Goal: Task Accomplishment & Management: Manage account settings

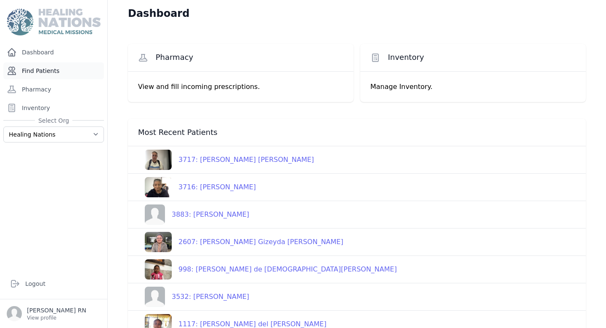
click at [69, 73] on link "Find Patients" at bounding box center [53, 70] width 101 height 17
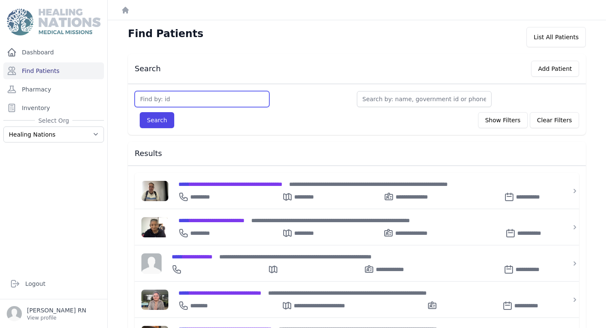
click at [170, 98] on input "text" at bounding box center [202, 99] width 135 height 16
type input "2949"
click at [140, 112] on button "Search" at bounding box center [157, 120] width 35 height 16
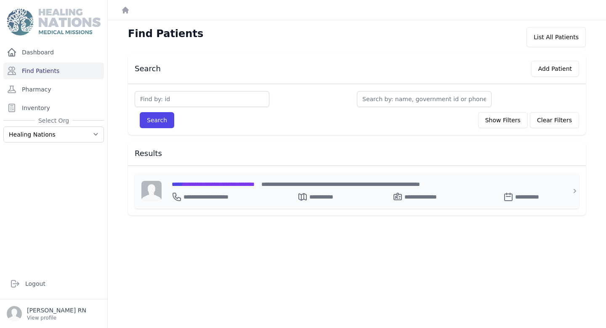
click at [216, 187] on div "**********" at bounding box center [362, 183] width 381 height 9
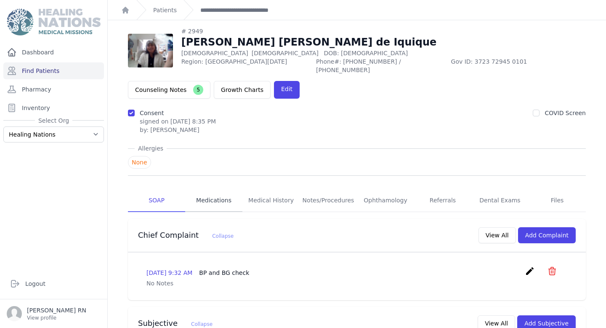
click at [216, 190] on link "Medications" at bounding box center [213, 200] width 57 height 23
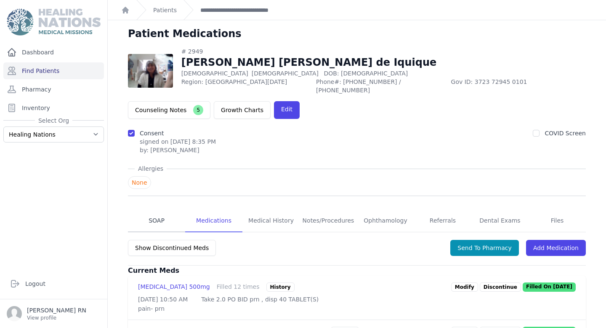
click at [145, 209] on link "SOAP" at bounding box center [156, 220] width 57 height 23
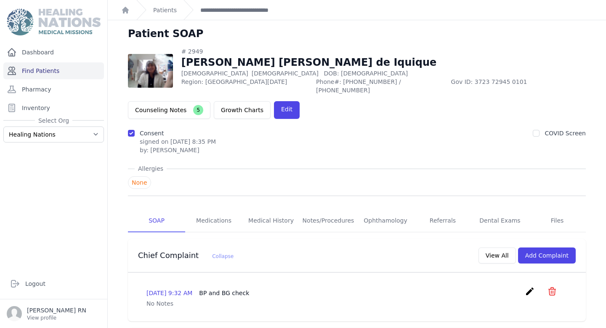
click at [67, 68] on link "Find Patients" at bounding box center [53, 70] width 101 height 17
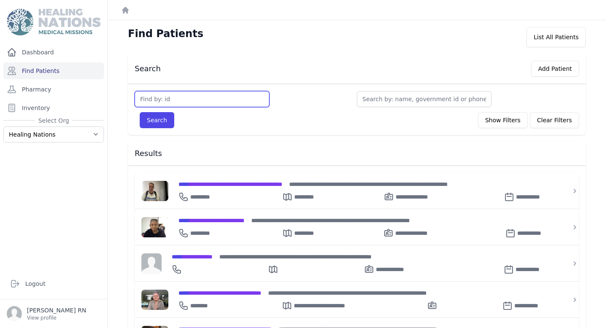
click at [169, 104] on input "text" at bounding box center [202, 99] width 135 height 16
type input "2336"
click at [140, 112] on button "Search" at bounding box center [157, 120] width 35 height 16
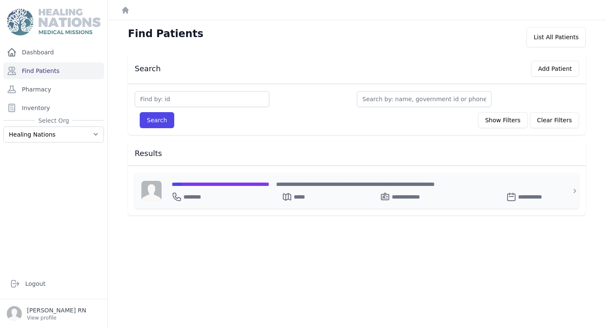
click at [203, 183] on span "**********" at bounding box center [221, 184] width 98 height 6
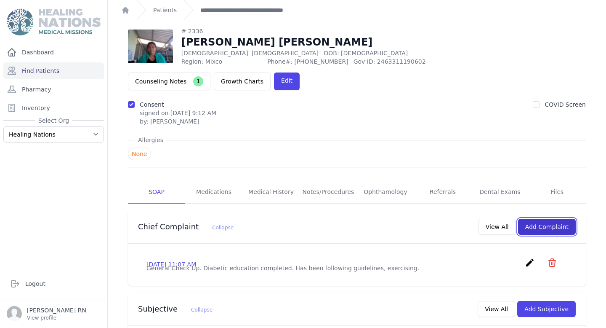
click at [534, 219] on button "Add Complaint" at bounding box center [547, 227] width 58 height 16
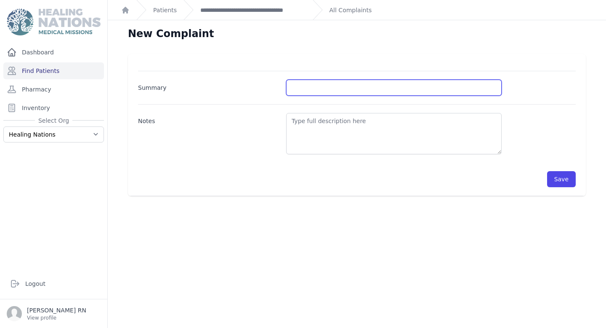
click at [334, 91] on input "Summary" at bounding box center [394, 88] width 216 height 16
type input "BP and BG"
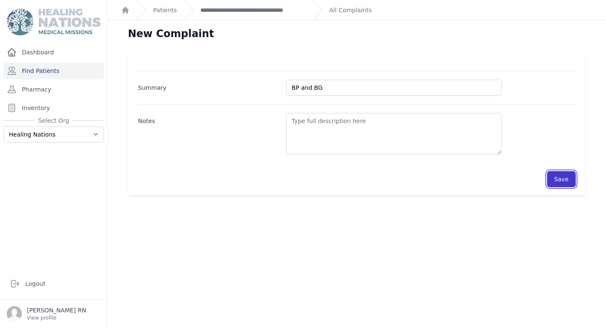
click at [561, 181] on button "Save" at bounding box center [562, 179] width 29 height 16
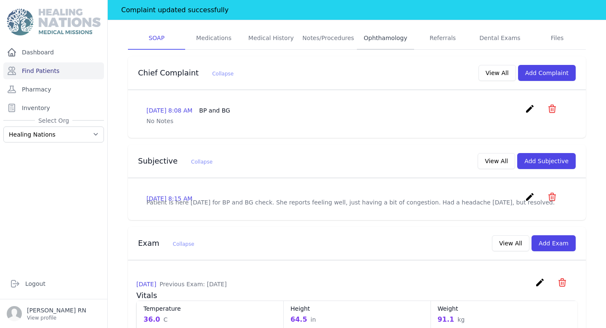
scroll to position [176, 0]
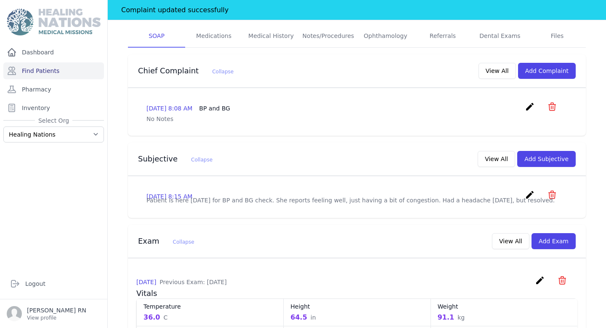
click at [530, 102] on icon "create" at bounding box center [530, 107] width 10 height 10
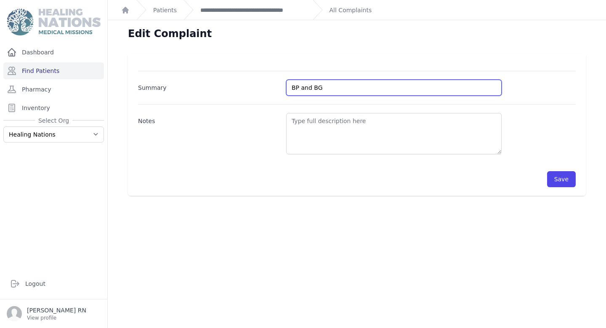
click at [332, 92] on input "BP and BG" at bounding box center [394, 88] width 216 height 16
type input "BP and BG Check"
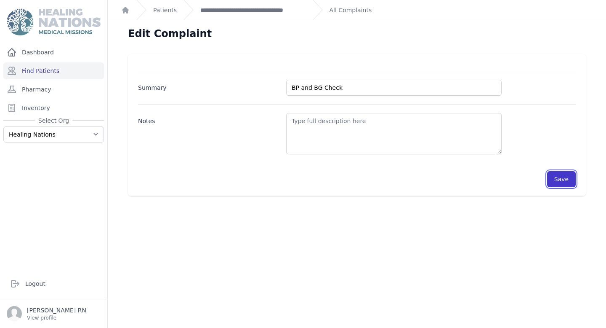
click at [566, 184] on button "Save" at bounding box center [562, 179] width 29 height 16
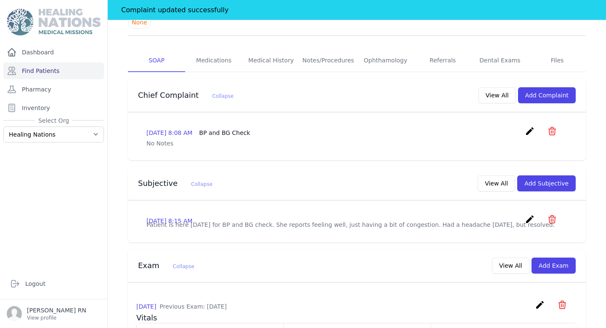
scroll to position [152, 0]
click at [534, 175] on button "Add Subjective" at bounding box center [547, 183] width 59 height 16
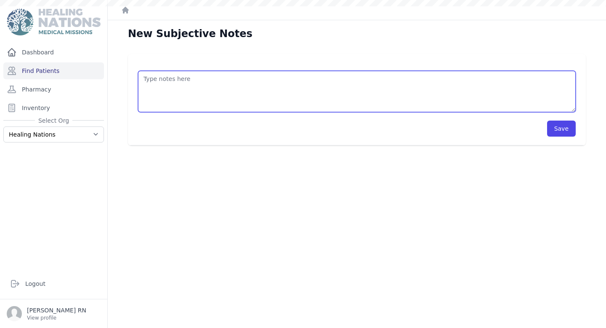
click at [231, 83] on textarea at bounding box center [357, 91] width 438 height 41
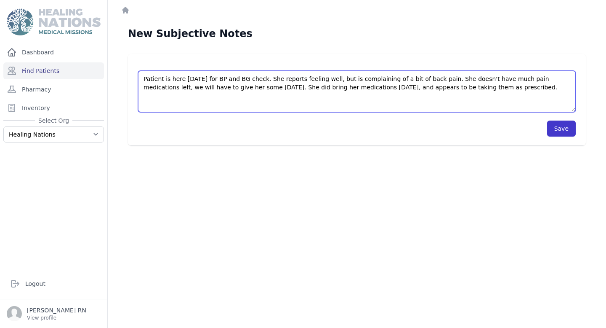
type textarea "Patient is here today for BP and BG check. She reports feeling well, but is com…"
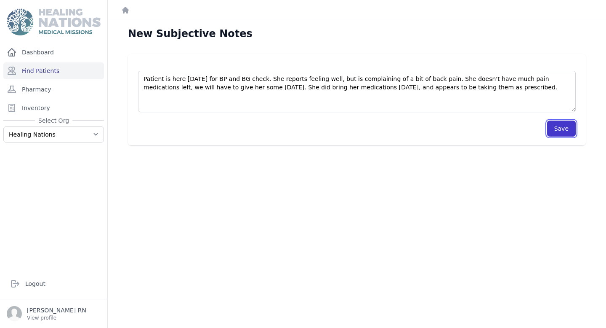
click at [558, 128] on button "Save" at bounding box center [562, 128] width 29 height 16
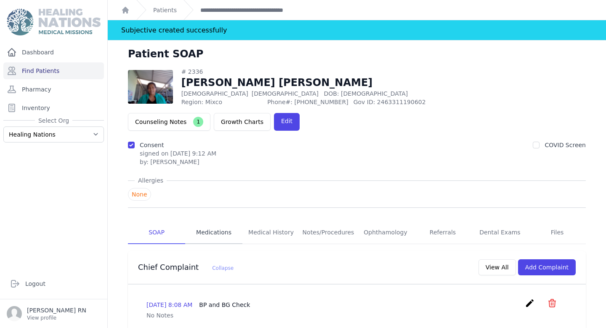
click at [225, 221] on link "Medications" at bounding box center [213, 232] width 57 height 23
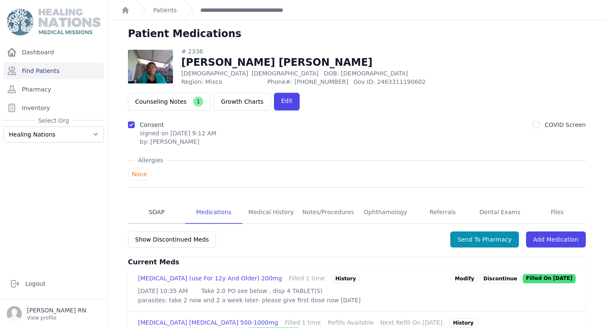
click at [154, 201] on link "SOAP" at bounding box center [156, 212] width 57 height 23
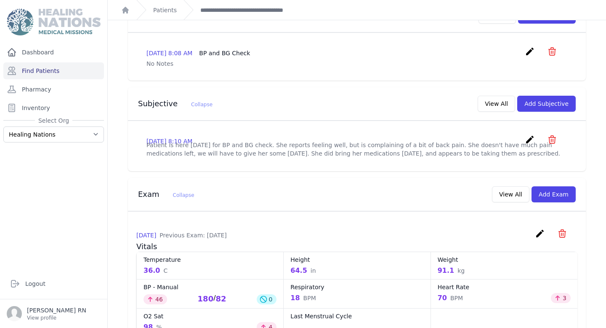
scroll to position [232, 0]
click at [549, 186] on button "Add Exam" at bounding box center [554, 194] width 44 height 16
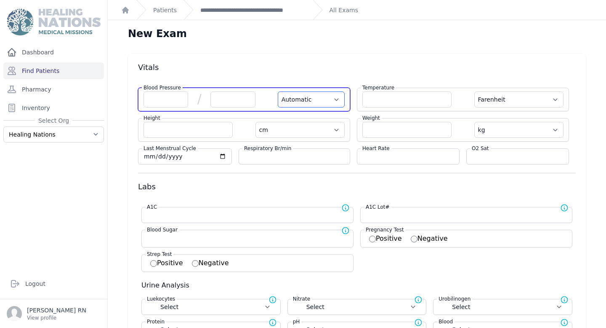
click at [307, 106] on select "Automatic Manual" at bounding box center [311, 99] width 67 height 16
select select "Manual"
click at [278, 91] on select "Automatic Manual" at bounding box center [311, 99] width 67 height 16
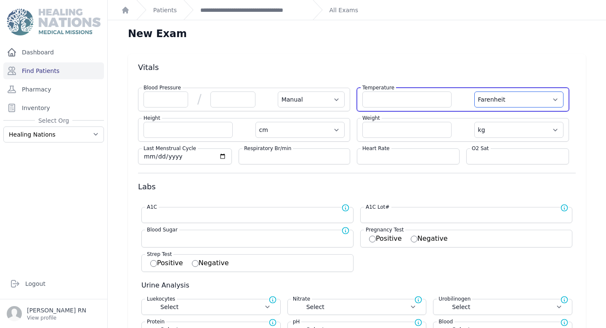
click at [522, 95] on select "Farenheit [PERSON_NAME]" at bounding box center [519, 99] width 89 height 16
select select "C"
click at [475, 91] on select "Farenheit [PERSON_NAME]" at bounding box center [519, 99] width 89 height 16
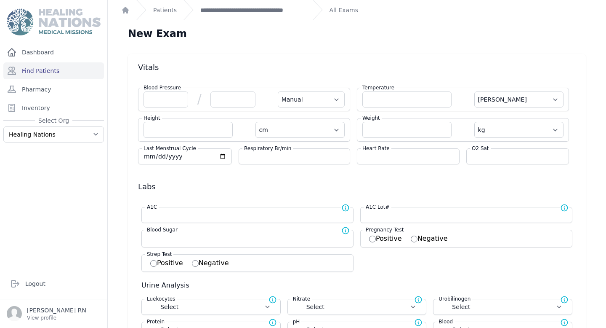
select select "Manual"
select select "cm"
select select "kg"
select select
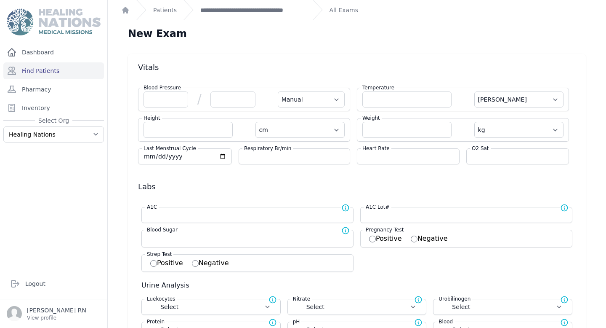
select select
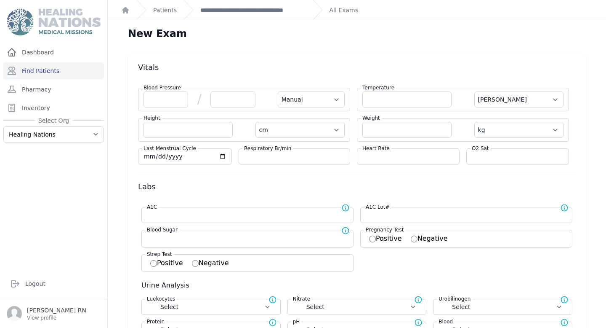
select select
select select "C"
select select "Manual"
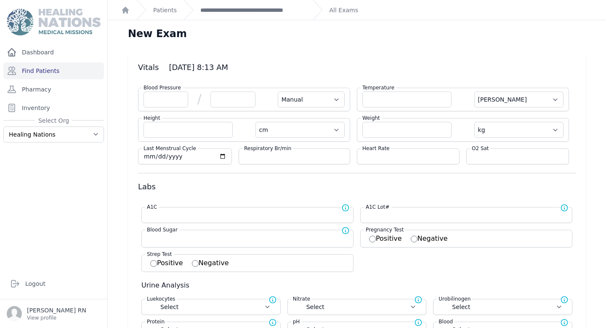
select select "cm"
select select "kg"
select select
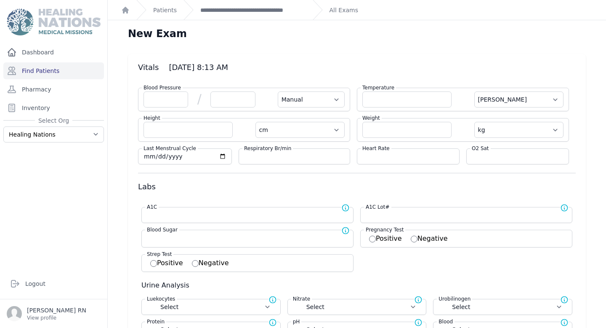
select select
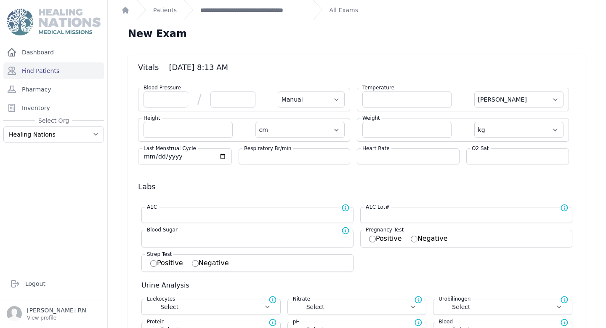
select select
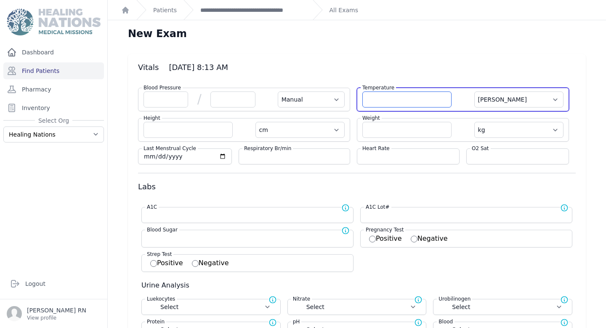
click at [399, 102] on input "number" at bounding box center [407, 99] width 89 height 16
type input "37.0"
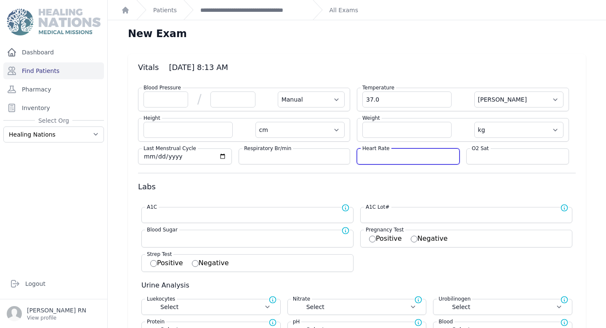
click at [393, 155] on input "number" at bounding box center [409, 156] width 92 height 8
select select "Manual"
select select "C"
select select "cm"
select select "kg"
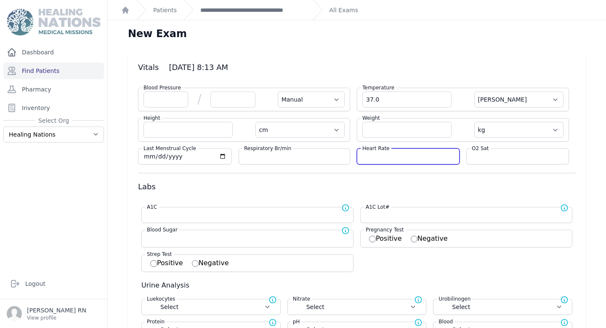
select select
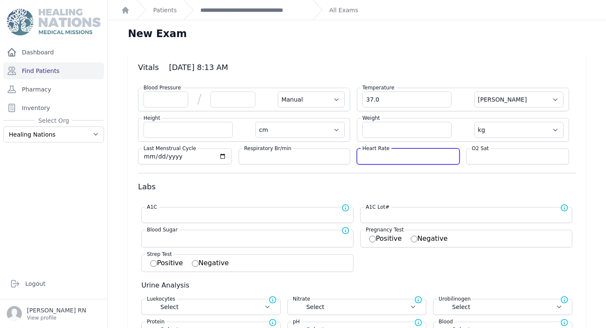
select select
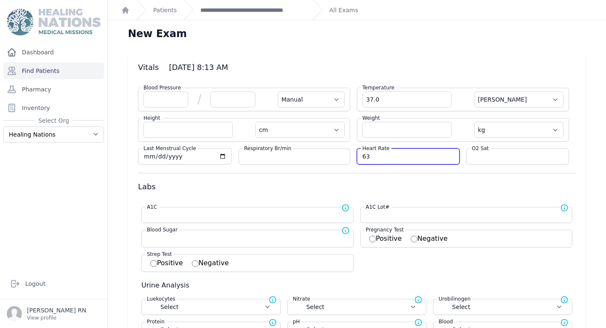
type input "63"
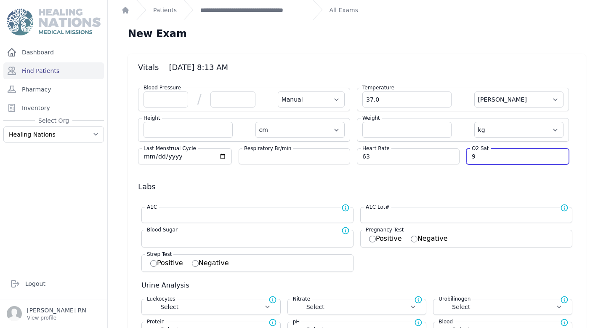
type input "96"
select select "Manual"
select select "C"
select select "cm"
select select "kg"
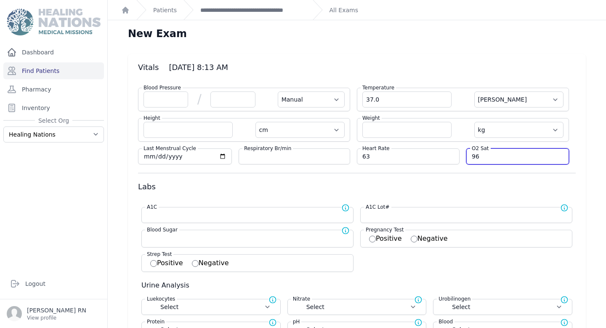
select select
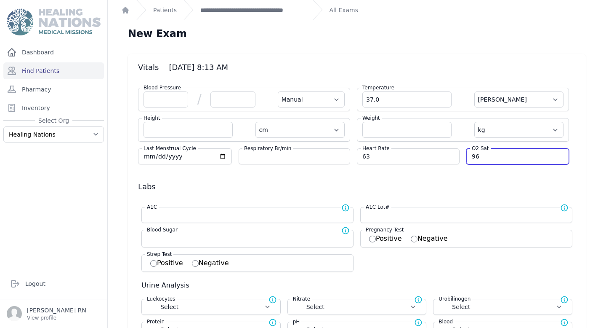
select select
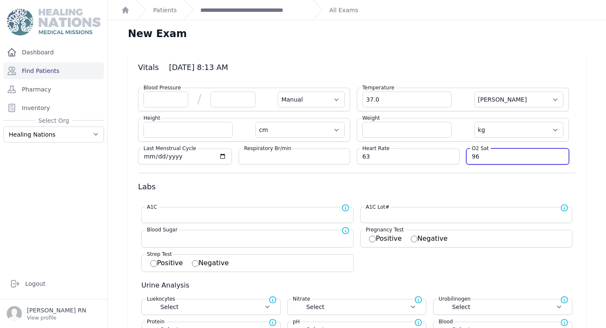
type input "96"
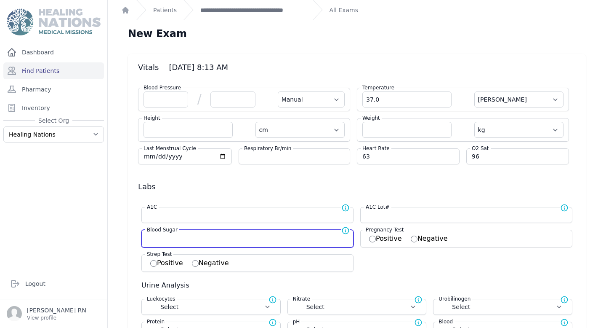
click at [244, 237] on input "number" at bounding box center [247, 237] width 201 height 8
type input "12"
select select "Manual"
select select "C"
select select "cm"
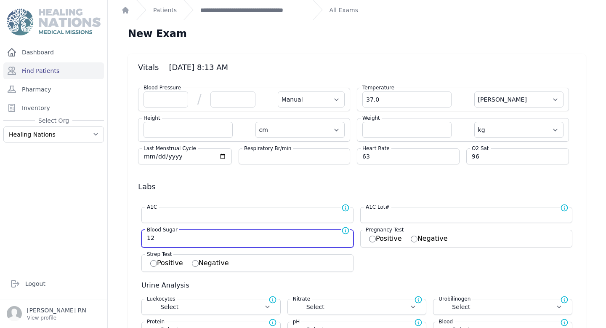
select select "kg"
select select
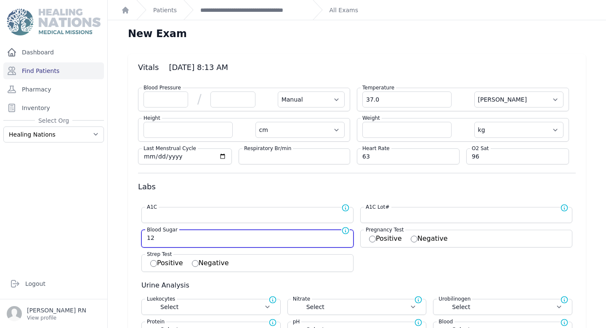
select select
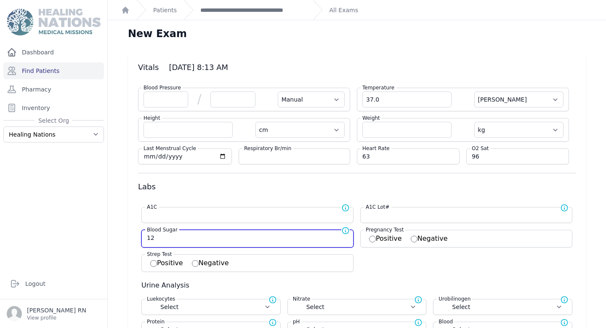
select select
type input "128"
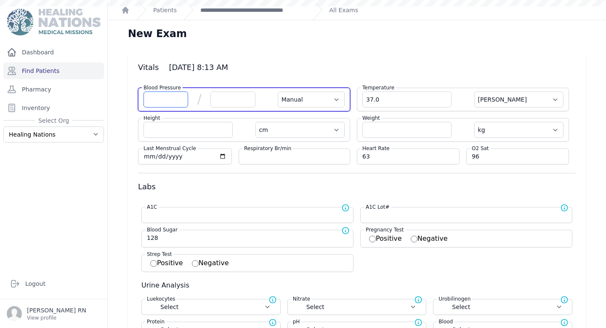
click at [152, 100] on input "number" at bounding box center [166, 99] width 45 height 16
type input "132"
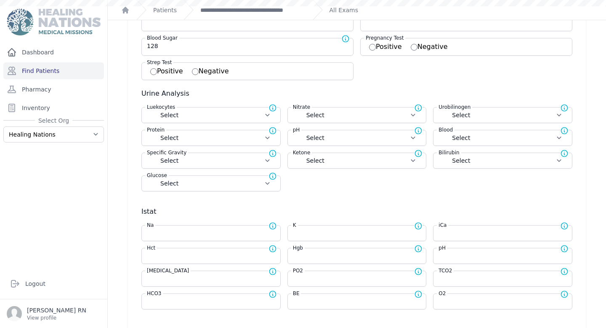
scroll to position [213, 0]
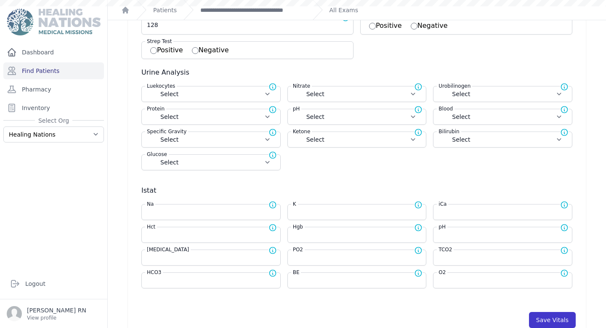
type input "82"
click at [556, 319] on button "Save Vitals" at bounding box center [552, 320] width 47 height 16
click at [550, 321] on button "Save Vitals" at bounding box center [552, 320] width 47 height 16
click at [272, 12] on link "**********" at bounding box center [253, 10] width 106 height 8
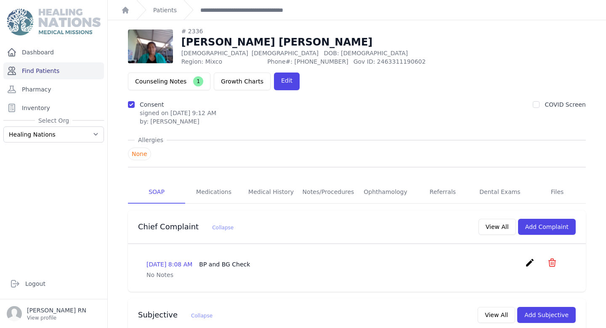
click at [48, 75] on link "Find Patients" at bounding box center [53, 70] width 101 height 17
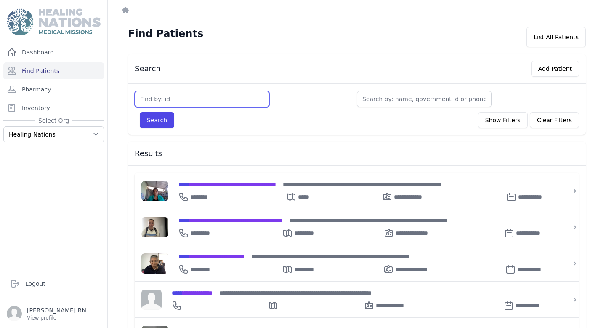
click at [215, 96] on input "text" at bounding box center [202, 99] width 135 height 16
type input "2888"
click at [140, 112] on button "Search" at bounding box center [157, 120] width 35 height 16
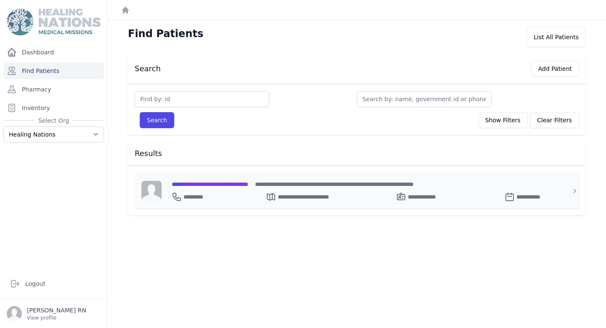
click at [229, 183] on span "**********" at bounding box center [210, 184] width 77 height 6
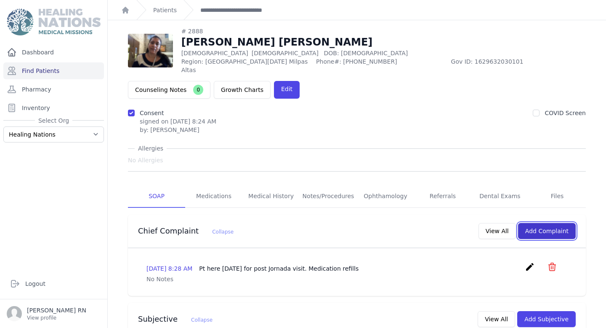
click at [545, 223] on button "Add Complaint" at bounding box center [547, 231] width 58 height 16
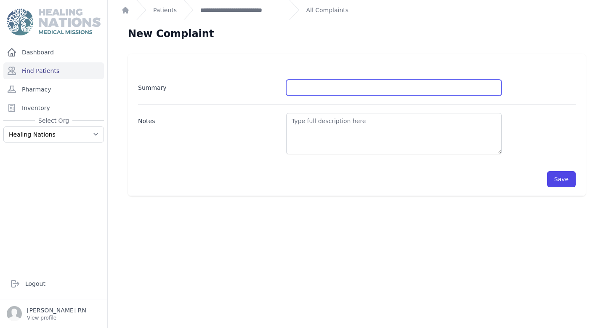
click at [319, 85] on input "Summary" at bounding box center [394, 88] width 216 height 16
type input "BP and BG Check"
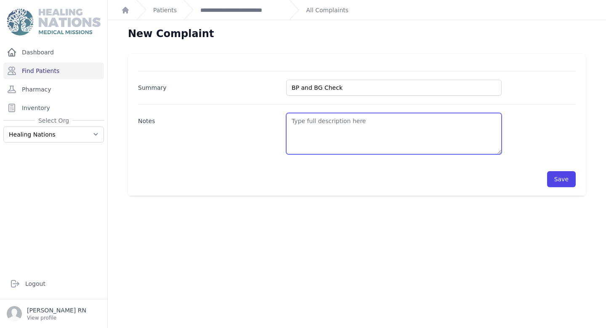
click at [322, 118] on textarea "Notes" at bounding box center [394, 133] width 216 height 41
type textarea "2 month follow-up"
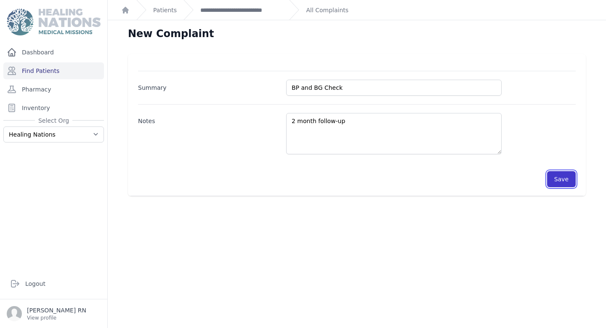
click at [558, 184] on button "Save" at bounding box center [562, 179] width 29 height 16
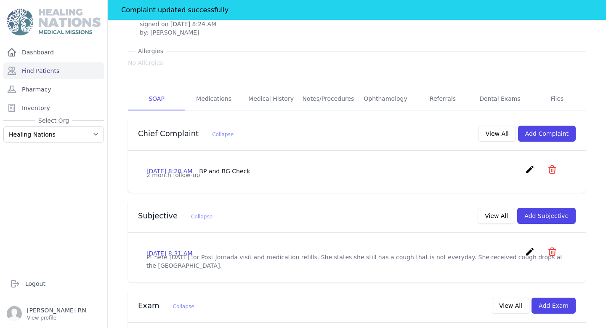
scroll to position [244, 0]
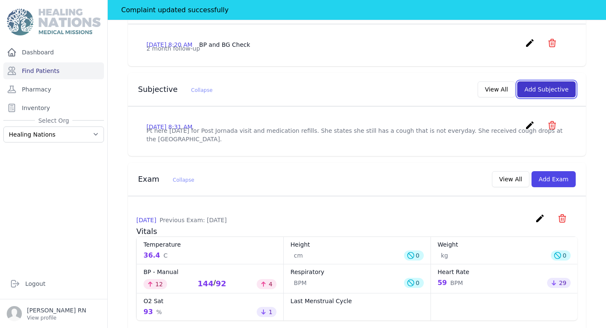
click at [537, 95] on button "Add Subjective" at bounding box center [547, 89] width 59 height 16
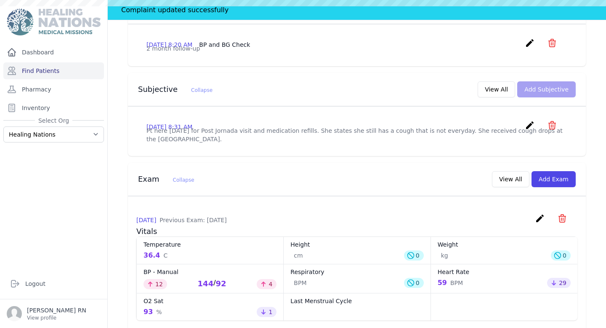
scroll to position [0, 0]
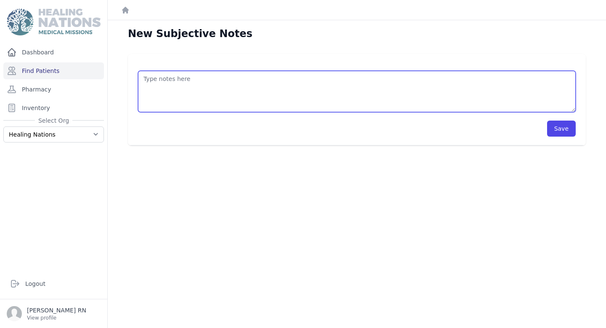
click at [325, 103] on textarea at bounding box center [357, 91] width 438 height 41
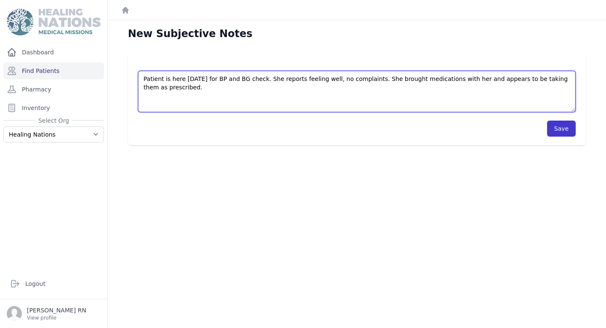
type textarea "Patient is here today for BP and BG check. She reports feeling well, no complai…"
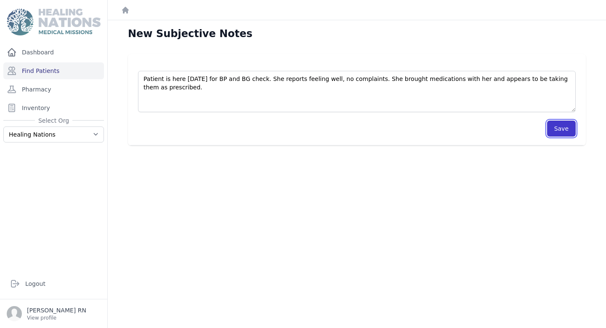
click at [569, 130] on button "Save" at bounding box center [562, 128] width 29 height 16
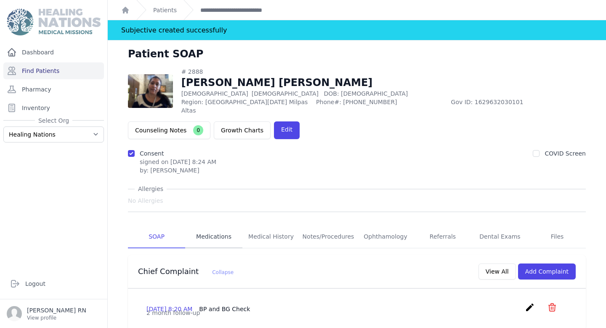
click at [213, 230] on link "Medications" at bounding box center [213, 236] width 57 height 23
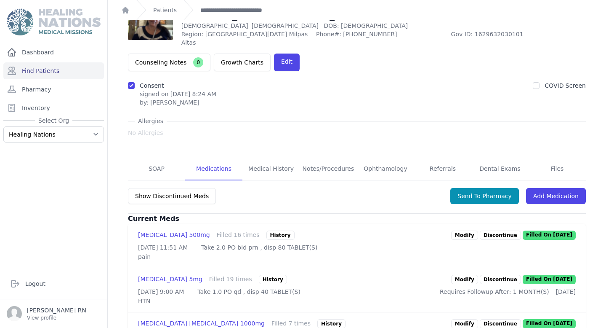
scroll to position [53, 0]
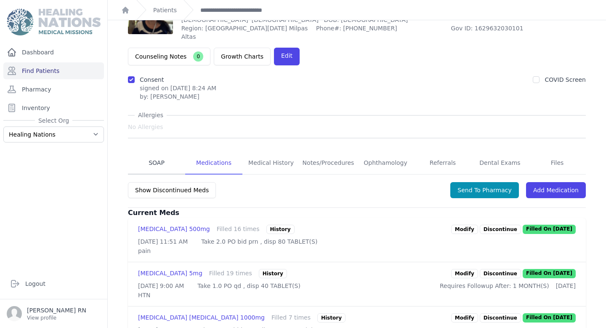
click at [160, 157] on link "SOAP" at bounding box center [156, 163] width 57 height 23
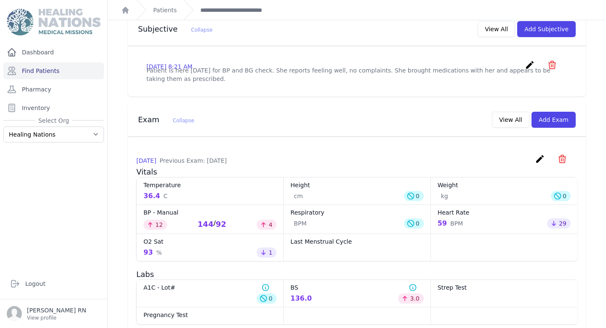
scroll to position [305, 0]
click at [555, 127] on button "Add Exam" at bounding box center [554, 119] width 44 height 16
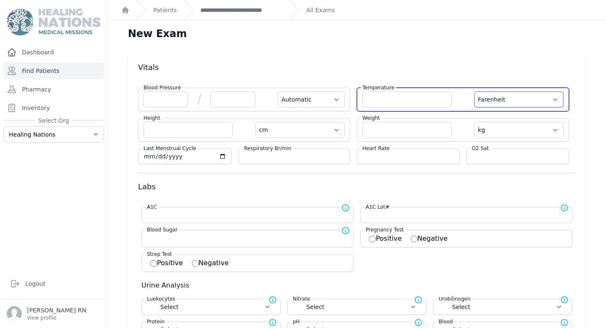
click at [545, 94] on select "Farenheit [PERSON_NAME]" at bounding box center [519, 99] width 89 height 16
click at [409, 99] on input "number" at bounding box center [407, 99] width 89 height 16
type input "36.5"
click at [513, 95] on select "Farenheit [PERSON_NAME]" at bounding box center [519, 99] width 89 height 16
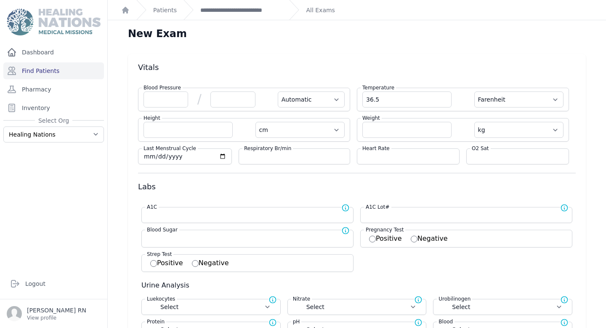
select select "Automatic"
select select "cm"
select select "kg"
select select
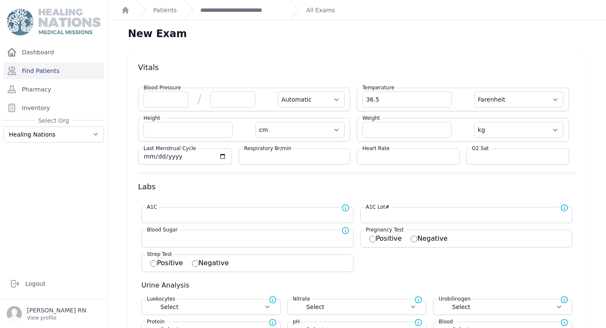
select select
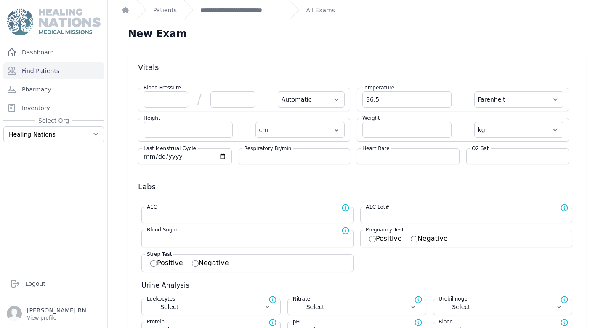
select select
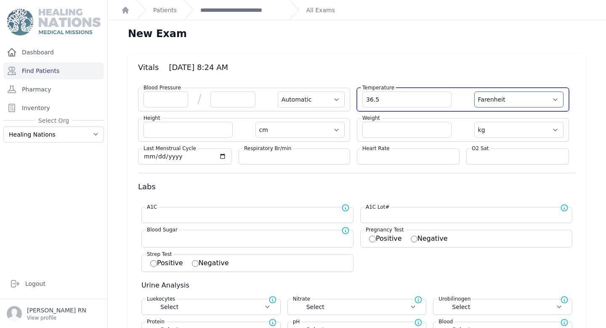
click at [510, 100] on select "Farenheit [PERSON_NAME]" at bounding box center [519, 99] width 89 height 16
select select "C"
click at [475, 91] on select "Farenheit [PERSON_NAME]" at bounding box center [519, 99] width 89 height 16
select select "Automatic"
select select "cm"
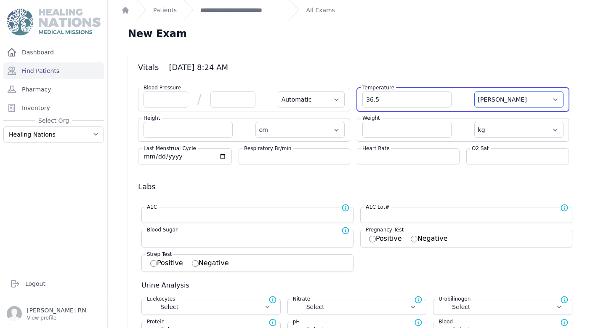
select select "kg"
select select
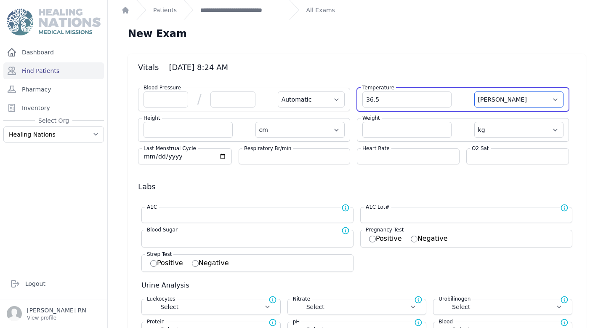
select select
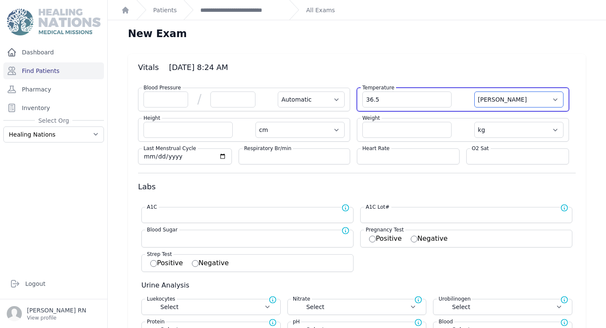
select select
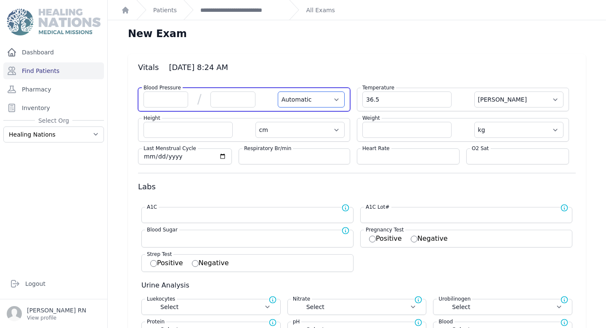
click at [318, 101] on select "Automatic Manual" at bounding box center [311, 99] width 67 height 16
select select "Manual"
click at [278, 91] on select "Automatic Manual" at bounding box center [311, 99] width 67 height 16
select select "C"
select select "cm"
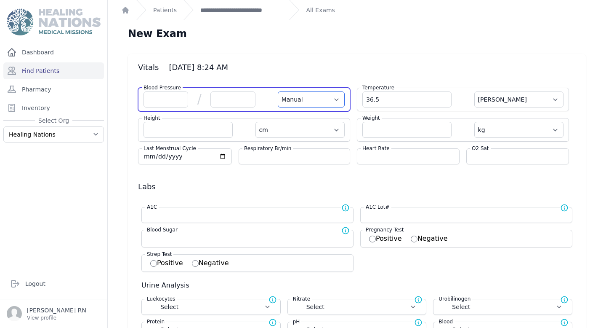
select select "kg"
select select
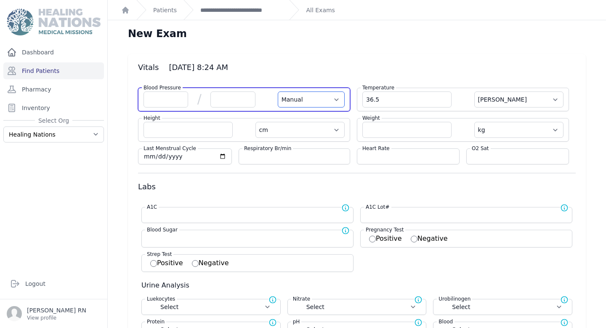
select select
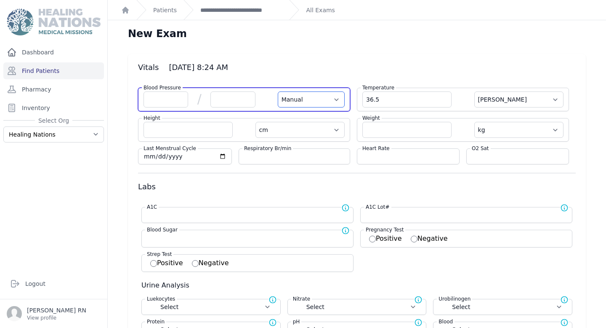
select select
click at [173, 99] on input "number" at bounding box center [166, 99] width 45 height 16
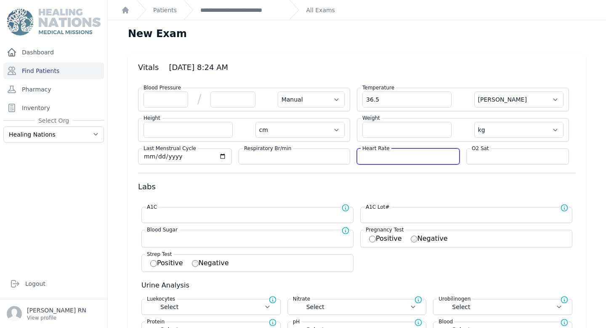
click at [394, 158] on input "number" at bounding box center [409, 156] width 92 height 8
type input "69"
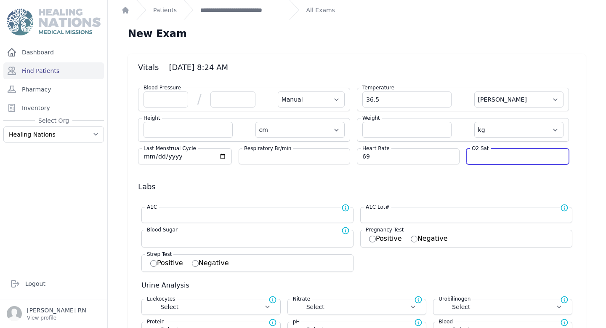
select select "Manual"
select select "C"
select select "cm"
select select "kg"
select select
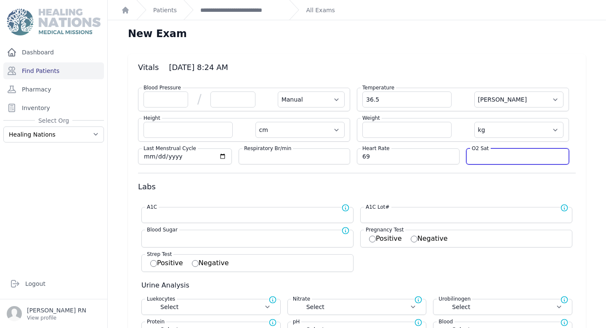
select select
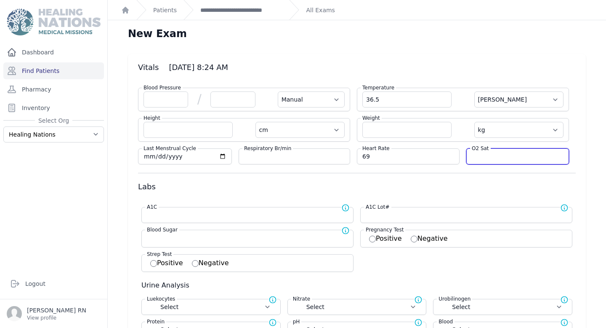
select select
type input "96"
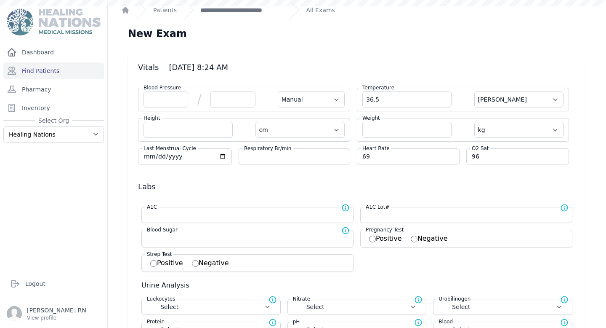
click at [187, 224] on div "A1C Normal range for A1C is < 5.7 A1C Lot# Add lot number in case of manufactur…" at bounding box center [357, 236] width 438 height 72
click at [184, 232] on div "Blood Sugar Normal range for Blood Sugar is 100 - 126" at bounding box center [250, 230] width 211 height 8
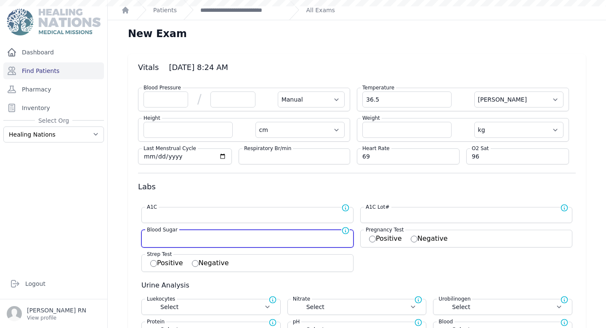
click at [182, 236] on input "number" at bounding box center [247, 237] width 201 height 8
type input "152"
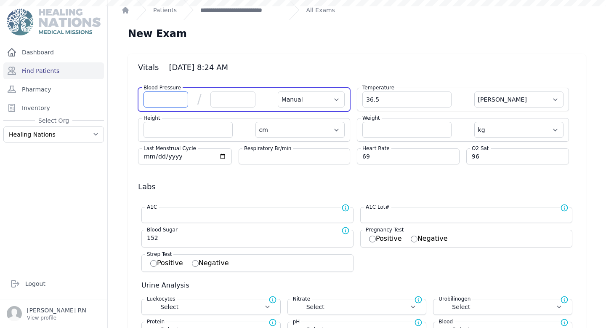
click at [156, 102] on input "number" at bounding box center [166, 99] width 45 height 16
type input "132"
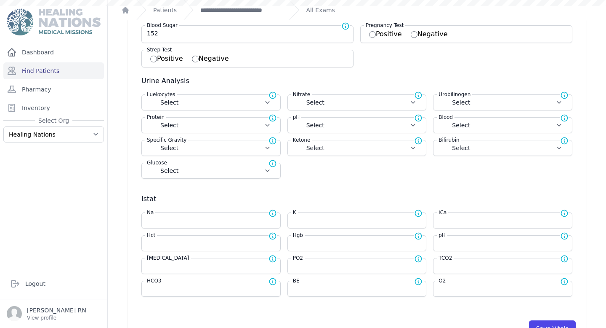
scroll to position [214, 0]
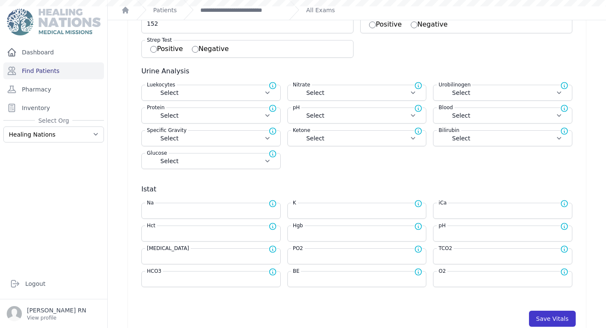
type input "82"
click at [541, 319] on button "Save Vitals" at bounding box center [552, 318] width 47 height 16
click at [556, 313] on button "Save Vitals" at bounding box center [552, 318] width 47 height 16
click at [248, 6] on link "**********" at bounding box center [241, 10] width 82 height 8
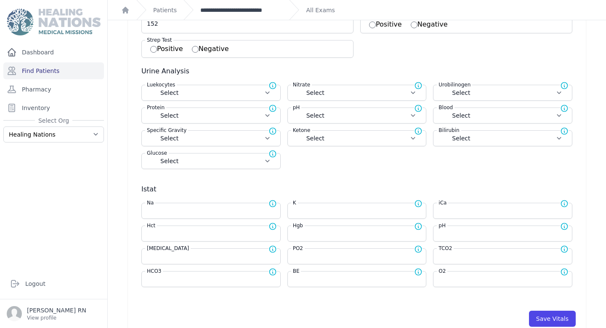
scroll to position [0, 0]
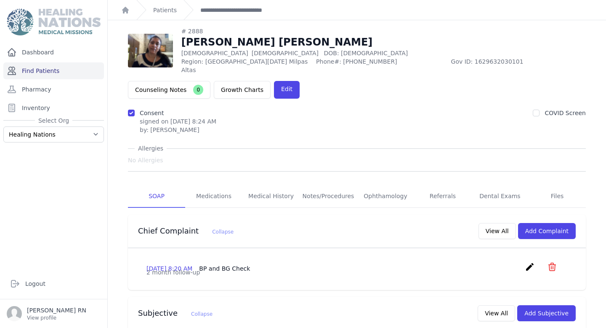
click at [58, 72] on link "Find Patients" at bounding box center [53, 70] width 101 height 17
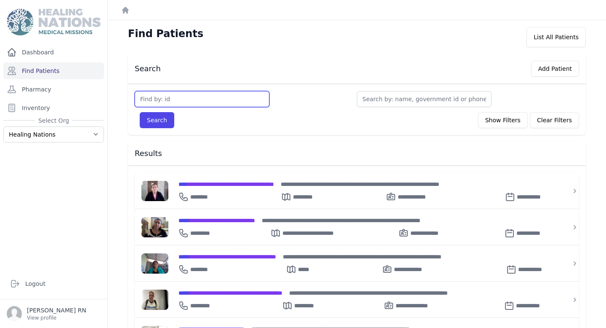
click at [165, 99] on input "text" at bounding box center [202, 99] width 135 height 16
click at [168, 97] on input "text" at bounding box center [202, 99] width 135 height 16
type input "2835"
click at [140, 112] on button "Search" at bounding box center [157, 120] width 35 height 16
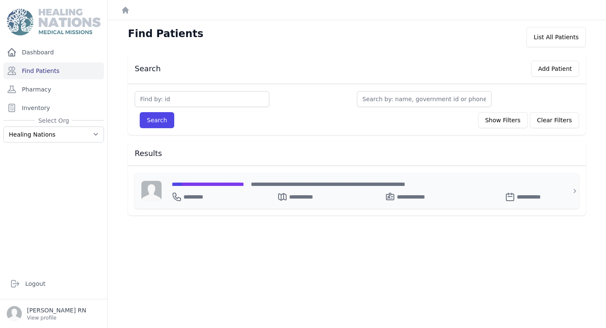
click at [211, 186] on span "**********" at bounding box center [208, 184] width 72 height 6
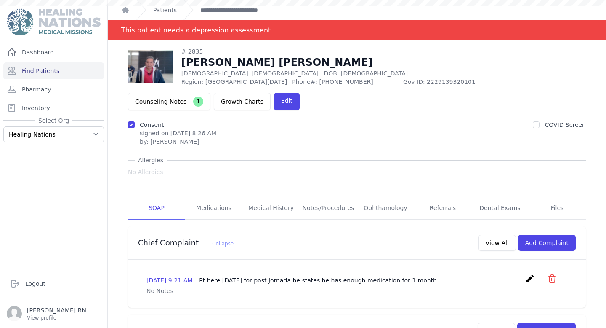
click at [172, 120] on div "Consent signed on [DATE] 8:26 AM by: [PERSON_NAME]" at bounding box center [178, 132] width 77 height 25
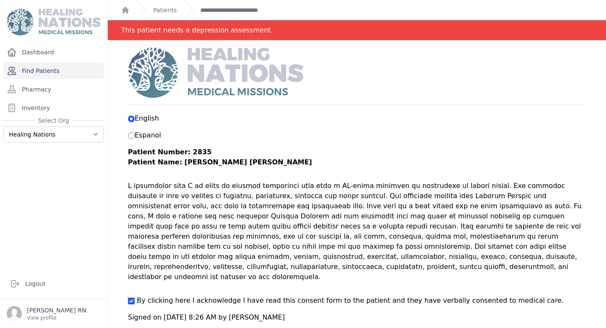
click at [43, 74] on link "Find Patients" at bounding box center [53, 70] width 101 height 17
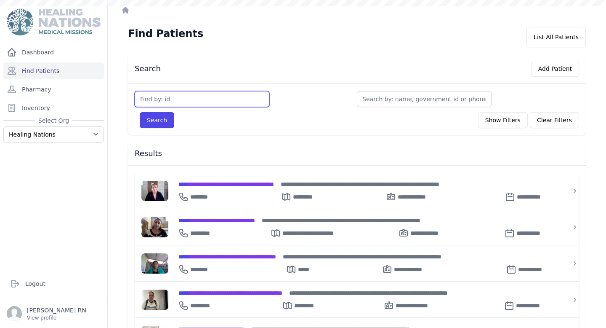
click at [169, 101] on input "text" at bounding box center [202, 99] width 135 height 16
type input "3501"
click at [140, 112] on button "Search" at bounding box center [157, 120] width 35 height 16
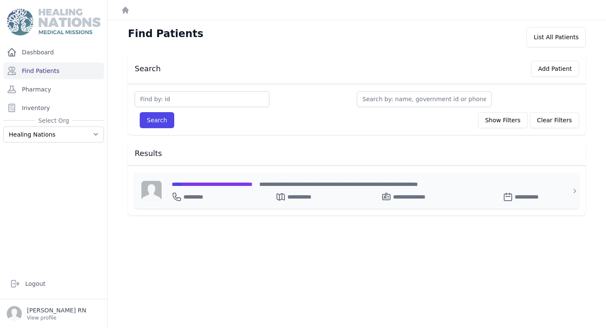
click at [232, 186] on span "**********" at bounding box center [212, 184] width 81 height 6
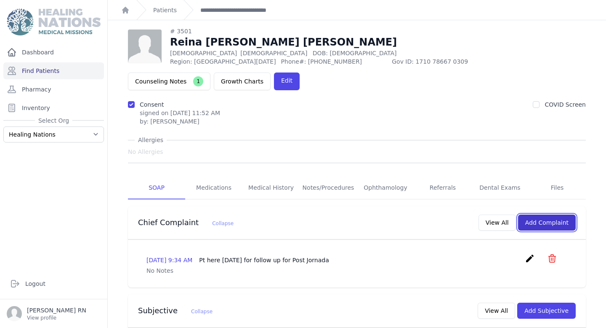
click at [560, 214] on button "Add Complaint" at bounding box center [547, 222] width 58 height 16
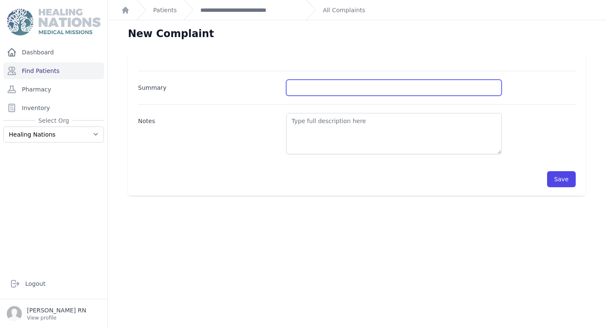
click at [316, 87] on input "Summary" at bounding box center [394, 88] width 216 height 16
type input "Thyroid Check"
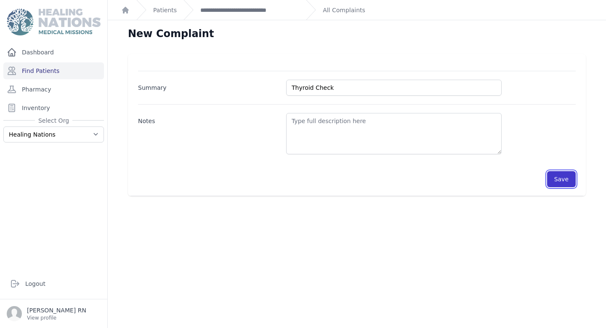
click at [567, 171] on button "Save" at bounding box center [562, 179] width 29 height 16
click at [555, 180] on button "Save" at bounding box center [562, 179] width 29 height 16
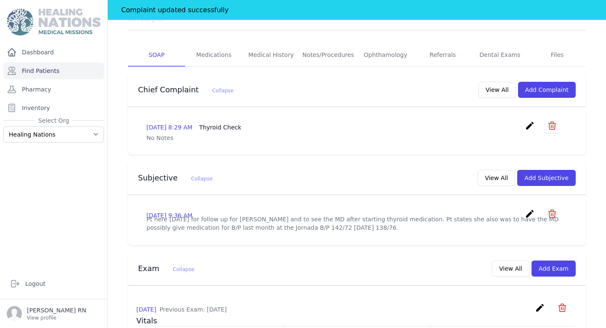
scroll to position [149, 0]
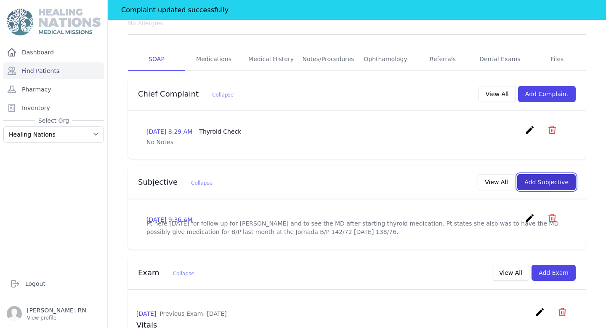
click at [541, 174] on button "Add Subjective" at bounding box center [547, 182] width 59 height 16
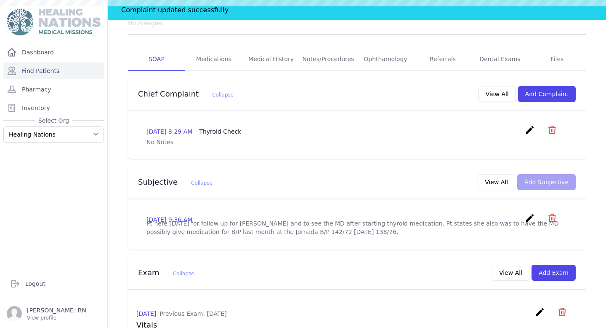
scroll to position [0, 0]
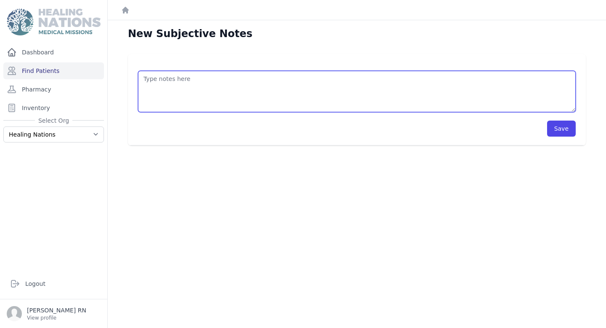
click at [264, 94] on textarea at bounding box center [357, 91] width 438 height 41
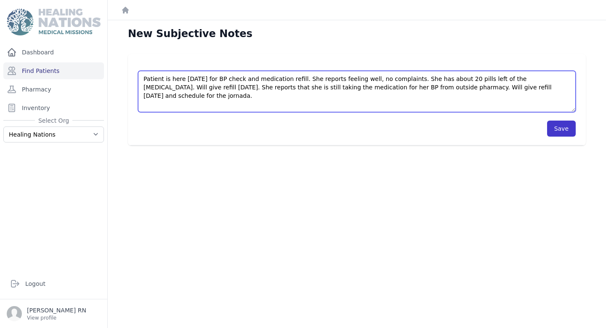
type textarea "Patient is here today for BP check and medication refill. She reports feeling w…"
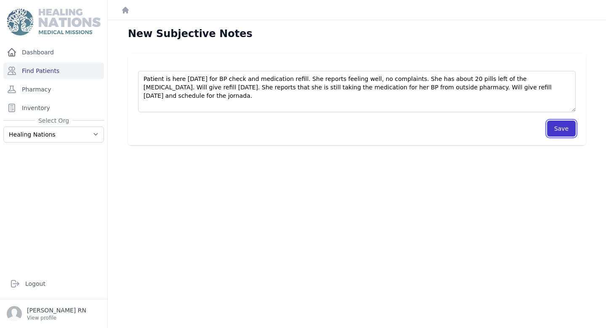
click at [566, 131] on button "Save" at bounding box center [562, 128] width 29 height 16
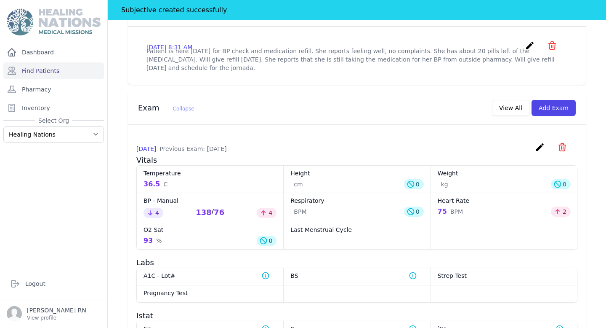
scroll to position [352, 0]
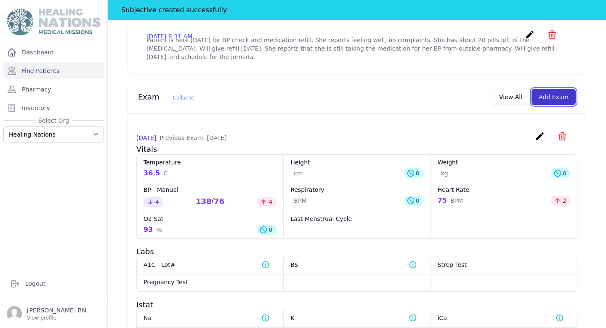
click at [565, 89] on button "Add Exam" at bounding box center [554, 97] width 44 height 16
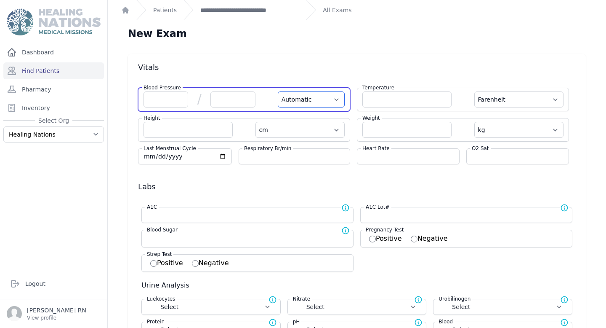
click at [305, 98] on select "Automatic Manual" at bounding box center [311, 99] width 67 height 16
click at [278, 91] on select "Automatic Manual" at bounding box center [311, 99] width 67 height 16
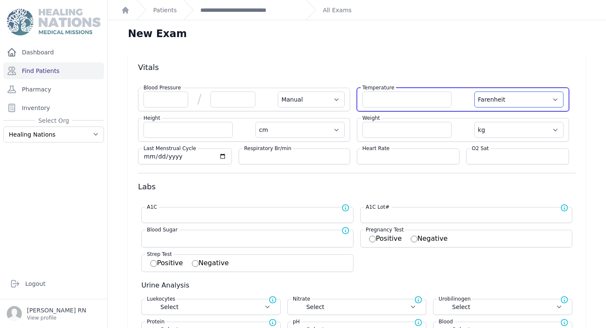
click at [516, 102] on select "Farenheit [PERSON_NAME]" at bounding box center [519, 99] width 89 height 16
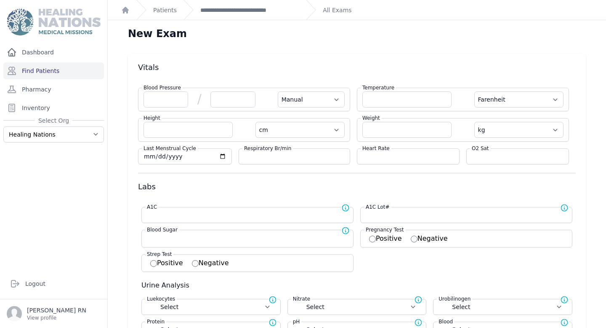
select select "Manual"
select select "cm"
select select "kg"
select select
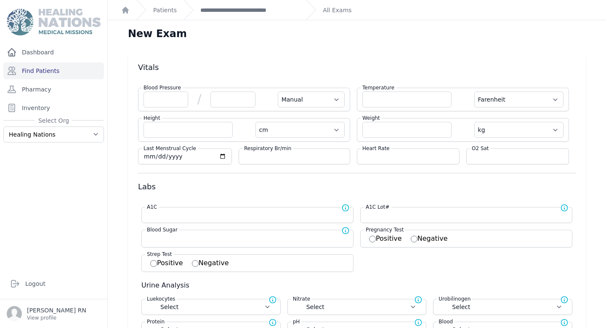
select select
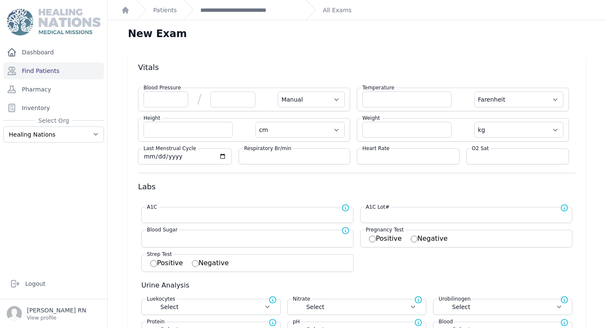
select select
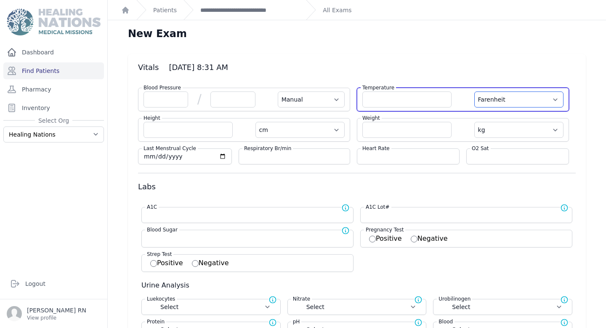
click at [516, 103] on select "Farenheit [PERSON_NAME]" at bounding box center [519, 99] width 89 height 16
select select "C"
click at [475, 91] on select "Farenheit [PERSON_NAME]" at bounding box center [519, 99] width 89 height 16
select select "Manual"
select select "cm"
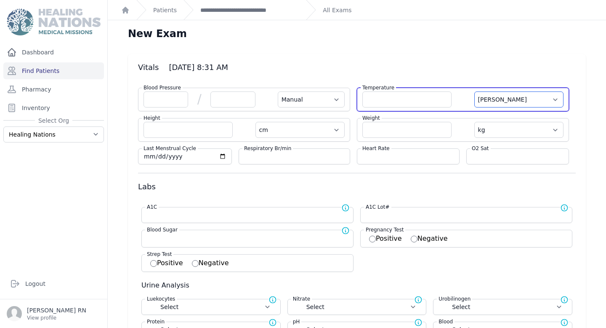
select select "kg"
select select
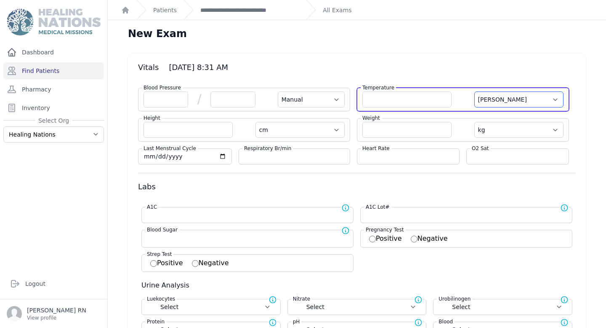
select select
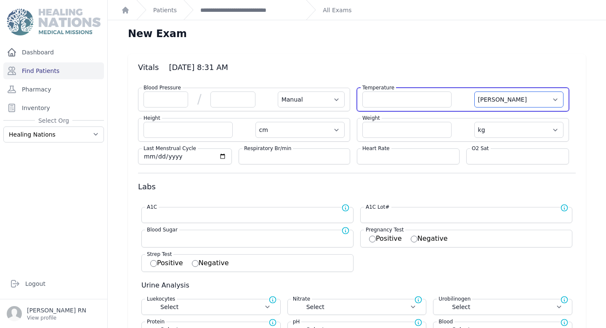
select select
click at [431, 99] on input "number" at bounding box center [407, 99] width 89 height 16
type input "36.3"
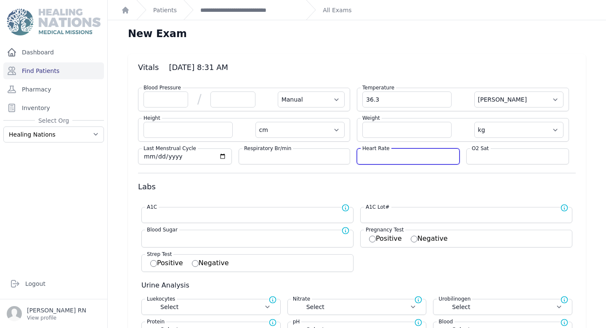
click at [400, 160] on input "number" at bounding box center [409, 156] width 92 height 8
select select "Manual"
select select "C"
select select "cm"
select select "kg"
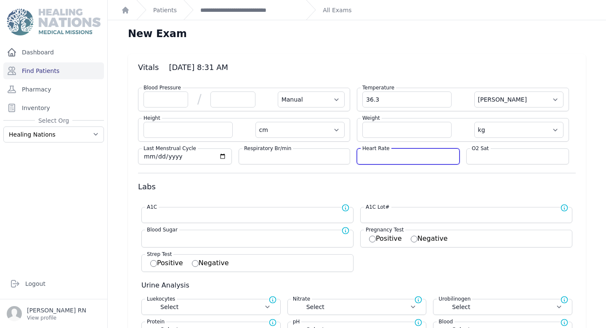
select select
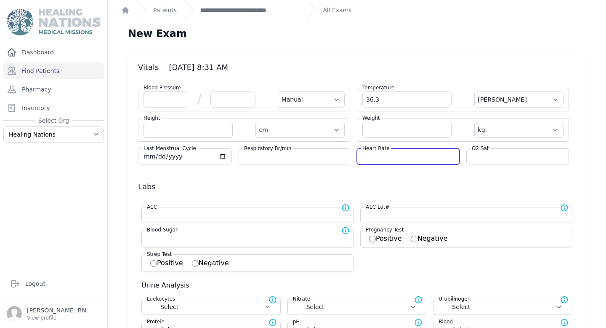
select select
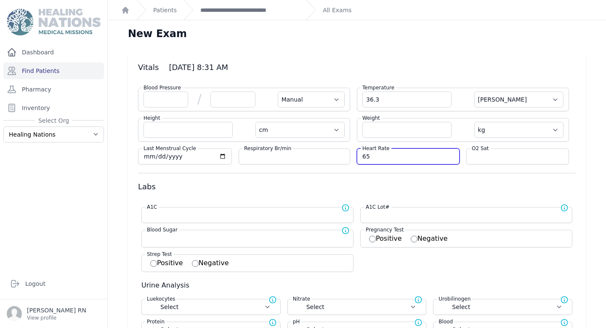
type input "65"
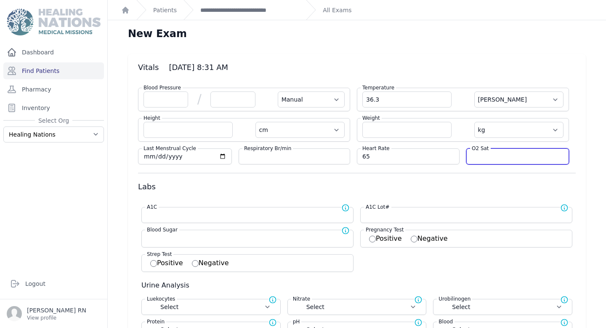
select select "Manual"
select select "C"
select select "cm"
select select "kg"
select select
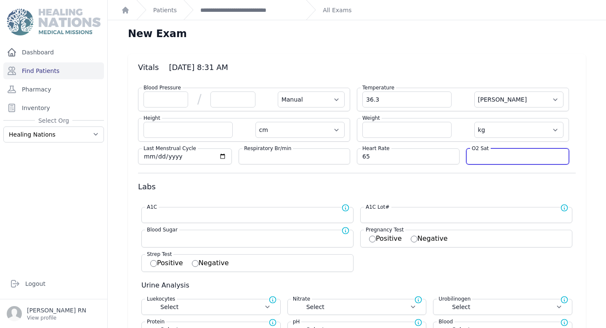
select select
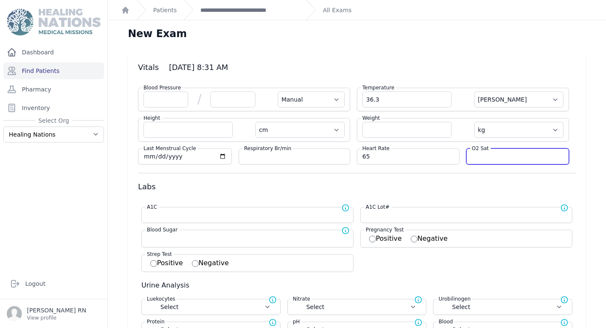
select select
type input "95"
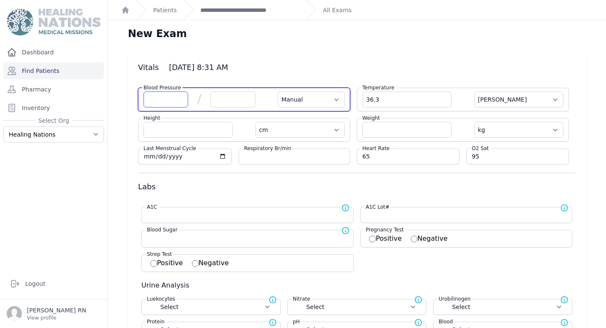
click at [165, 97] on input "number" at bounding box center [166, 99] width 45 height 16
select select "Manual"
select select "C"
select select "cm"
select select "kg"
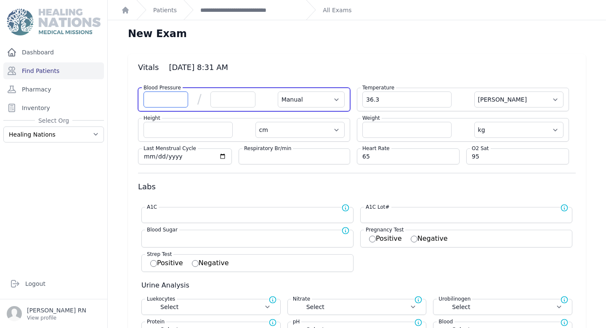
select select
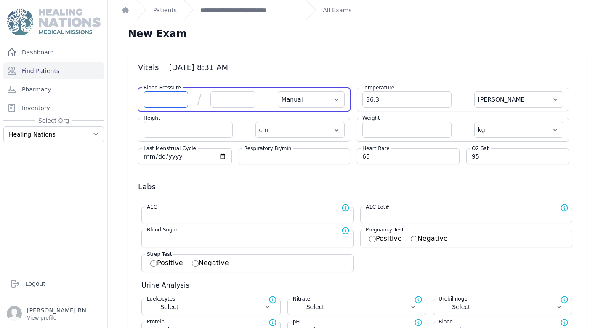
select select
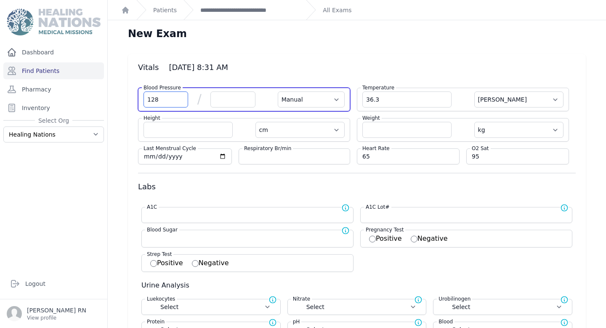
type input "128"
type input "80"
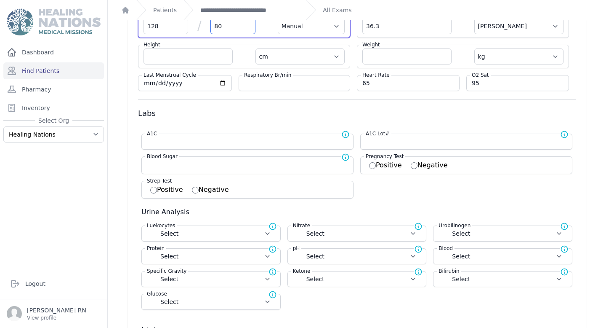
select select "Manual"
select select "C"
select select "cm"
select select "kg"
select select
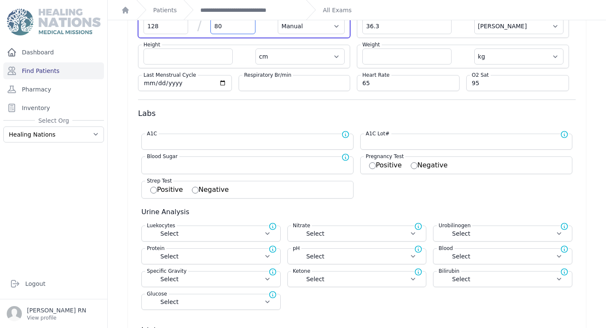
select select
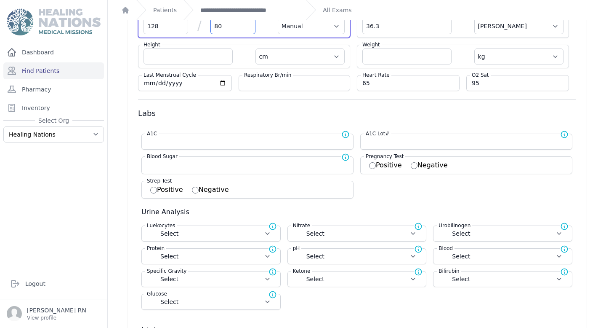
select select
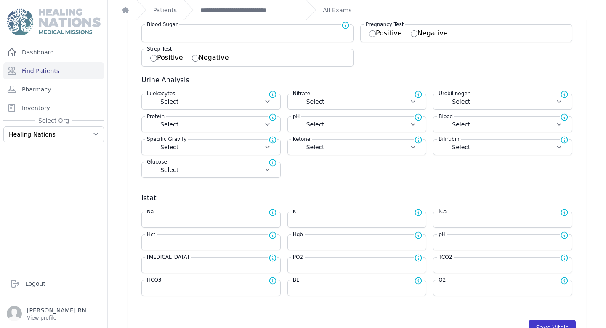
type input "80"
click at [550, 322] on button "Save Vitals" at bounding box center [552, 327] width 47 height 16
select select "Manual"
select select "cm"
select select "kg"
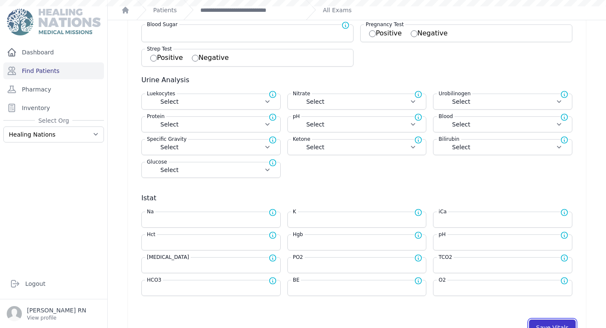
select select
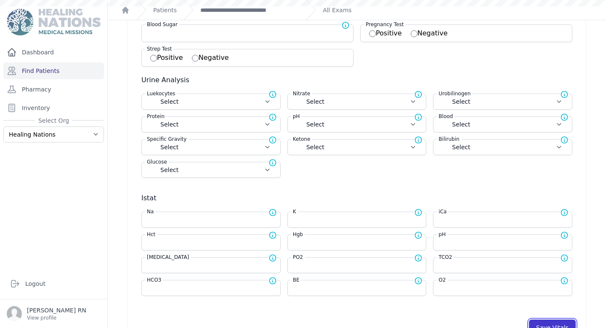
select select
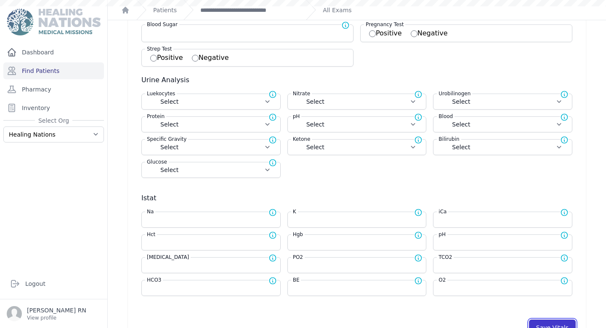
scroll to position [213, 0]
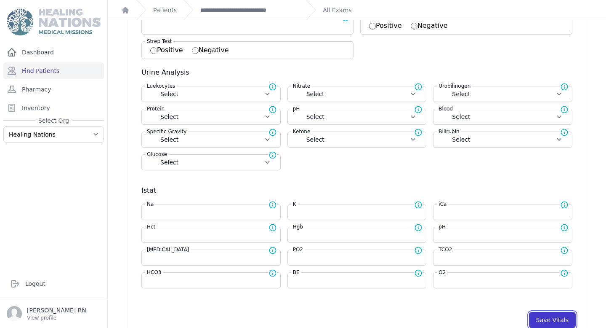
click at [550, 322] on button "Save Vitals" at bounding box center [552, 320] width 47 height 16
click at [553, 323] on button "Save Vitals" at bounding box center [552, 320] width 47 height 16
click at [291, 12] on link "**********" at bounding box center [249, 10] width 99 height 8
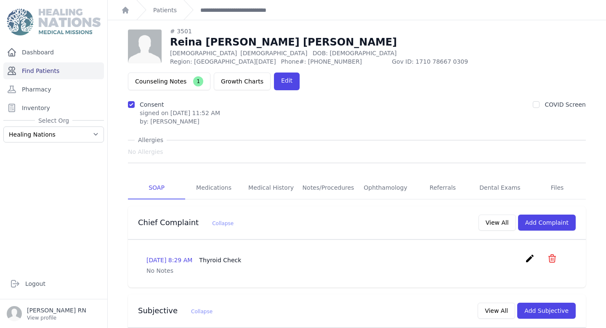
click at [60, 72] on link "Find Patients" at bounding box center [53, 70] width 101 height 17
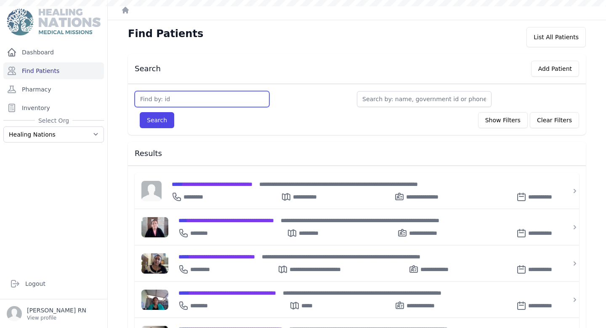
drag, startPoint x: 0, startPoint y: 0, endPoint x: 242, endPoint y: 98, distance: 261.3
click at [242, 98] on input "text" at bounding box center [202, 99] width 135 height 16
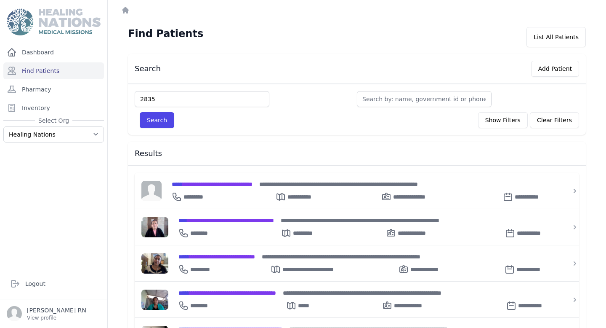
type input "2835"
click at [140, 112] on button "Search" at bounding box center [157, 120] width 35 height 16
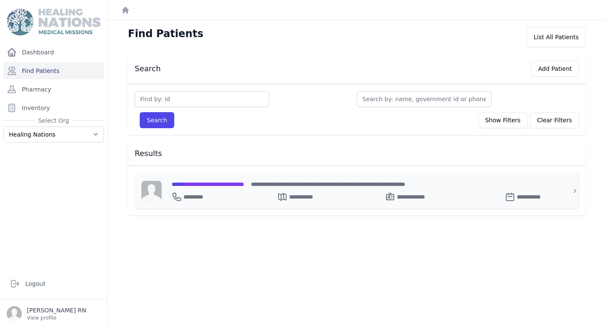
click at [254, 178] on div "**********" at bounding box center [362, 191] width 401 height 36
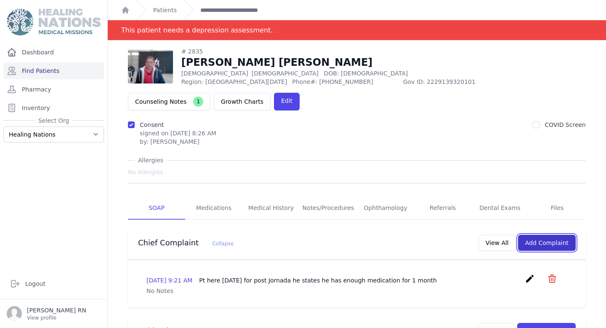
click at [537, 235] on button "Add Complaint" at bounding box center [547, 243] width 58 height 16
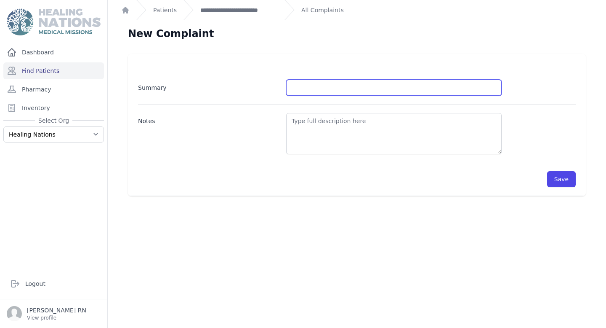
click at [302, 87] on input "Summary" at bounding box center [394, 88] width 216 height 16
type input "BP and BG Check"
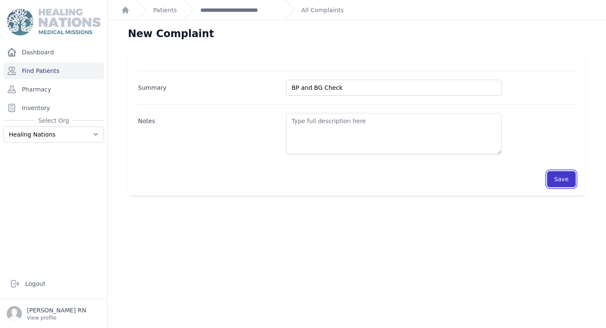
click at [558, 179] on button "Save" at bounding box center [562, 179] width 29 height 16
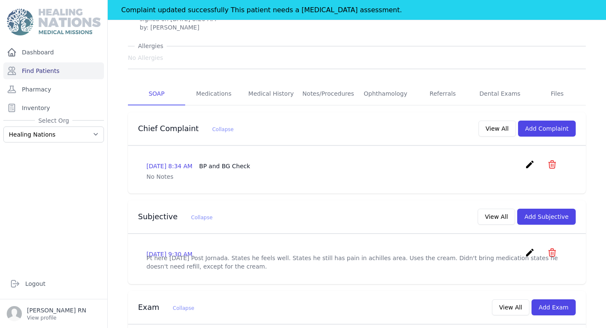
scroll to position [115, 0]
click at [547, 208] on button "Add Subjective" at bounding box center [547, 216] width 59 height 16
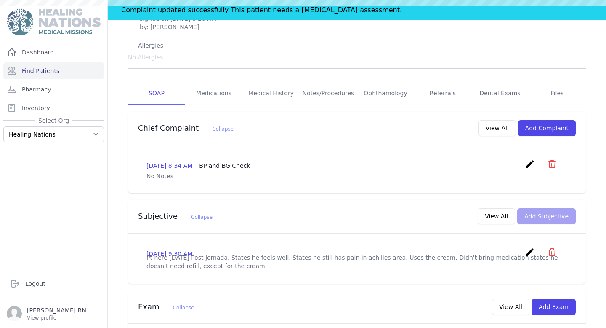
scroll to position [0, 0]
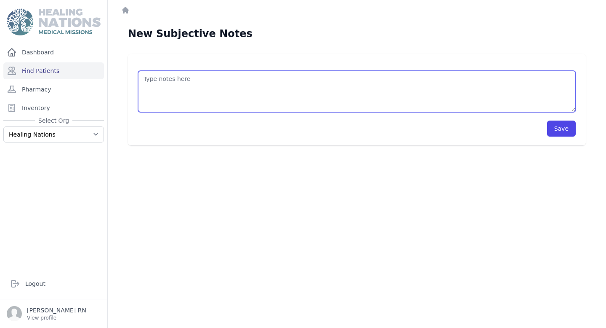
click at [295, 92] on textarea at bounding box center [357, 91] width 438 height 41
type textarea "Patient is here [DATE] for BP and BG check. He reports feeling well, no complai…"
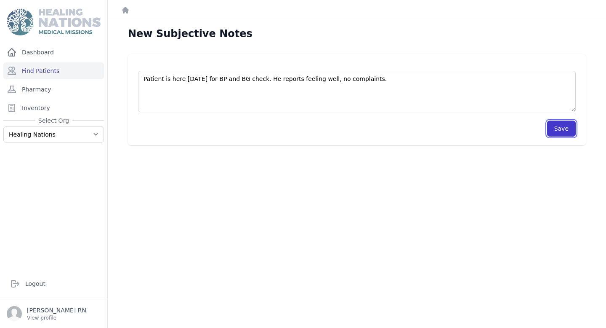
click at [560, 125] on button "Save" at bounding box center [562, 128] width 29 height 16
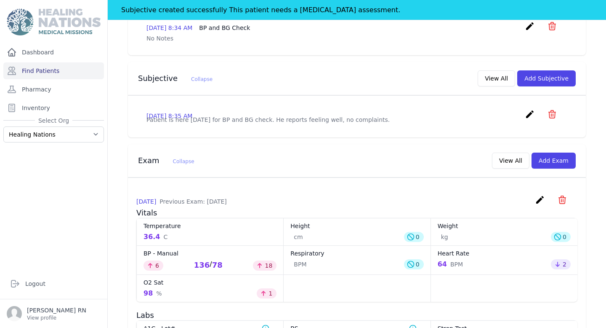
scroll to position [271, 0]
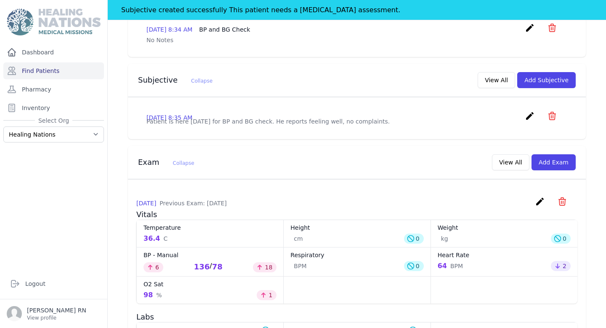
click at [530, 111] on icon "create" at bounding box center [530, 116] width 10 height 10
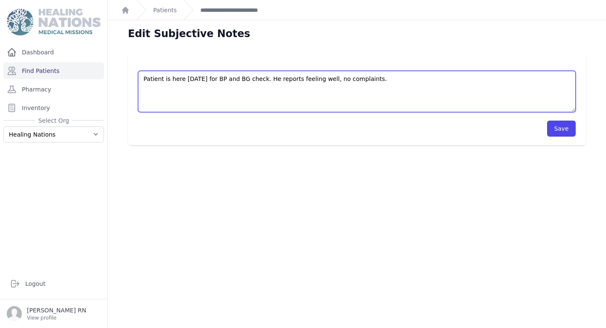
click at [403, 84] on textarea "Patient is here [DATE] for BP and BG check. He reports feeling well, no complai…" at bounding box center [357, 91] width 438 height 41
type textarea "Patient is here [DATE] for BP and BG check. He reports feeling well, no complai…"
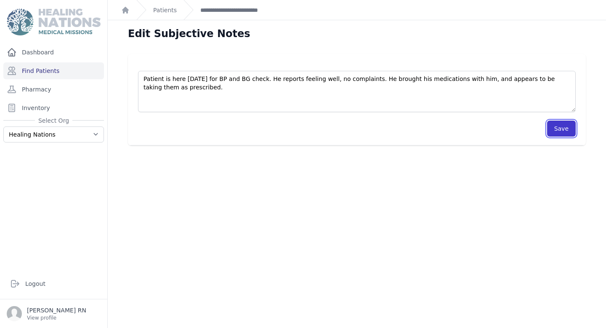
click at [564, 127] on button "Save" at bounding box center [562, 128] width 29 height 16
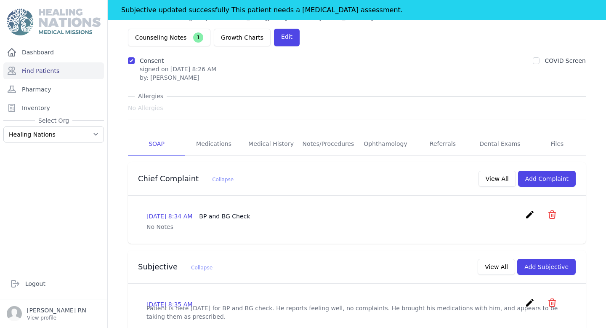
scroll to position [91, 0]
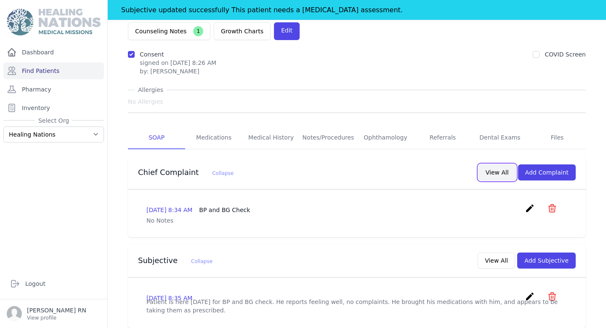
click at [501, 164] on button "View All" at bounding box center [497, 172] width 37 height 16
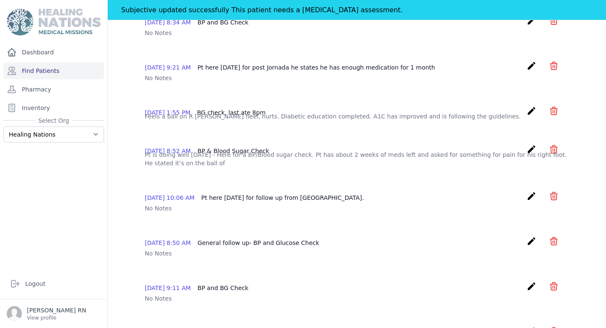
scroll to position [0, 0]
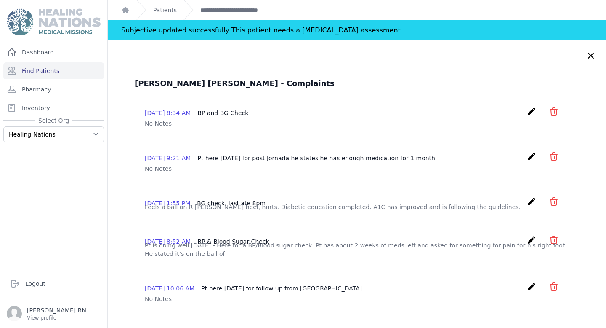
click at [590, 58] on icon at bounding box center [591, 56] width 10 height 10
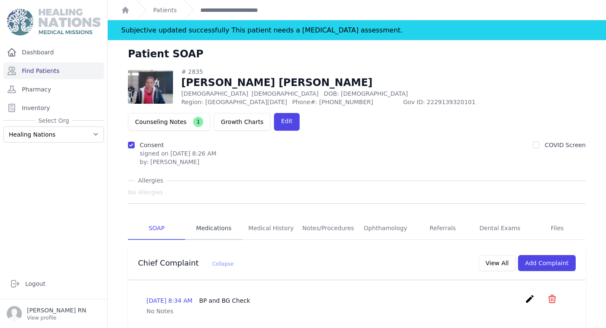
click at [210, 217] on link "Medications" at bounding box center [213, 228] width 57 height 23
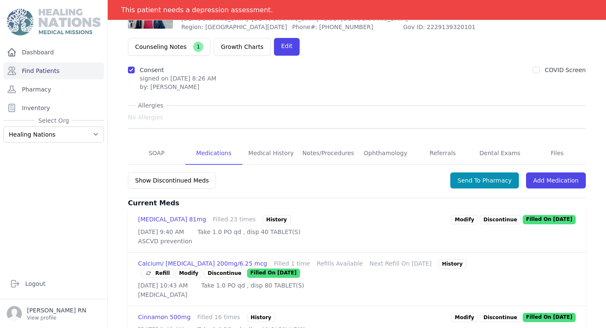
scroll to position [70, 0]
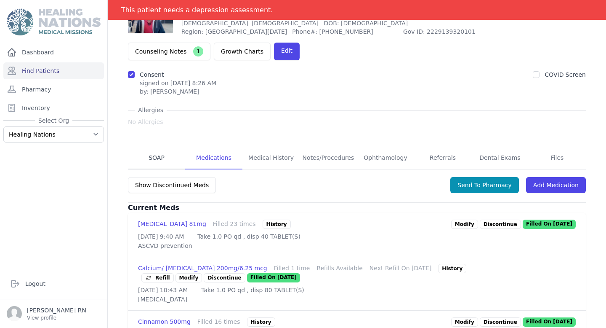
click at [159, 147] on link "SOAP" at bounding box center [156, 158] width 57 height 23
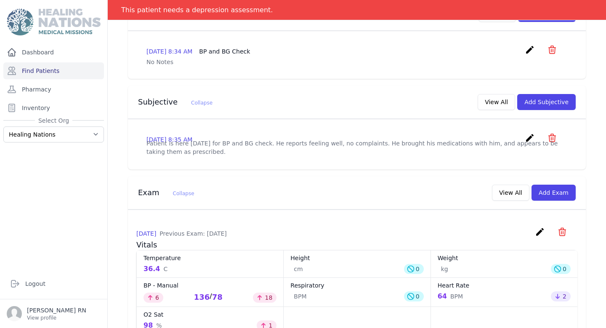
scroll to position [256, 0]
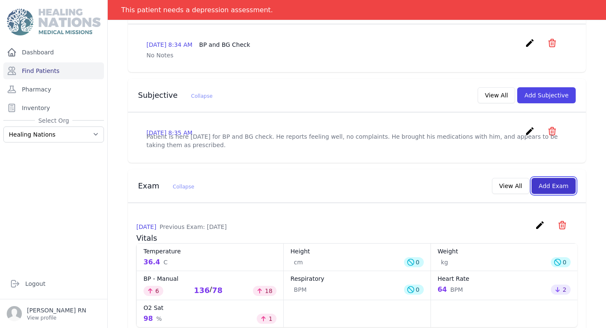
click at [545, 178] on button "Add Exam" at bounding box center [554, 186] width 44 height 16
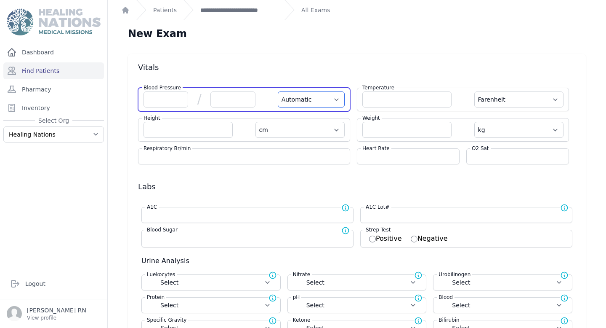
click at [304, 96] on select "Automatic Manual" at bounding box center [311, 99] width 67 height 16
select select "Manual"
click at [278, 91] on select "Automatic Manual" at bounding box center [311, 99] width 67 height 16
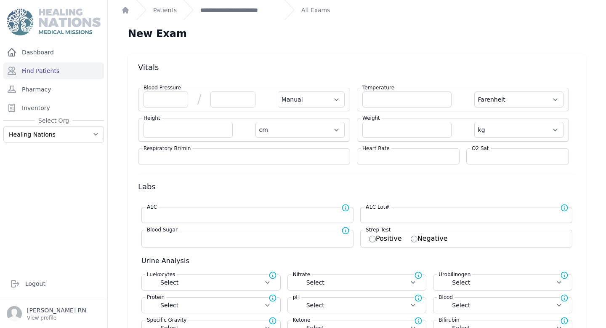
select select "F"
select select "cm"
select select "kg"
select select
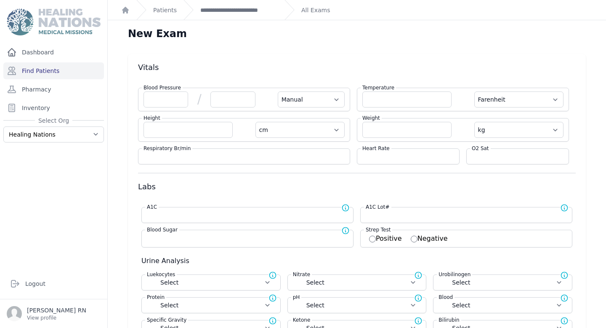
select select
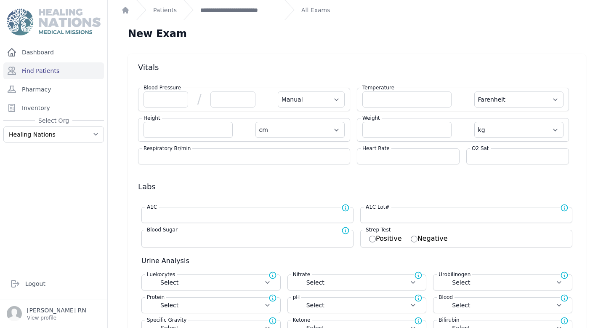
select select
select select "Manual"
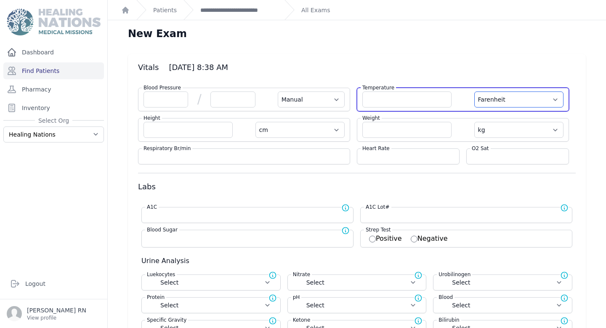
click at [494, 105] on select "Farenheit [PERSON_NAME]" at bounding box center [519, 99] width 89 height 16
select select "C"
click at [475, 91] on select "Farenheit [PERSON_NAME]" at bounding box center [519, 99] width 89 height 16
select select "Manual"
select select "cm"
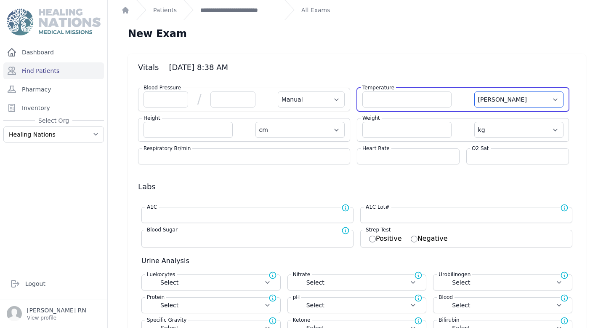
select select "kg"
select select
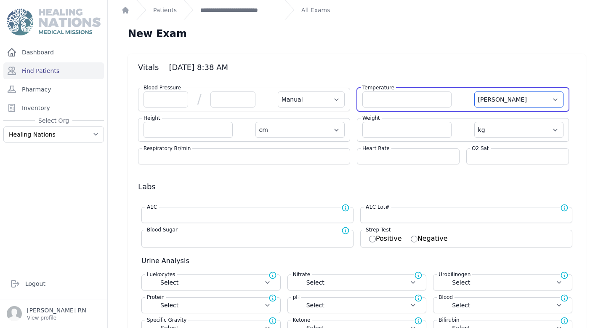
select select
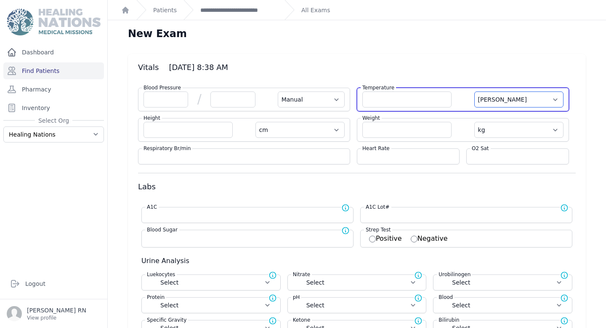
select select
click at [432, 99] on input "number" at bounding box center [407, 99] width 89 height 16
type input "36.8"
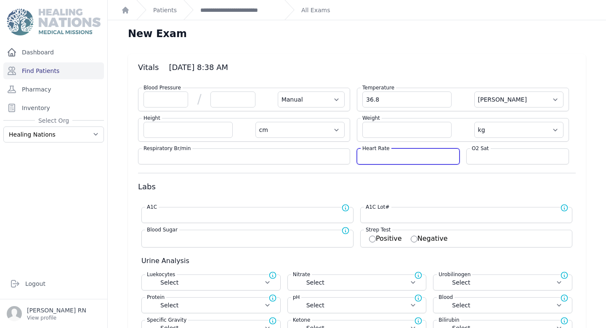
click at [425, 155] on input "number" at bounding box center [409, 156] width 92 height 8
select select "Manual"
select select "C"
select select "cm"
select select "kg"
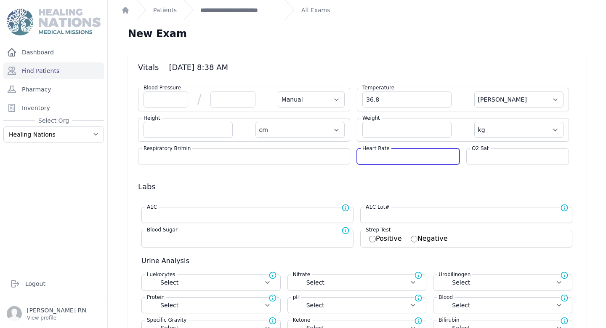
select select
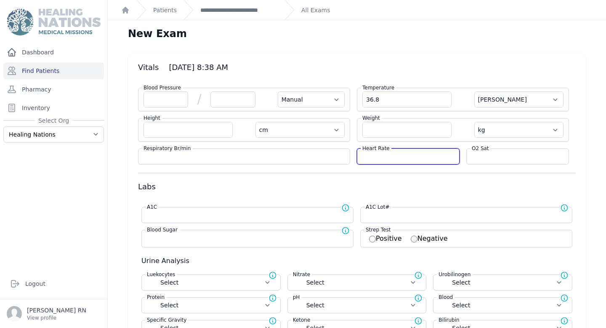
select select
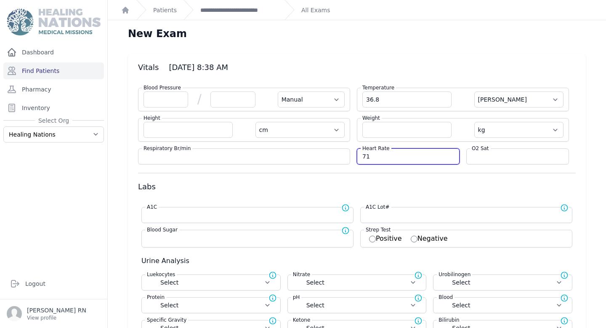
type input "71"
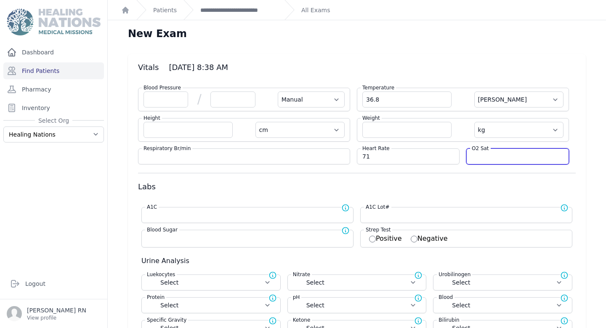
select select "Manual"
select select "C"
select select "cm"
select select "kg"
select select
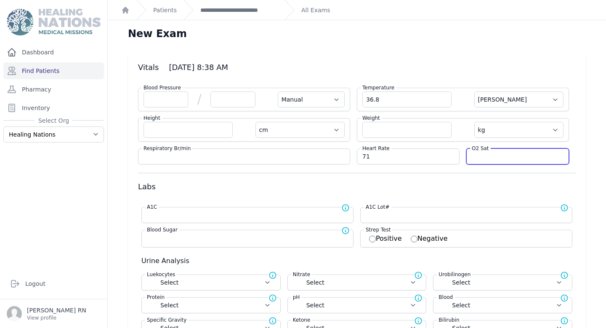
select select
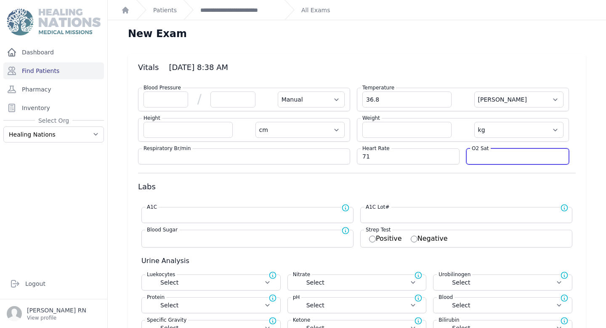
select select
type input "95"
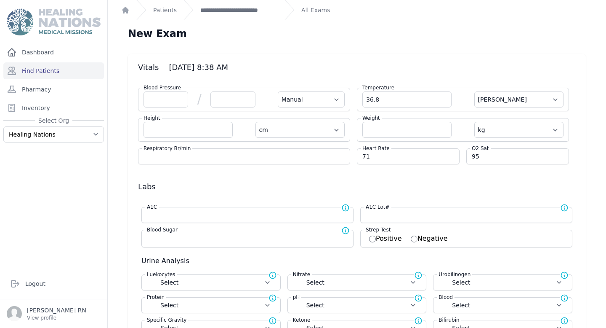
click at [153, 110] on div "Blood Pressure / Automatic Manual" at bounding box center [244, 100] width 212 height 24
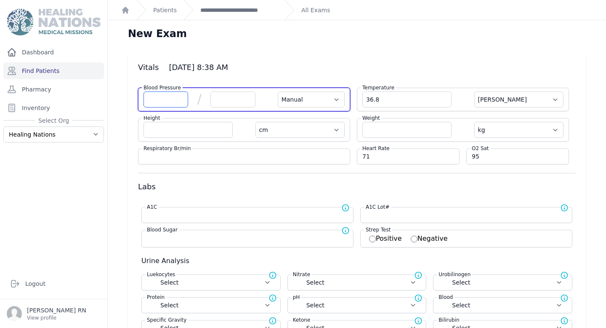
click at [153, 99] on input "number" at bounding box center [166, 99] width 45 height 16
type input "1"
select select "Manual"
select select "C"
select select "cm"
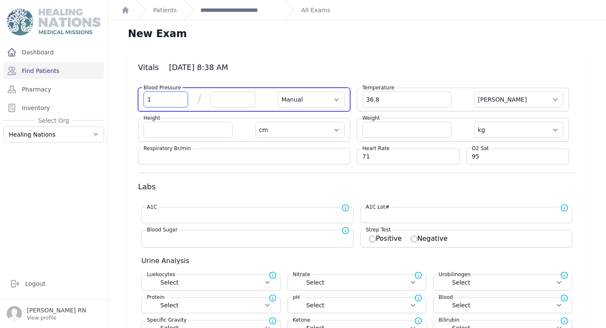
select select "kg"
select select
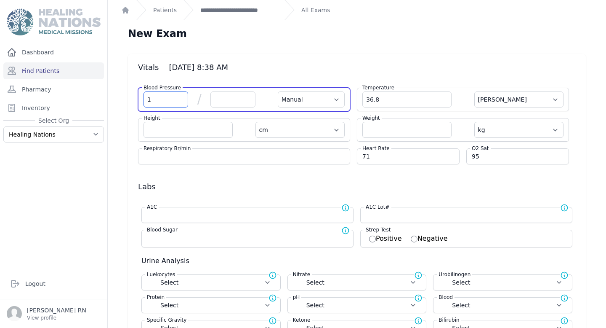
select select
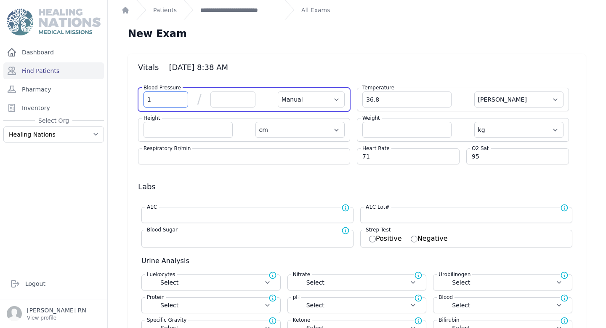
select select
type input "118"
select select "Manual"
select select "C"
select select "cm"
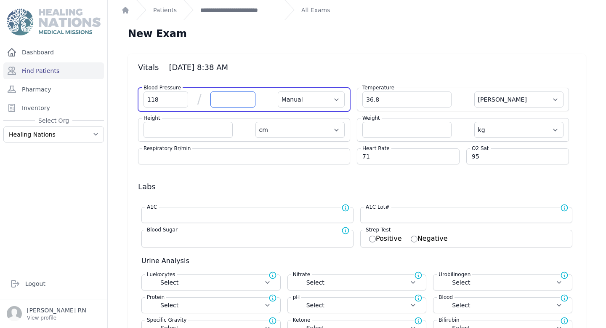
select select "kg"
select select
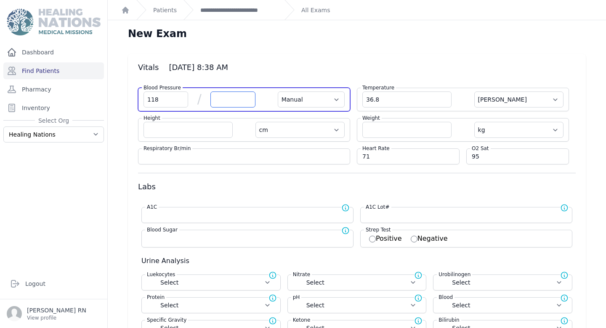
select select
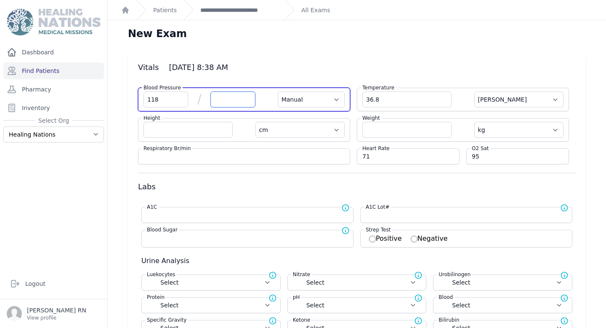
select select
type input "68"
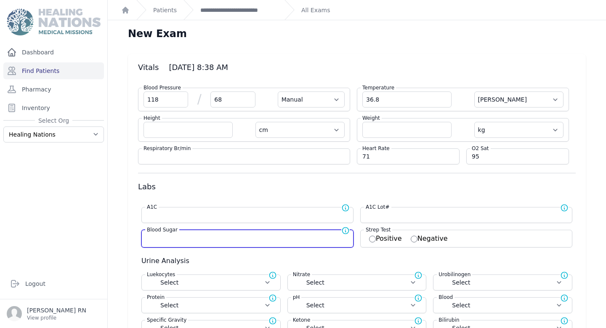
click at [251, 236] on input "number" at bounding box center [247, 237] width 201 height 8
select select "Manual"
select select "C"
select select "cm"
select select "kg"
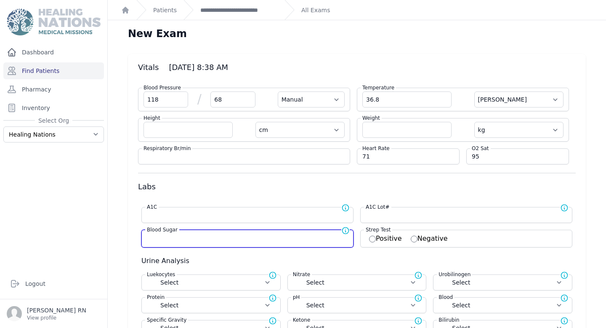
select select
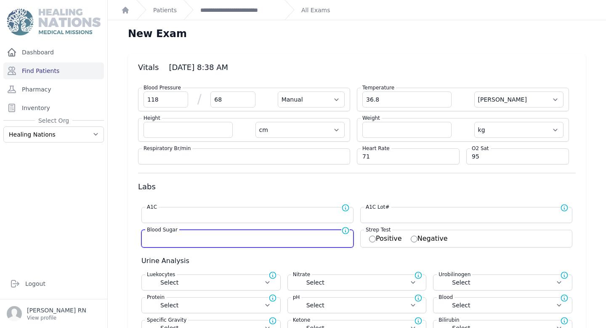
select select
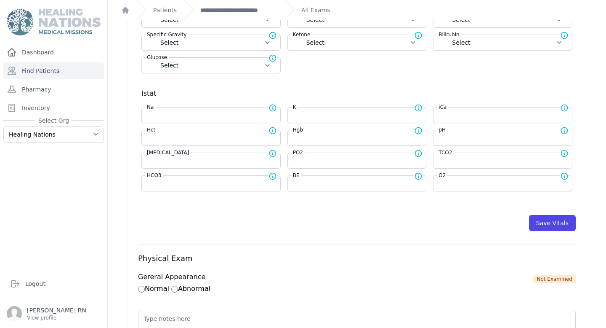
scroll to position [294, 0]
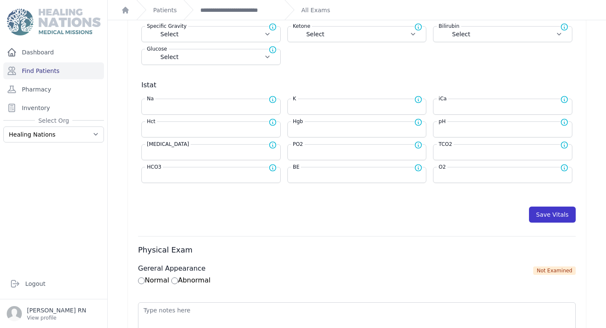
type input "245"
click at [560, 215] on button "Save Vitals" at bounding box center [552, 214] width 47 height 16
select select "Manual"
select select "cm"
select select "kg"
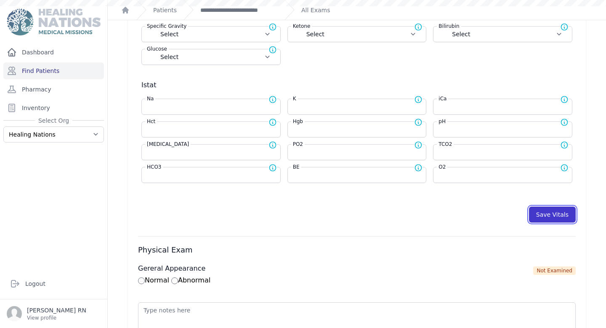
type input "245.0"
select select
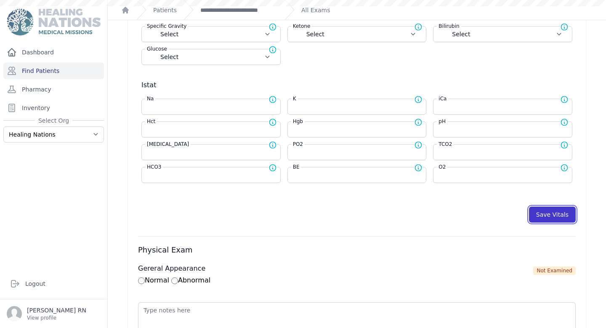
select select
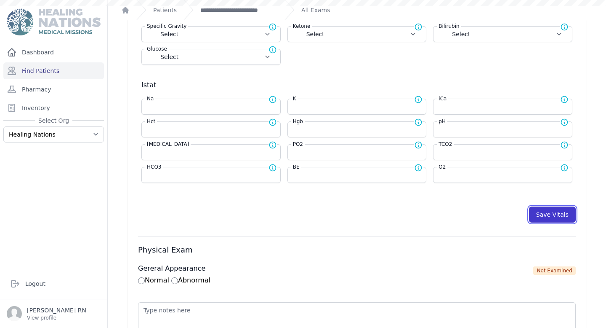
select select
click at [560, 215] on button "Save Vitals" at bounding box center [552, 214] width 47 height 16
click at [248, 11] on link "**********" at bounding box center [238, 10] width 77 height 8
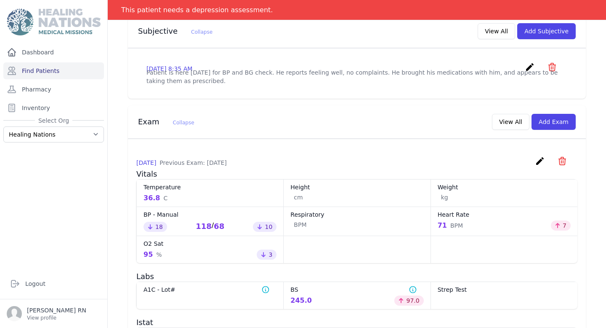
scroll to position [297, 0]
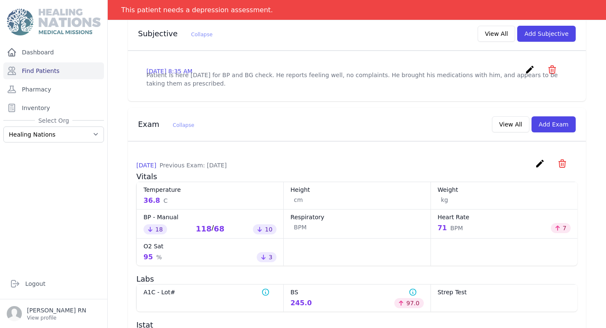
click at [532, 64] on icon "create" at bounding box center [530, 69] width 10 height 10
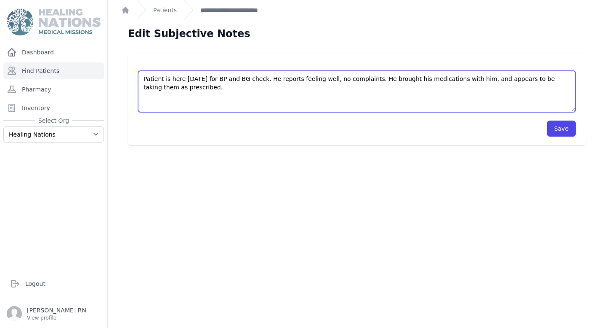
click at [211, 87] on textarea "Patient is here today for BP and BG check. He reports feeling well, no complain…" at bounding box center [357, 91] width 438 height 41
type textarea "Patient is here today for BP and BG check. He reports feeling well, no complain…"
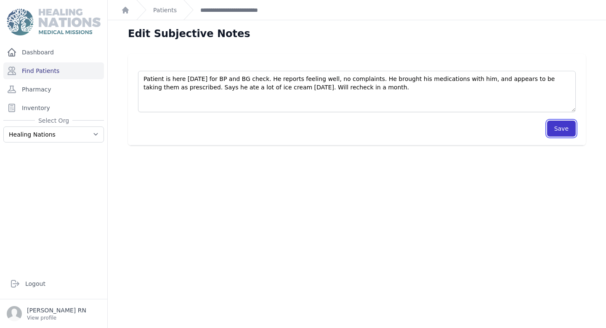
click at [556, 128] on button "Save" at bounding box center [562, 128] width 29 height 16
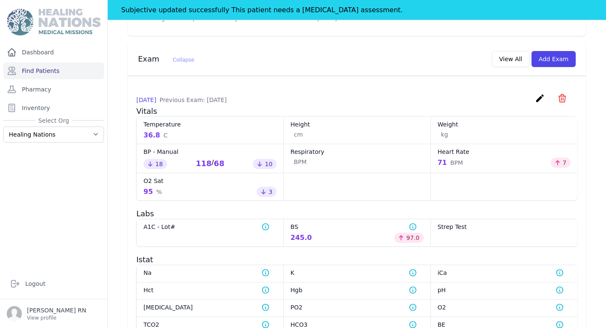
scroll to position [382, 0]
click at [507, 51] on button "View All" at bounding box center [510, 59] width 37 height 16
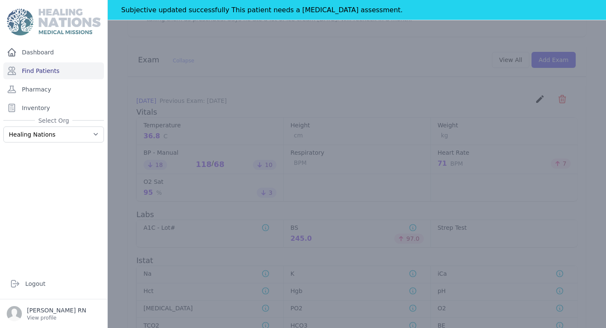
scroll to position [0, 0]
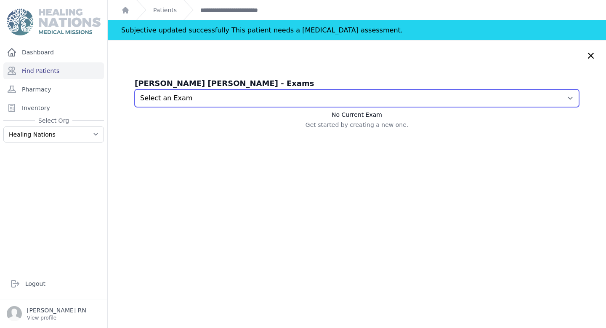
click at [357, 99] on select "Select an Exam 2025-Aug-26 8:38 AM 2025-Jul-22 9:30 AM 2025-Jun-23 8:09 AM 2025…" at bounding box center [357, 98] width 445 height 18
click at [135, 89] on select "Select an Exam 2025-Aug-26 8:38 AM 2025-Jul-22 9:30 AM 2025-Jun-23 8:09 AM 2025…" at bounding box center [357, 98] width 445 height 18
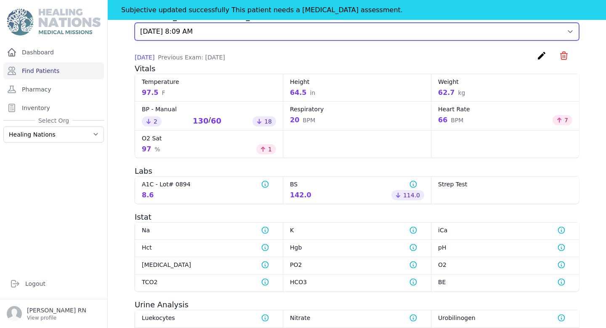
scroll to position [67, 0]
click at [395, 34] on select "Select an Exam 2025-Aug-26 8:38 AM 2025-Jul-22 9:30 AM 2025-Jun-23 8:09 AM 2025…" at bounding box center [357, 31] width 445 height 18
click at [135, 22] on select "Select an Exam 2025-Aug-26 8:38 AM 2025-Jul-22 9:30 AM 2025-Jun-23 8:09 AM 2025…" at bounding box center [357, 31] width 445 height 18
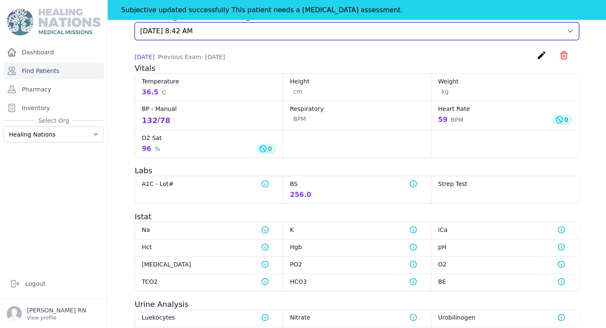
click at [387, 33] on select "Select an Exam 2025-Aug-26 8:38 AM 2025-Jul-22 9:30 AM 2025-Jun-23 8:09 AM 2025…" at bounding box center [357, 31] width 445 height 18
click at [135, 22] on select "Select an Exam 2025-Aug-26 8:38 AM 2025-Jul-22 9:30 AM 2025-Jun-23 8:09 AM 2025…" at bounding box center [357, 31] width 445 height 18
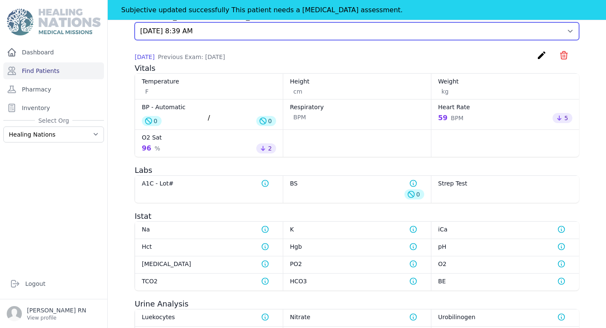
click at [377, 37] on select "Select an Exam 2025-Aug-26 8:38 AM 2025-Jul-22 9:30 AM 2025-Jun-23 8:09 AM 2025…" at bounding box center [357, 31] width 445 height 18
click at [135, 22] on select "Select an Exam 2025-Aug-26 8:38 AM 2025-Jul-22 9:30 AM 2025-Jun-23 8:09 AM 2025…" at bounding box center [357, 31] width 445 height 18
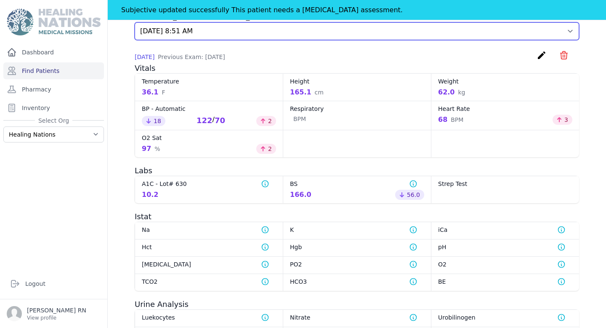
click at [348, 32] on select "Select an Exam 2025-Aug-26 8:38 AM 2025-Jul-22 9:30 AM 2025-Jun-23 8:09 AM 2025…" at bounding box center [357, 31] width 445 height 18
select select "7858"
click at [135, 22] on select "Select an Exam 2025-Aug-26 8:38 AM 2025-Jul-22 9:30 AM 2025-Jun-23 8:09 AM 2025…" at bounding box center [357, 31] width 445 height 18
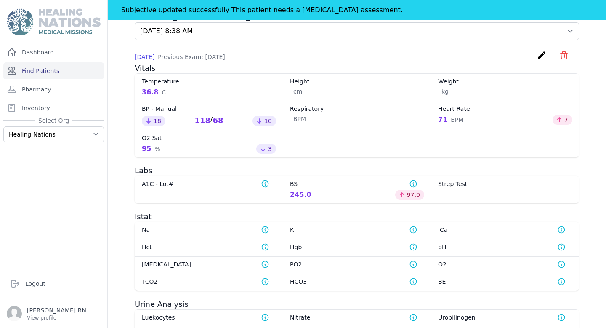
click at [51, 74] on link "Find Patients" at bounding box center [53, 70] width 101 height 17
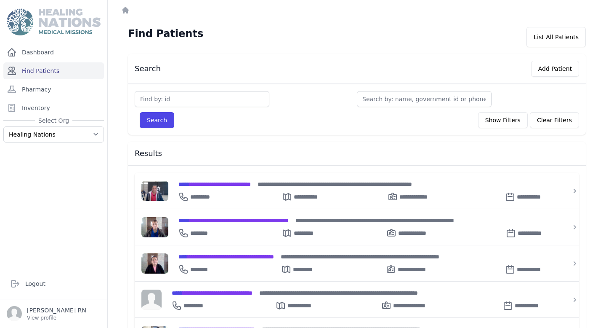
click at [78, 72] on link "Find Patients" at bounding box center [53, 70] width 101 height 17
click at [254, 102] on input "text" at bounding box center [202, 99] width 135 height 16
type input "1542"
click at [140, 112] on button "Search" at bounding box center [157, 120] width 35 height 16
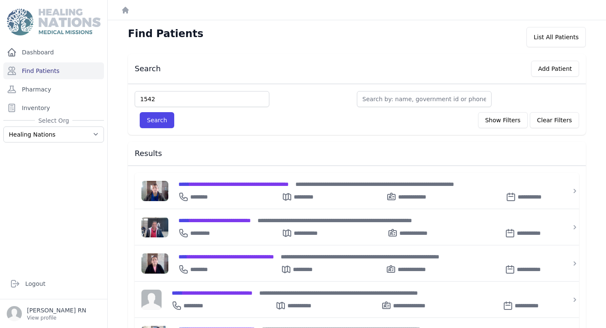
type input "1542"
click at [140, 112] on button "Search" at bounding box center [157, 120] width 35 height 16
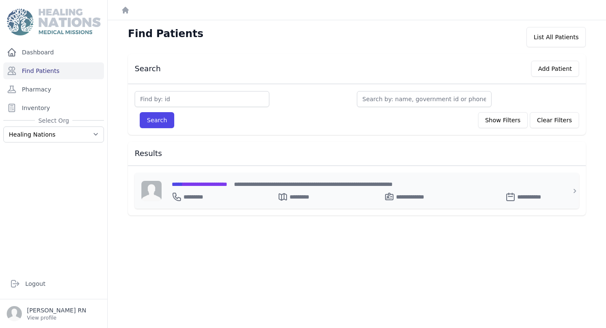
click at [227, 183] on span "**********" at bounding box center [200, 184] width 56 height 6
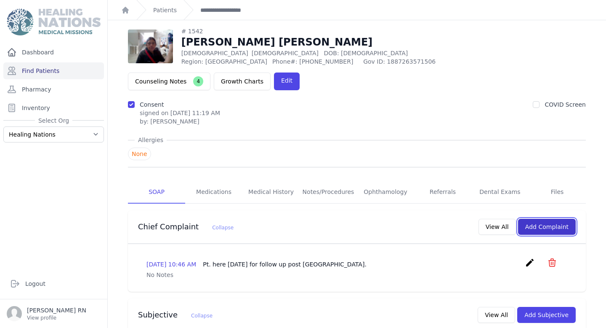
click at [566, 219] on button "Add Complaint" at bounding box center [547, 227] width 58 height 16
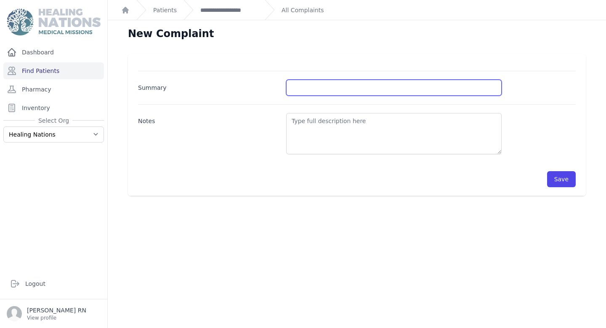
click at [353, 90] on input "Summary" at bounding box center [394, 88] width 216 height 16
type input "BP Check"
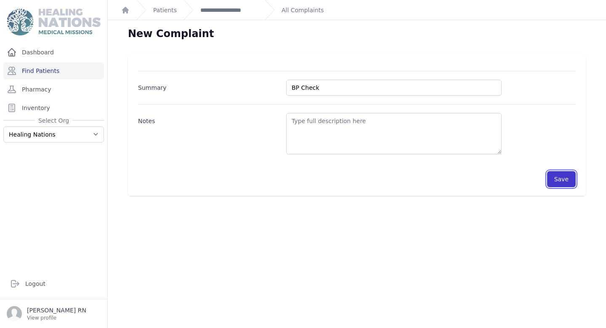
click at [562, 177] on button "Save" at bounding box center [562, 179] width 29 height 16
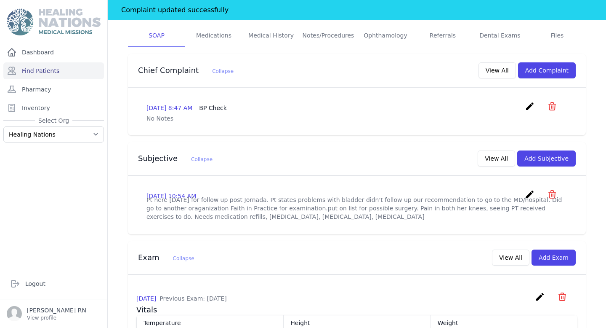
scroll to position [177, 0]
click at [564, 150] on button "Add Subjective" at bounding box center [547, 158] width 59 height 16
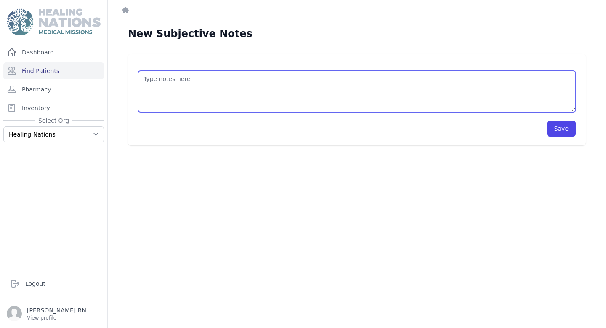
click at [310, 98] on textarea at bounding box center [357, 91] width 438 height 41
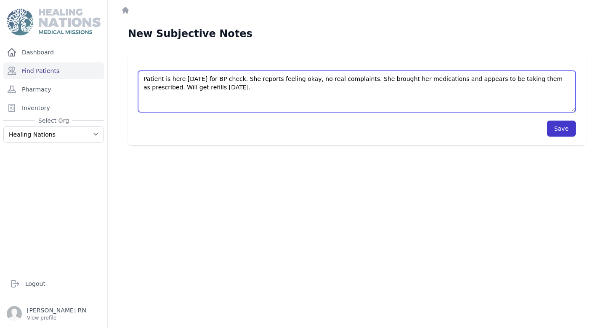
type textarea "Patient is here today for BP check. She reports feeling okay, no real complaint…"
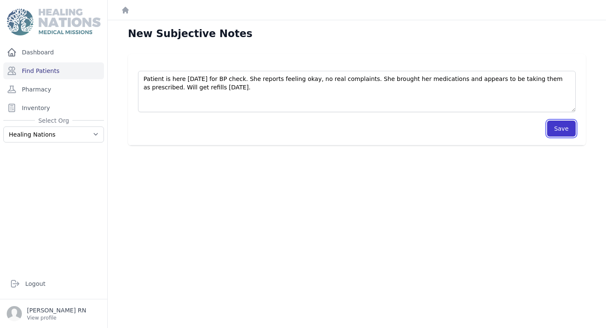
click at [572, 127] on button "Save" at bounding box center [562, 128] width 29 height 16
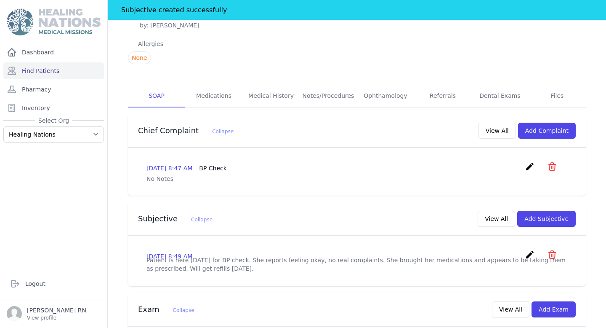
scroll to position [107, 0]
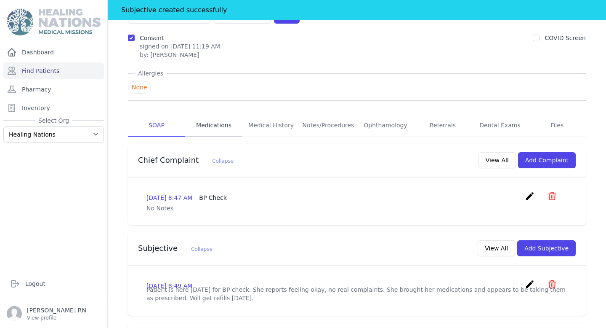
click at [217, 114] on link "Medications" at bounding box center [213, 125] width 57 height 23
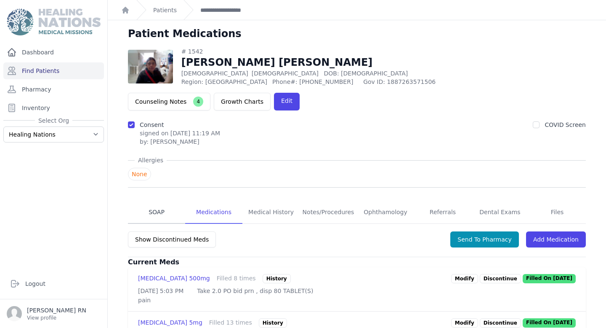
click at [162, 201] on link "SOAP" at bounding box center [156, 212] width 57 height 23
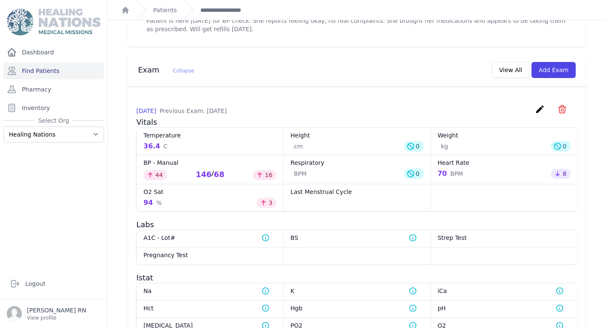
scroll to position [302, 0]
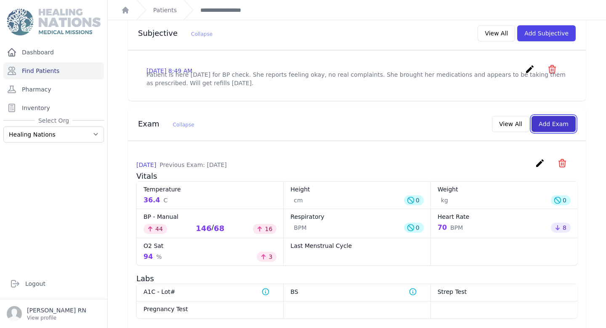
click at [548, 116] on button "Add Exam" at bounding box center [554, 124] width 44 height 16
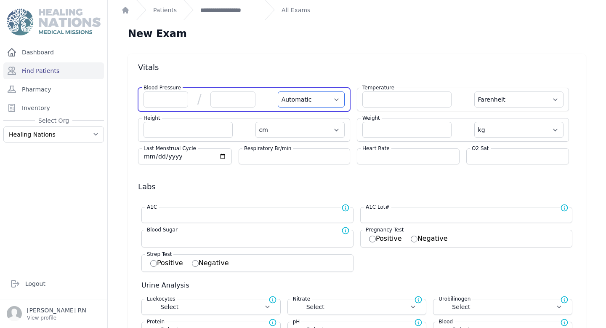
click at [328, 102] on select "Automatic Manual" at bounding box center [311, 99] width 67 height 16
select select "Manual"
click at [278, 91] on select "Automatic Manual" at bounding box center [311, 99] width 67 height 16
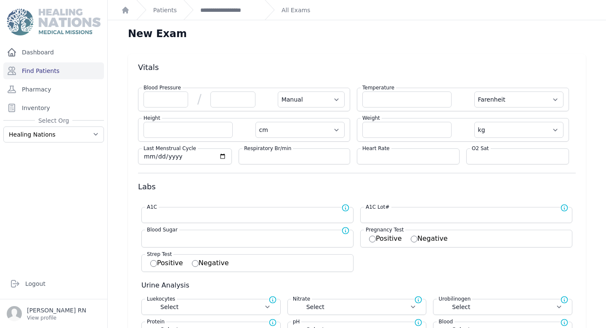
select select "F"
select select "cm"
select select "kg"
select select
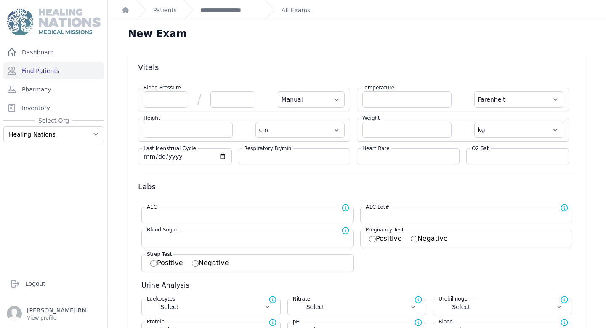
select select
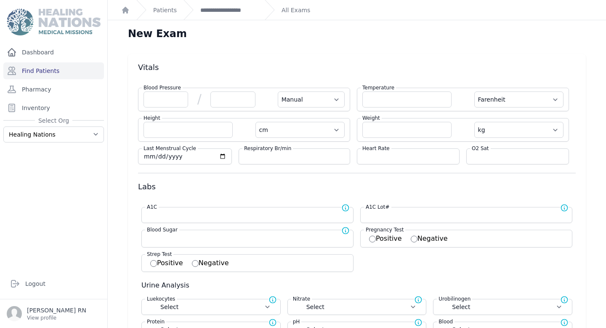
select select
select select "Manual"
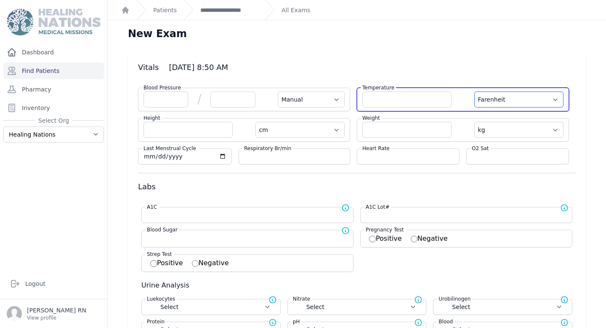
click at [529, 101] on select "Farenheit Celcius" at bounding box center [519, 99] width 89 height 16
select select "C"
click at [475, 91] on select "Farenheit Celcius" at bounding box center [519, 99] width 89 height 16
select select "Manual"
select select "cm"
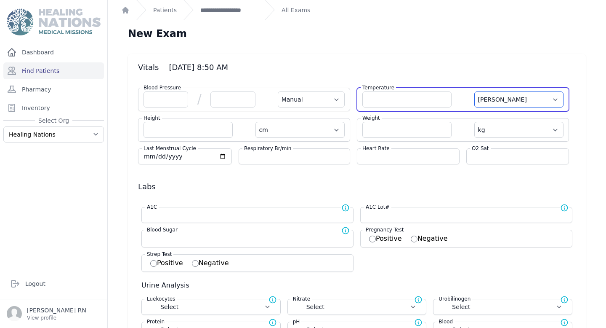
select select "kg"
select select
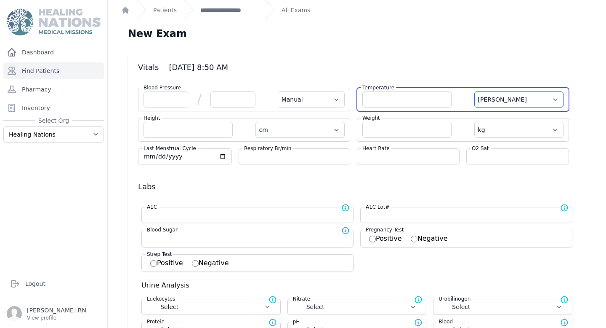
select select
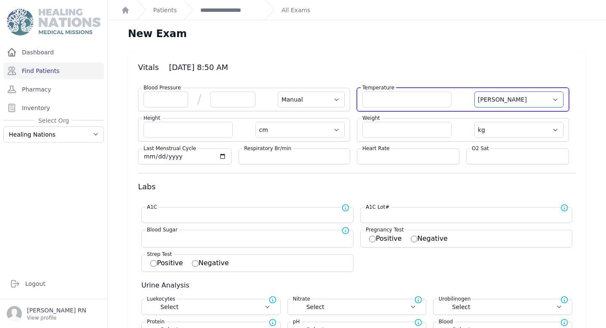
select select
click at [434, 101] on input "number" at bounding box center [407, 99] width 89 height 16
type input "36.4"
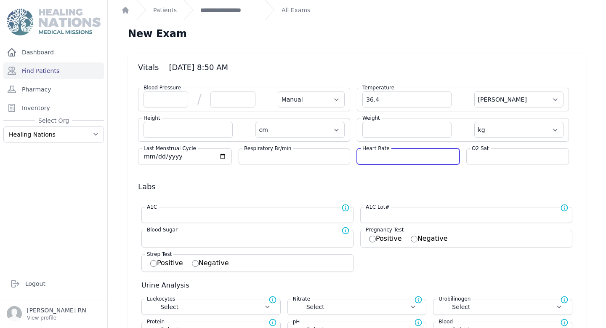
click at [424, 160] on input "number" at bounding box center [409, 156] width 92 height 8
select select "Manual"
select select "C"
select select "cm"
select select "kg"
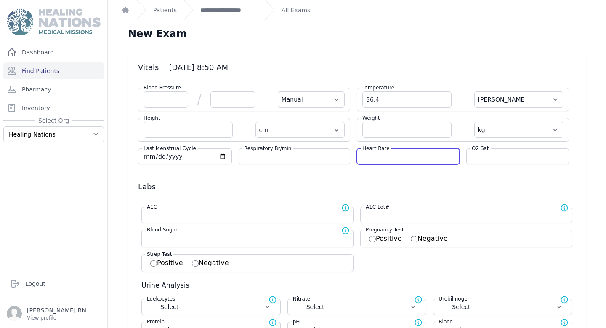
select select
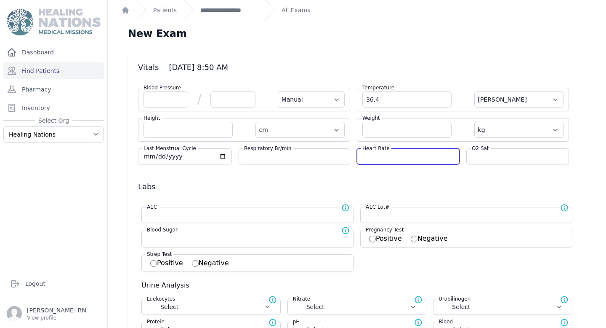
select select
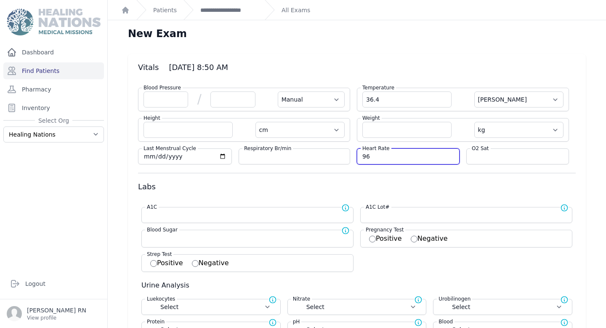
type input "96"
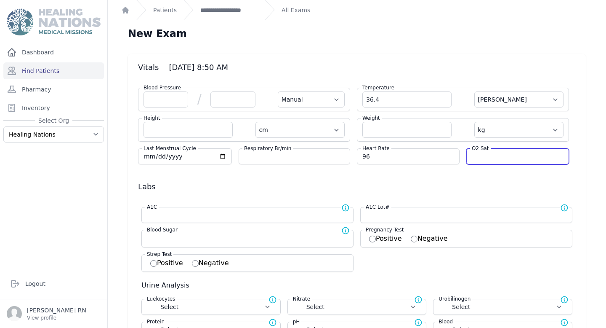
select select "Manual"
select select "C"
select select "cm"
select select "kg"
select select
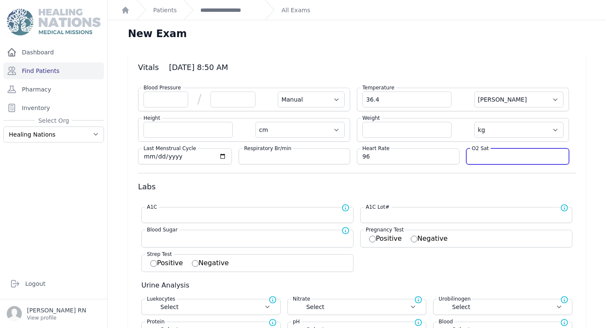
select select
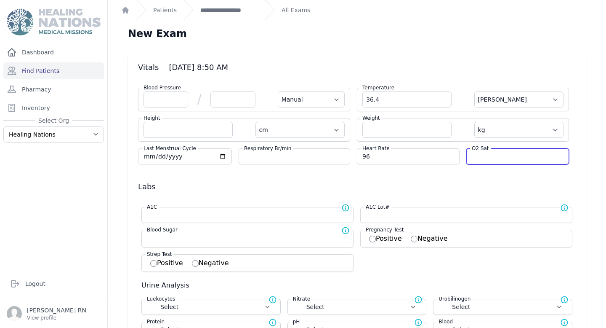
select select
type input "97"
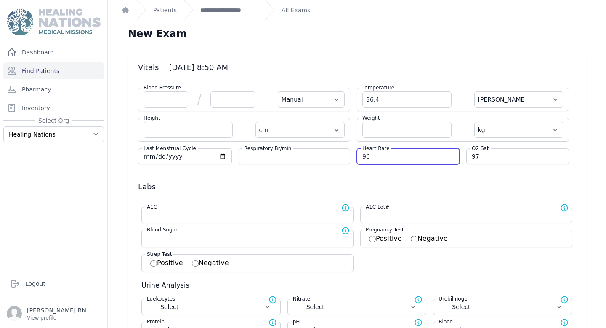
click at [385, 158] on input "96" at bounding box center [409, 156] width 92 height 8
select select "Manual"
select select "C"
select select "cm"
select select "kg"
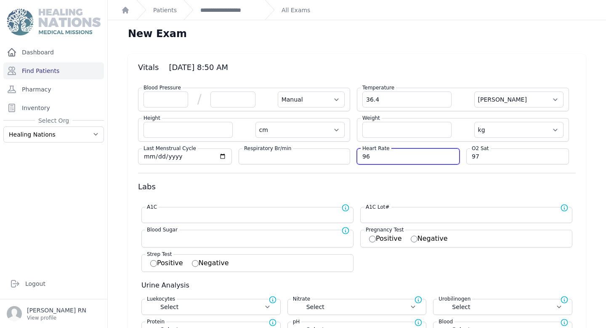
select select
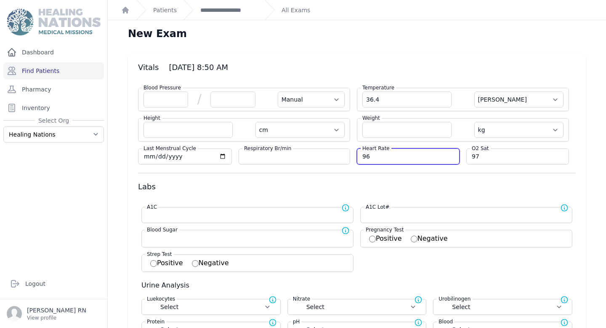
select select
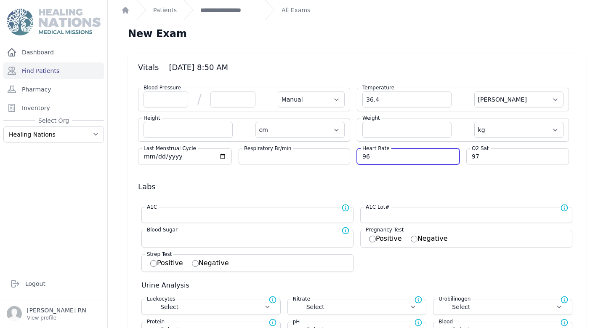
type input "9"
type input "83"
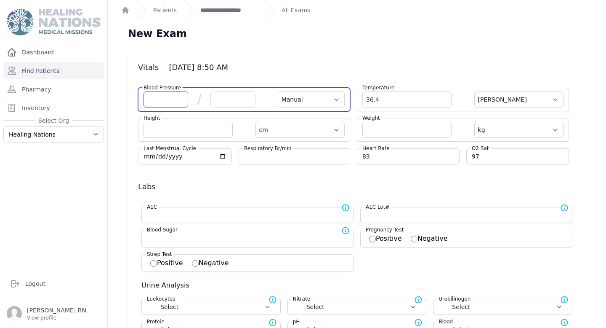
click at [156, 102] on input "number" at bounding box center [166, 99] width 45 height 16
select select "Manual"
select select "C"
select select "cm"
select select "kg"
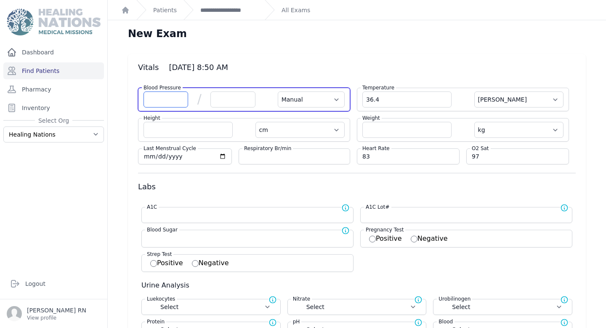
select select
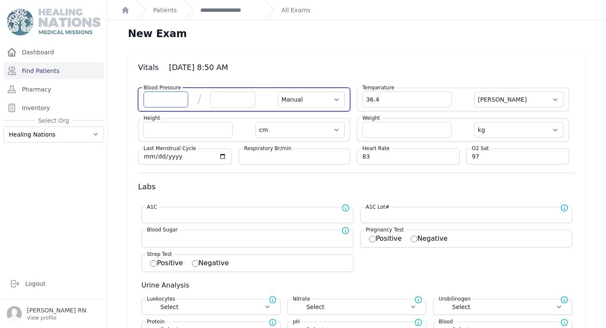
select select
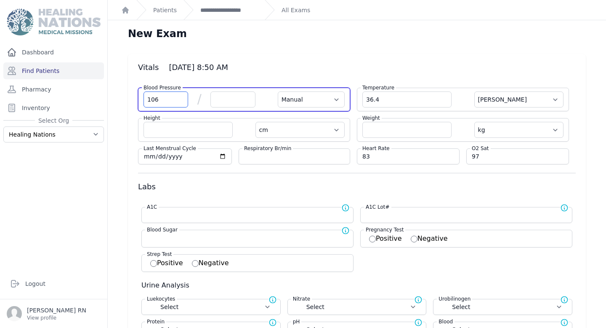
type input "106"
select select "Manual"
select select "C"
select select "cm"
select select "kg"
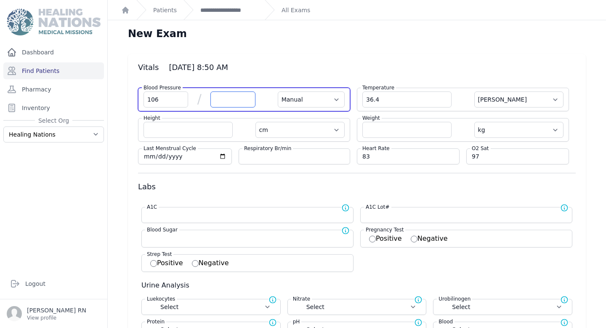
select select
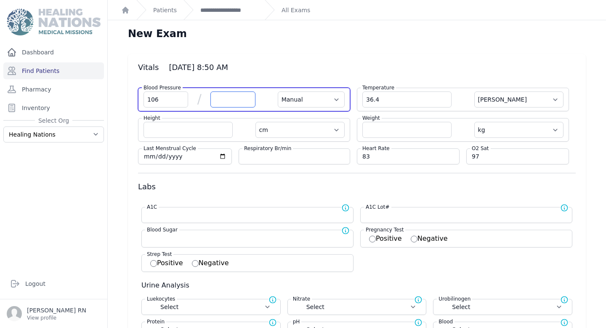
select select
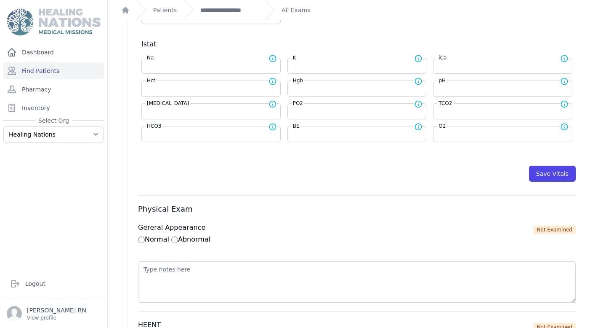
scroll to position [361, 0]
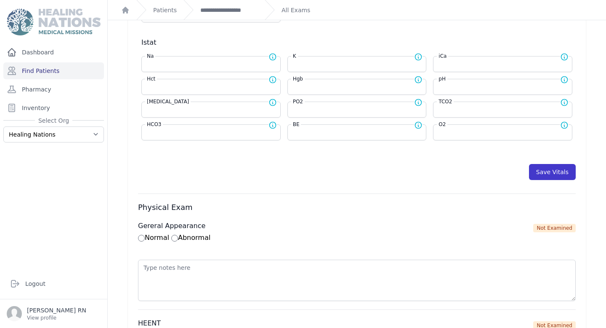
type input "60"
select select "Manual"
select select "C"
select select "cm"
select select "kg"
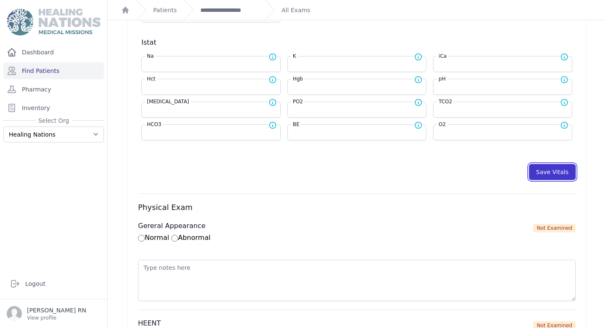
select select
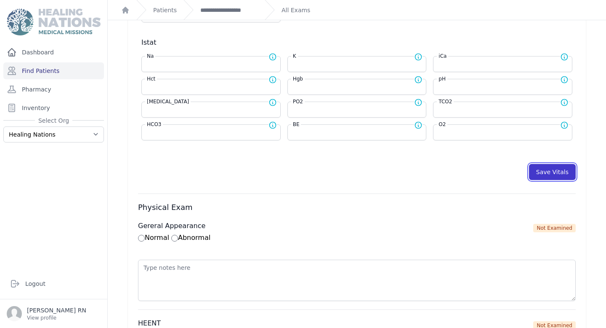
select select
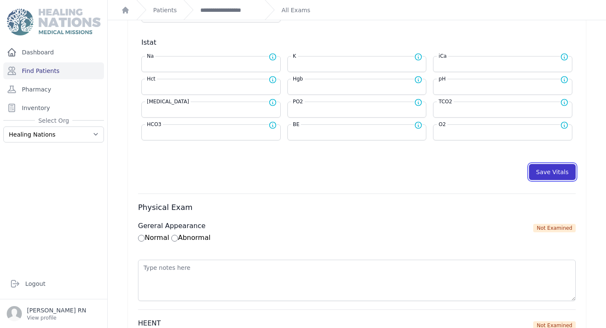
click at [548, 176] on button "Save Vitals" at bounding box center [552, 172] width 47 height 16
click at [222, 11] on link "**********" at bounding box center [229, 10] width 58 height 8
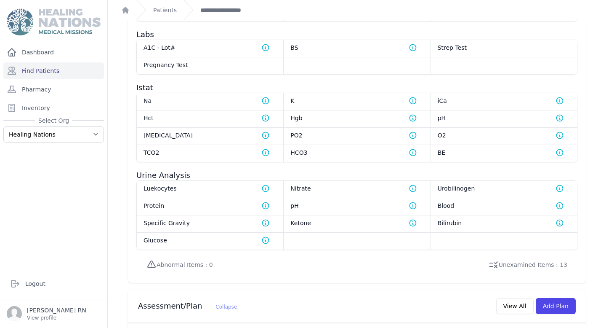
scroll to position [526, 0]
click at [231, 8] on link "**********" at bounding box center [229, 10] width 58 height 8
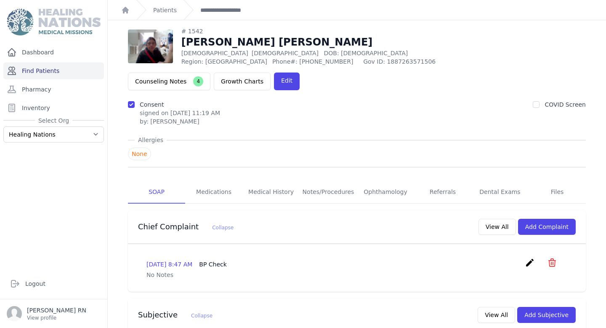
click at [41, 72] on link "Find Patients" at bounding box center [53, 70] width 101 height 17
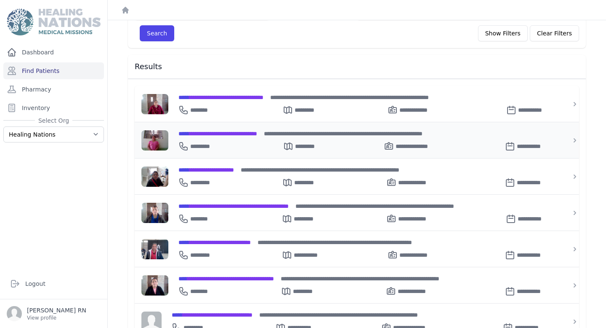
scroll to position [98, 0]
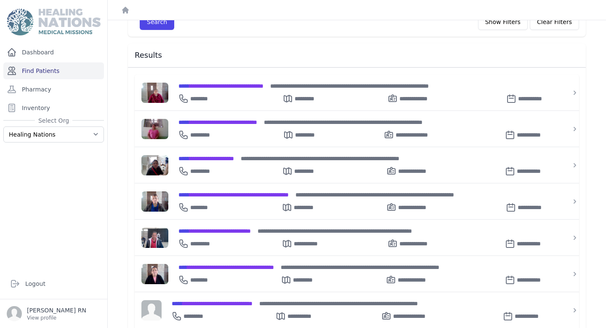
click at [66, 71] on link "Find Patients" at bounding box center [53, 70] width 101 height 17
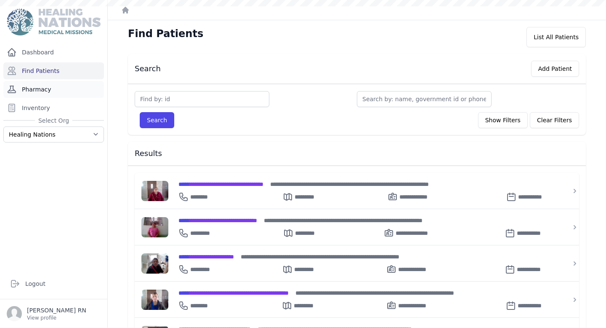
click at [68, 86] on link "Pharmacy" at bounding box center [53, 89] width 101 height 17
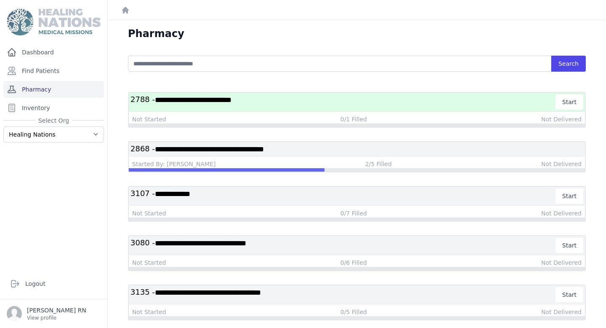
click at [45, 89] on link "Pharmacy" at bounding box center [53, 89] width 101 height 17
click at [75, 70] on link "Find Patients" at bounding box center [53, 70] width 101 height 17
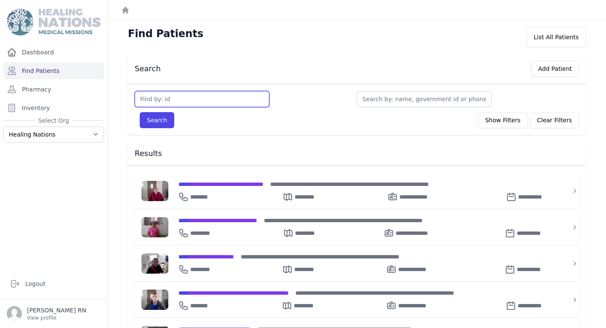
click at [191, 97] on input "text" at bounding box center [202, 99] width 135 height 16
type input "3107"
click at [140, 112] on button "Search" at bounding box center [157, 120] width 35 height 16
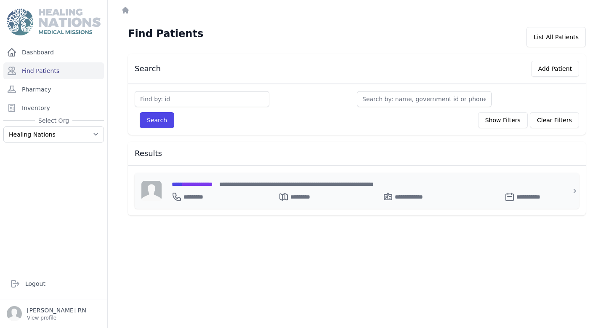
click at [209, 189] on div "**********" at bounding box center [362, 194] width 381 height 13
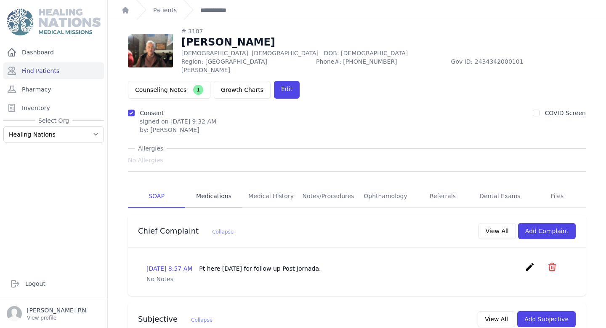
click at [208, 185] on link "Medications" at bounding box center [213, 196] width 57 height 23
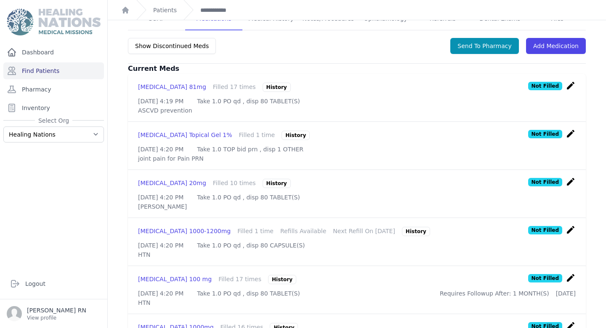
scroll to position [198, 0]
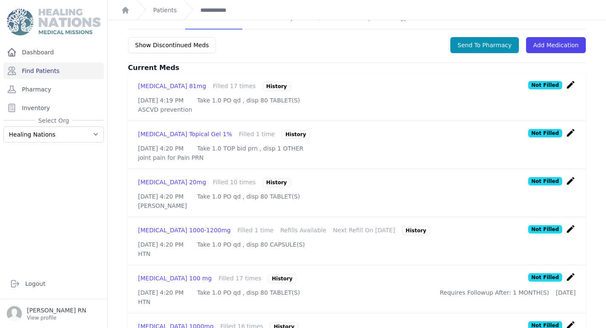
drag, startPoint x: 310, startPoint y: 67, endPoint x: 257, endPoint y: 64, distance: 52.7
click at [257, 96] on div "[DATE] 4:19 PM Take 1.0 PO qd , disp 80 TABLET(S)" at bounding box center [357, 100] width 438 height 8
click at [331, 105] on p "ASCVD prevention" at bounding box center [357, 109] width 438 height 8
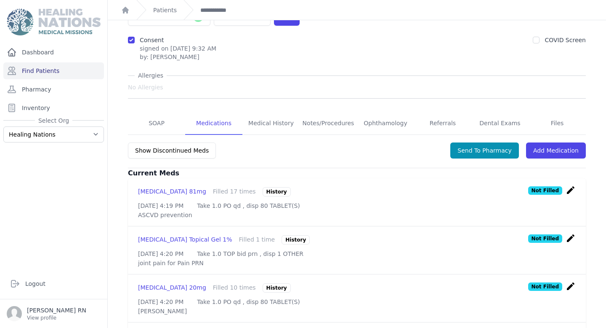
scroll to position [83, 0]
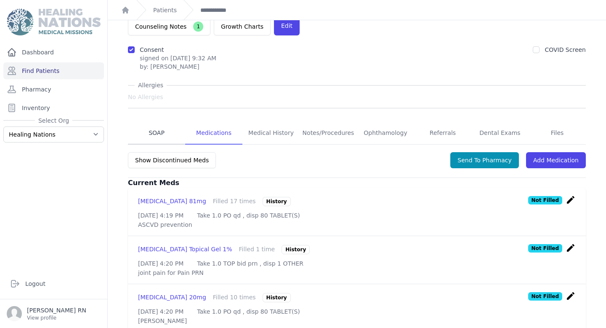
click at [159, 122] on link "SOAP" at bounding box center [156, 133] width 57 height 23
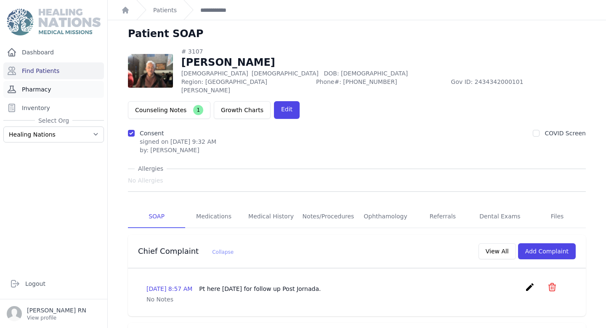
click at [56, 91] on link "Pharmacy" at bounding box center [53, 89] width 101 height 17
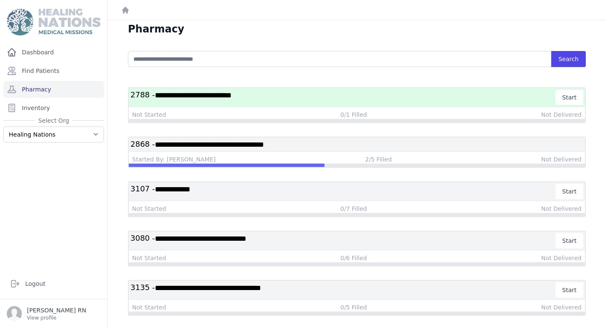
scroll to position [7, 0]
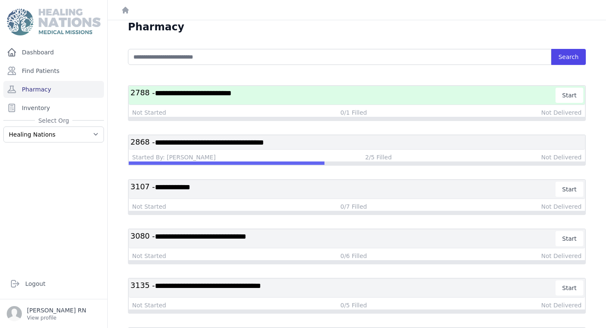
click at [224, 192] on h3 "**********" at bounding box center [344, 189] width 426 height 15
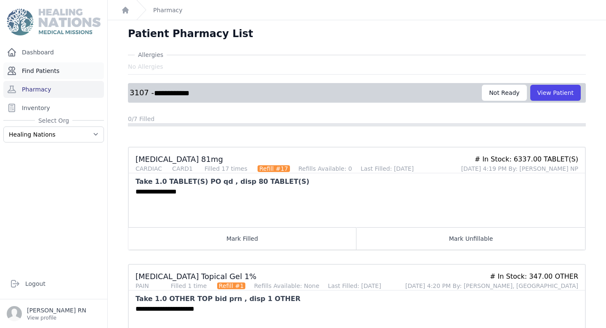
click at [56, 71] on link "Find Patients" at bounding box center [53, 70] width 101 height 17
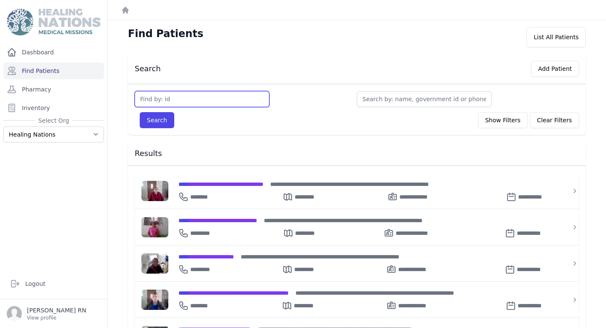
click at [195, 98] on input "text" at bounding box center [202, 99] width 135 height 16
type input "3130"
click at [140, 112] on button "Search" at bounding box center [157, 120] width 35 height 16
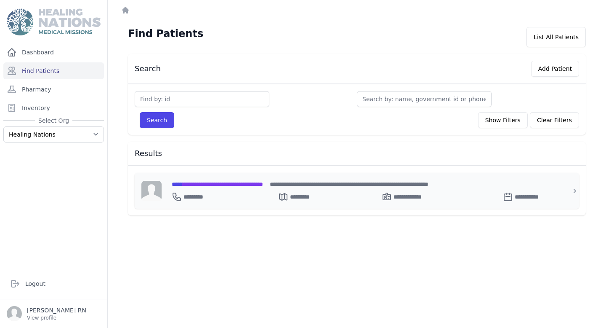
click at [221, 181] on span "**********" at bounding box center [217, 184] width 91 height 6
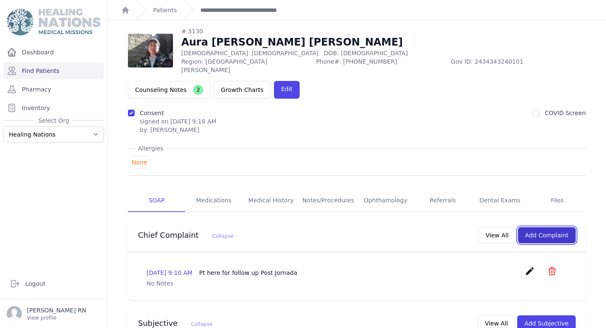
click at [562, 227] on button "Add Complaint" at bounding box center [547, 235] width 58 height 16
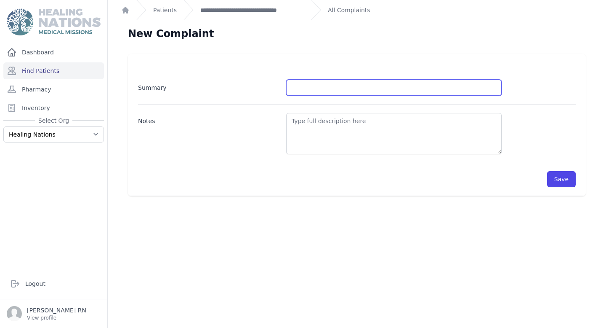
click at [339, 87] on input "Summary" at bounding box center [394, 88] width 216 height 16
type input "BP Check"
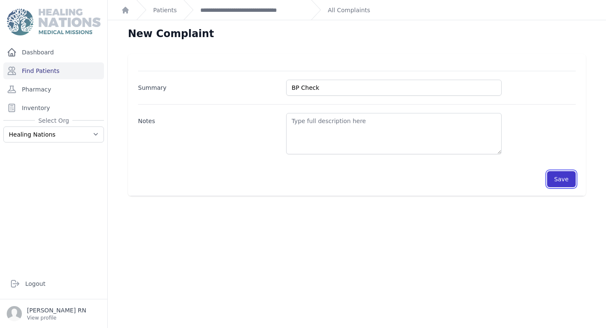
click at [571, 183] on button "Save" at bounding box center [562, 179] width 29 height 16
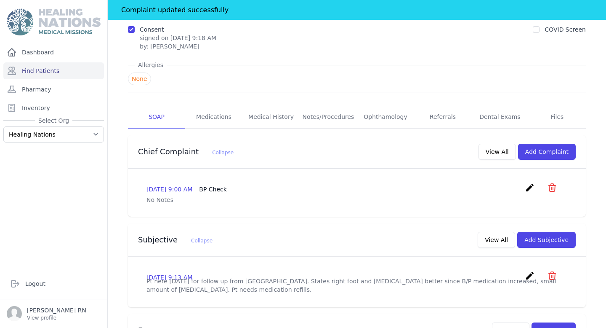
scroll to position [104, 0]
click at [553, 106] on link "Files" at bounding box center [557, 117] width 57 height 23
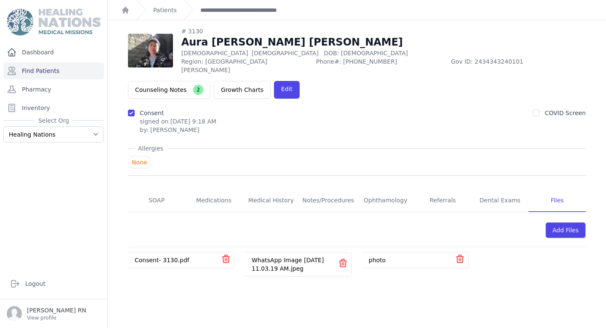
scroll to position [20, 0]
click at [283, 256] on link "WhatsApp Image 2023-03-07 at 11.03.19 AM.jpeg" at bounding box center [288, 263] width 72 height 15
click at [159, 189] on link "SOAP" at bounding box center [156, 200] width 57 height 23
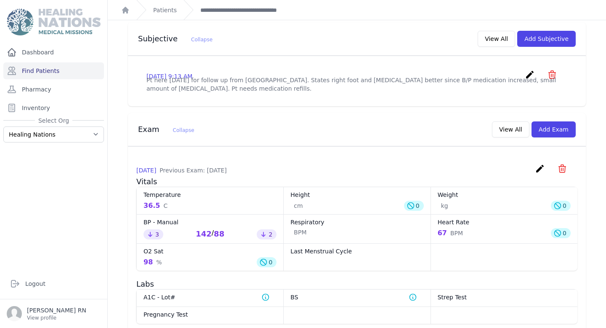
scroll to position [305, 0]
click at [555, 121] on button "Add Exam" at bounding box center [554, 129] width 44 height 16
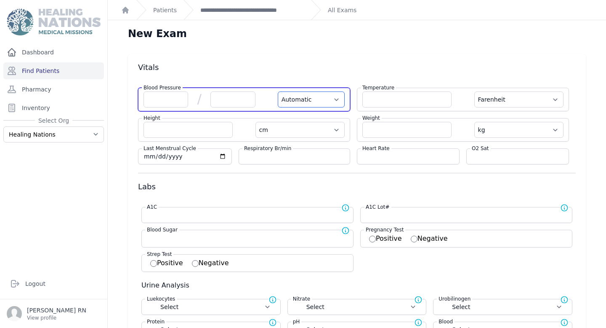
click at [305, 96] on select "Automatic Manual" at bounding box center [311, 99] width 67 height 16
select select "Manual"
click at [278, 91] on select "Automatic Manual" at bounding box center [311, 99] width 67 height 16
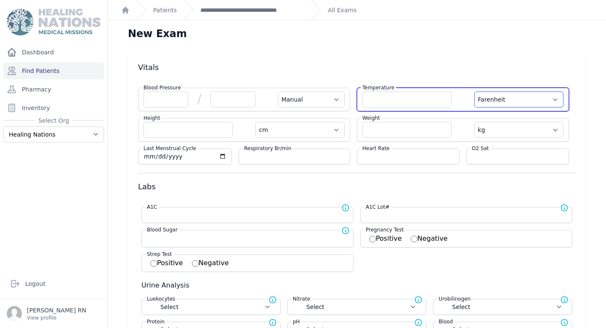
select select "F"
select select "cm"
select select "kg"
select select
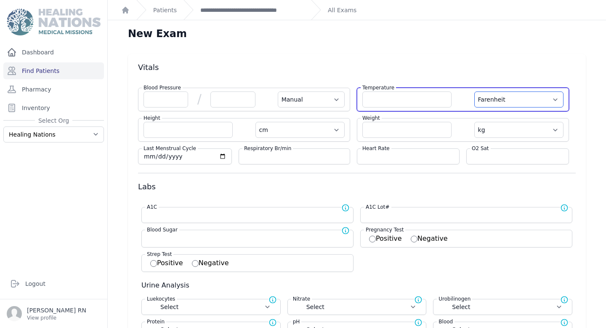
select select
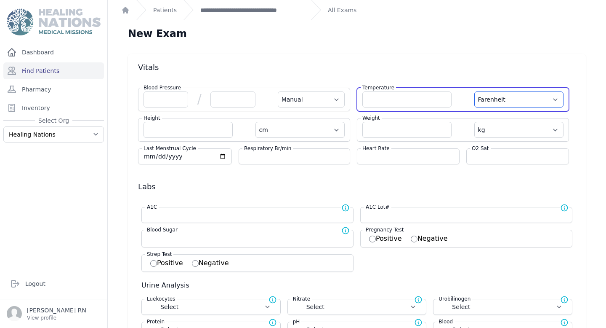
select select
select select "Manual"
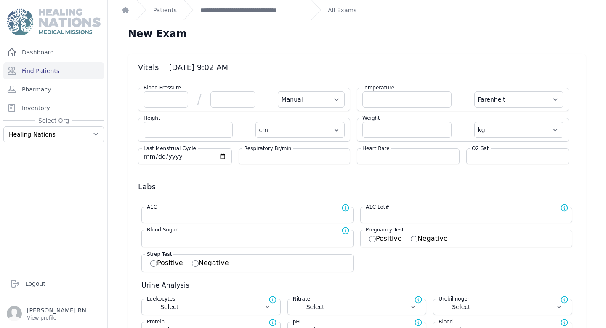
click at [500, 94] on select "Farenheit Celcius" at bounding box center [519, 99] width 89 height 16
select select "C"
click at [475, 91] on select "Farenheit Celcius" at bounding box center [519, 99] width 89 height 16
select select "Manual"
select select "cm"
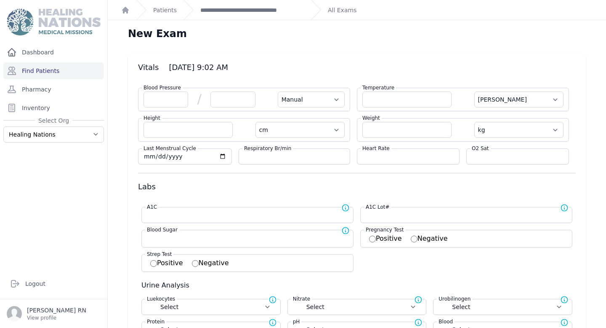
select select "kg"
select select
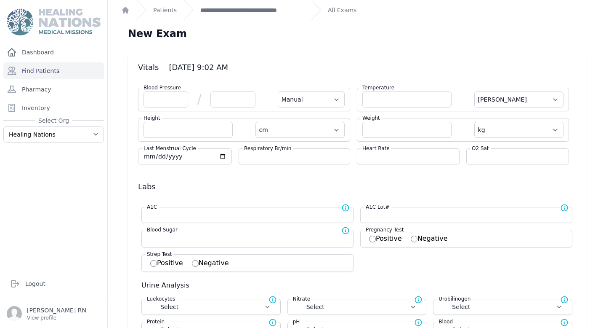
select select
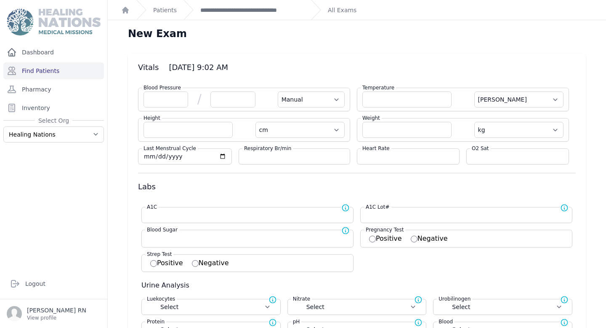
select select
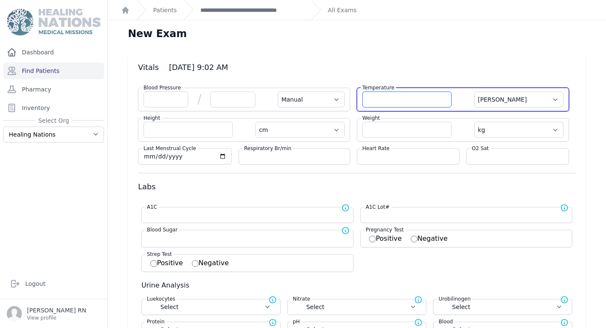
click at [377, 98] on input "number" at bounding box center [407, 99] width 89 height 16
type input "35.8"
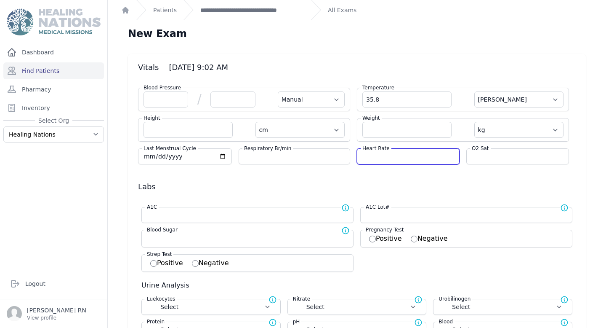
click at [377, 156] on input "number" at bounding box center [409, 156] width 92 height 8
select select "Manual"
select select "C"
select select "cm"
select select "kg"
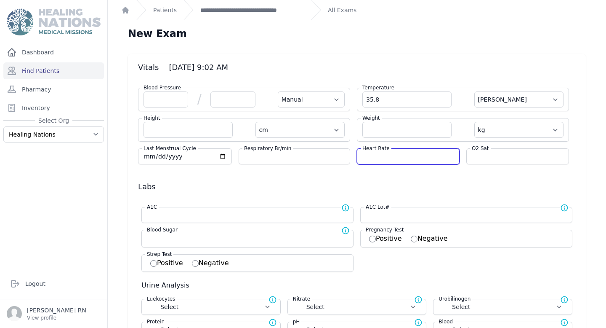
select select
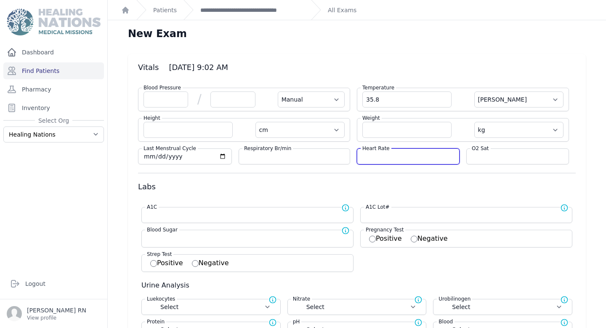
select select
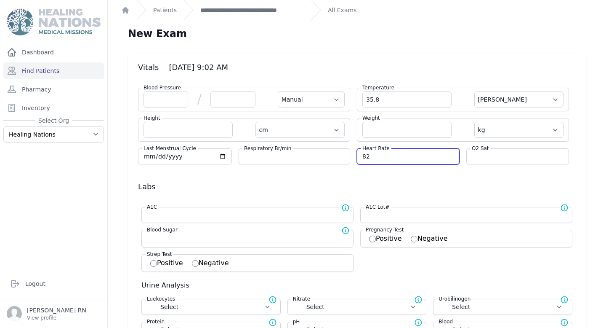
type input "82"
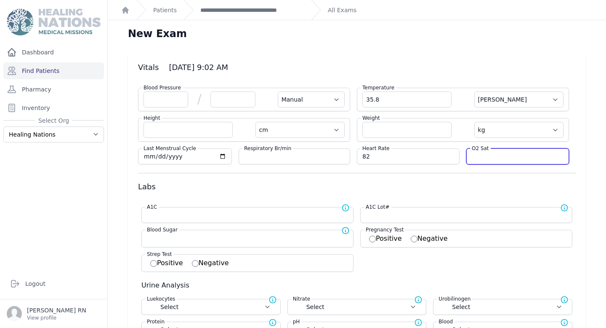
select select "Manual"
select select "C"
select select "cm"
select select "kg"
select select
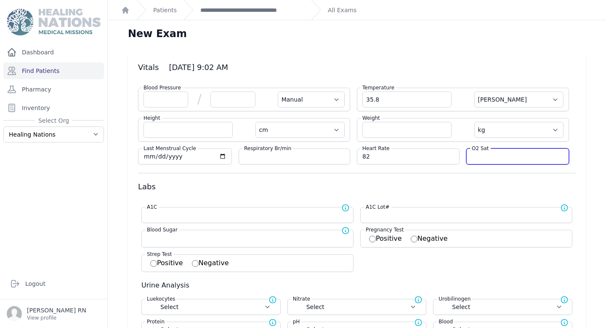
select select
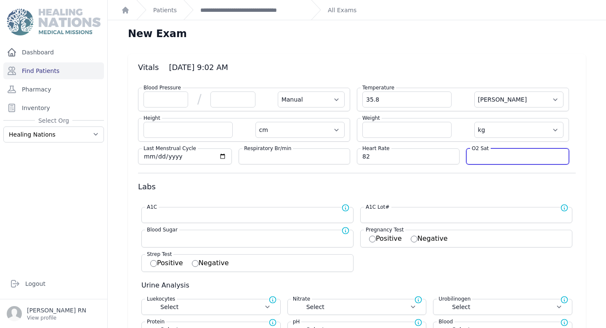
select select
type input "96"
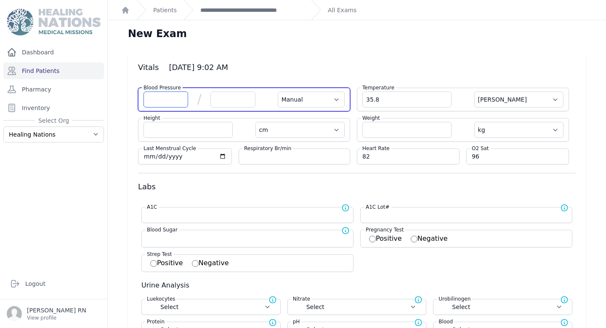
click at [176, 98] on input "number" at bounding box center [166, 99] width 45 height 16
select select "Manual"
select select "C"
select select "cm"
select select "kg"
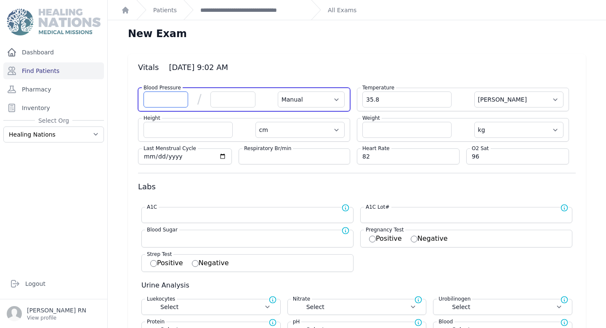
select select
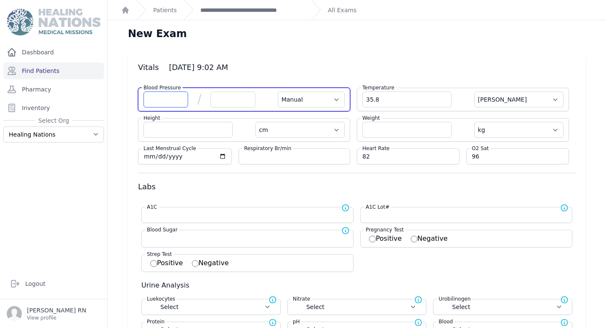
select select
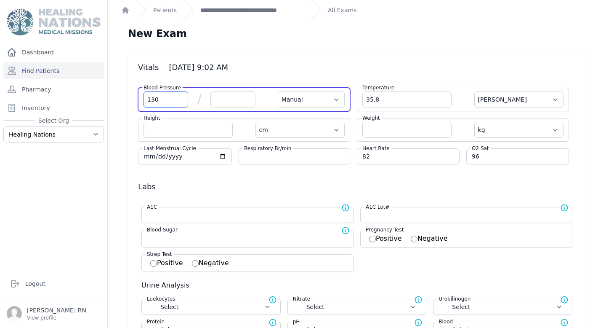
type input "130"
select select "Manual"
select select "C"
select select "cm"
select select "kg"
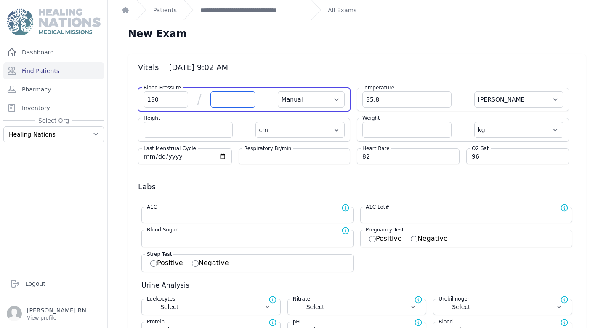
select select
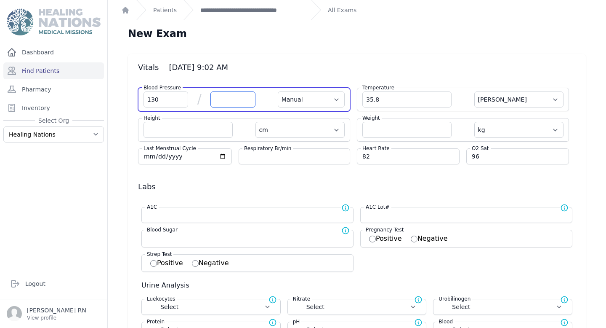
select select
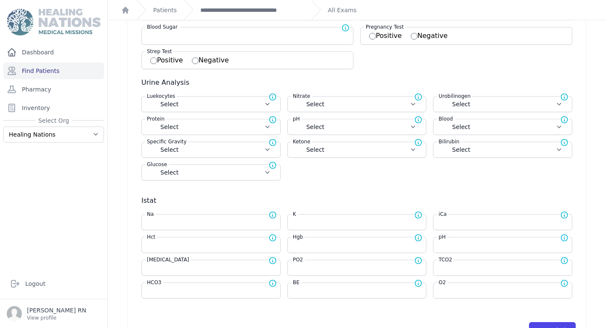
scroll to position [220, 0]
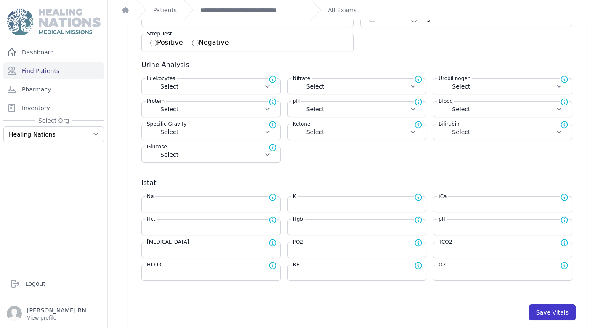
type input "80"
click at [553, 312] on button "Save Vitals" at bounding box center [552, 312] width 47 height 16
select select "Manual"
select select "C"
select select "cm"
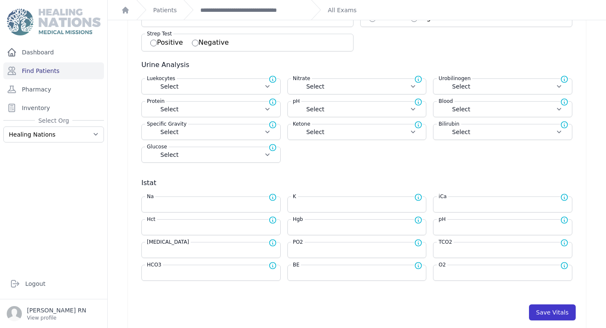
select select "kg"
select select
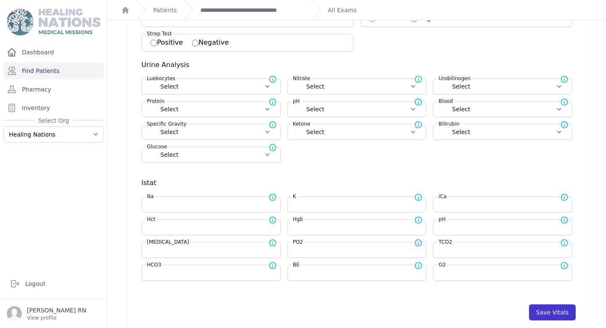
select select
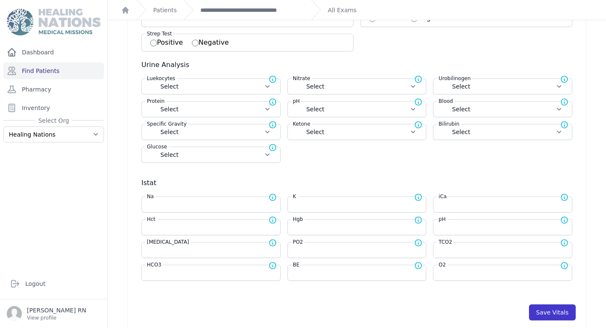
select select
click at [557, 312] on button "Save Vitals" at bounding box center [552, 312] width 47 height 16
click at [280, 9] on link "**********" at bounding box center [252, 10] width 104 height 8
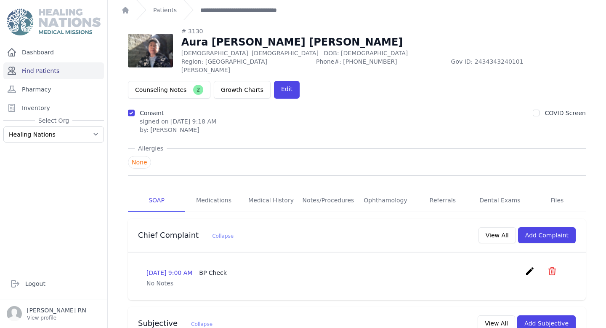
click at [51, 73] on link "Find Patients" at bounding box center [53, 70] width 101 height 17
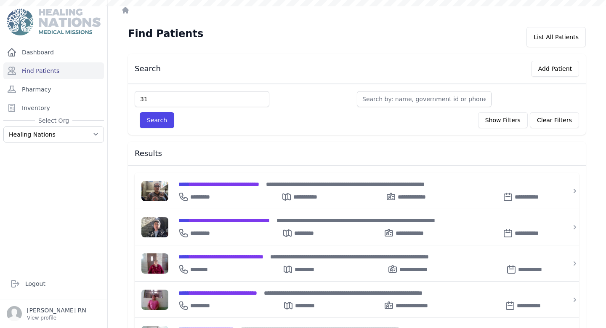
type input "31"
type input "3107"
click at [140, 112] on button "Search" at bounding box center [157, 120] width 35 height 16
click at [201, 96] on input "text" at bounding box center [202, 99] width 135 height 16
type input "3107"
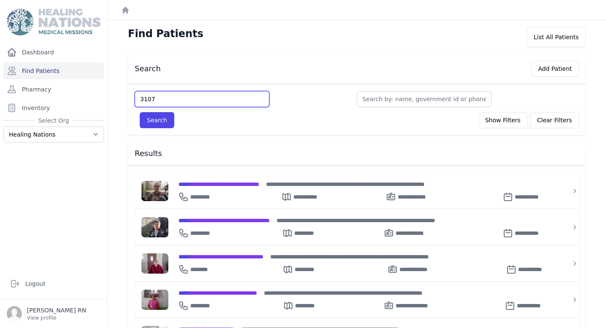
click at [140, 112] on button "Search" at bounding box center [157, 120] width 35 height 16
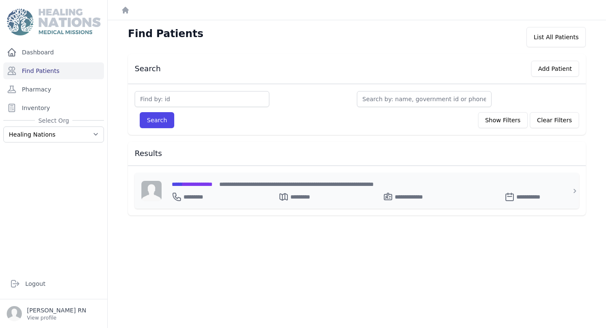
click at [207, 184] on span "**********" at bounding box center [192, 184] width 41 height 6
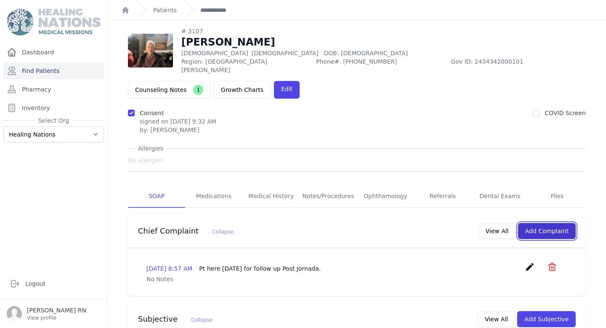
click at [564, 223] on button "Add Complaint" at bounding box center [547, 231] width 58 height 16
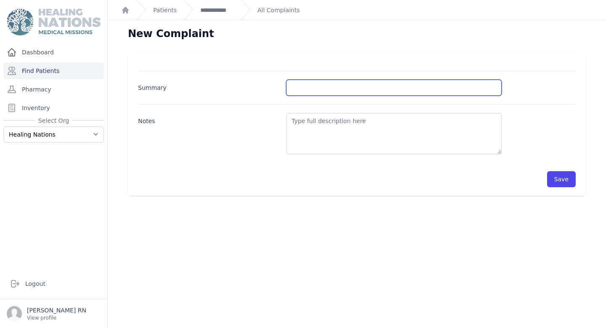
click at [312, 82] on input "Summary" at bounding box center [394, 88] width 216 height 16
type input "BP and BG Check"
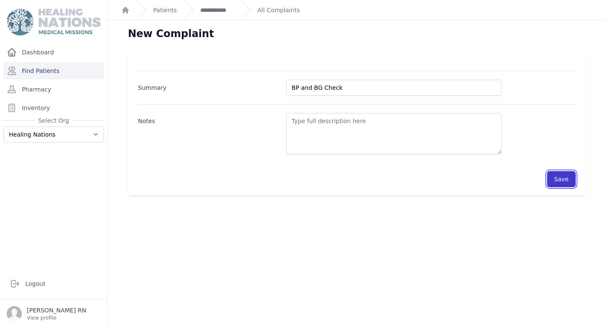
click at [556, 178] on button "Save" at bounding box center [562, 179] width 29 height 16
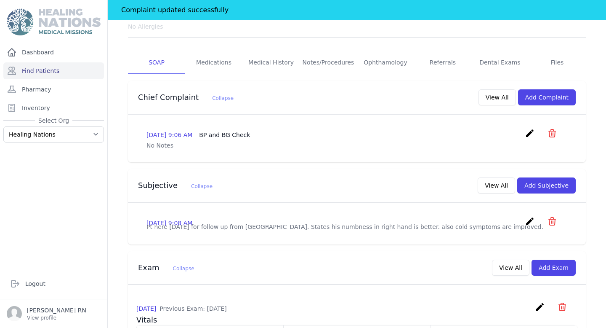
scroll to position [166, 0]
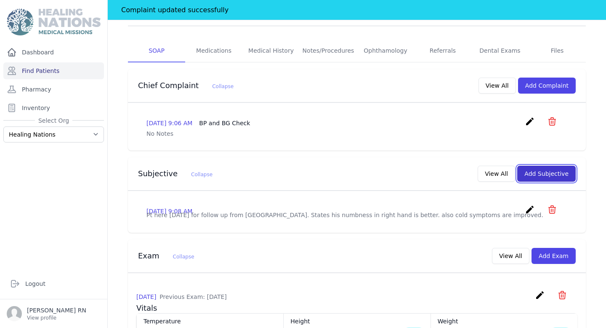
click at [556, 166] on button "Add Subjective" at bounding box center [547, 174] width 59 height 16
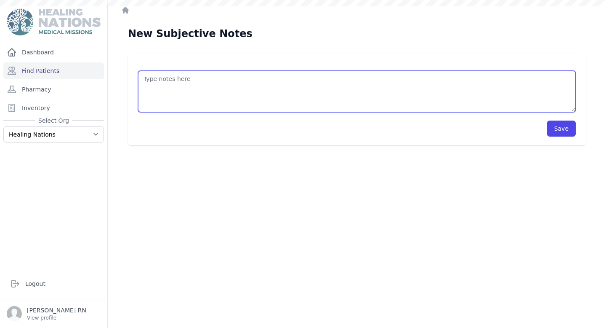
click at [289, 89] on textarea at bounding box center [357, 91] width 438 height 41
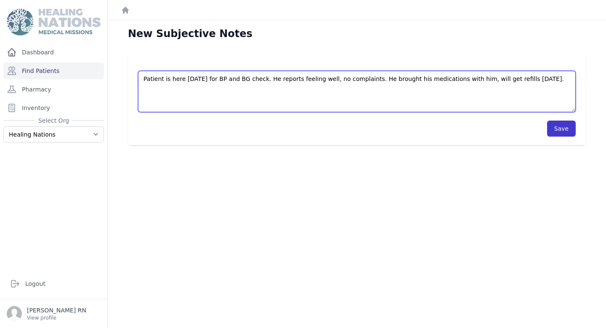
type textarea "Patient is here today for BP and BG check. He reports feeling well, no complain…"
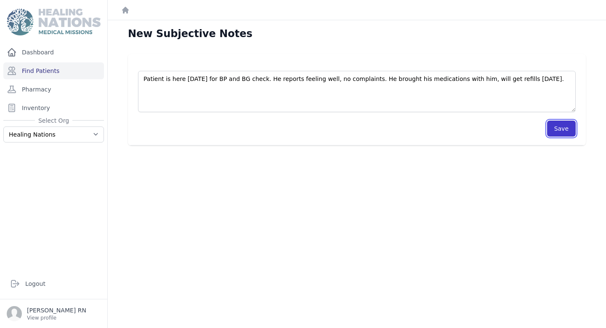
click at [561, 127] on button "Save" at bounding box center [562, 128] width 29 height 16
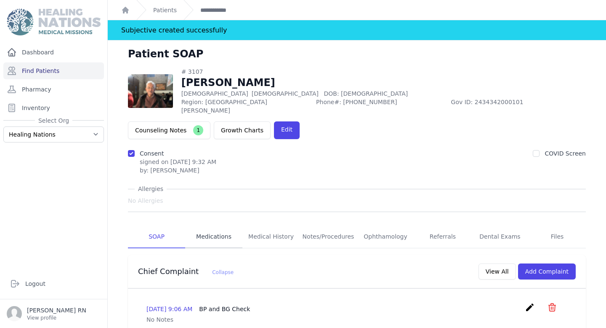
click at [224, 225] on link "Medications" at bounding box center [213, 236] width 57 height 23
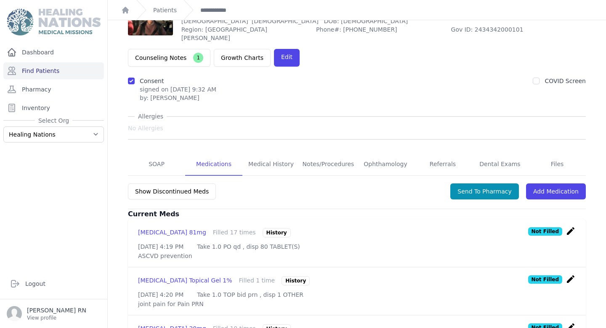
scroll to position [56, 0]
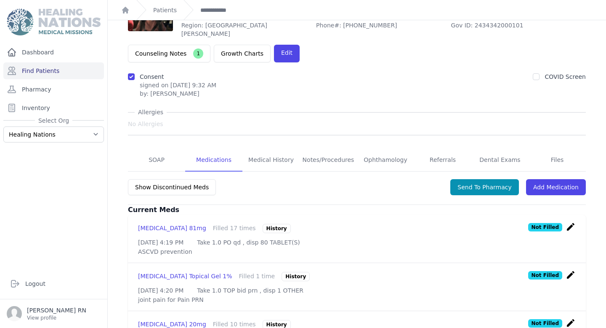
click at [572, 222] on icon "create" at bounding box center [571, 227] width 10 height 10
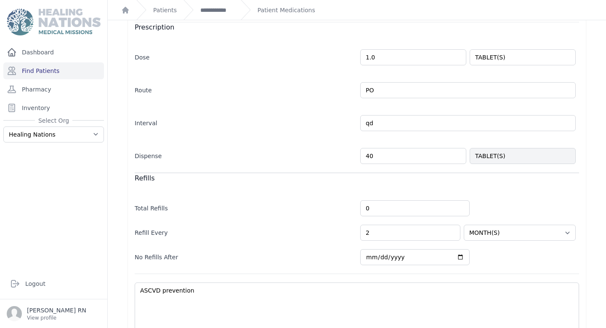
scroll to position [166, 0]
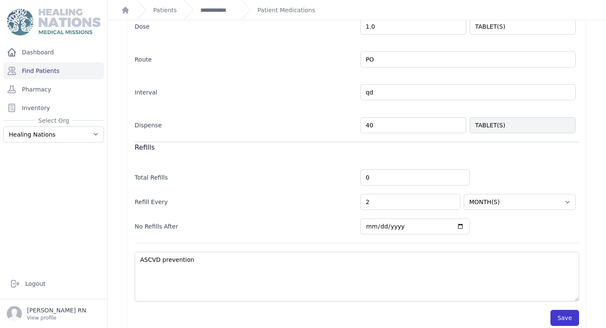
type input "40"
select select "MONTH(S)"
click at [563, 311] on button "Save" at bounding box center [565, 318] width 29 height 16
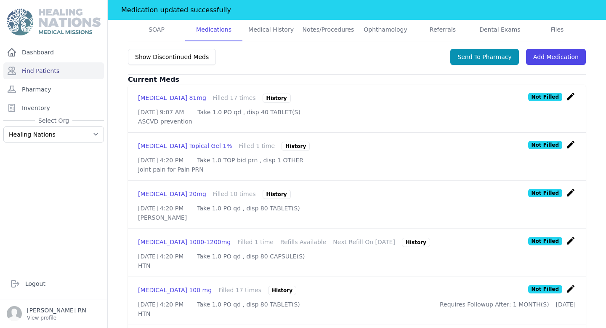
scroll to position [210, 0]
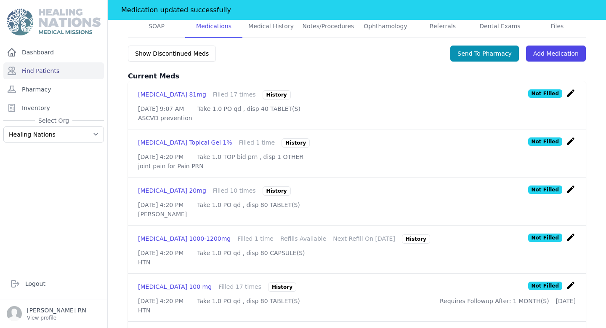
click at [571, 184] on icon "create" at bounding box center [571, 189] width 10 height 10
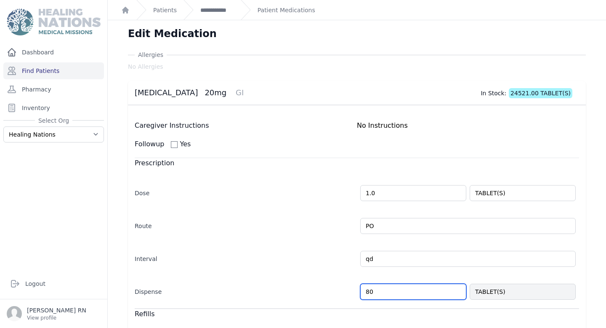
click at [368, 290] on input "80" at bounding box center [414, 291] width 106 height 16
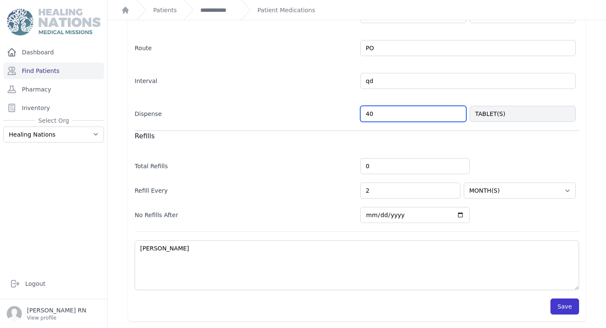
type input "40"
click at [571, 308] on button "Save" at bounding box center [565, 306] width 29 height 16
select select "MONTH(S)"
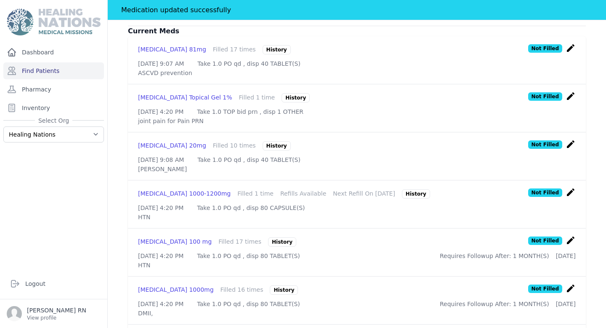
scroll to position [258, 0]
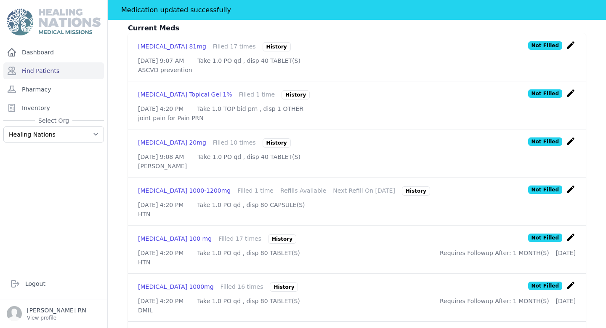
click at [569, 236] on icon "create" at bounding box center [571, 237] width 10 height 10
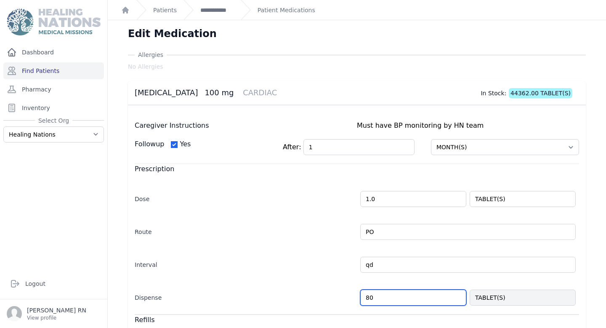
click at [371, 297] on input "80" at bounding box center [414, 297] width 106 height 16
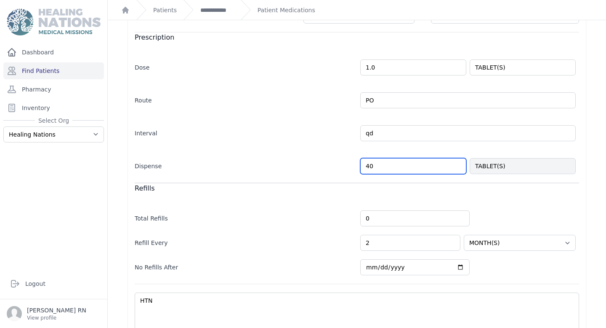
scroll to position [184, 0]
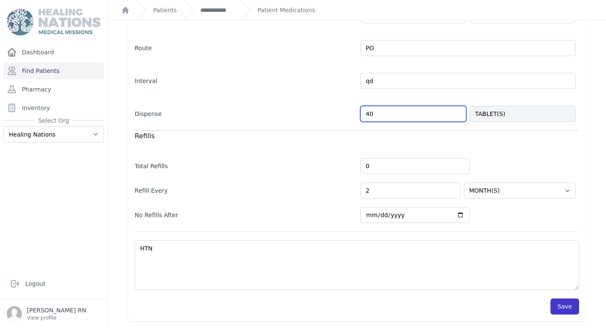
type input "40"
click at [562, 307] on button "Save" at bounding box center [565, 306] width 29 height 16
select select "MONTH(S)"
click at [565, 308] on button "Save" at bounding box center [565, 306] width 29 height 16
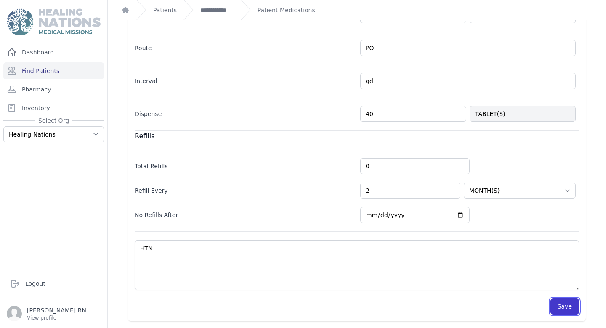
click at [566, 307] on button "Save" at bounding box center [565, 306] width 29 height 16
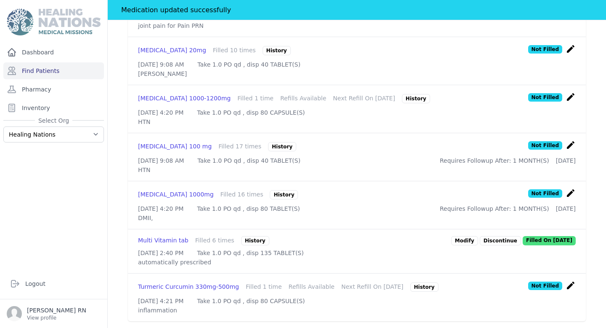
scroll to position [382, 0]
click at [570, 280] on icon "create" at bounding box center [571, 285] width 10 height 10
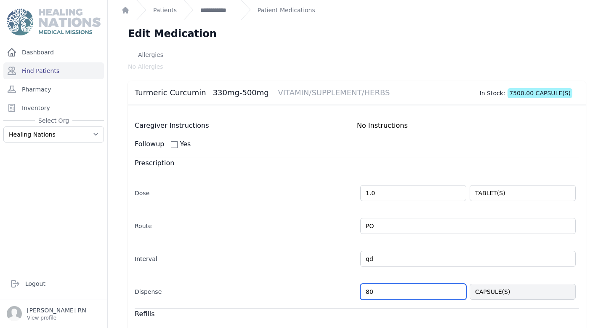
click at [369, 294] on input "80" at bounding box center [414, 291] width 106 height 16
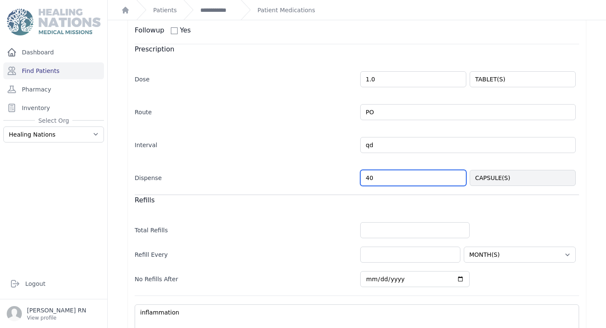
scroll to position [178, 0]
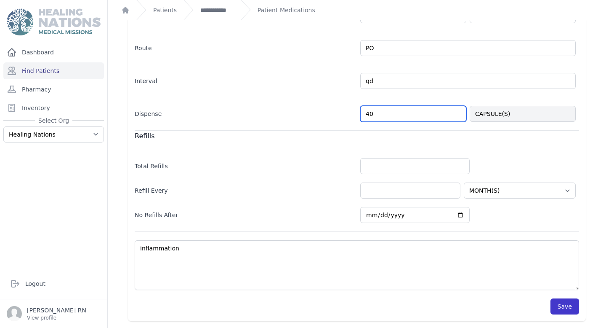
type input "40"
select select "MONTH(S)"
click at [566, 307] on button "Save" at bounding box center [565, 306] width 29 height 16
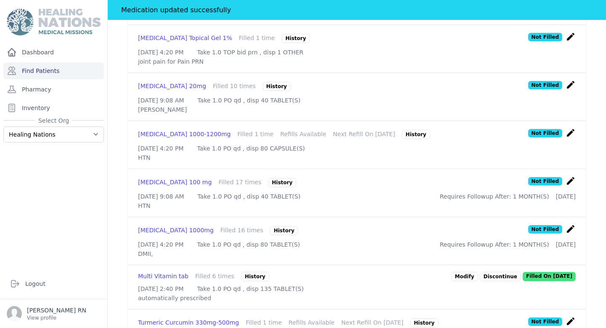
scroll to position [347, 0]
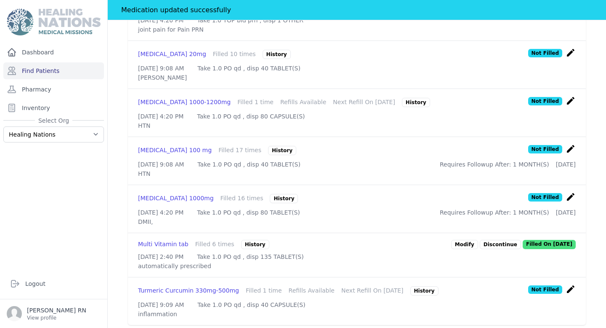
click at [569, 202] on icon "create" at bounding box center [571, 197] width 10 height 10
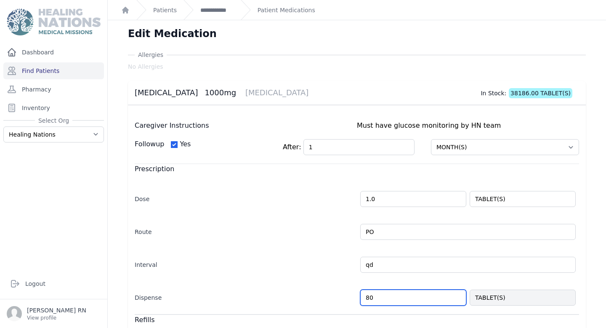
click at [370, 299] on input "80" at bounding box center [414, 297] width 106 height 16
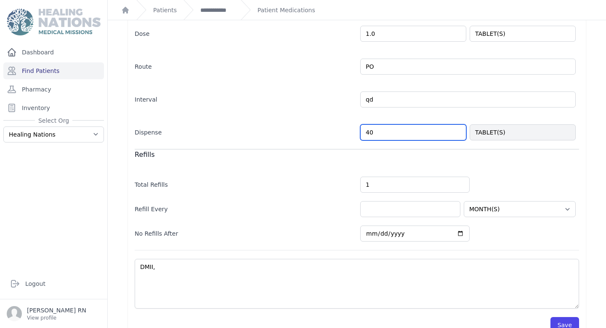
scroll to position [184, 0]
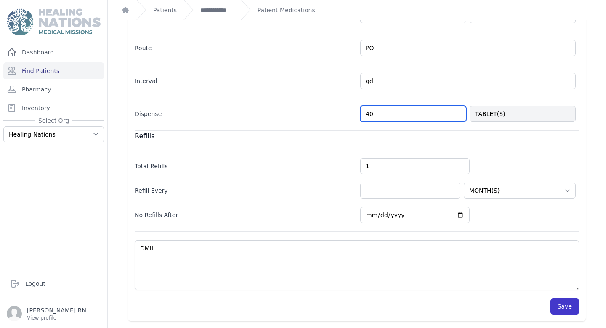
type input "40"
select select "MONTH(S)"
click at [562, 307] on button "Save" at bounding box center [565, 306] width 29 height 16
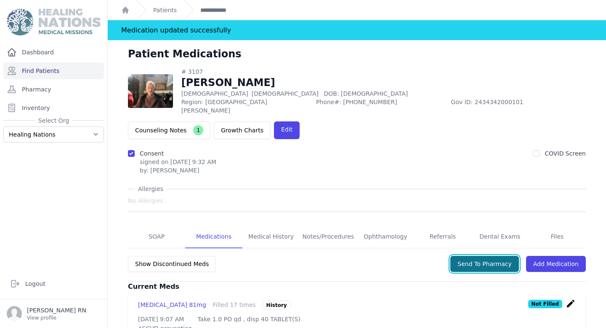
click at [481, 256] on button "Send To Pharmacy" at bounding box center [485, 264] width 69 height 16
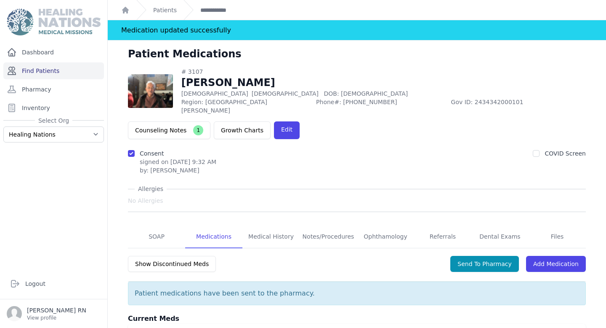
click at [59, 67] on link "Find Patients" at bounding box center [53, 70] width 101 height 17
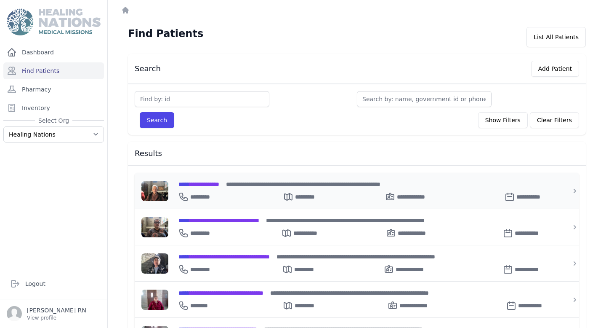
click at [219, 184] on span "**********" at bounding box center [199, 184] width 41 height 6
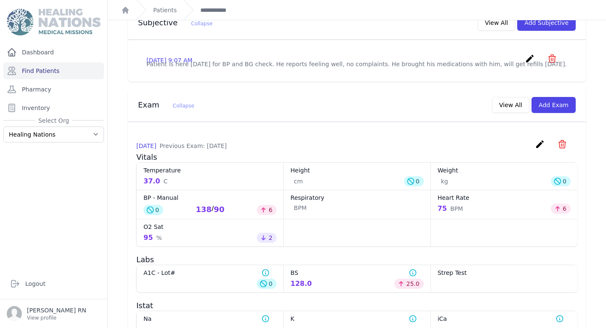
scroll to position [296, 0]
click at [544, 96] on button "Add Exam" at bounding box center [554, 104] width 44 height 16
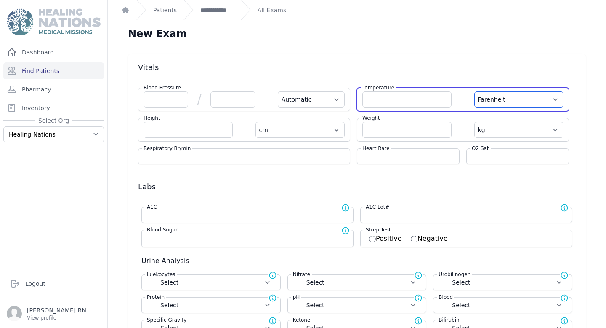
click at [505, 94] on select "Farenheit [PERSON_NAME]" at bounding box center [519, 99] width 89 height 16
select select "C"
click at [475, 91] on select "Farenheit [PERSON_NAME]" at bounding box center [519, 99] width 89 height 16
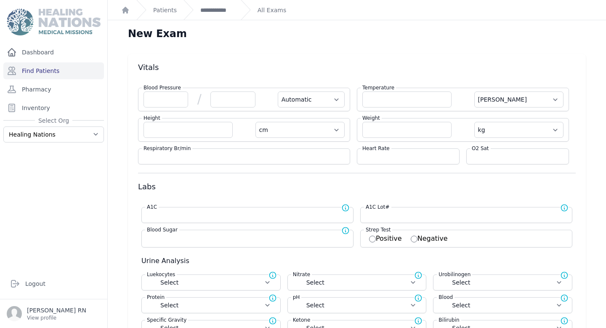
select select "Automatic"
select select "cm"
select select "kg"
select select
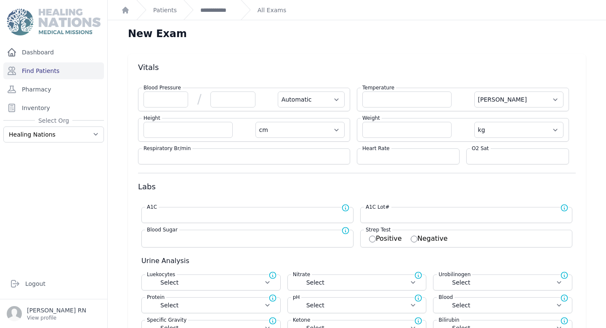
select select
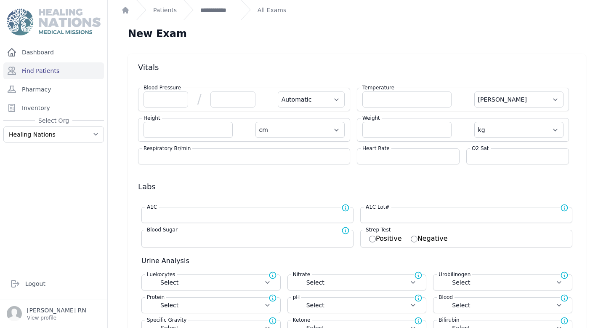
select select
select select "C"
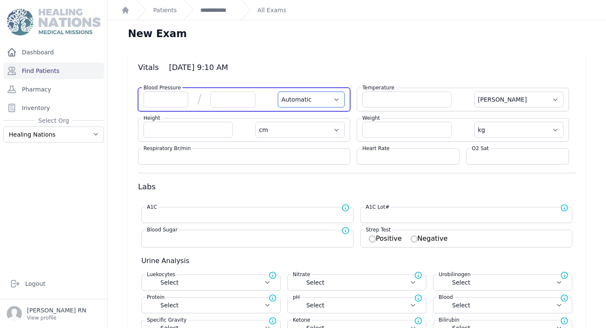
click at [340, 98] on select "Automatic Manual" at bounding box center [311, 99] width 67 height 16
select select "Manual"
click at [278, 91] on select "Automatic Manual" at bounding box center [311, 99] width 67 height 16
select select "C"
select select "cm"
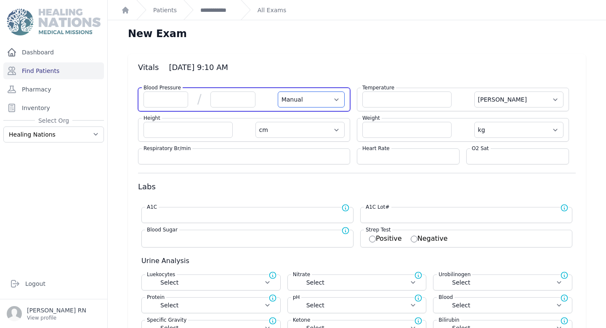
select select "kg"
select select
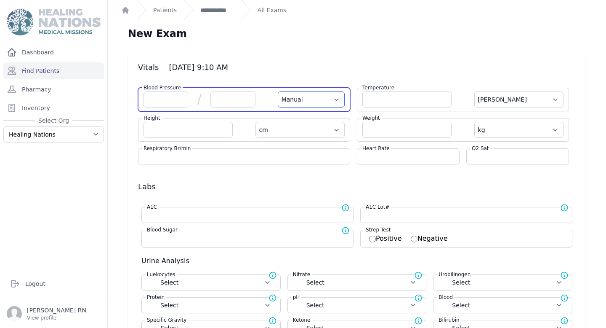
select select
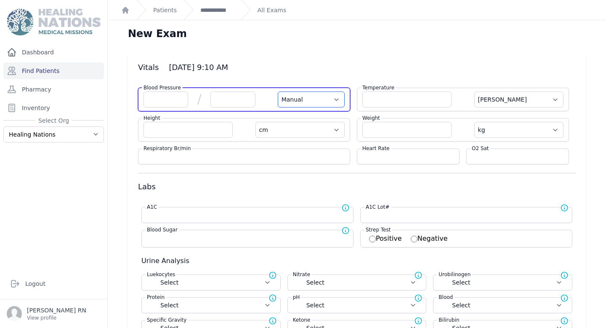
select select
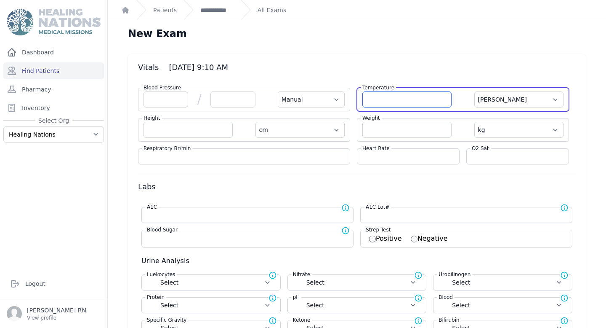
click at [366, 96] on input "number" at bounding box center [407, 99] width 89 height 16
type input "36.8"
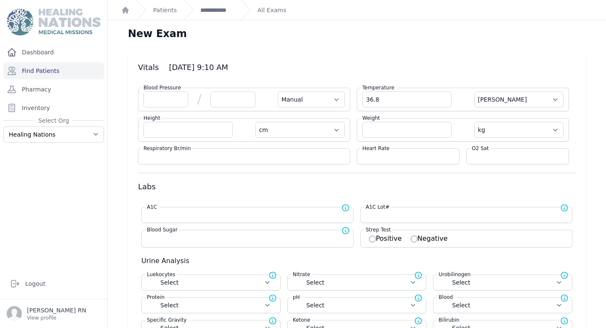
click at [393, 161] on div "Heart Rate" at bounding box center [408, 156] width 103 height 16
select select "C"
select select "cm"
select select "kg"
select select
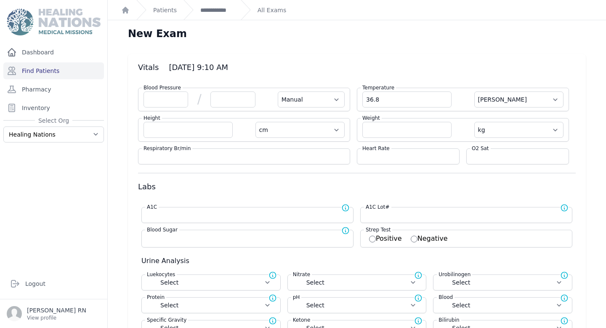
select select
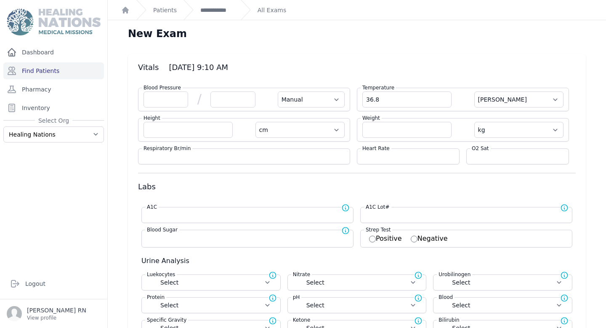
select select
click at [388, 156] on input "number" at bounding box center [409, 156] width 92 height 8
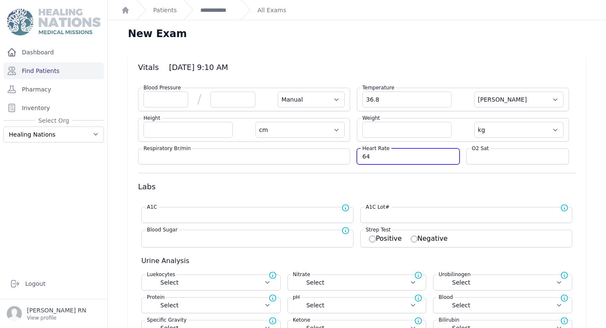
type input "64"
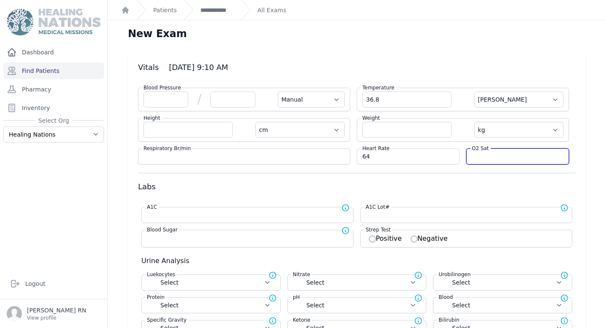
select select "Manual"
select select "C"
select select "cm"
select select "kg"
select select
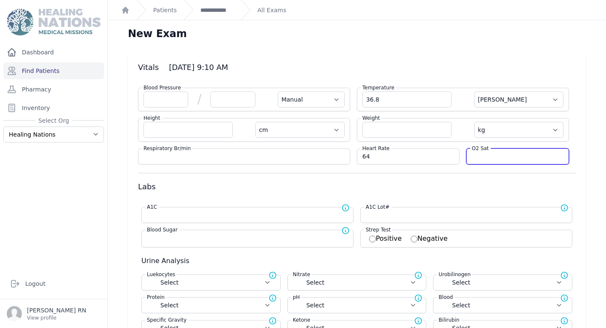
select select
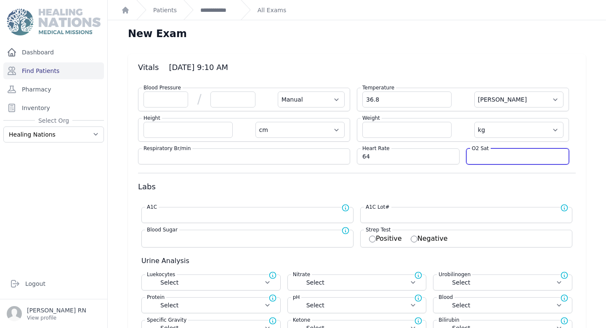
select select
type input "95"
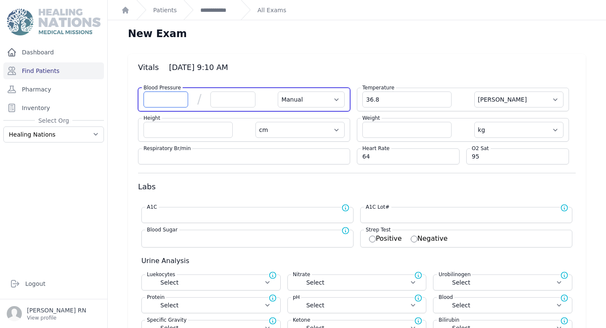
click at [167, 103] on input "number" at bounding box center [166, 99] width 45 height 16
select select "Manual"
select select "C"
select select "cm"
select select "kg"
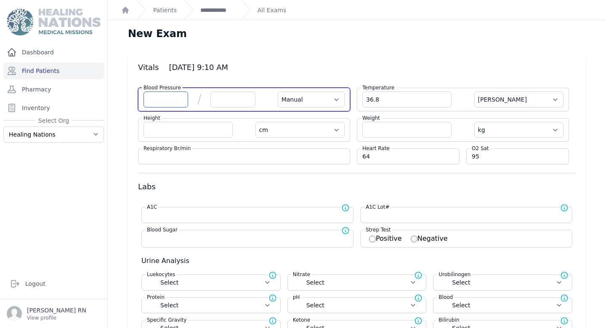
select select
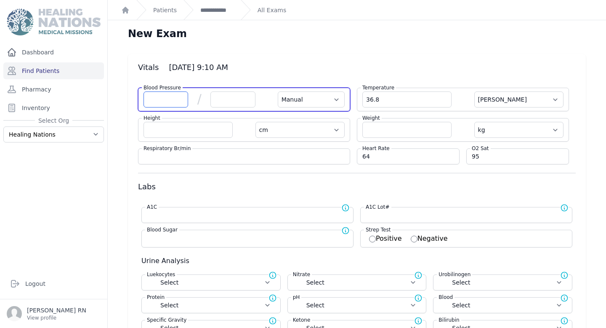
select select
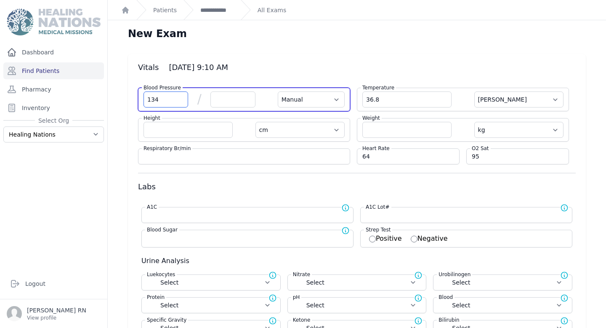
type input "134"
select select "Manual"
select select "C"
select select "cm"
select select "kg"
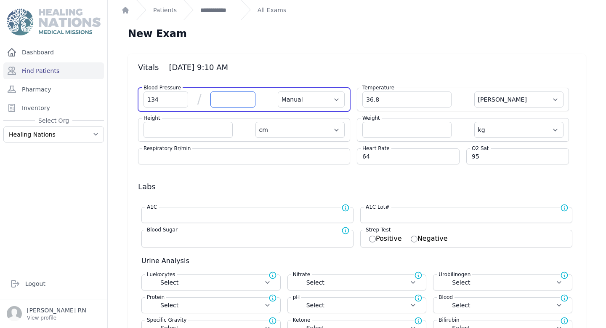
select select
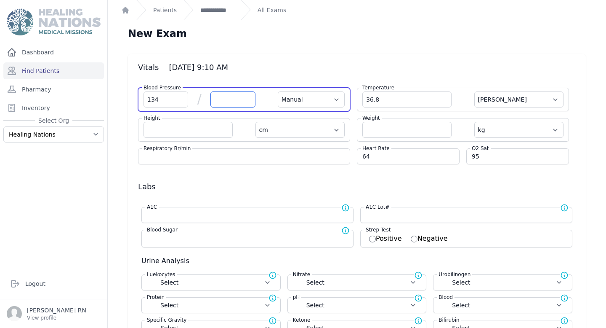
select select
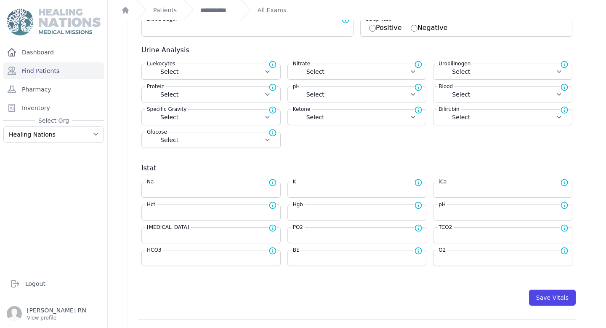
scroll to position [139, 0]
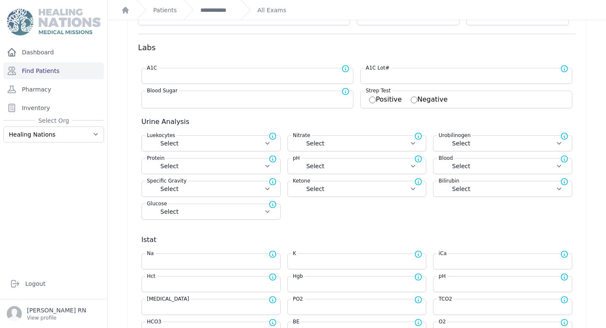
type input "84"
click at [197, 78] on input "number" at bounding box center [247, 76] width 201 height 8
select select "Manual"
select select "C"
select select "cm"
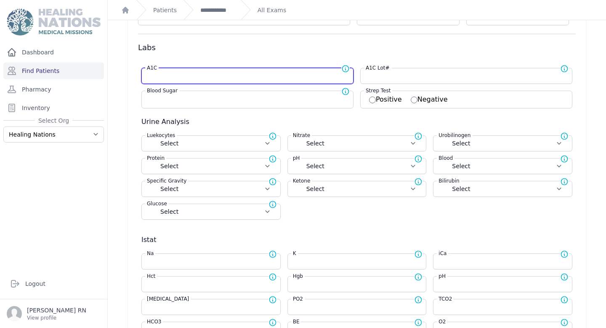
select select "kg"
select select
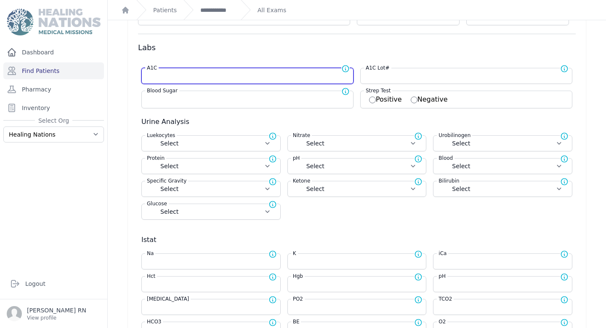
select select
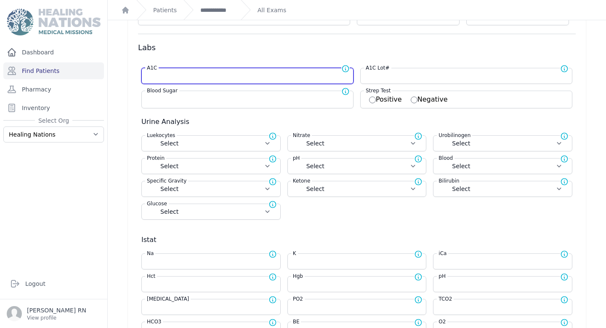
select select
click at [187, 103] on div "Blood Sugar Normal range for Blood Sugar is 100 - 126" at bounding box center [248, 100] width 212 height 18
click at [178, 95] on label "Blood Sugar" at bounding box center [162, 91] width 34 height 8
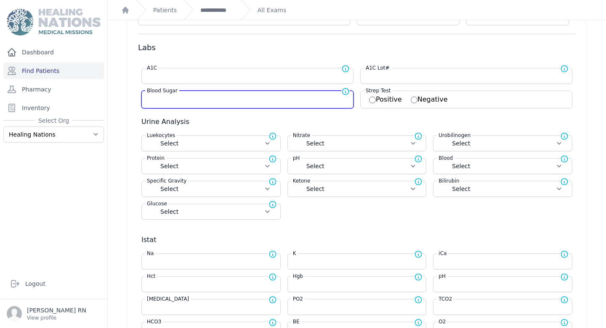
click at [176, 99] on input "number" at bounding box center [247, 98] width 201 height 8
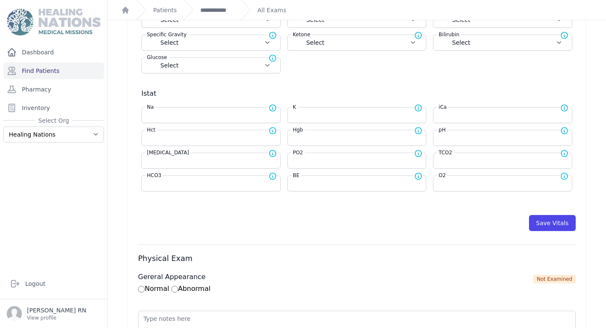
scroll to position [302, 0]
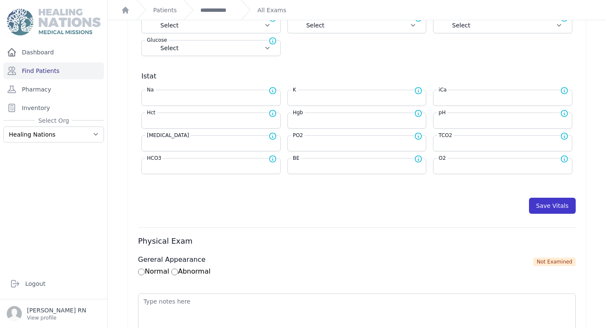
type input "111"
click at [568, 211] on button "Save Vitals" at bounding box center [552, 206] width 47 height 16
select select "C"
select select "cm"
select select "kg"
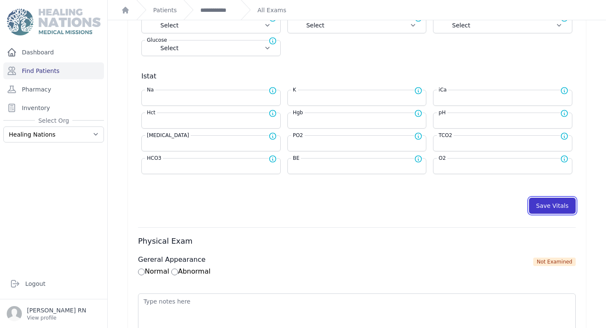
type input "111.0"
select select
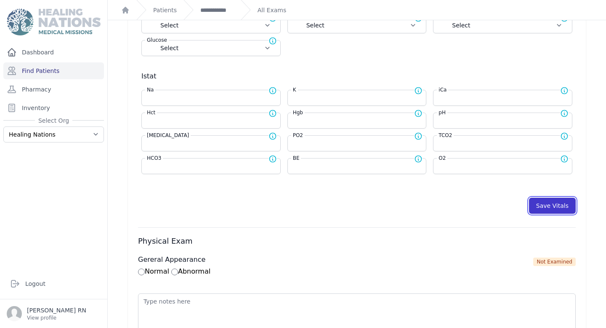
select select
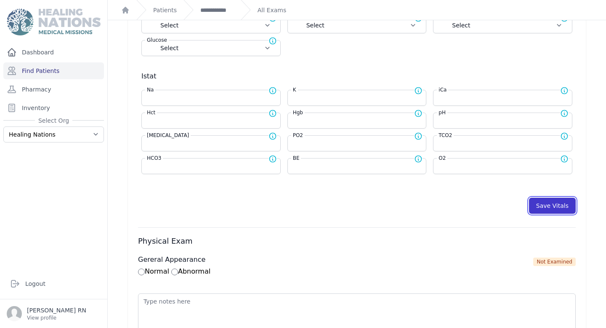
select select
click at [564, 209] on button "Save Vitals" at bounding box center [552, 206] width 47 height 16
click at [73, 88] on link "Pharmacy" at bounding box center [53, 89] width 101 height 17
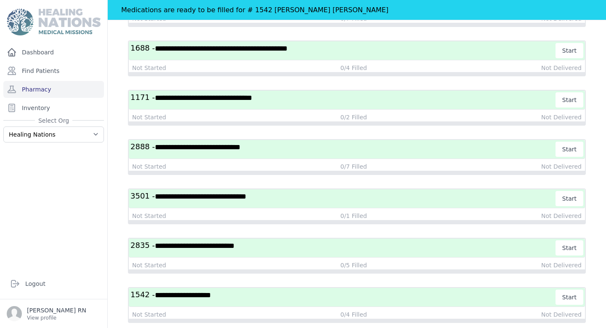
scroll to position [148, 0]
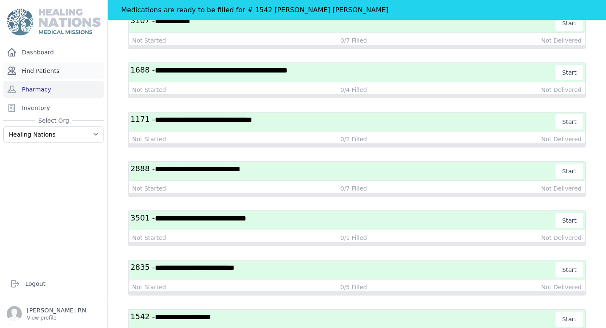
click at [59, 71] on link "Find Patients" at bounding box center [53, 70] width 101 height 17
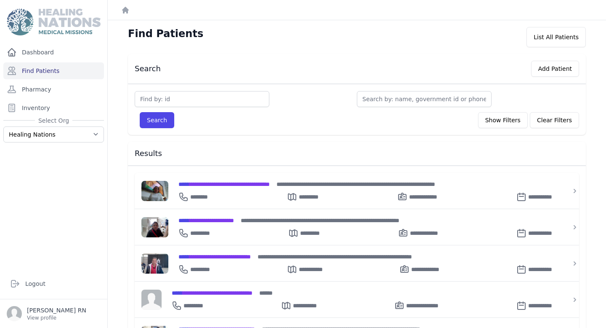
click at [384, 99] on input "text" at bounding box center [424, 99] width 135 height 16
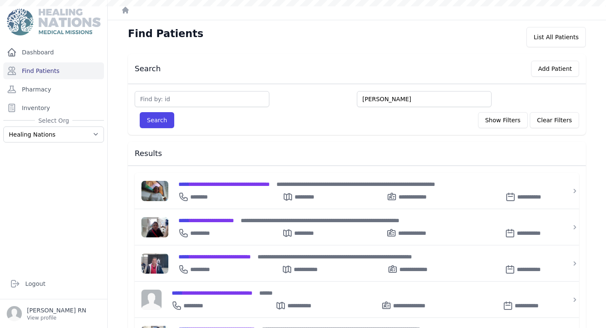
type input "[PERSON_NAME]"
click at [140, 112] on button "Search" at bounding box center [157, 120] width 35 height 16
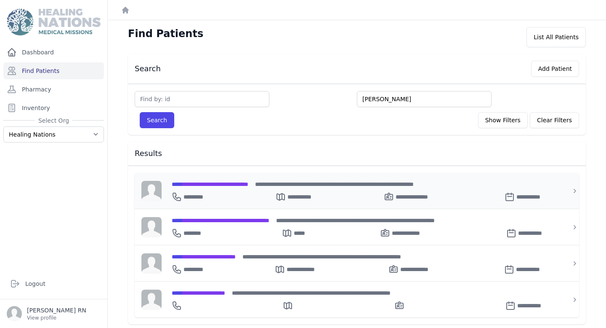
click at [230, 187] on span "**********" at bounding box center [210, 184] width 77 height 6
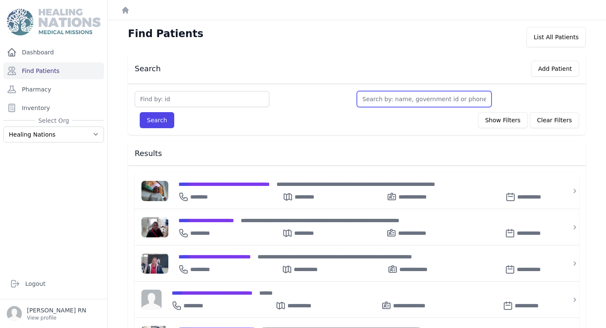
click at [387, 105] on input "text" at bounding box center [424, 99] width 135 height 16
type input "ma"
type input "mar"
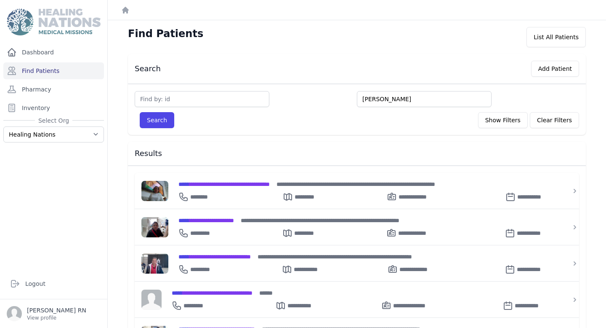
type input "marta"
type input "marta l"
type input "marta li"
type input "marta lid"
type input "marta lidia"
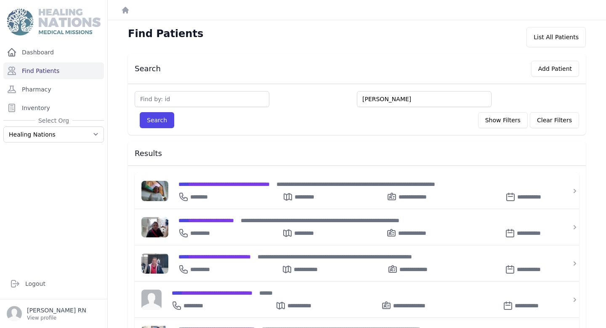
type input "marta lidia"
click at [140, 112] on button "Search" at bounding box center [157, 120] width 35 height 16
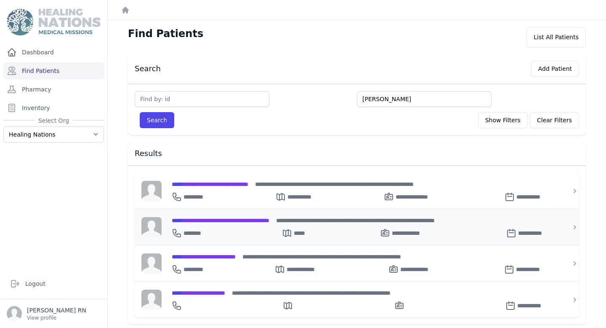
click at [243, 225] on div "**********" at bounding box center [362, 230] width 381 height 13
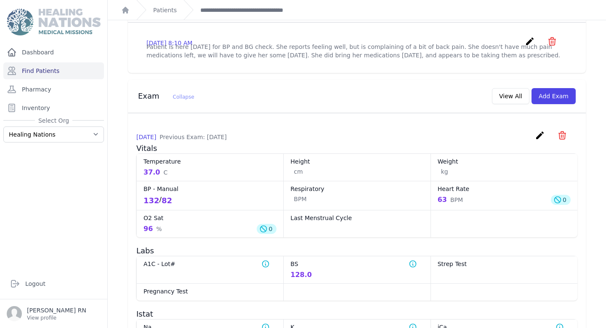
scroll to position [310, 0]
click at [544, 129] on icon "create" at bounding box center [540, 134] width 10 height 10
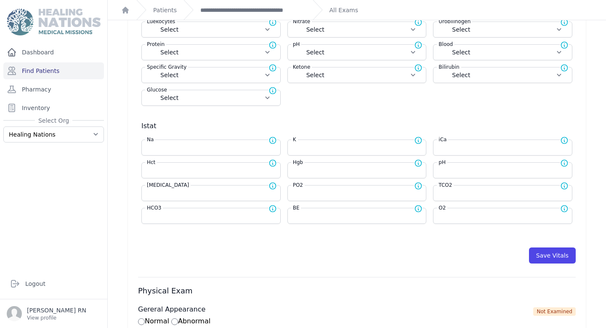
scroll to position [272, 0]
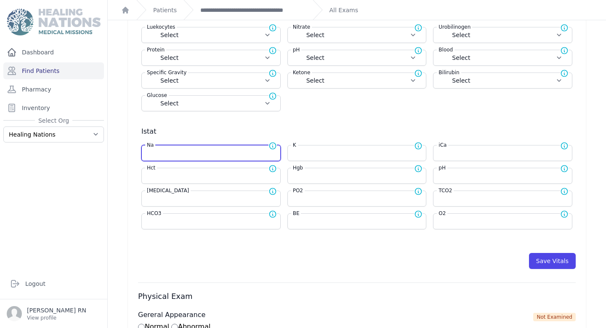
click at [267, 150] on input "number" at bounding box center [211, 153] width 128 height 8
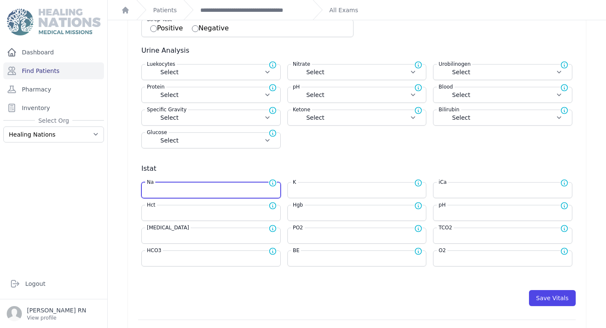
scroll to position [234, 0]
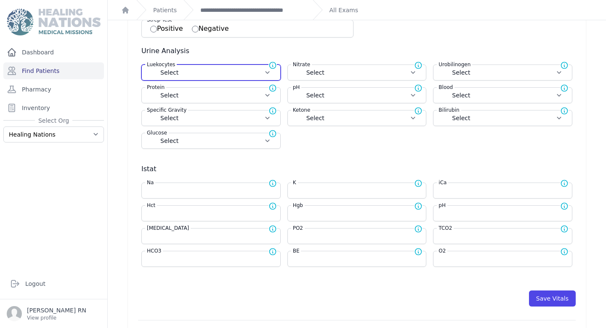
click at [258, 72] on select "Select Negative Trace Small Moderate Large" at bounding box center [211, 72] width 128 height 8
select select "Negative"
click at [147, 68] on select "Select Negative Trace Small Moderate Large" at bounding box center [211, 72] width 128 height 8
select select "Manual"
select select "C"
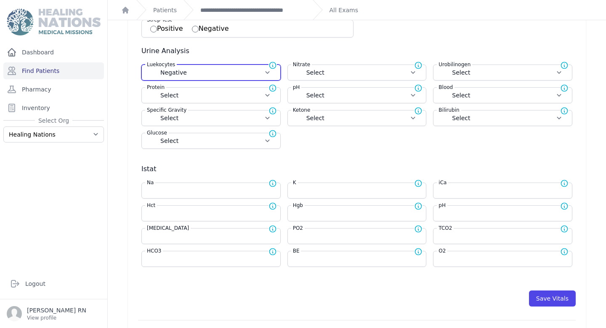
select select "cm"
select select "kg"
select select
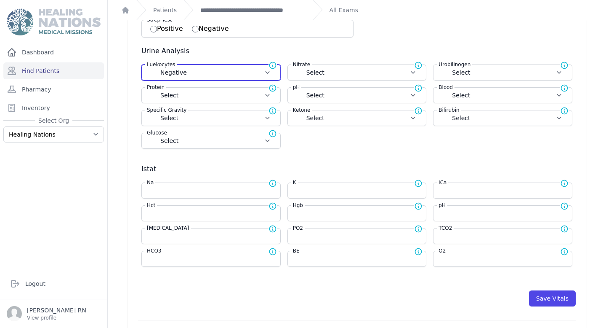
select select
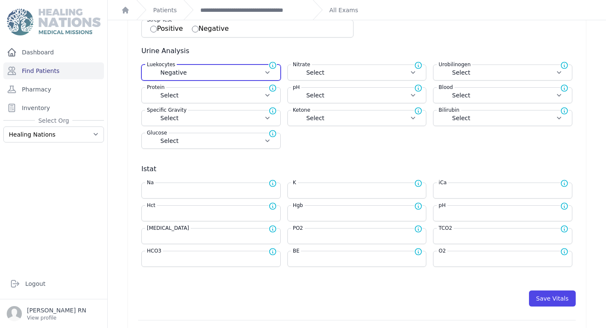
select select
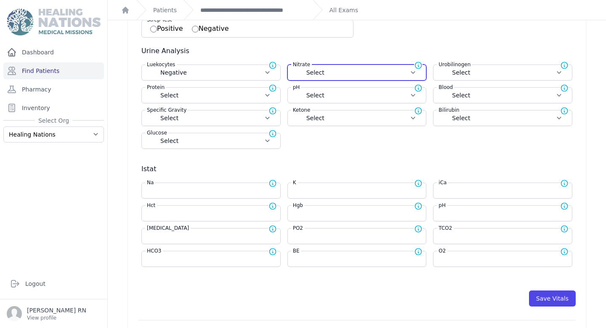
click at [330, 71] on select "Select Positive Negative" at bounding box center [357, 72] width 128 height 8
select select "Negative"
click at [293, 68] on select "Select Positive Negative" at bounding box center [357, 72] width 128 height 8
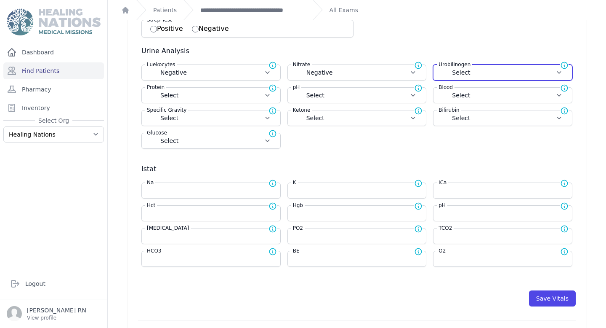
click at [440, 71] on select "Select Normal + ++ +++" at bounding box center [503, 72] width 128 height 8
select select "Manual"
select select "C"
select select "cm"
select select "kg"
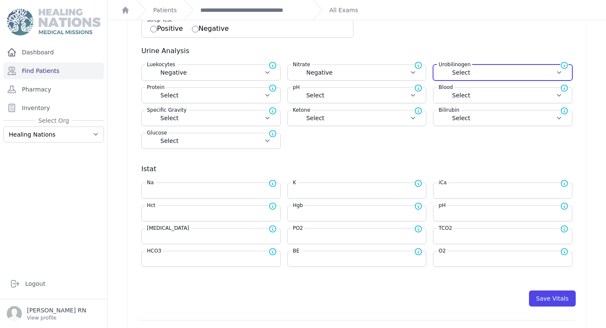
select select "Negative"
select select
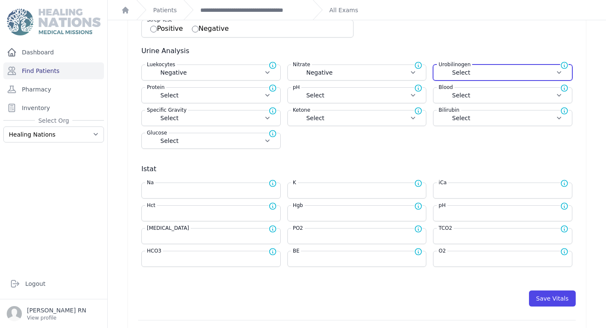
select select
select select "Normal"
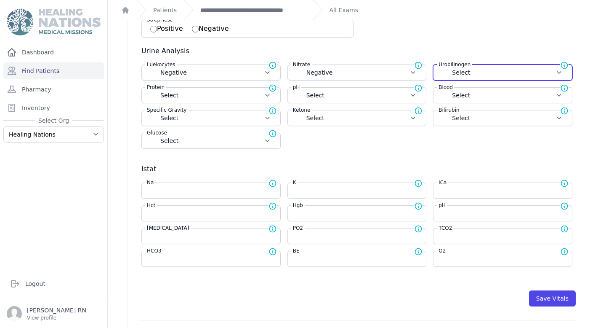
click at [439, 68] on select "Select Normal + ++ +++" at bounding box center [503, 72] width 128 height 8
select select "Manual"
select select "C"
select select "cm"
select select "kg"
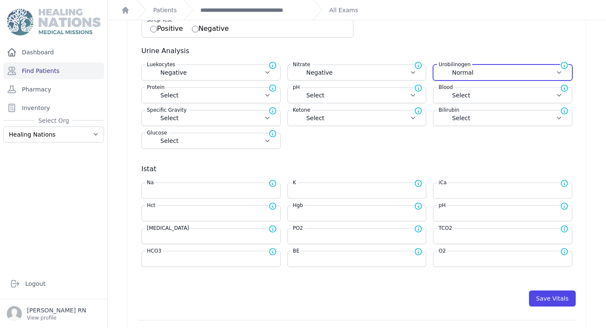
select select "Negative"
select select
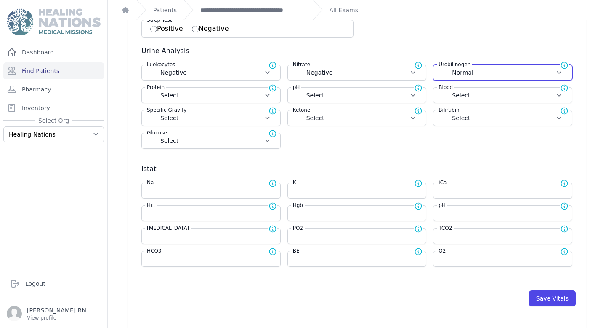
select select
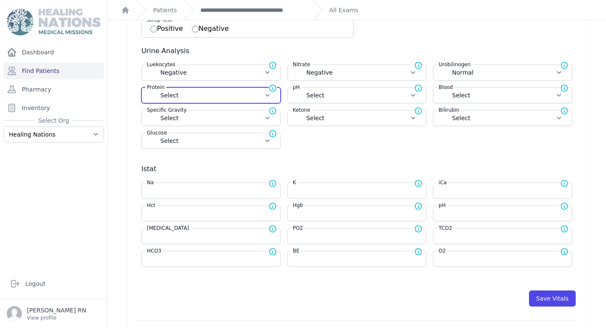
click at [262, 92] on select "Select Normal + ++ +++ ++++" at bounding box center [211, 95] width 128 height 8
select select "Normal"
click at [147, 91] on select "Select Normal + ++ +++ ++++" at bounding box center [211, 95] width 128 height 8
select select "Manual"
select select "C"
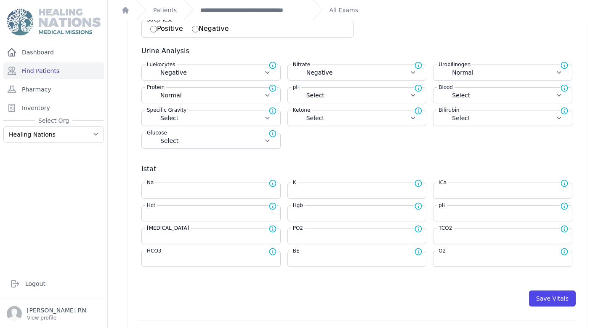
select select "cm"
select select "kg"
select select "Negative"
select select "Normal"
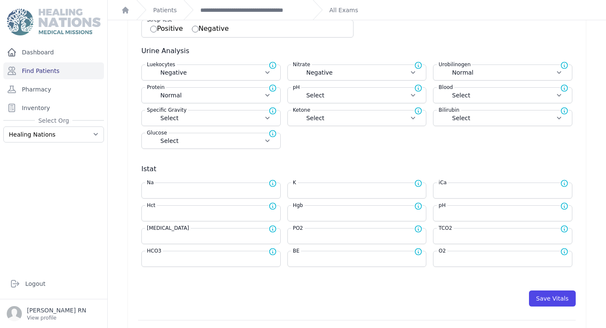
select select
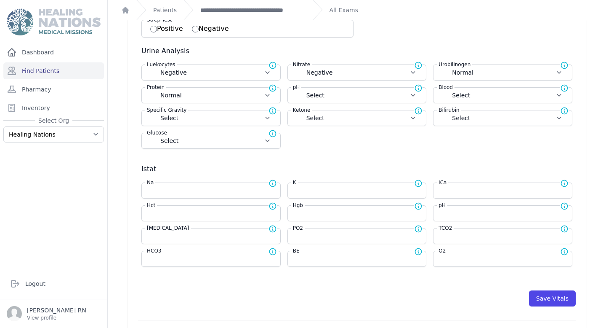
select select
click at [370, 92] on div "pH Normal range for pH is 4.8 - 7.5" at bounding box center [360, 88] width 139 height 8
click at [370, 92] on select "Select 5.0 6.0 6.5 7.0 8.0 8.5" at bounding box center [357, 95] width 128 height 8
select select "6.5"
click at [293, 91] on select "Select 5.0 6.0 6.5 7.0 8.0 8.5" at bounding box center [357, 95] width 128 height 8
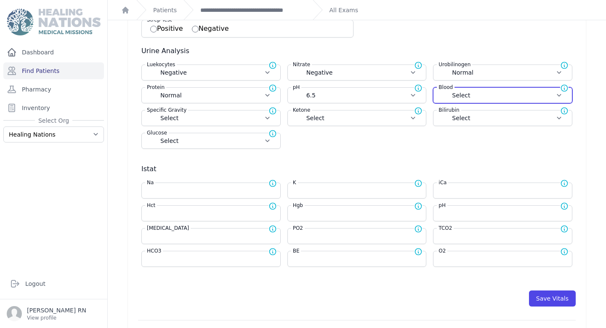
click at [454, 93] on select "Select Negative Trace Hemolyzed Trace Small Moderate Large" at bounding box center [503, 95] width 128 height 8
select select "Manual"
select select "C"
select select "cm"
select select "kg"
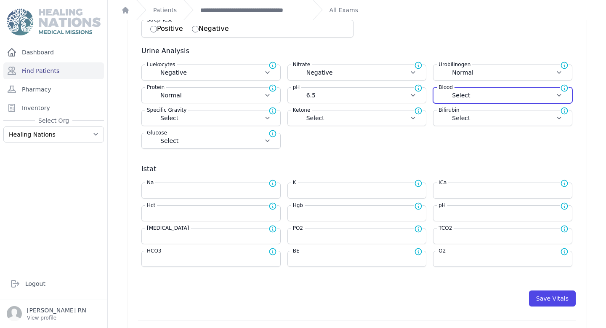
select select "Negative"
select select "Normal"
select select "6.5"
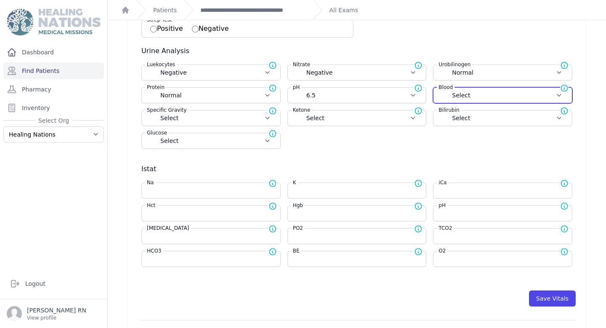
select select
select select "Negative"
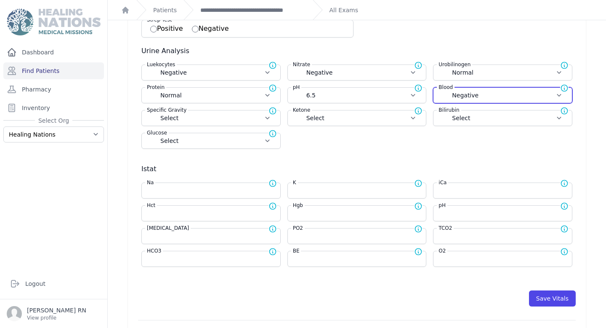
click at [439, 91] on select "Select Negative Trace Hemolyzed Trace Small Moderate Large" at bounding box center [503, 95] width 128 height 8
select select "Manual"
select select "C"
select select "cm"
select select "kg"
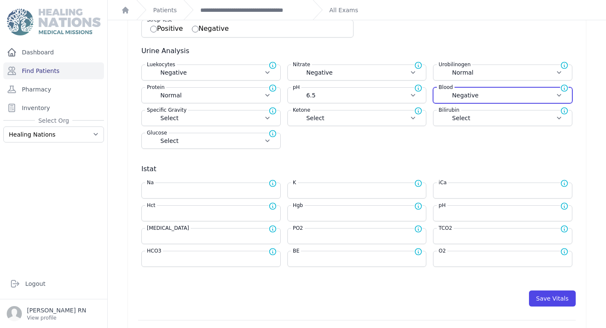
select select "Negative"
select select "Normal"
select select "6.5"
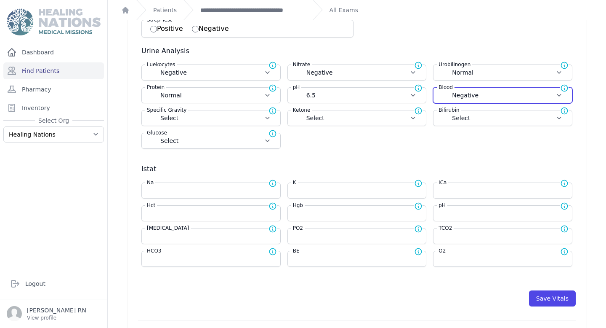
select select
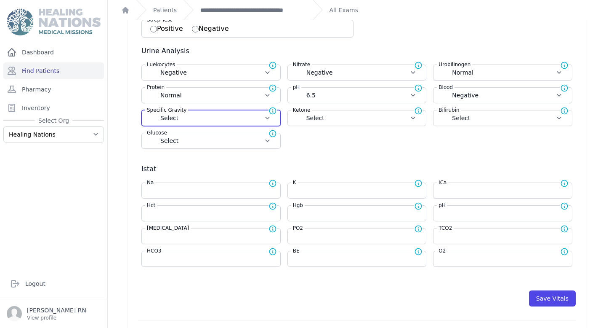
click at [239, 118] on select "Select 1.000 1.005 1.010 1.015 1.020 1.025 1.030" at bounding box center [211, 118] width 128 height 8
select select "1.025"
click at [147, 114] on select "Select 1.000 1.005 1.010 1.015 1.020 1.025 1.030" at bounding box center [211, 118] width 128 height 8
select select "Manual"
select select "C"
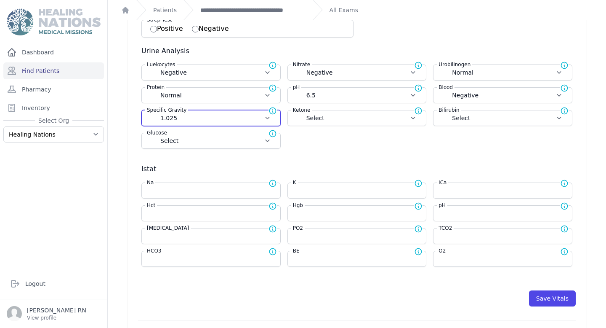
select select "cm"
select select "kg"
select select "Negative"
select select "Normal"
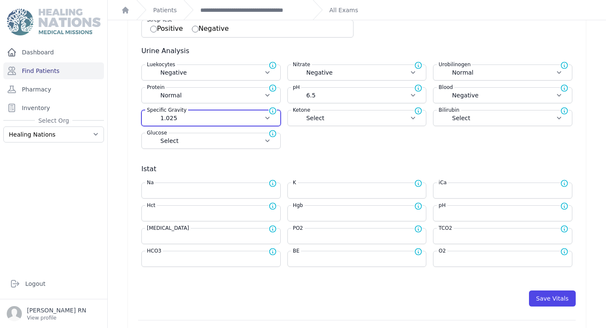
select select "Normal"
select select "6.5"
select select "Negative"
select select
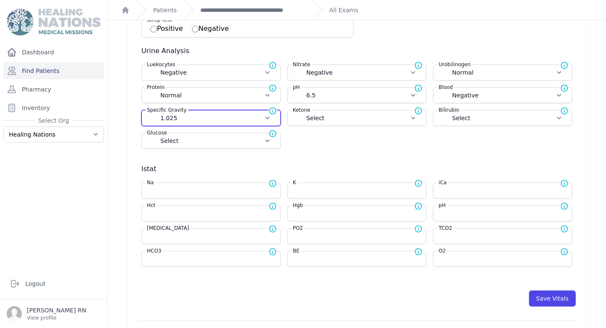
select select
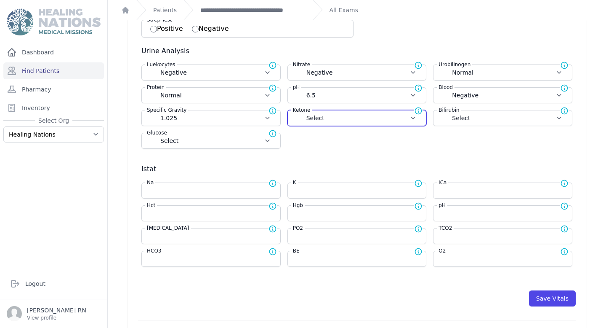
click at [323, 118] on select "Select Negative Trace Small Moderate Large" at bounding box center [357, 118] width 128 height 8
select select "Negative"
click at [293, 114] on select "Select Negative Trace Small Moderate Large" at bounding box center [357, 118] width 128 height 8
select select "Manual"
select select "C"
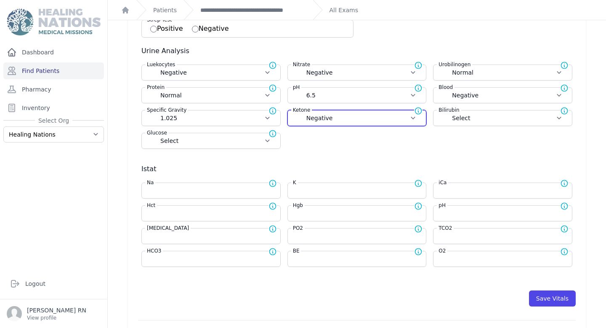
select select "cm"
select select "kg"
select select "Negative"
select select "Normal"
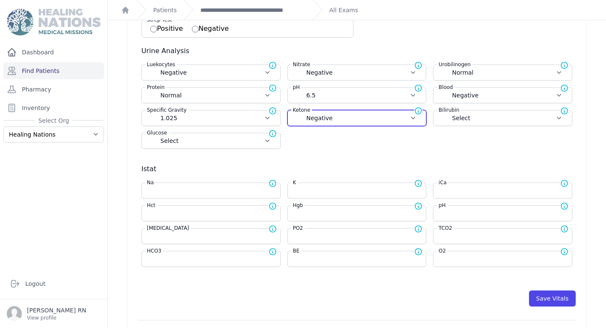
select select "Normal"
select select "6.5"
select select "Negative"
select select "1.025"
select select
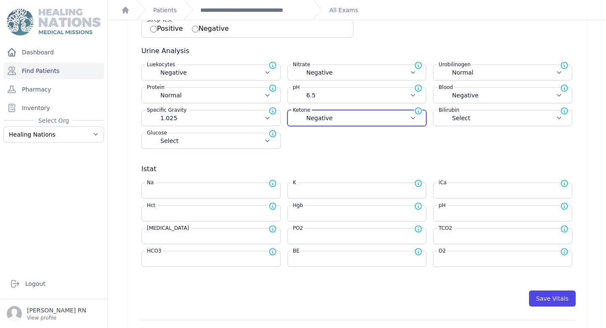
select select
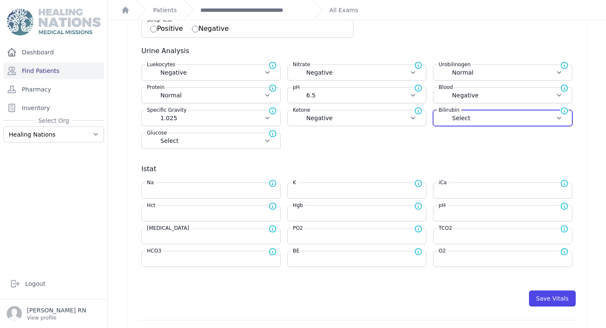
click at [454, 120] on select "Select Negative Small Moderate Large" at bounding box center [503, 118] width 128 height 8
select select "Negative"
click at [439, 114] on select "Select Negative Small Moderate Large" at bounding box center [503, 118] width 128 height 8
select select "Manual"
select select "C"
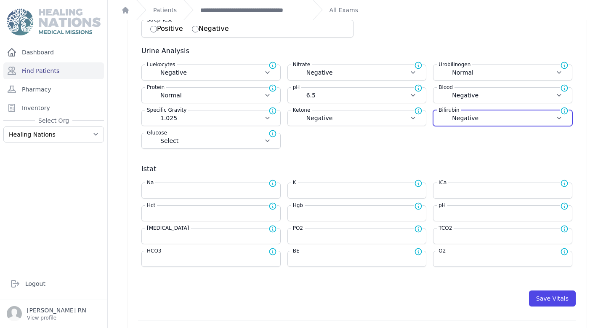
select select "cm"
select select "kg"
select select "Negative"
select select "Normal"
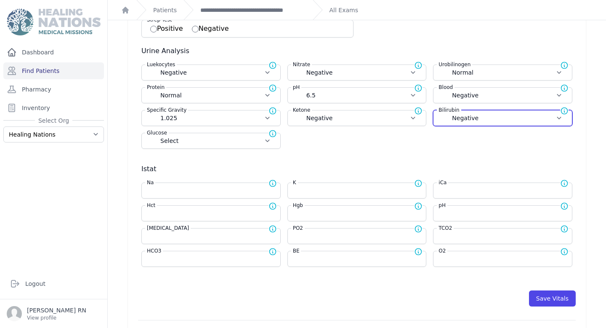
select select "Normal"
select select "6.5"
select select "Negative"
select select "1.025"
select select "Negative"
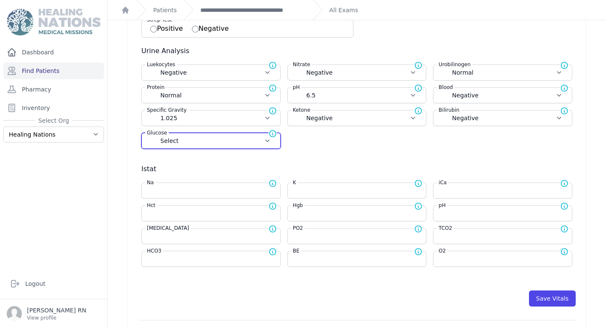
click at [256, 141] on select "Select Negative Trace + ++ +++ ++++" at bounding box center [211, 140] width 128 height 8
select select "Negative"
click at [147, 136] on select "Select Negative Trace + ++ +++ ++++" at bounding box center [211, 140] width 128 height 8
select select "Manual"
select select "C"
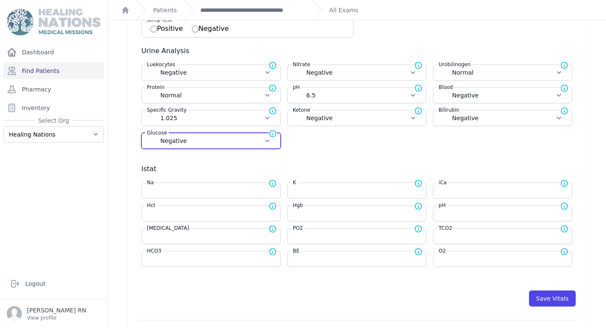
select select "cm"
select select "kg"
select select "Negative"
select select "Normal"
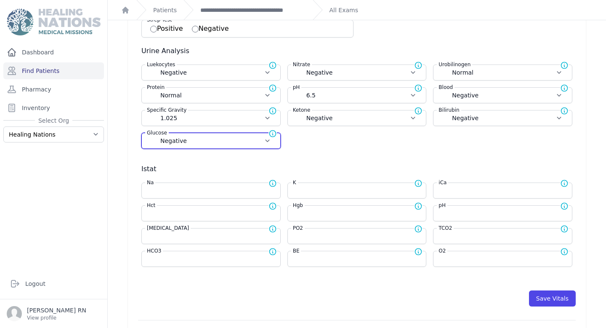
select select "Normal"
select select "6.5"
select select "Negative"
select select "1.025"
select select "Negative"
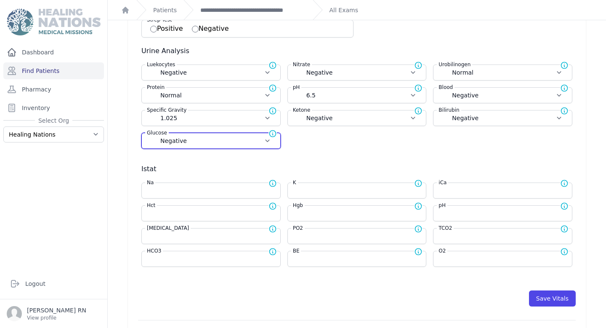
select select "Negative"
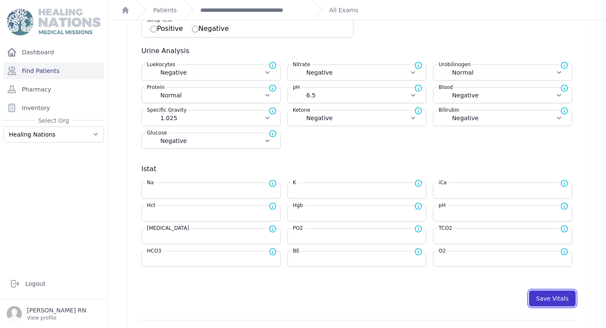
click at [547, 294] on button "Save Vitals" at bounding box center [552, 298] width 47 height 16
click at [266, 7] on link "**********" at bounding box center [253, 10] width 106 height 8
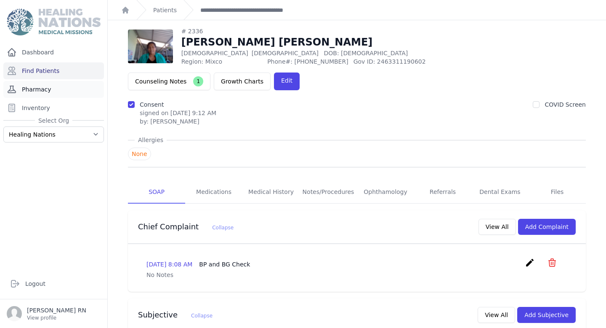
click at [45, 89] on link "Pharmacy" at bounding box center [53, 89] width 101 height 17
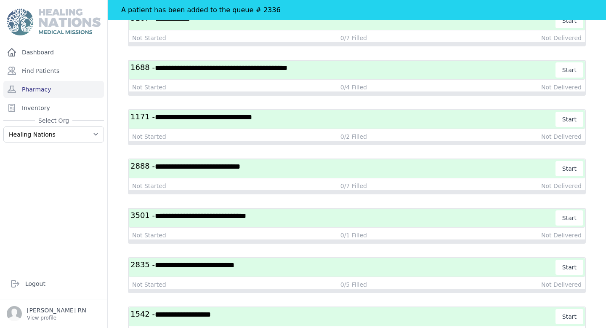
scroll to position [150, 0]
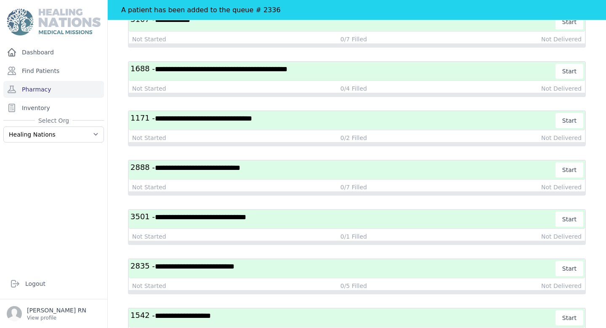
click at [288, 171] on h3 "**********" at bounding box center [344, 169] width 426 height 15
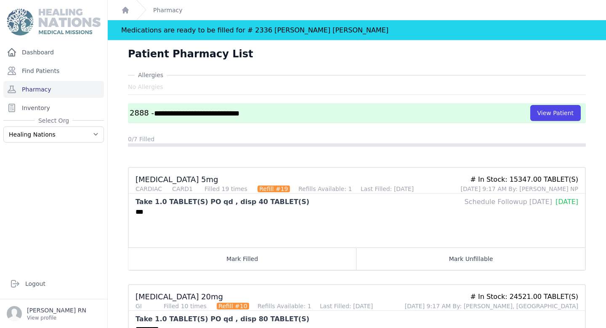
click at [291, 207] on div "***" at bounding box center [357, 227] width 457 height 40
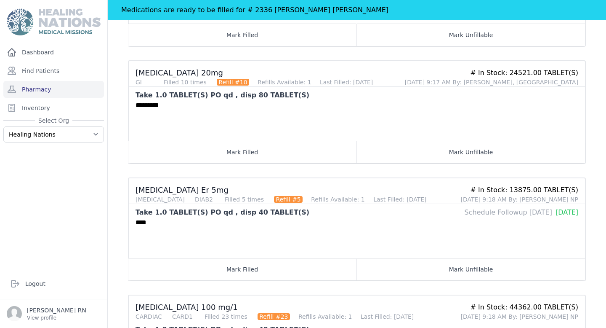
scroll to position [224, 0]
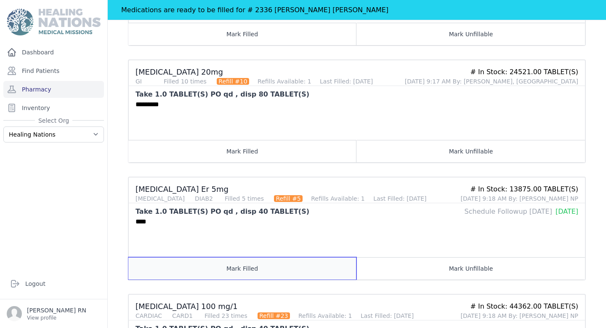
click at [262, 269] on button "Mark Filled" at bounding box center [242, 268] width 228 height 22
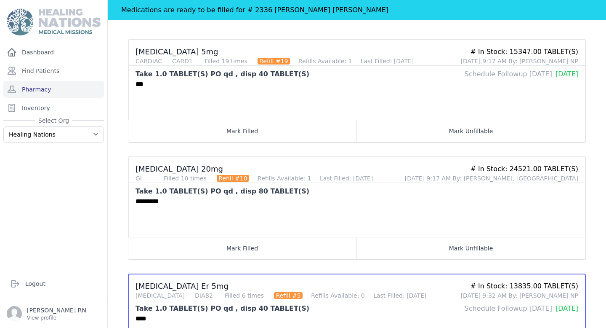
scroll to position [128, 0]
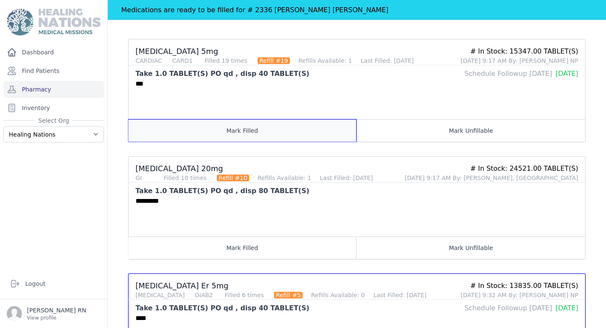
click at [272, 124] on button "Mark Filled" at bounding box center [242, 130] width 228 height 22
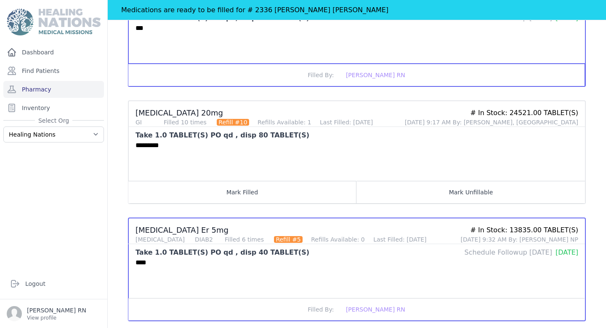
scroll to position [187, 0]
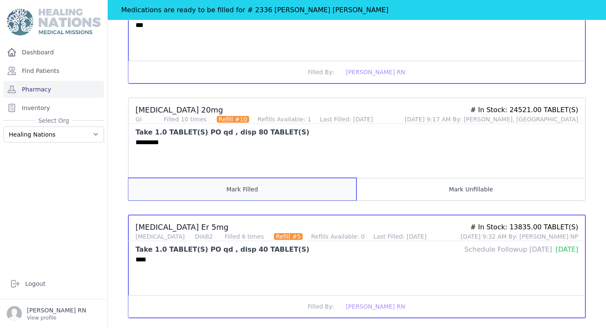
click at [262, 196] on button "Mark Filled" at bounding box center [242, 189] width 228 height 22
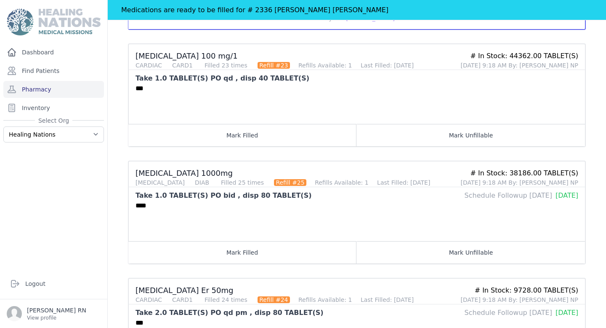
scroll to position [468, 0]
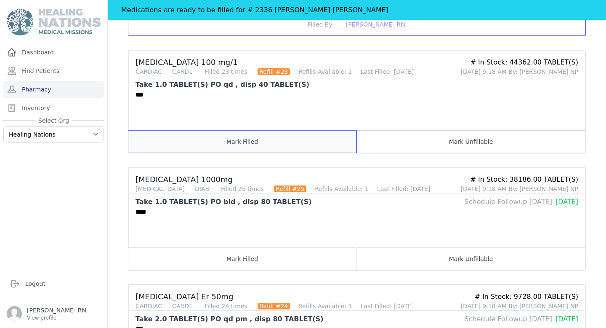
click at [227, 145] on button "Mark Filled" at bounding box center [242, 141] width 228 height 22
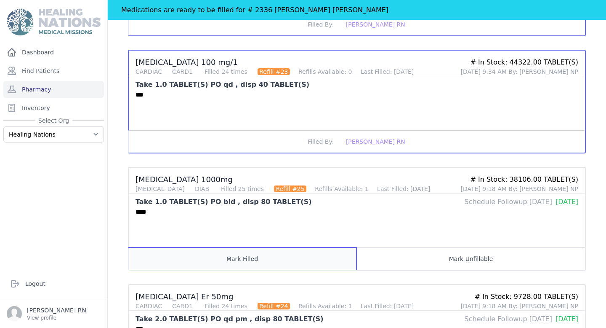
click at [245, 258] on button "Mark Filled" at bounding box center [242, 258] width 228 height 22
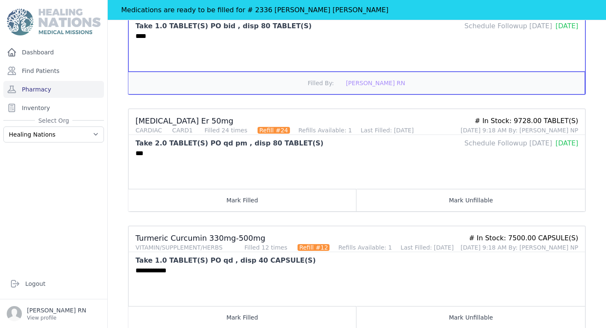
scroll to position [665, 0]
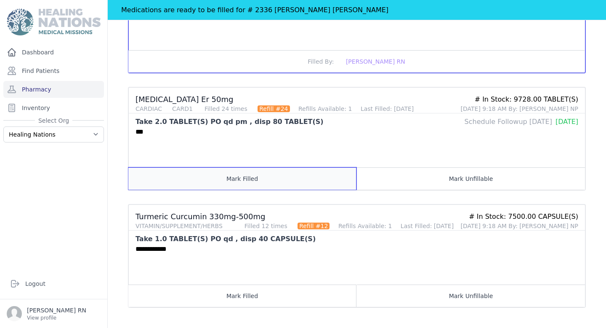
click at [277, 170] on button "Mark Filled" at bounding box center [242, 178] width 228 height 22
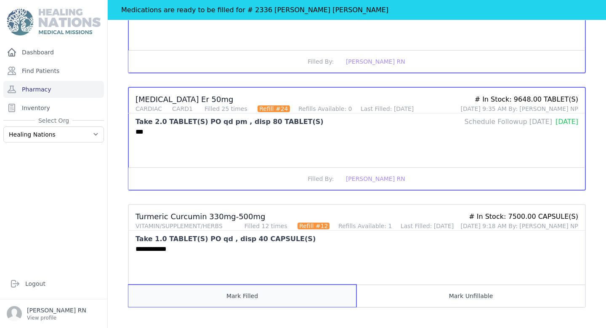
click at [275, 286] on button "Mark Filled" at bounding box center [242, 295] width 228 height 22
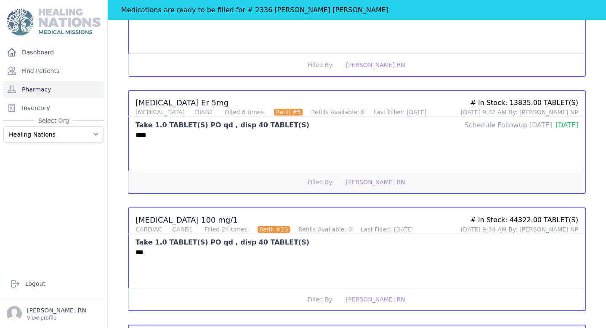
scroll to position [0, 0]
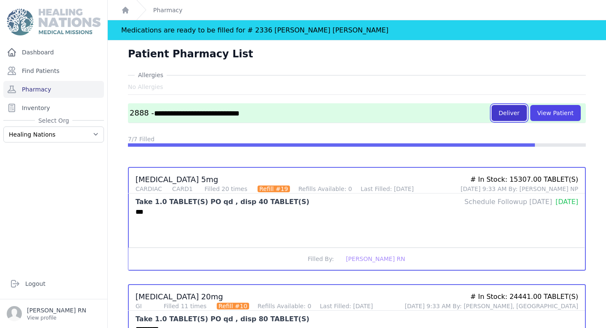
click at [520, 113] on button "Deliver" at bounding box center [509, 113] width 35 height 16
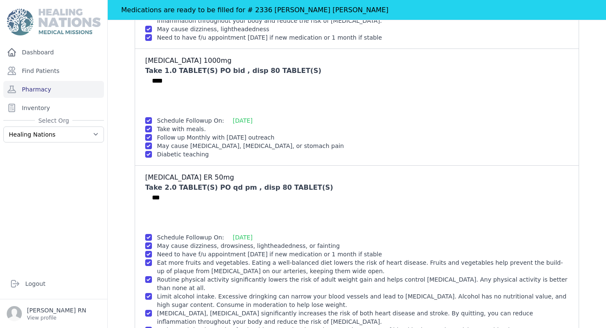
scroll to position [665, 0]
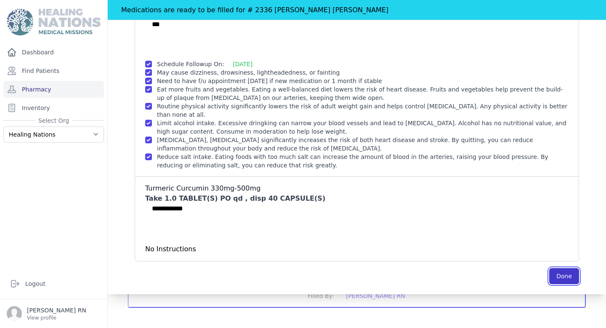
click at [569, 274] on button "Done" at bounding box center [565, 276] width 30 height 16
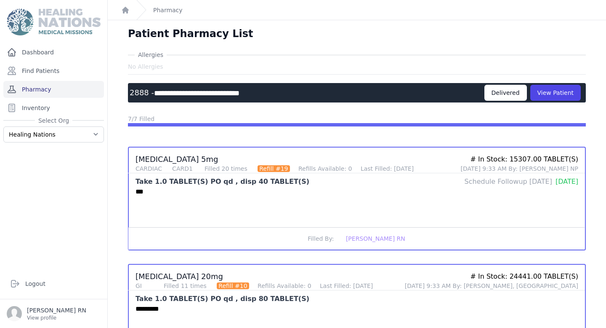
click at [79, 84] on link "Pharmacy" at bounding box center [53, 89] width 101 height 17
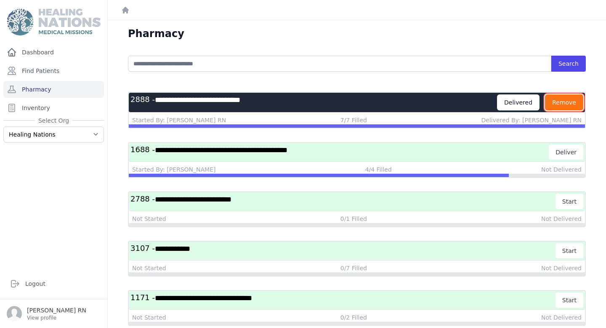
click at [577, 106] on button "Remove" at bounding box center [564, 102] width 38 height 16
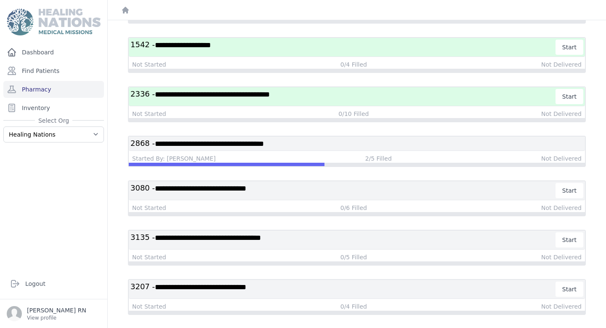
scroll to position [351, 0]
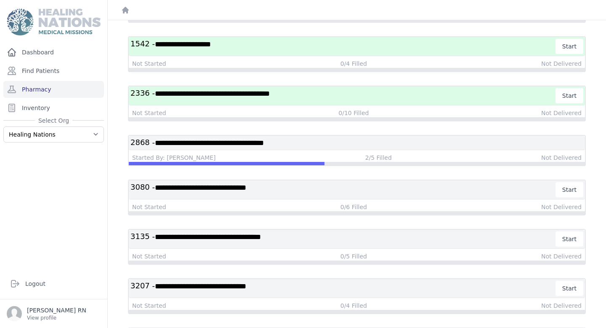
click at [349, 91] on h3 "**********" at bounding box center [344, 95] width 426 height 15
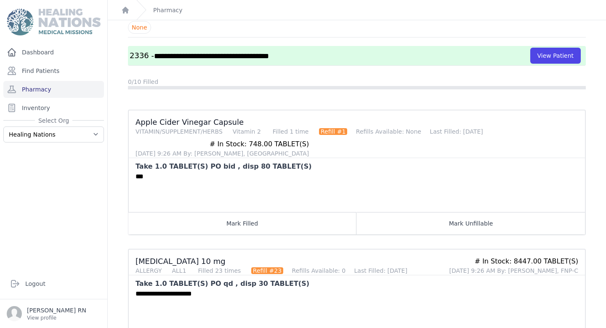
scroll to position [61, 0]
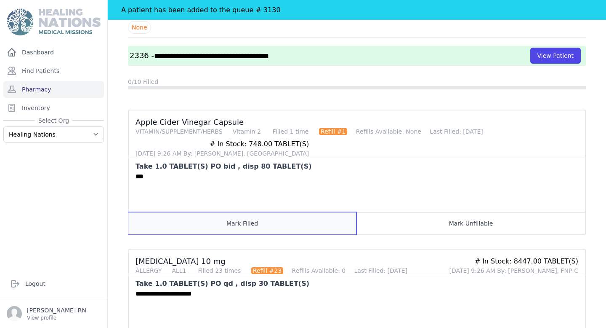
click at [326, 227] on button "Mark Filled" at bounding box center [242, 223] width 228 height 22
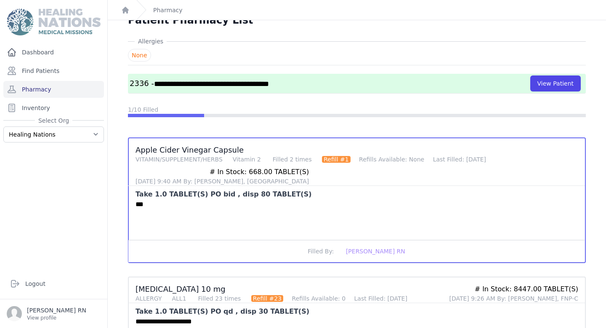
scroll to position [0, 0]
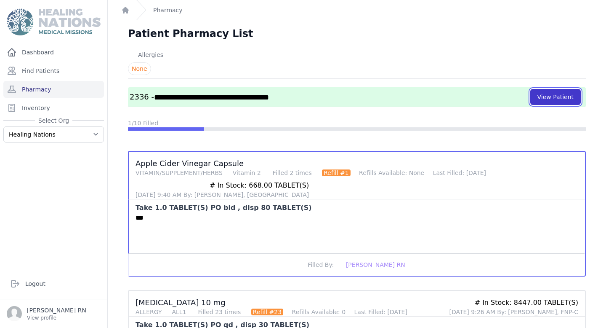
click at [557, 92] on button "View Patient" at bounding box center [556, 97] width 51 height 16
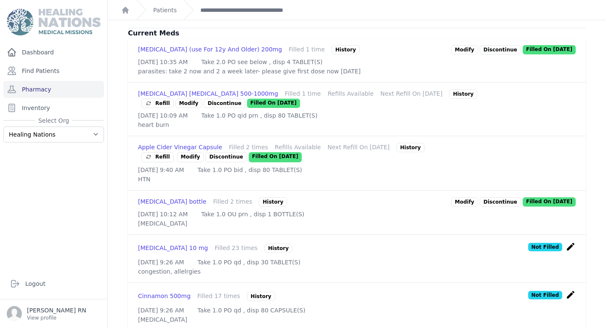
scroll to position [268, 0]
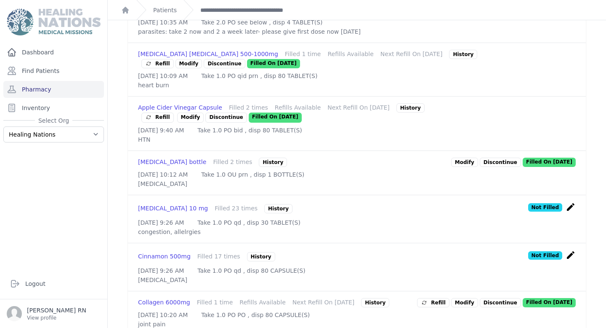
click at [574, 212] on icon "create" at bounding box center [571, 207] width 10 height 10
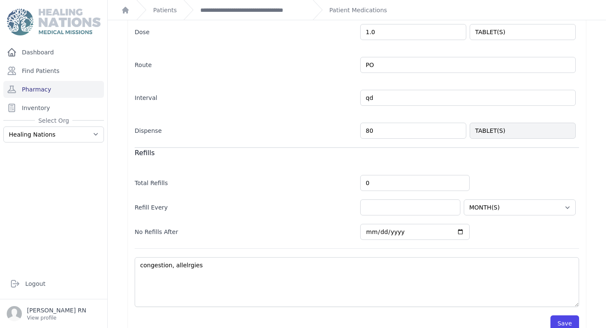
scroll to position [177, 0]
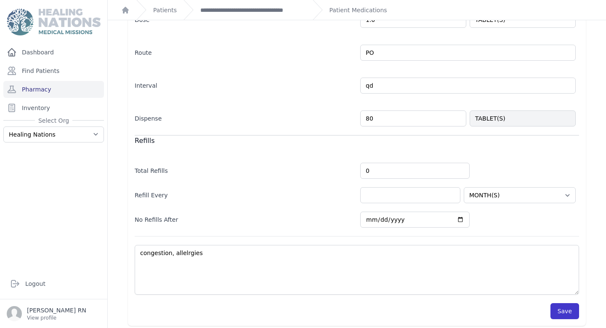
type input "80"
select select "MONTH(S)"
click at [560, 315] on button "Save" at bounding box center [565, 311] width 29 height 16
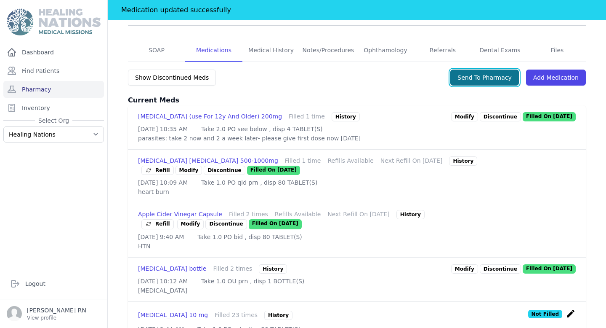
click at [510, 69] on button "Send To Pharmacy" at bounding box center [485, 77] width 69 height 16
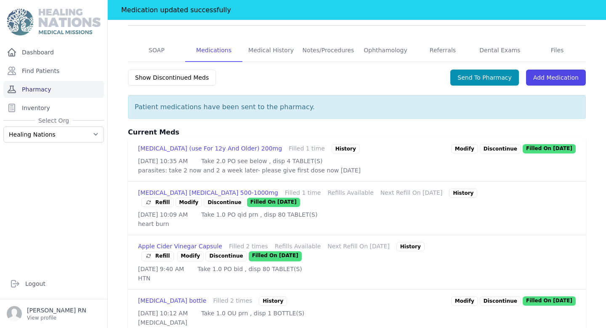
click at [85, 91] on link "Pharmacy" at bounding box center [53, 89] width 101 height 17
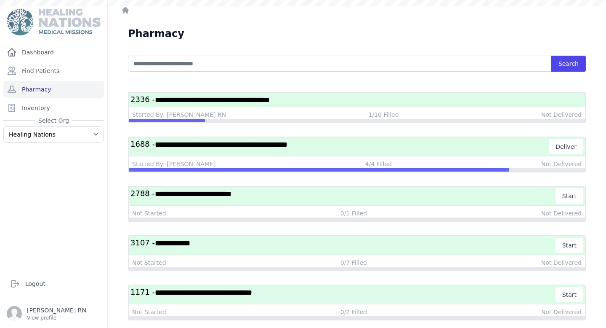
scroll to position [40, 0]
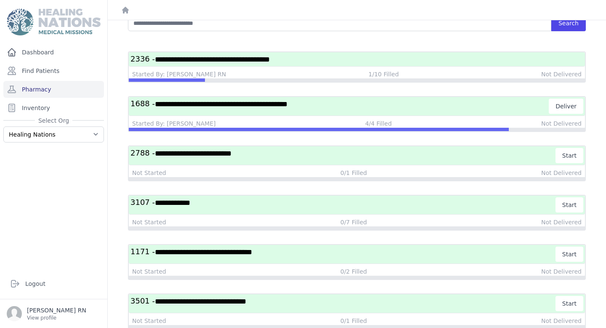
click at [270, 61] on span "**********" at bounding box center [212, 60] width 115 height 8
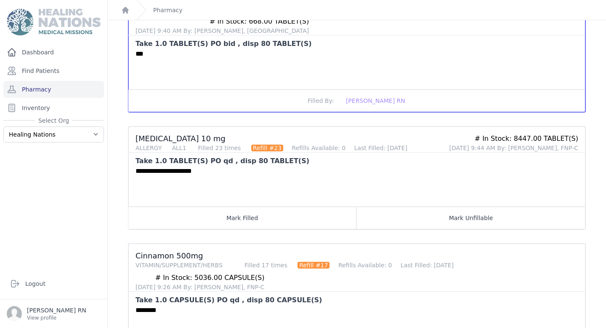
scroll to position [166, 0]
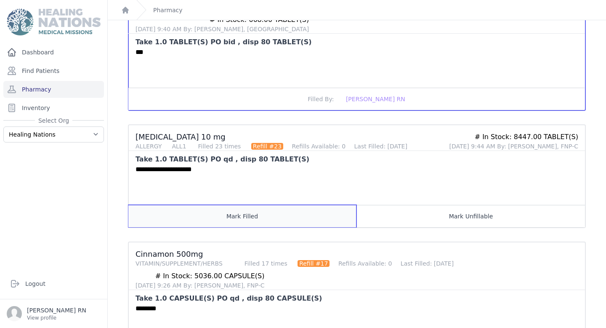
click at [280, 219] on button "Mark Filled" at bounding box center [242, 216] width 228 height 22
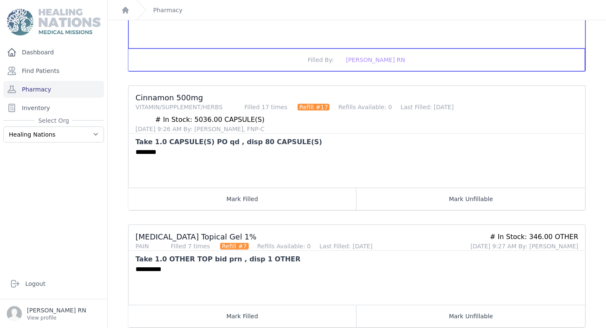
scroll to position [322, 0]
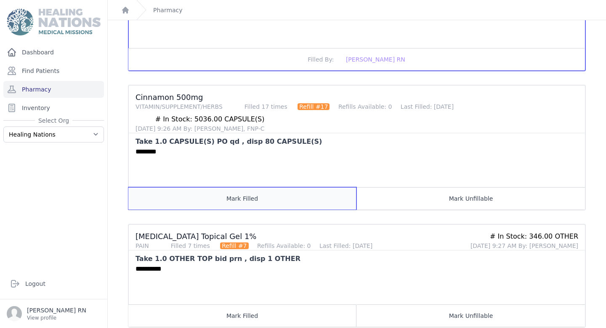
click at [228, 203] on button "Mark Filled" at bounding box center [242, 198] width 228 height 22
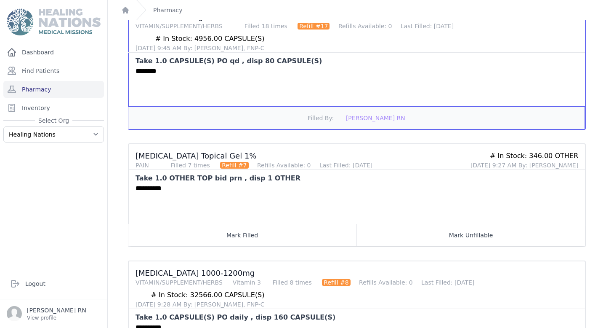
scroll to position [405, 0]
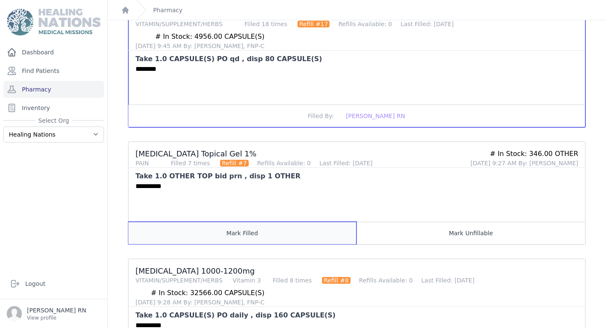
click at [230, 235] on button "Mark Filled" at bounding box center [242, 233] width 228 height 22
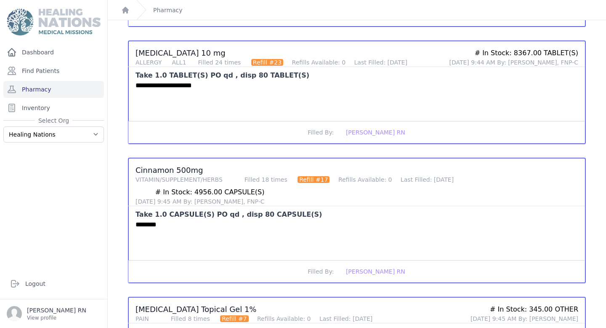
scroll to position [0, 0]
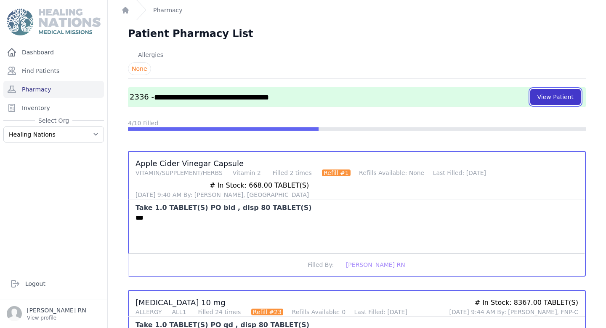
click at [551, 98] on button "View Patient" at bounding box center [556, 97] width 51 height 16
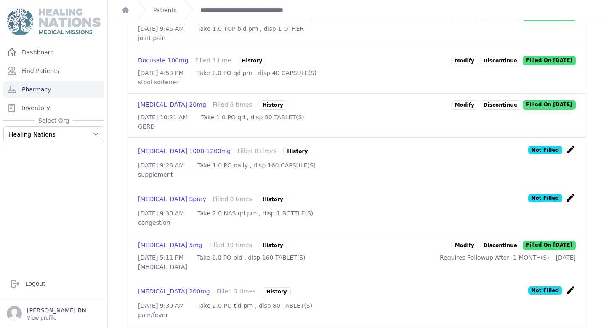
scroll to position [608, 0]
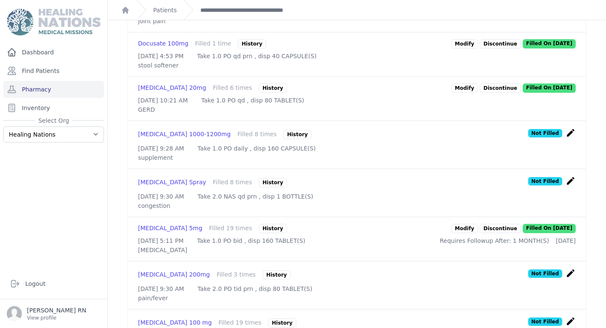
click at [572, 138] on icon "create" at bounding box center [571, 133] width 10 height 10
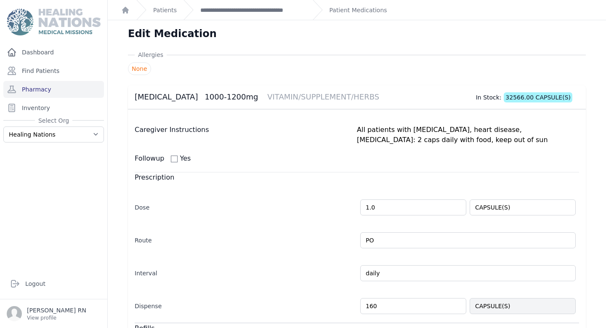
drag, startPoint x: 384, startPoint y: 307, endPoint x: 317, endPoint y: 304, distance: 67.5
click at [317, 304] on div "Dispense 160 CAPSULE(S)" at bounding box center [357, 301] width 445 height 24
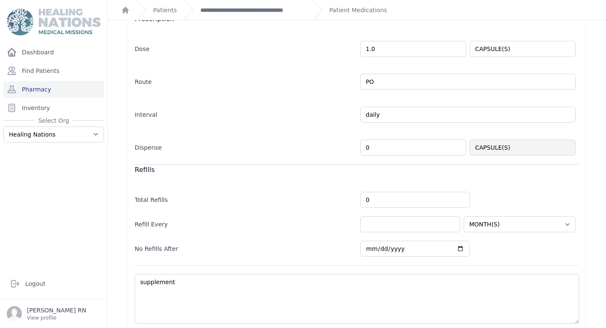
scroll to position [192, 0]
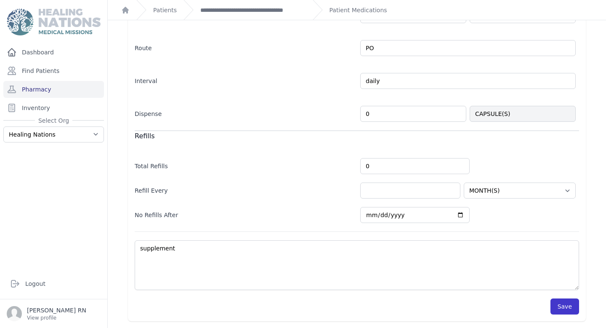
type input "0"
select select "MONTH(S)"
click at [568, 311] on button "Save" at bounding box center [565, 306] width 29 height 16
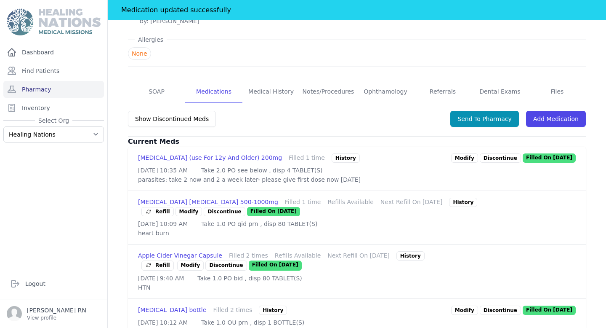
scroll to position [135, 0]
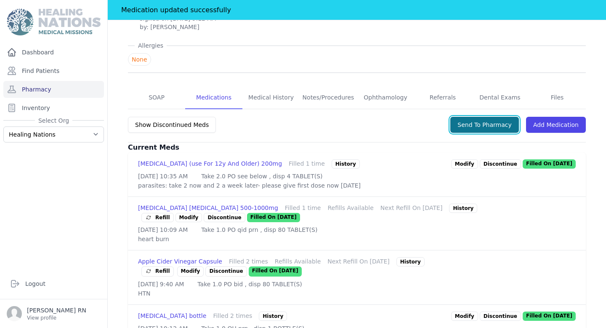
click at [473, 117] on button "Send To Pharmacy" at bounding box center [485, 125] width 69 height 16
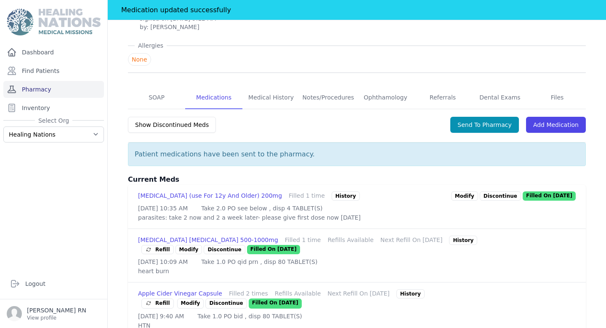
click at [68, 87] on link "Pharmacy" at bounding box center [53, 89] width 101 height 17
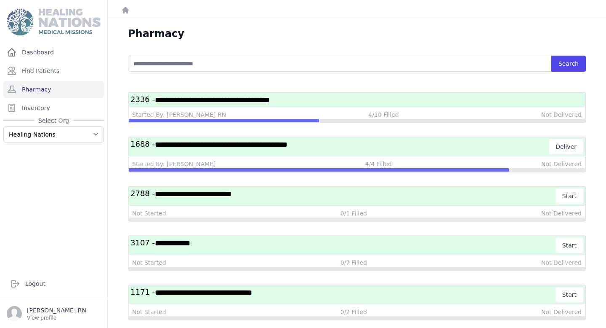
click at [253, 96] on span "**********" at bounding box center [212, 100] width 115 height 8
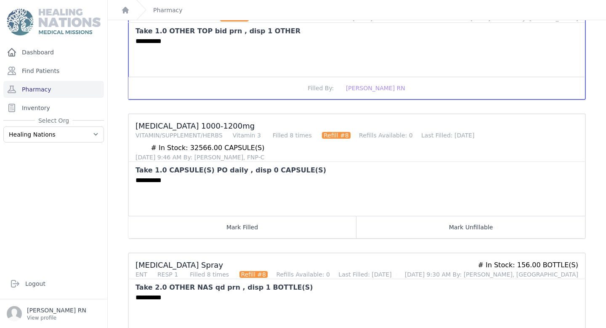
scroll to position [558, 0]
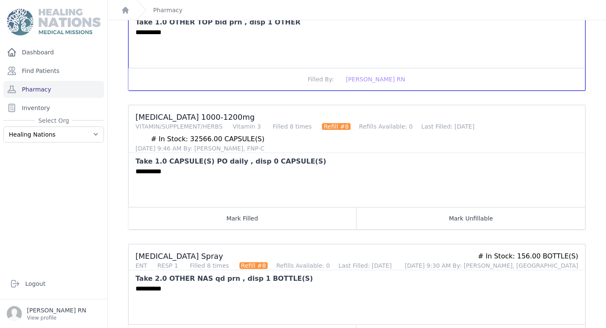
click at [260, 230] on ul "Apple Cider Vinegar Capsule VITAMIN/SUPPLEMENT/HERBS Vitamin 2 Filled 2 times R…" at bounding box center [357, 225] width 458 height 1267
click at [260, 201] on div "**********" at bounding box center [357, 186] width 457 height 40
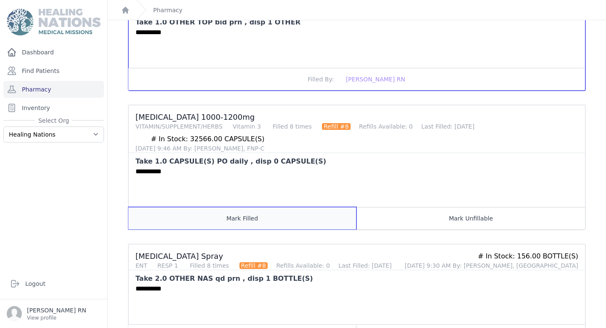
click at [256, 219] on button "Mark Filled" at bounding box center [242, 218] width 228 height 22
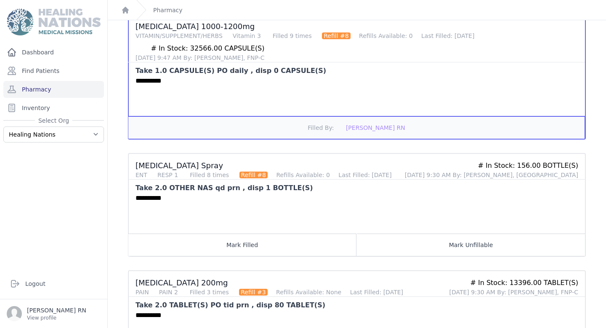
scroll to position [650, 0]
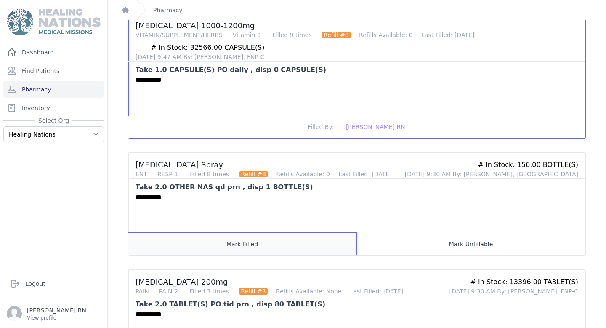
click at [243, 248] on button "Mark Filled" at bounding box center [242, 243] width 228 height 22
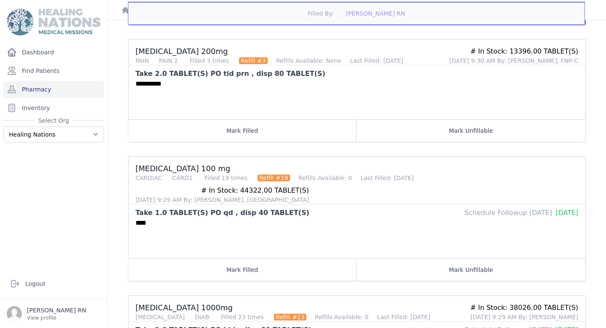
scroll to position [901, 0]
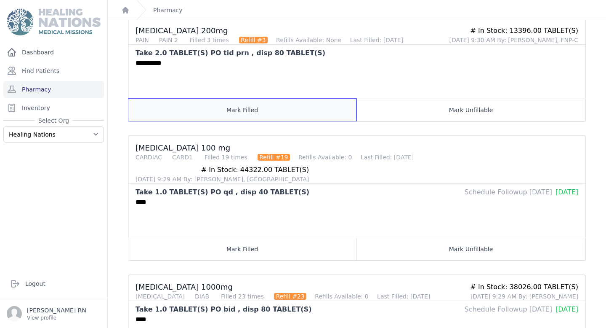
click at [316, 109] on button "Mark Filled" at bounding box center [242, 110] width 228 height 22
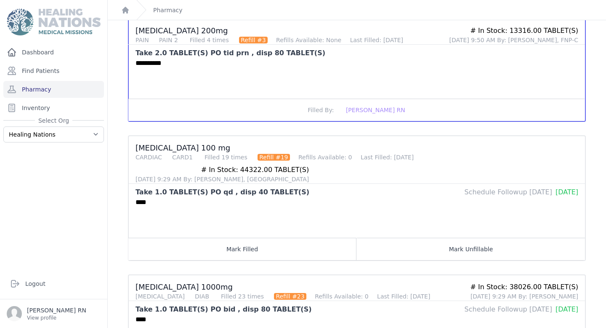
click at [279, 209] on div "****" at bounding box center [357, 217] width 457 height 40
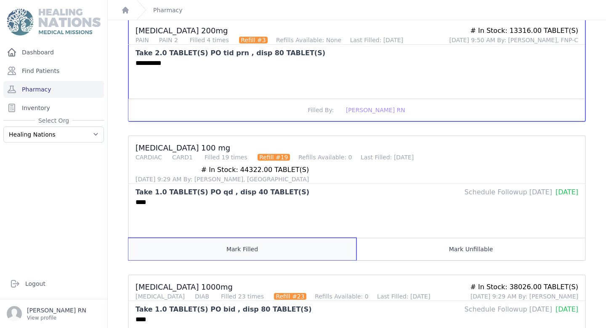
click at [275, 238] on button "Mark Filled" at bounding box center [242, 249] width 228 height 22
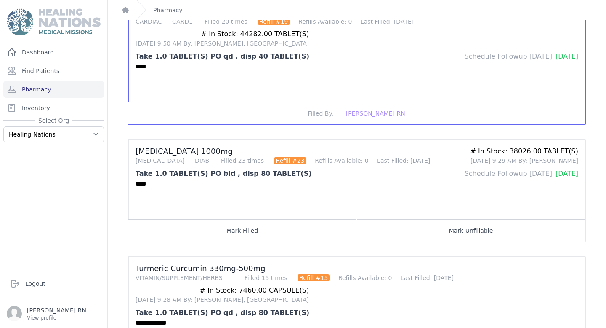
scroll to position [1038, 0]
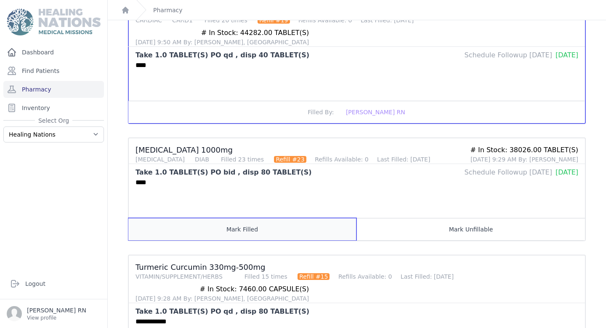
click at [266, 218] on button "Mark Filled" at bounding box center [242, 229] width 228 height 22
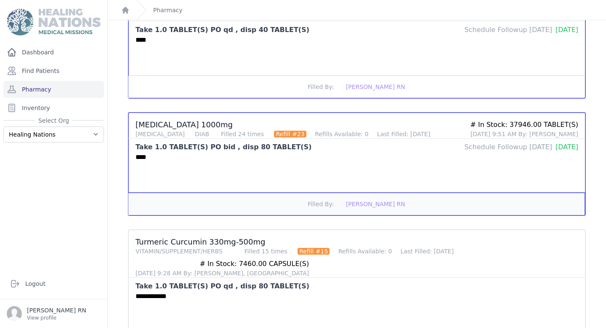
scroll to position [1062, 0]
click at [302, 193] on button "Filled By: [PERSON_NAME] RN" at bounding box center [356, 204] width 457 height 22
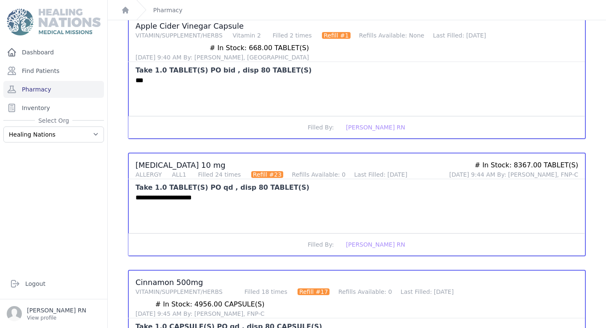
scroll to position [0, 0]
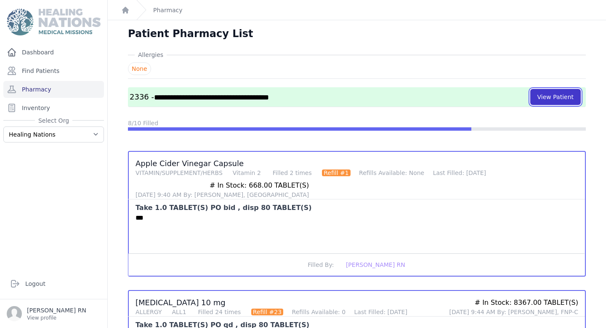
click at [553, 104] on button "View Patient" at bounding box center [556, 97] width 51 height 16
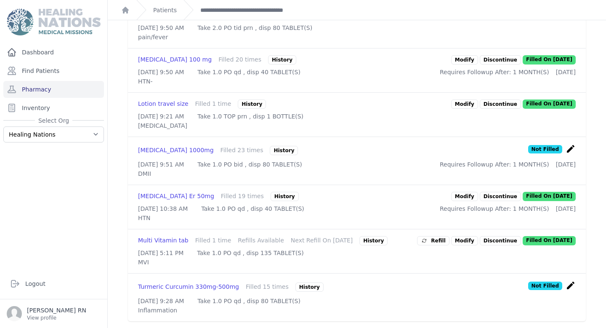
scroll to position [891, 0]
click at [573, 154] on icon "create" at bounding box center [571, 149] width 10 height 10
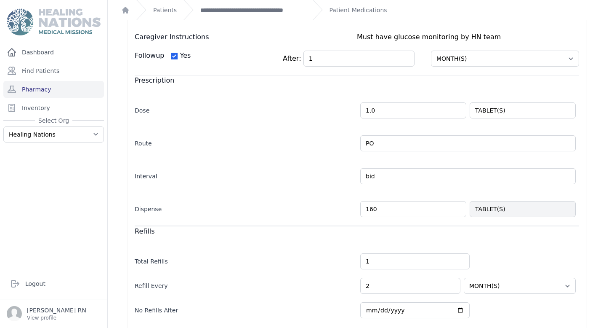
scroll to position [188, 0]
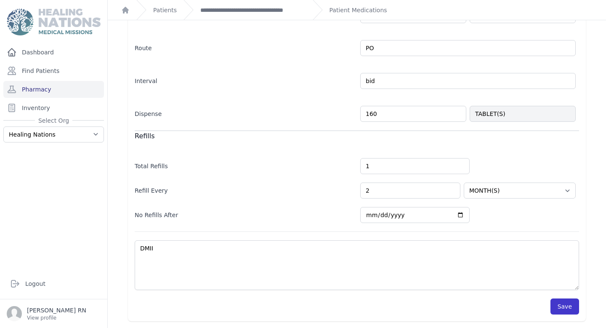
type input "160"
select select "MONTH(S)"
click at [555, 307] on button "Save" at bounding box center [565, 306] width 29 height 16
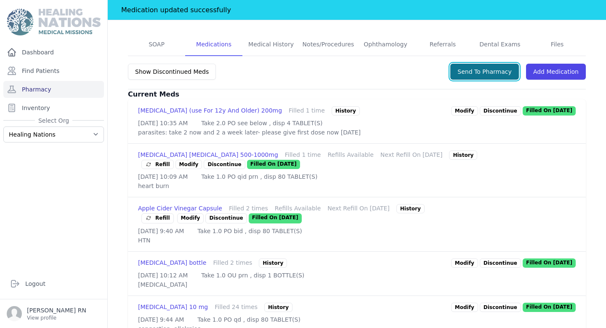
click at [473, 64] on button "Send To Pharmacy" at bounding box center [485, 72] width 69 height 16
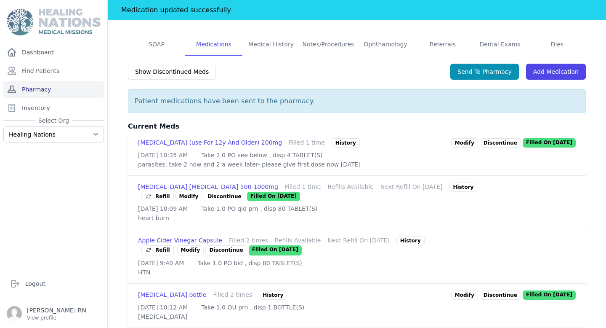
click at [78, 91] on link "Pharmacy" at bounding box center [53, 89] width 101 height 17
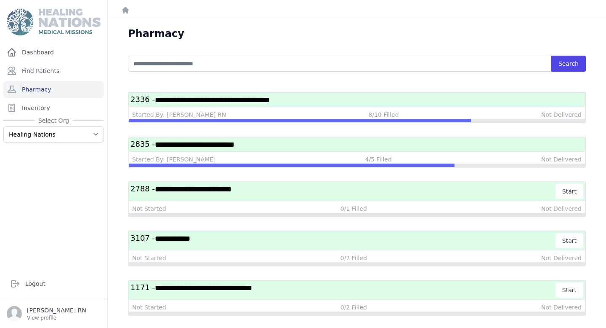
click at [263, 101] on span "**********" at bounding box center [212, 100] width 115 height 8
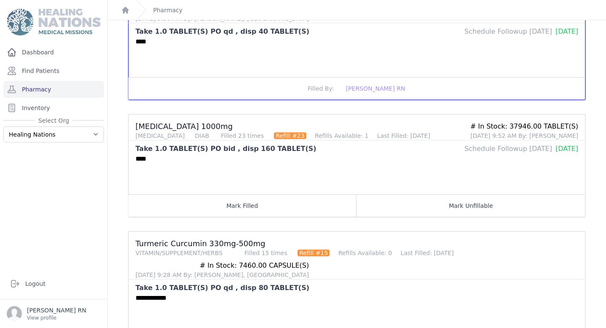
scroll to position [1088, 0]
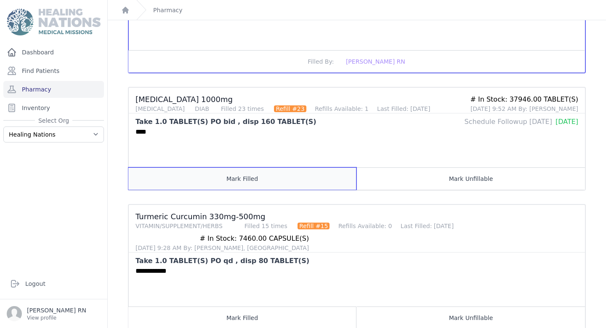
click at [265, 167] on button "Mark Filled" at bounding box center [242, 178] width 228 height 22
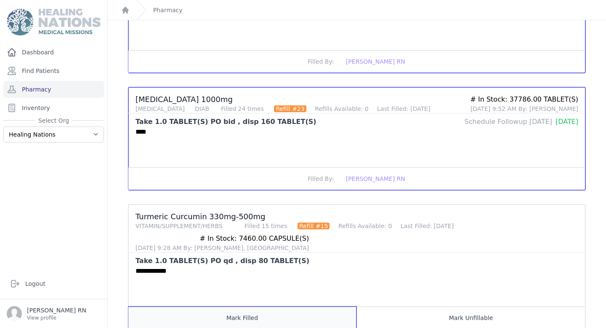
click at [255, 306] on button "Mark Filled" at bounding box center [242, 317] width 228 height 22
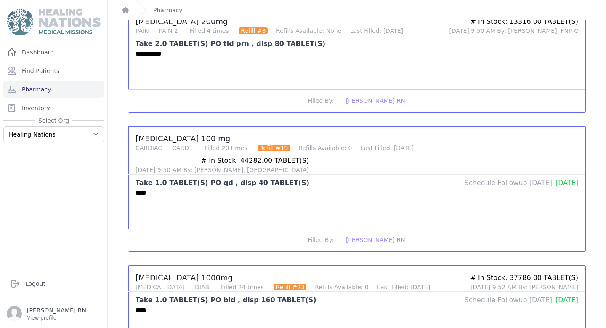
scroll to position [950, 0]
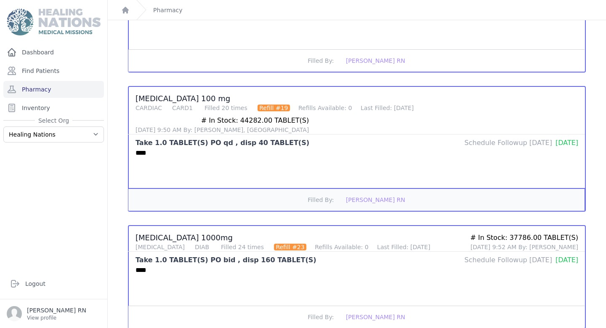
click at [259, 188] on button "Filled By: [PERSON_NAME] RN" at bounding box center [356, 199] width 457 height 22
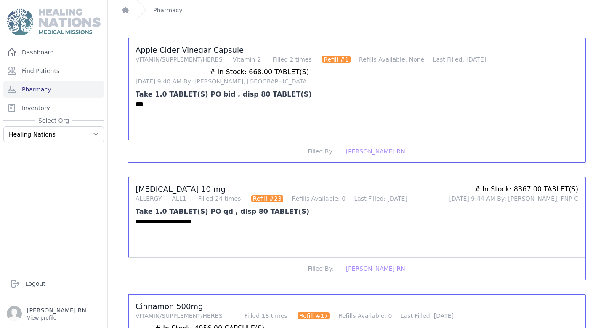
scroll to position [0, 0]
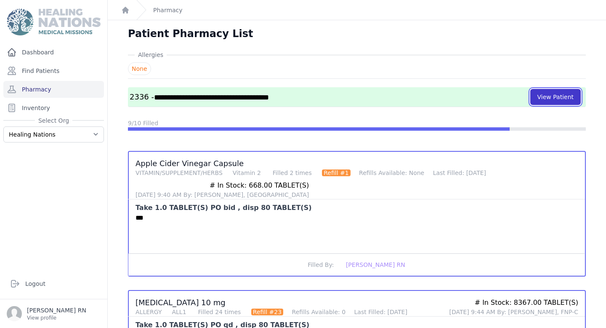
click at [559, 99] on button "View Patient" at bounding box center [556, 97] width 51 height 16
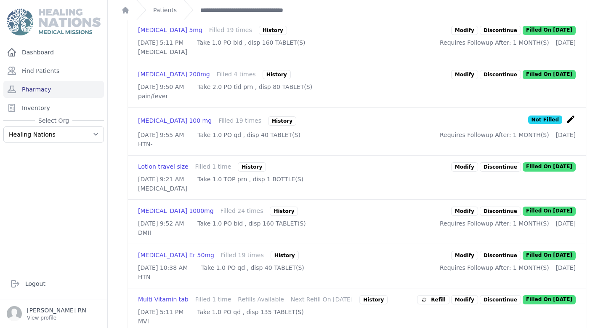
scroll to position [799, 0]
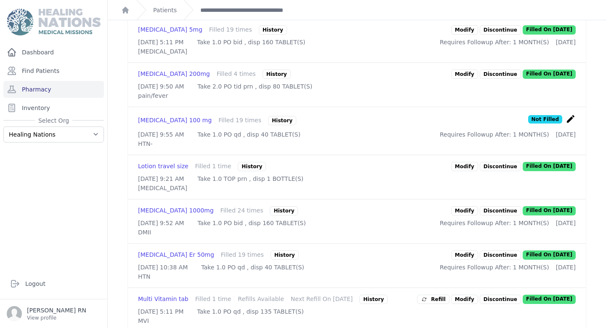
click at [571, 124] on icon "create" at bounding box center [571, 119] width 10 height 10
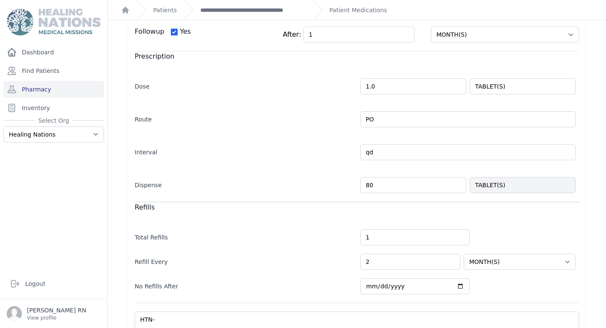
scroll to position [188, 0]
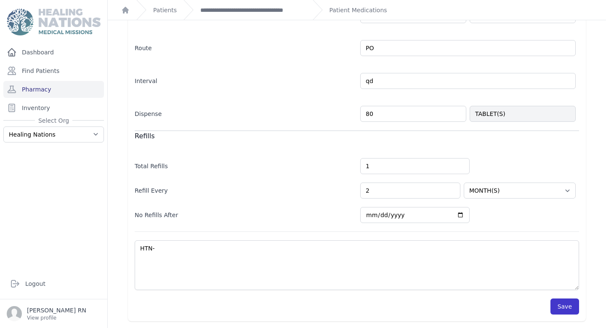
type input "80"
select select "MONTH(S)"
click at [560, 304] on button "Save" at bounding box center [565, 306] width 29 height 16
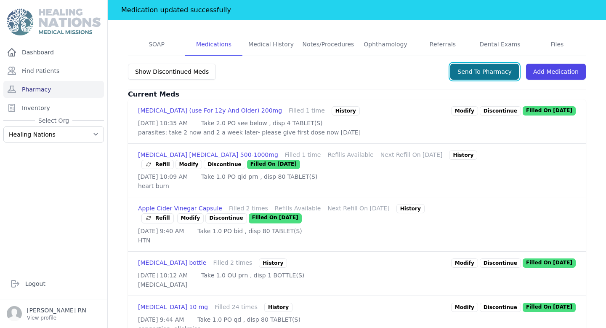
click at [484, 64] on button "Send To Pharmacy" at bounding box center [485, 72] width 69 height 16
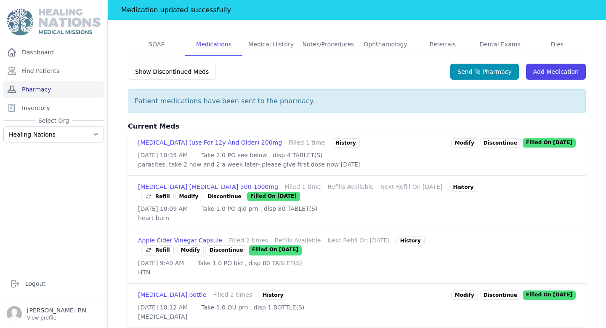
click at [84, 93] on link "Pharmacy" at bounding box center [53, 89] width 101 height 17
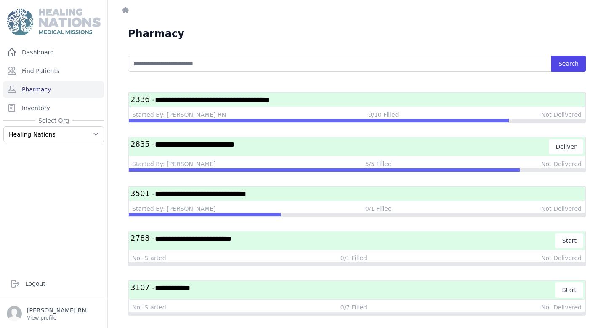
click at [259, 104] on h3 "**********" at bounding box center [357, 99] width 453 height 11
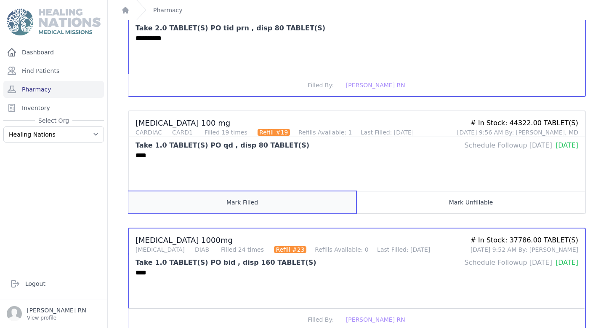
click at [262, 210] on button "Mark Filled" at bounding box center [242, 202] width 228 height 22
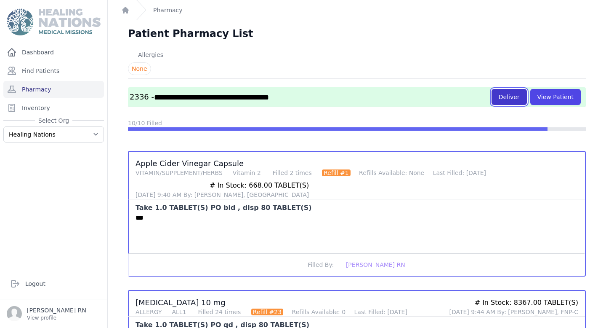
click at [511, 90] on button "Deliver" at bounding box center [509, 97] width 35 height 16
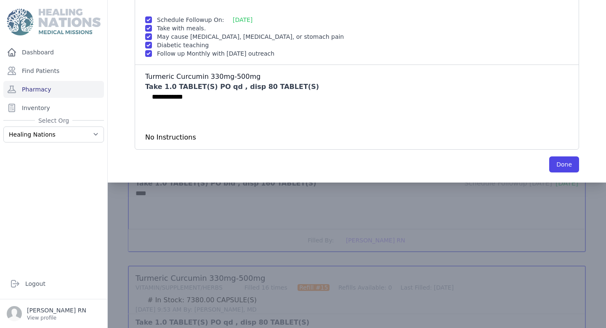
scroll to position [1007, 0]
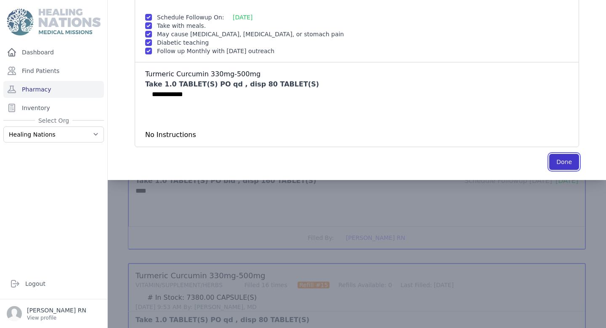
click at [570, 163] on button "Done" at bounding box center [565, 162] width 30 height 16
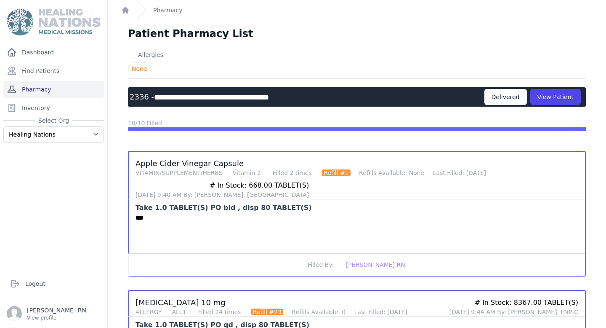
click at [74, 94] on link "Pharmacy" at bounding box center [53, 89] width 101 height 17
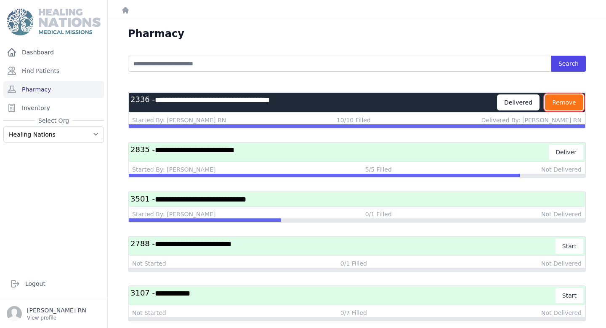
click at [557, 102] on button "Remove" at bounding box center [564, 102] width 38 height 16
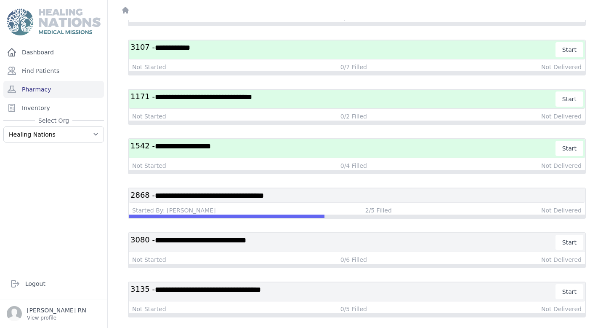
scroll to position [196, 0]
click at [325, 97] on h3 "**********" at bounding box center [344, 98] width 426 height 15
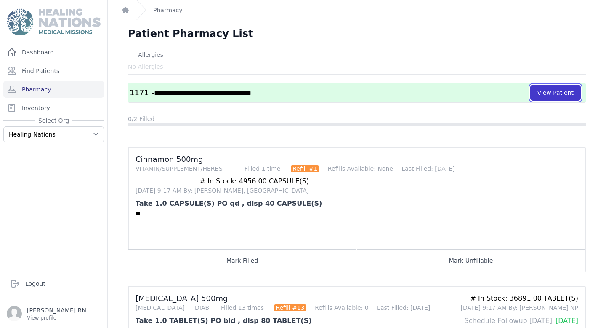
click at [546, 93] on button "View Patient" at bounding box center [556, 93] width 51 height 16
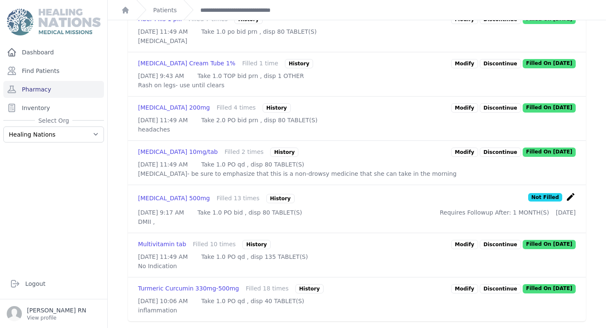
scroll to position [450, 0]
click at [468, 284] on link "Modify" at bounding box center [464, 288] width 27 height 9
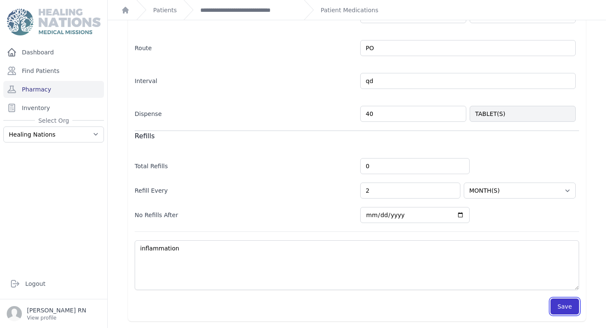
click at [565, 308] on button "Save" at bounding box center [565, 306] width 29 height 16
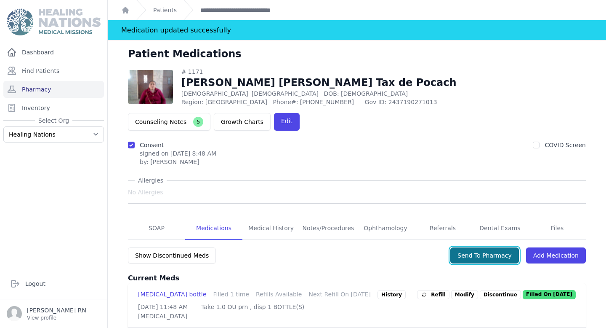
click at [483, 247] on button "Send To Pharmacy" at bounding box center [485, 255] width 69 height 16
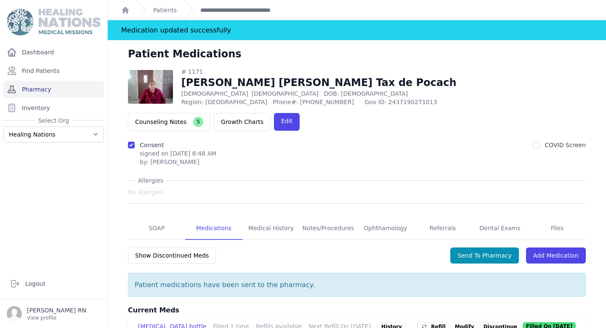
click at [70, 91] on link "Pharmacy" at bounding box center [53, 89] width 101 height 17
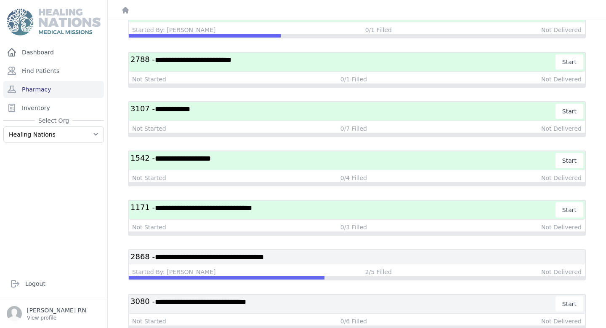
scroll to position [136, 0]
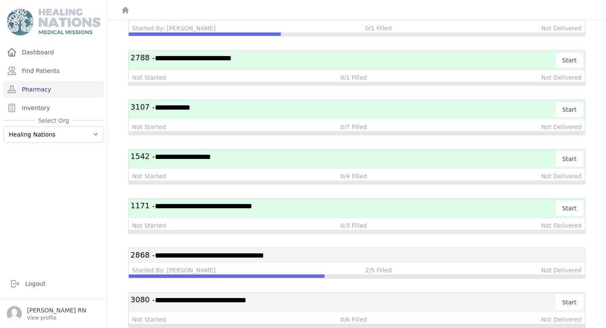
click at [321, 204] on h3 "**********" at bounding box center [344, 207] width 426 height 15
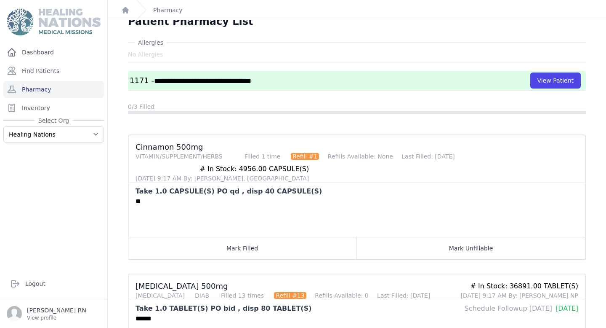
scroll to position [11, 0]
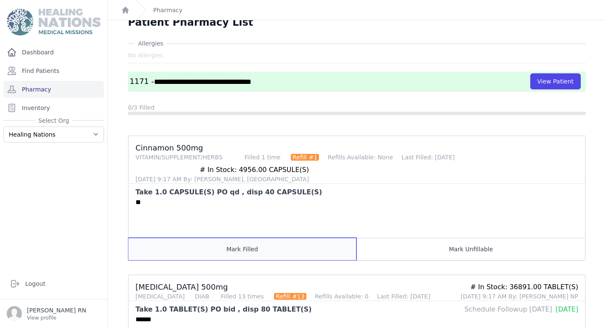
click at [335, 244] on button "Mark Filled" at bounding box center [242, 249] width 228 height 22
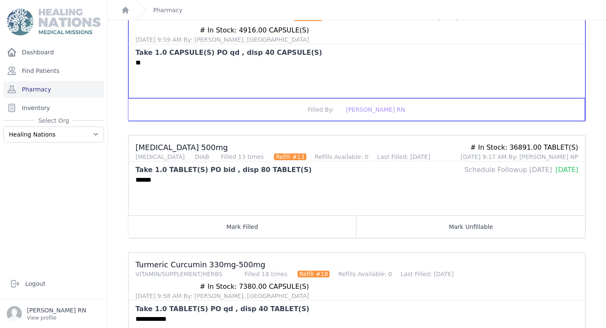
scroll to position [153, 0]
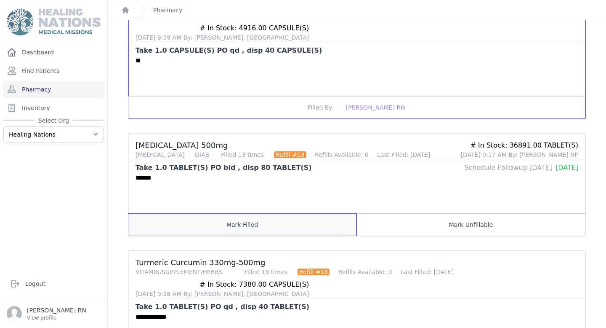
click at [293, 225] on button "Mark Filled" at bounding box center [242, 224] width 228 height 22
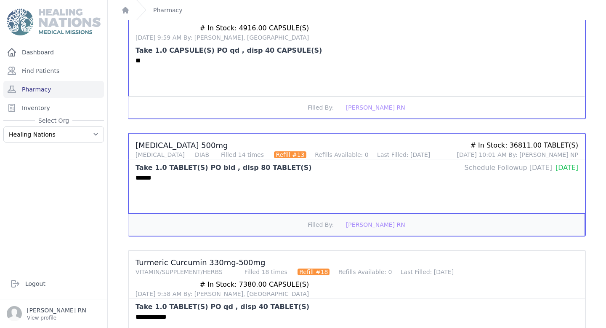
scroll to position [207, 0]
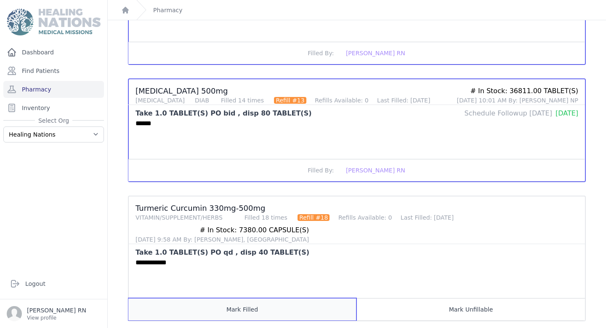
click at [265, 311] on button "Mark Filled" at bounding box center [242, 309] width 228 height 22
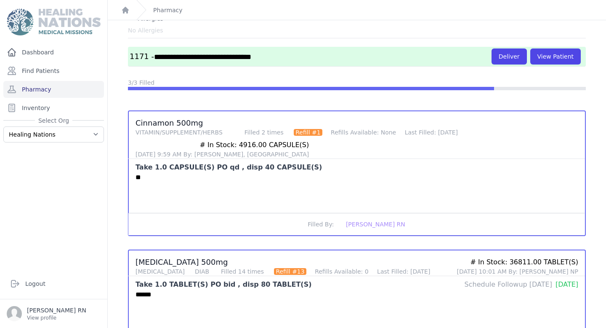
scroll to position [0, 0]
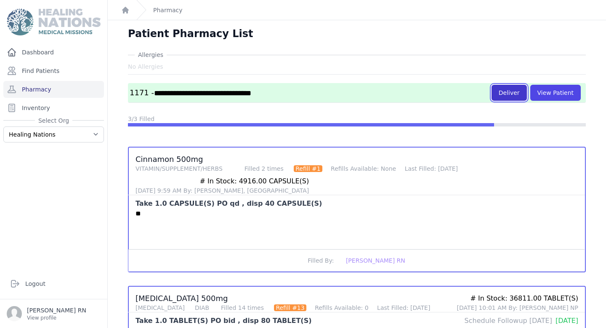
click at [504, 92] on button "Deliver" at bounding box center [509, 93] width 35 height 16
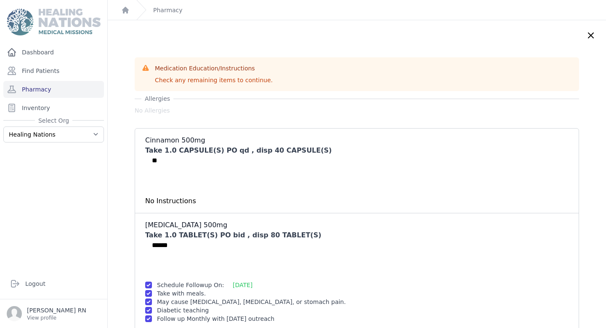
scroll to position [221, 0]
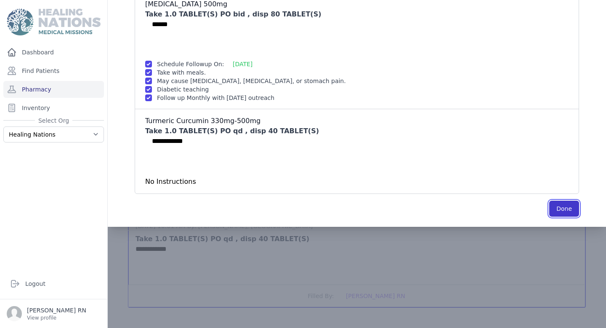
click at [558, 211] on button "Done" at bounding box center [565, 208] width 30 height 16
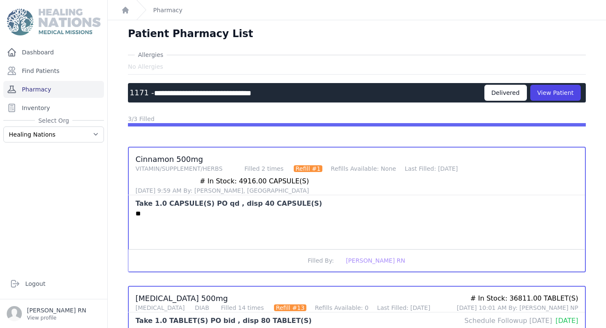
click at [31, 95] on link "Pharmacy" at bounding box center [53, 89] width 101 height 17
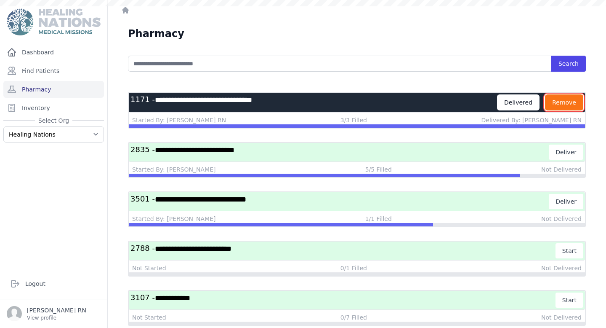
click at [561, 107] on button "Remove" at bounding box center [564, 102] width 38 height 16
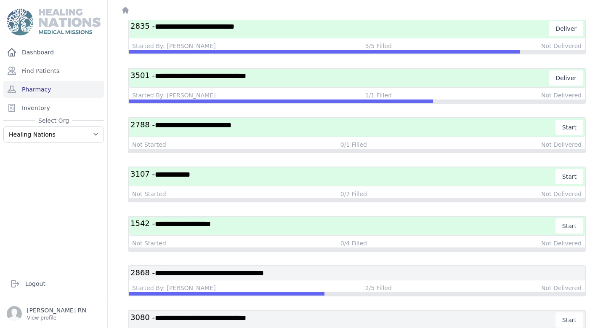
scroll to position [45, 0]
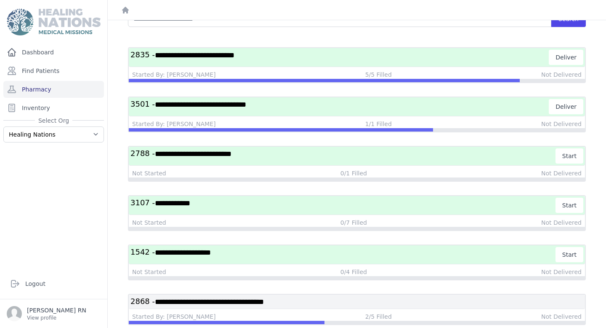
click at [520, 109] on h3 "**********" at bounding box center [340, 106] width 419 height 15
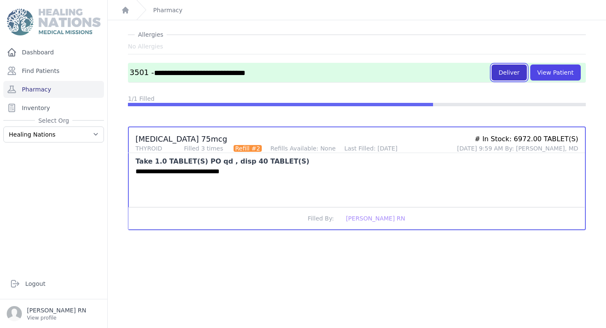
click at [505, 73] on button "Deliver" at bounding box center [509, 72] width 35 height 16
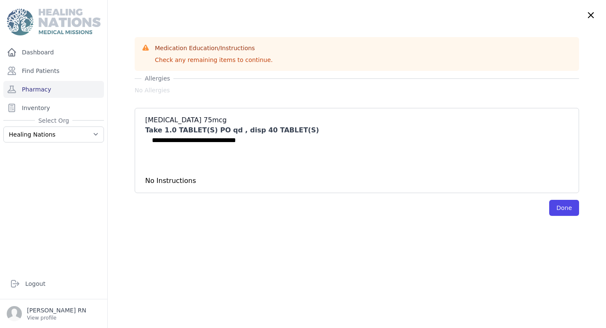
scroll to position [0, 0]
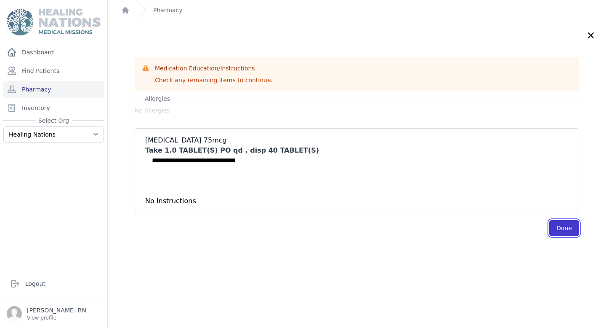
click at [560, 227] on button "Done" at bounding box center [565, 228] width 30 height 16
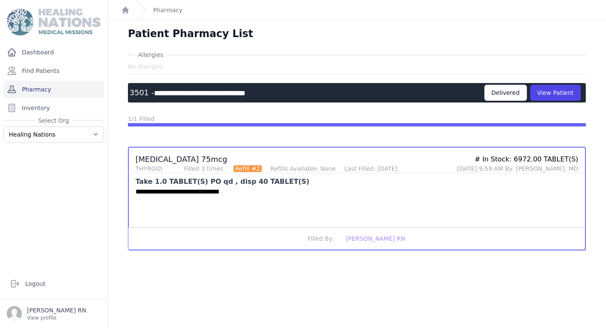
click at [85, 90] on link "Pharmacy" at bounding box center [53, 89] width 101 height 17
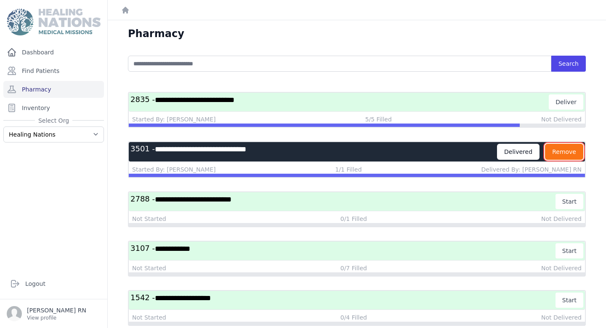
click at [565, 152] on button "Remove" at bounding box center [564, 152] width 38 height 16
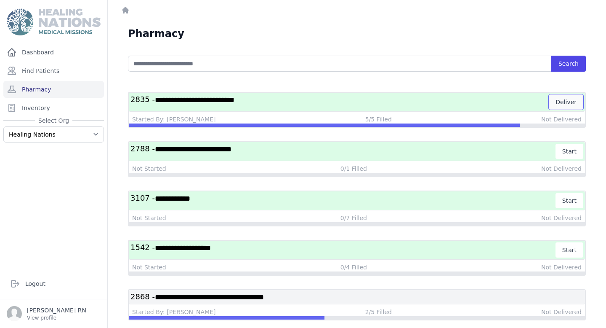
click at [566, 106] on button "Deliver" at bounding box center [566, 101] width 35 height 15
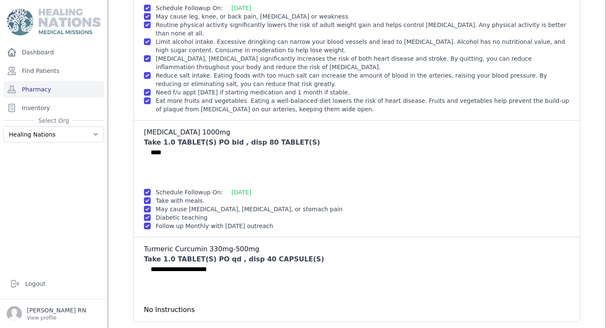
scroll to position [406, 0]
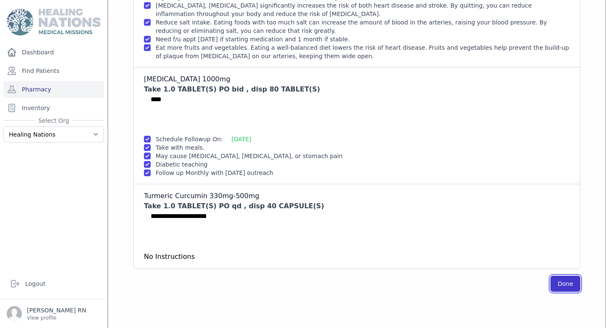
click at [558, 281] on button "Done" at bounding box center [566, 283] width 30 height 16
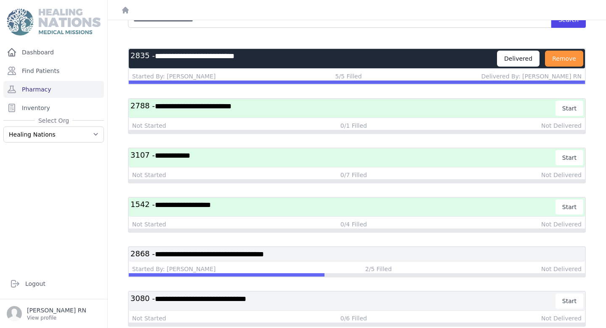
scroll to position [0, 0]
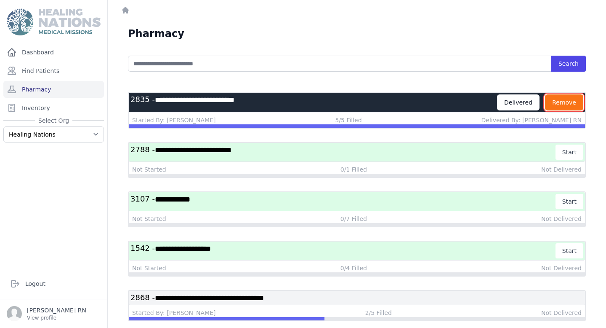
click at [572, 106] on button "Remove" at bounding box center [564, 102] width 38 height 16
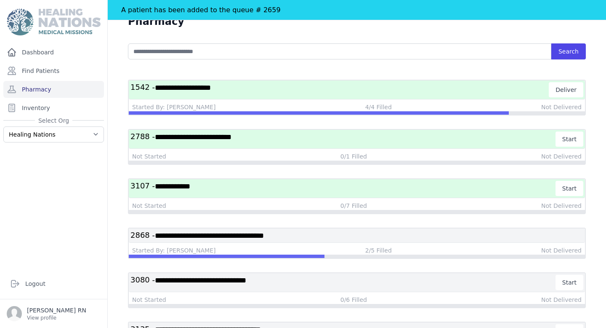
scroll to position [31, 0]
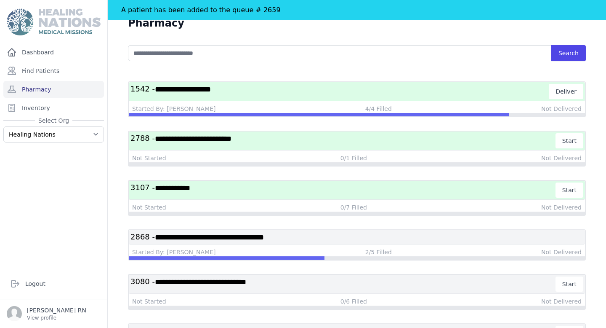
click at [313, 193] on h3 "**********" at bounding box center [344, 189] width 426 height 15
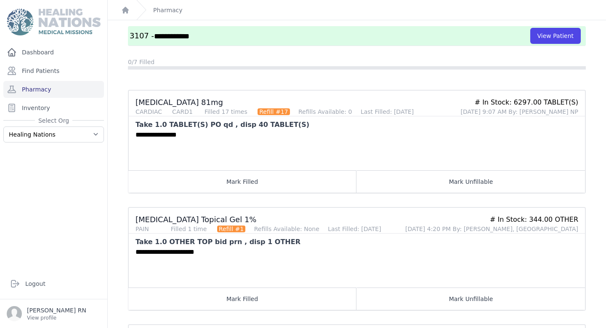
scroll to position [77, 0]
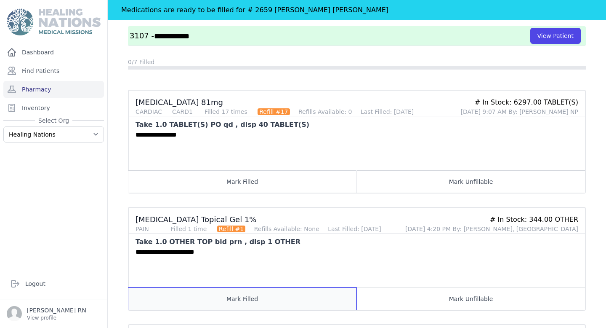
click at [277, 301] on button "Mark Filled" at bounding box center [242, 298] width 228 height 22
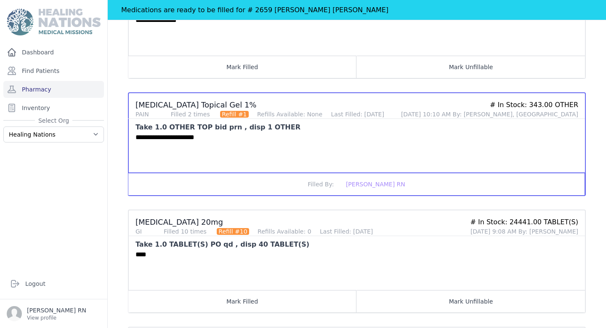
scroll to position [195, 0]
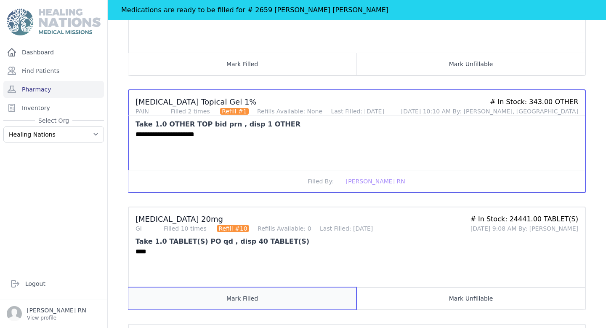
click at [267, 298] on button "Mark Filled" at bounding box center [242, 298] width 228 height 22
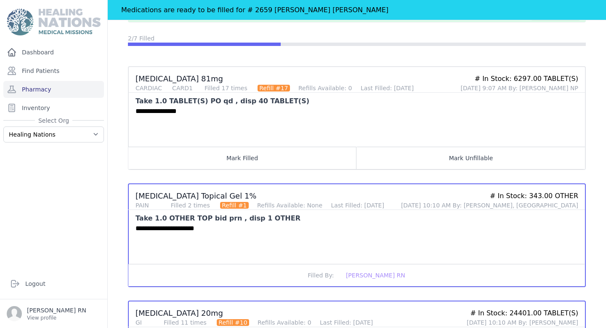
scroll to position [29, 0]
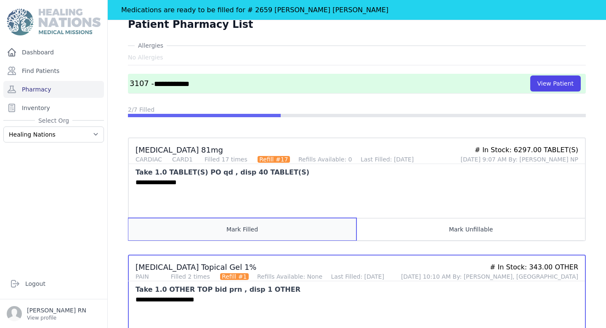
click at [254, 237] on button "Mark Filled" at bounding box center [242, 229] width 228 height 22
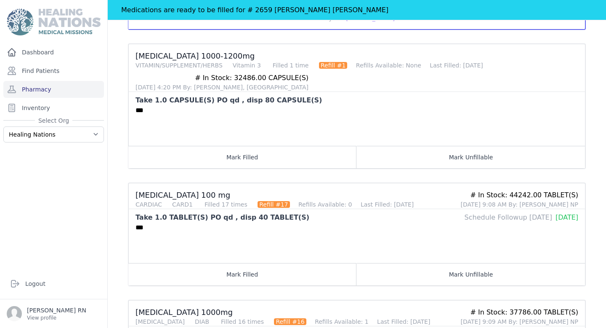
scroll to position [474, 0]
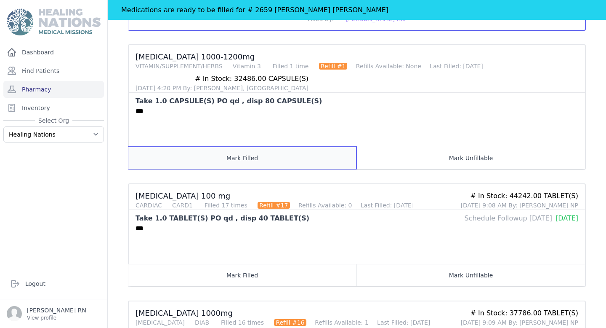
click at [223, 160] on button "Mark Filled" at bounding box center [242, 158] width 228 height 22
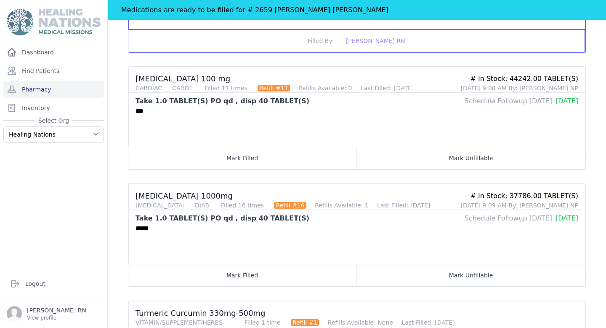
scroll to position [590, 0]
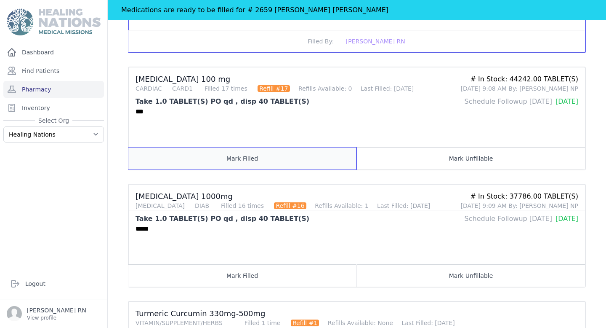
click at [224, 160] on button "Mark Filled" at bounding box center [242, 158] width 228 height 22
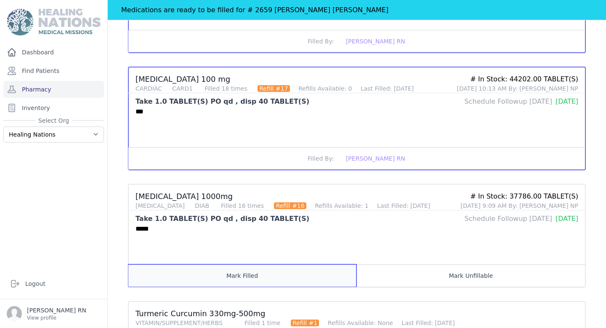
click at [253, 276] on button "Mark Filled" at bounding box center [242, 275] width 228 height 22
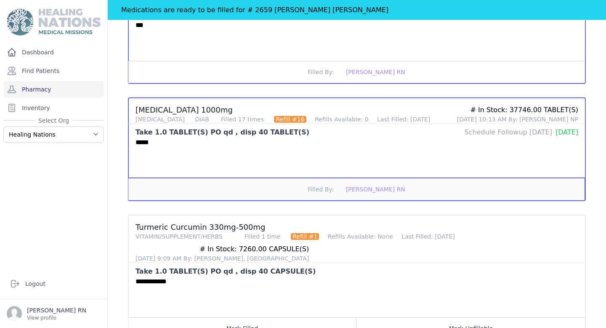
scroll to position [709, 0]
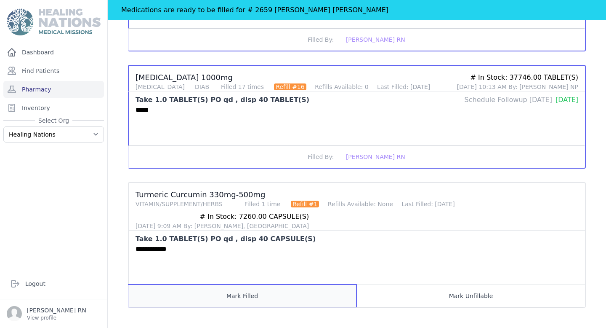
click at [264, 304] on button "Mark Filled" at bounding box center [242, 295] width 228 height 22
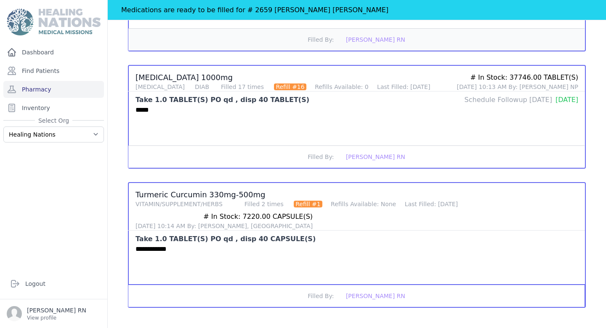
click at [128, 284] on button "Filled By: Caitlin McDonald RN" at bounding box center [356, 295] width 457 height 22
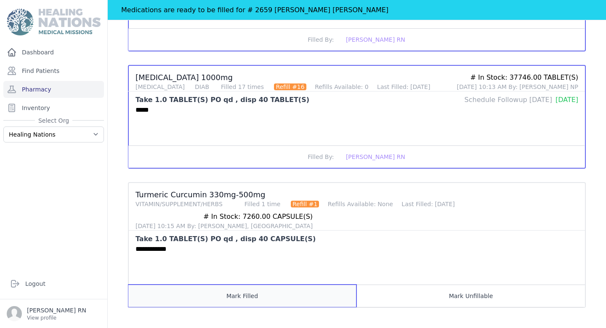
click at [313, 294] on button "Mark Filled" at bounding box center [242, 295] width 228 height 22
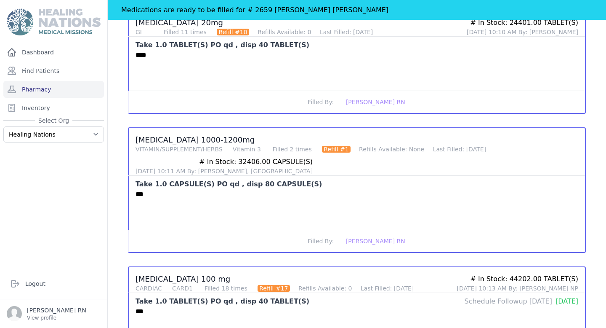
scroll to position [0, 0]
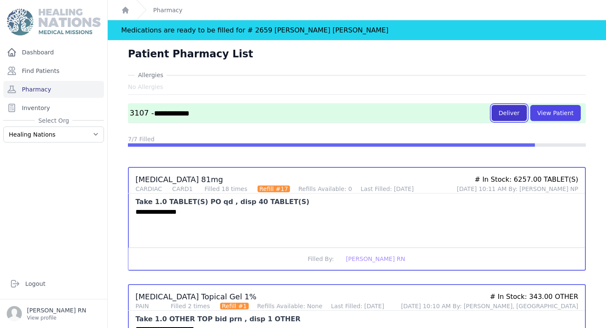
click at [504, 117] on button "Deliver" at bounding box center [509, 113] width 35 height 16
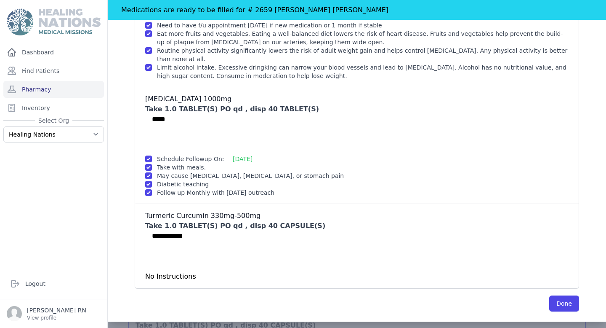
scroll to position [623, 0]
click at [573, 304] on button "Done" at bounding box center [565, 303] width 30 height 16
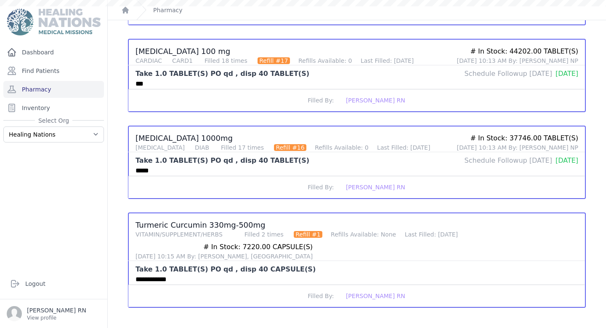
scroll to position [0, 0]
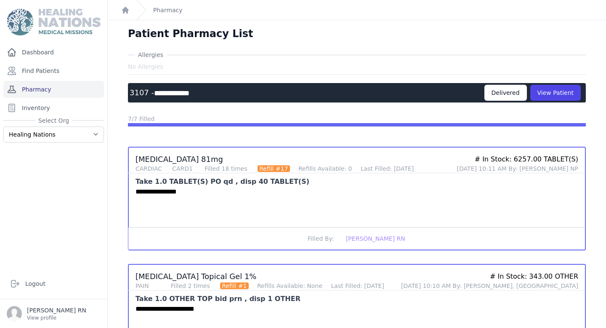
click at [67, 86] on link "Pharmacy" at bounding box center [53, 89] width 101 height 17
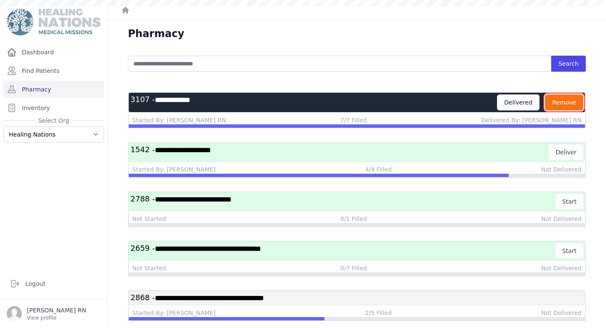
click at [555, 103] on button "Remove" at bounding box center [564, 102] width 38 height 16
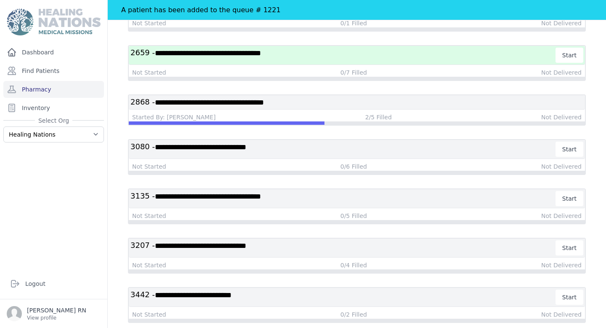
scroll to position [166, 0]
click at [246, 147] on span "**********" at bounding box center [200, 147] width 91 height 8
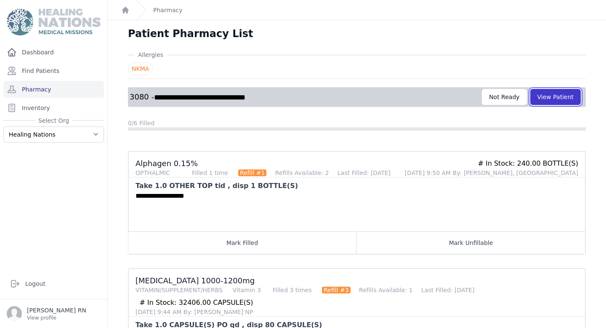
click at [553, 96] on button "View Patient" at bounding box center [556, 97] width 51 height 16
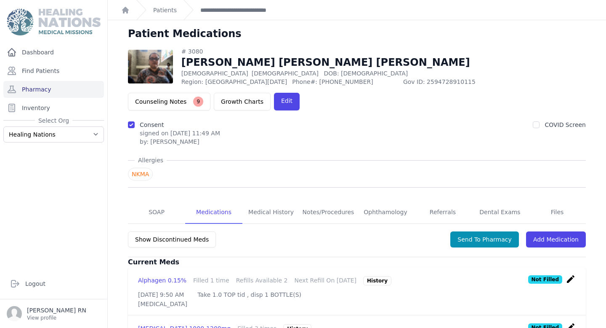
click at [470, 230] on div "Show Discontinued Meds Send To Pharmacy Add Medication" at bounding box center [357, 243] width 458 height 27
click at [470, 231] on button "Send To Pharmacy" at bounding box center [485, 239] width 69 height 16
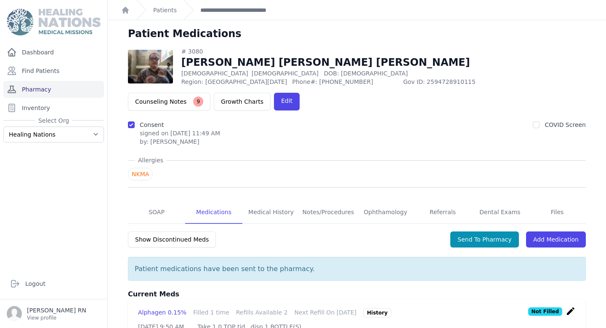
click at [80, 92] on link "Pharmacy" at bounding box center [53, 89] width 101 height 17
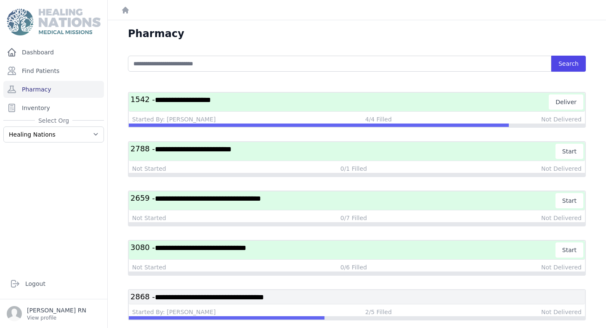
click at [197, 251] on span "**********" at bounding box center [200, 248] width 91 height 8
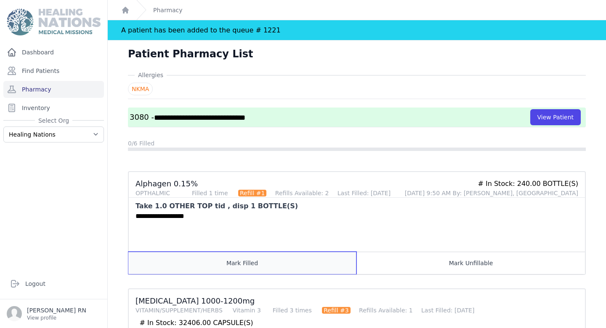
click at [203, 254] on button "Mark Filled" at bounding box center [242, 262] width 228 height 22
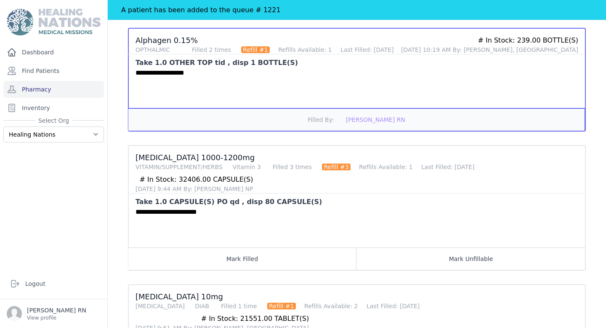
scroll to position [144, 0]
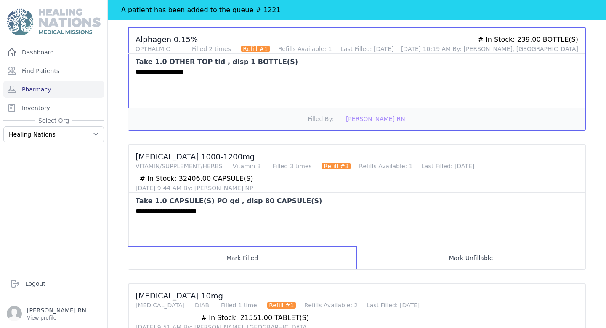
click at [203, 254] on button "Mark Filled" at bounding box center [242, 257] width 228 height 22
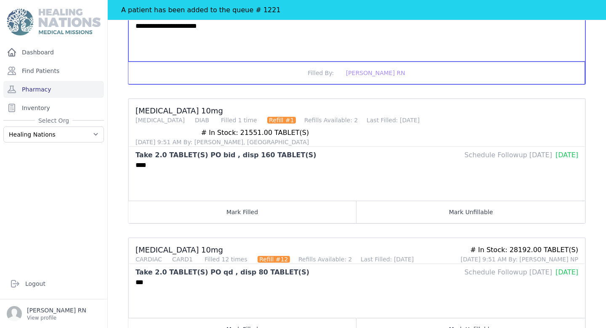
scroll to position [328, 0]
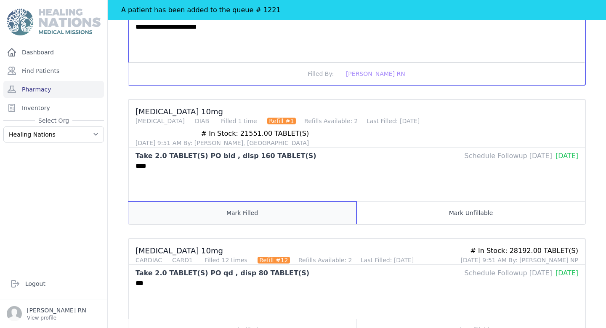
click at [266, 201] on button "Mark Filled" at bounding box center [242, 212] width 228 height 22
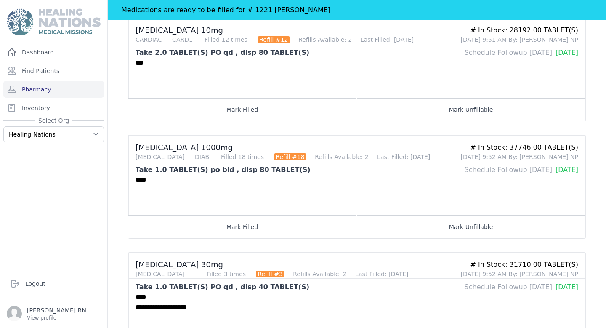
scroll to position [585, 0]
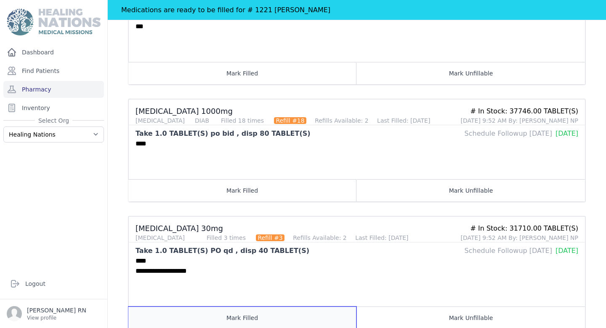
click at [250, 306] on button "Mark Filled" at bounding box center [242, 317] width 228 height 22
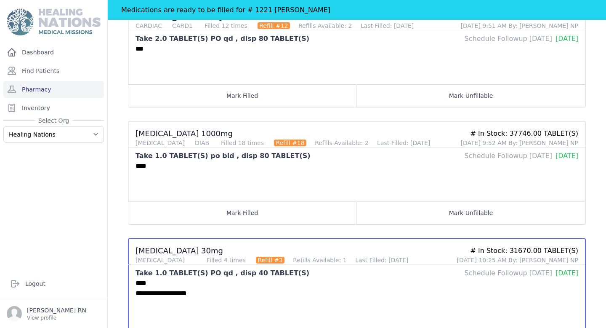
scroll to position [556, 0]
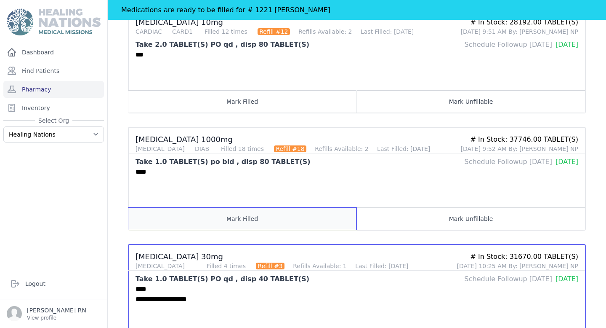
click at [267, 207] on button "Mark Filled" at bounding box center [242, 218] width 228 height 22
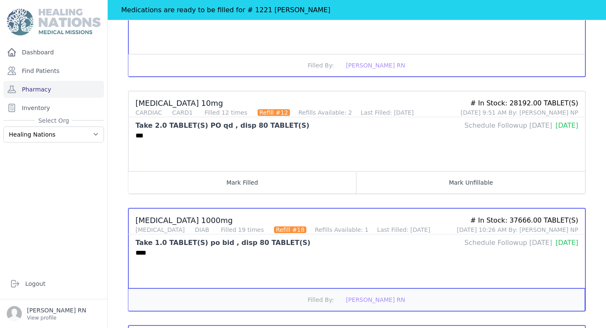
scroll to position [475, 0]
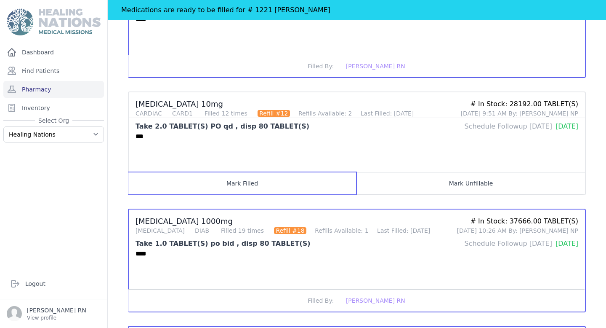
click at [233, 172] on button "Mark Filled" at bounding box center [242, 183] width 228 height 22
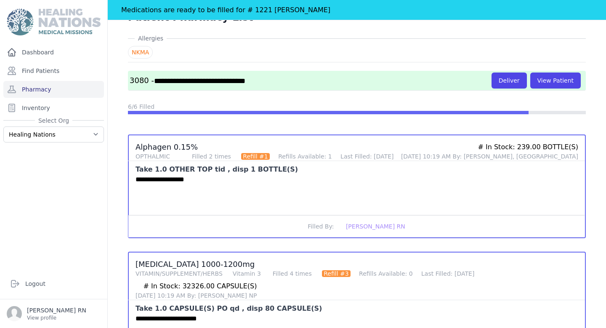
scroll to position [0, 0]
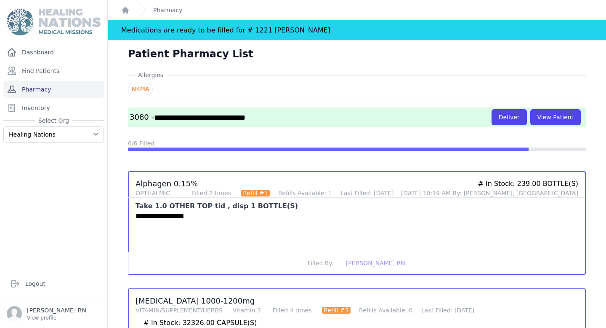
click at [77, 91] on link "Pharmacy" at bounding box center [53, 89] width 101 height 17
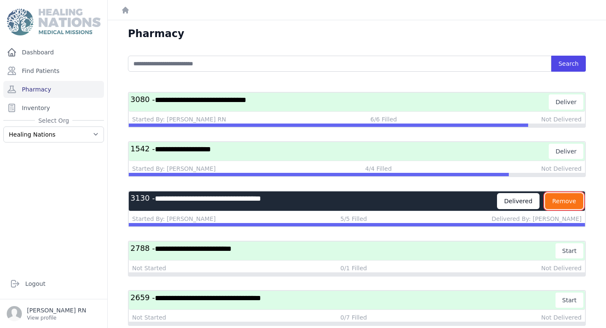
click at [572, 201] on button "Remove" at bounding box center [564, 201] width 38 height 16
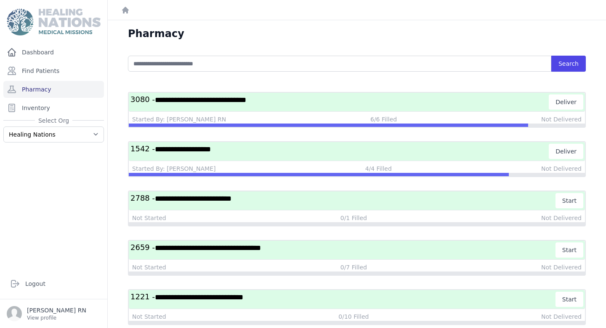
click at [484, 299] on h3 "**********" at bounding box center [344, 298] width 426 height 15
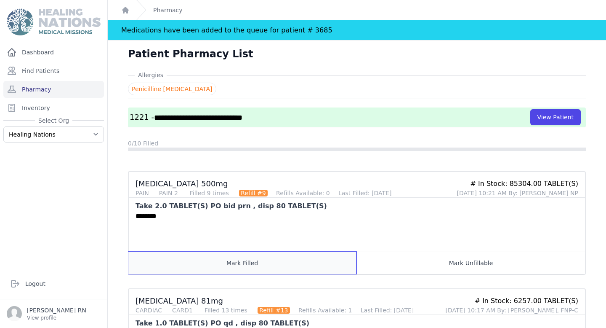
click at [310, 260] on button "Mark Filled" at bounding box center [242, 262] width 228 height 22
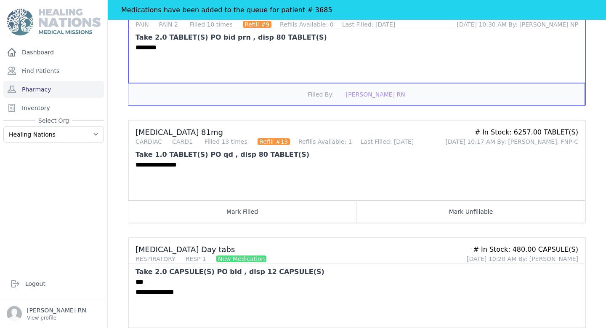
scroll to position [177, 0]
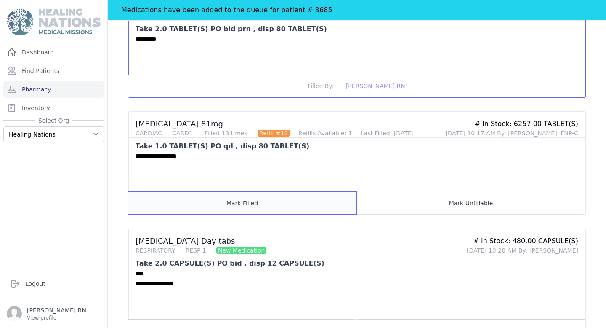
click at [302, 208] on button "Mark Filled" at bounding box center [242, 203] width 228 height 22
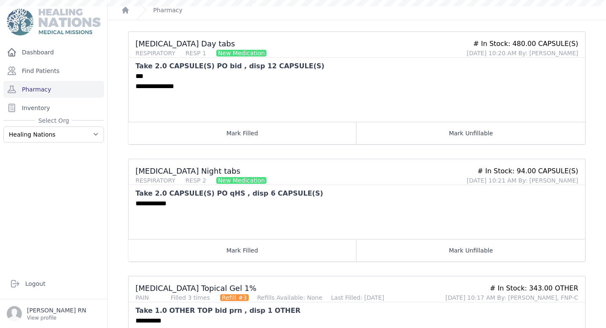
scroll to position [334, 0]
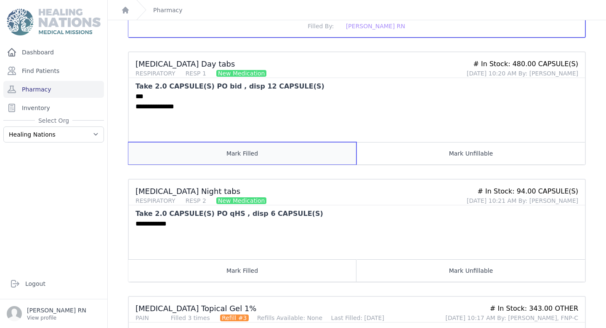
click at [307, 155] on button "Mark Filled" at bounding box center [242, 153] width 228 height 22
click at [239, 156] on button "Mark Filled" at bounding box center [242, 153] width 228 height 22
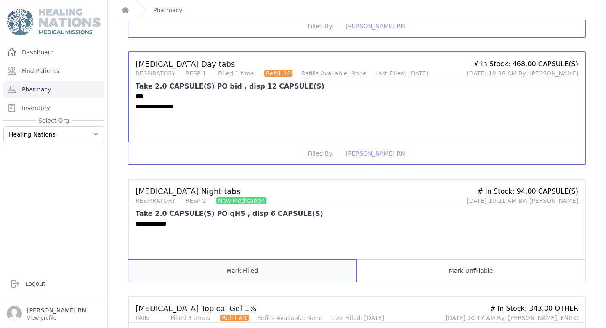
click at [273, 272] on button "Mark Filled" at bounding box center [242, 270] width 228 height 22
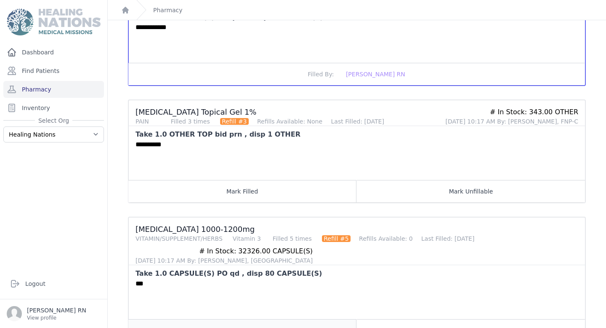
scroll to position [364, 0]
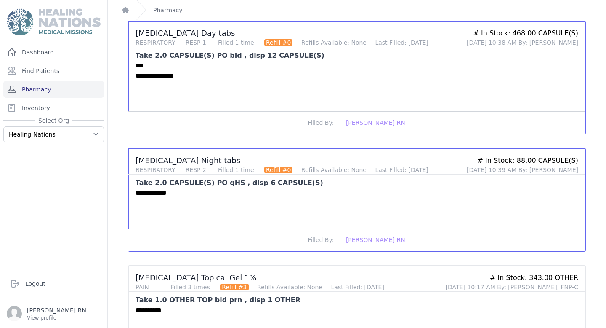
click at [33, 91] on link "Pharmacy" at bounding box center [53, 89] width 101 height 17
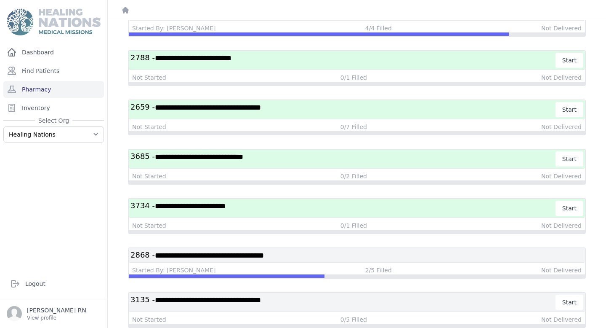
click at [208, 204] on span "**********" at bounding box center [190, 206] width 71 height 8
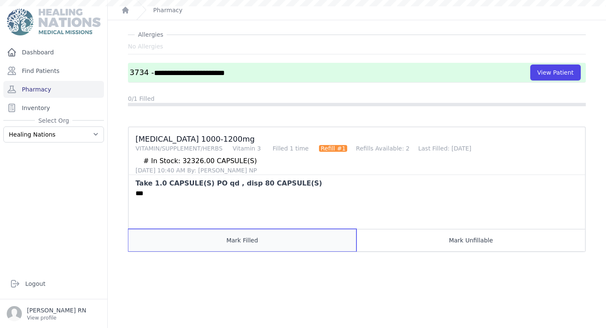
click at [242, 245] on button "Mark Filled" at bounding box center [242, 240] width 228 height 22
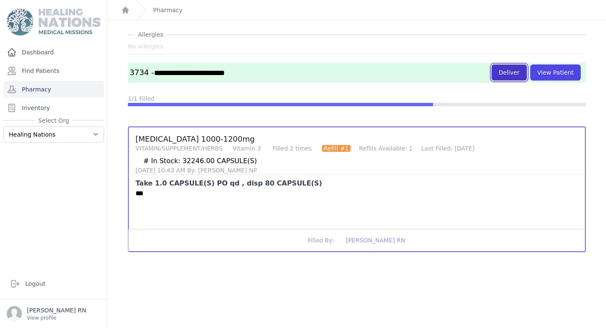
click at [510, 73] on button "Deliver" at bounding box center [509, 72] width 35 height 16
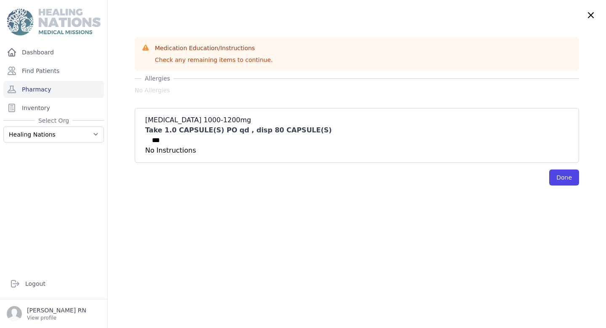
scroll to position [0, 0]
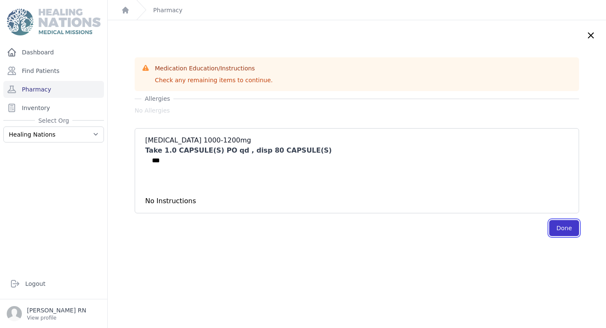
click at [569, 228] on button "Done" at bounding box center [565, 228] width 30 height 16
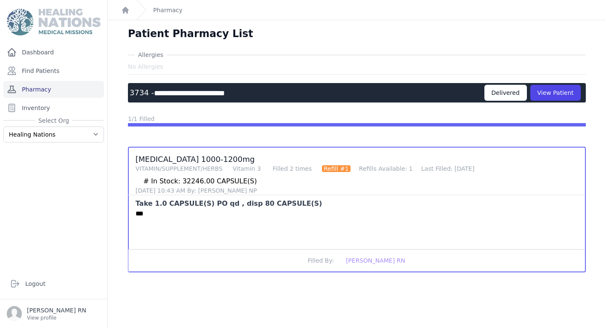
click at [83, 89] on link "Pharmacy" at bounding box center [53, 89] width 101 height 17
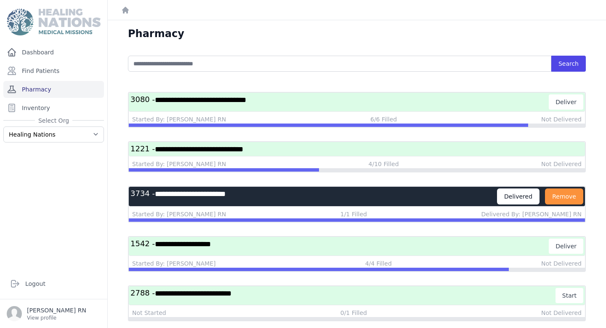
click at [85, 88] on link "Pharmacy" at bounding box center [53, 89] width 101 height 17
click at [160, 63] on input "text" at bounding box center [340, 64] width 424 height 16
click at [64, 74] on link "Find Patients" at bounding box center [53, 70] width 101 height 17
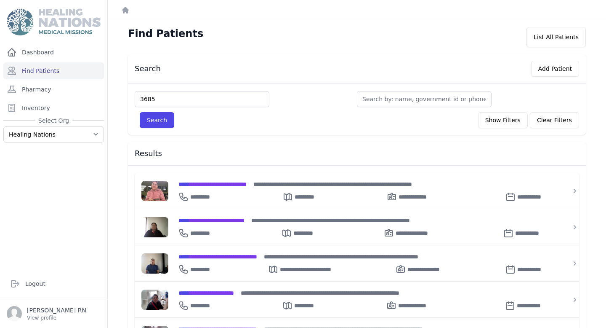
type input "3685"
click at [140, 112] on button "Search" at bounding box center [157, 120] width 35 height 16
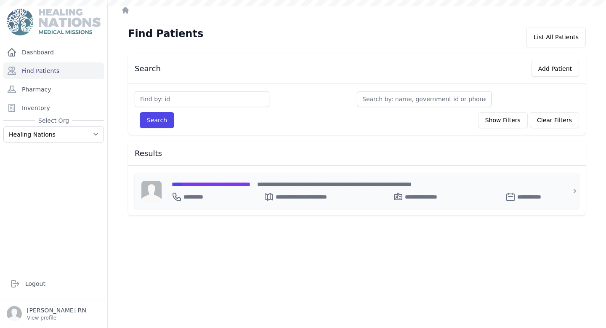
click at [218, 179] on div "**********" at bounding box center [362, 183] width 381 height 9
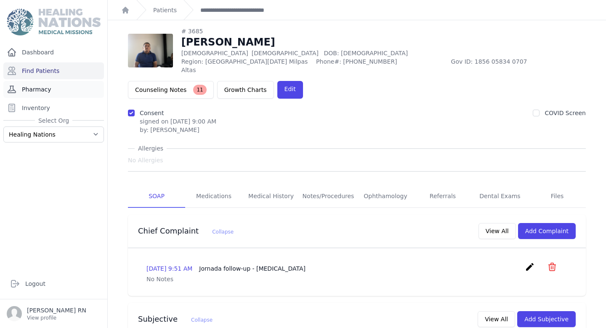
click at [53, 84] on link "Pharmacy" at bounding box center [53, 89] width 101 height 17
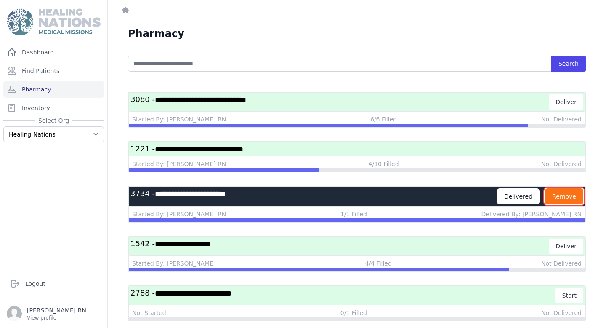
click at [571, 192] on button "Remove" at bounding box center [564, 196] width 38 height 16
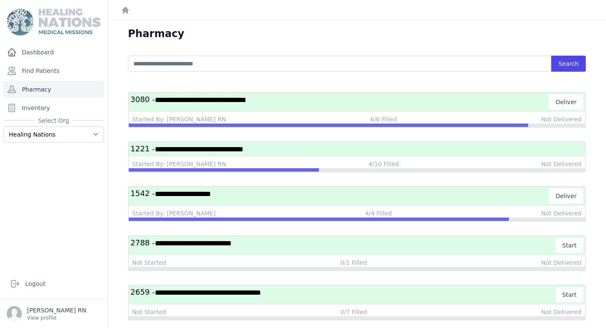
click at [378, 147] on h3 "**********" at bounding box center [357, 149] width 453 height 11
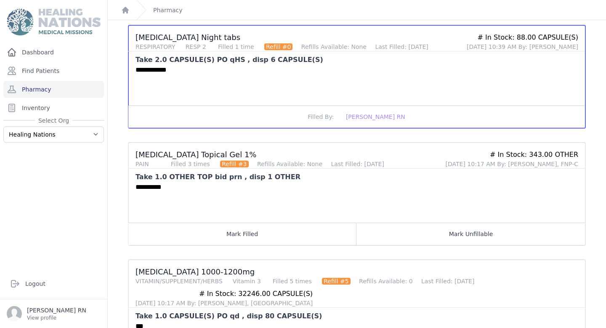
scroll to position [534, 0]
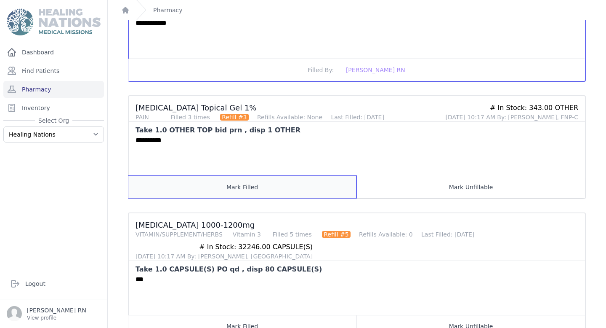
click at [283, 190] on button "Mark Filled" at bounding box center [242, 187] width 228 height 22
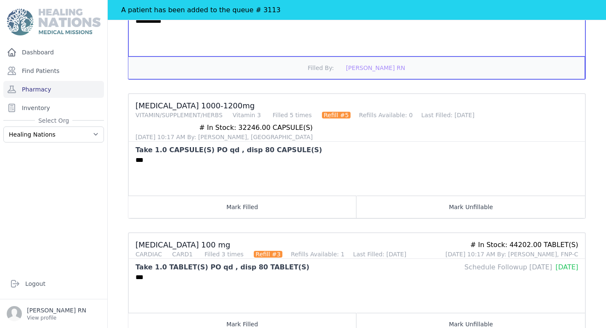
scroll to position [694, 0]
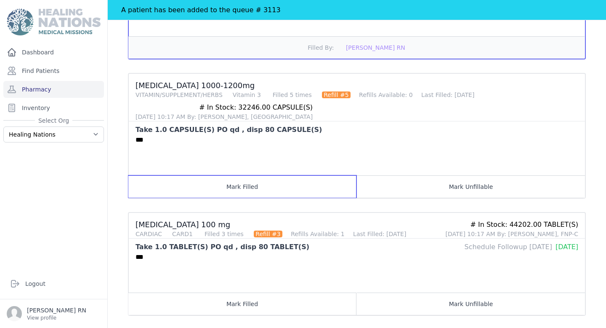
click at [283, 190] on button "Mark Filled" at bounding box center [242, 186] width 228 height 22
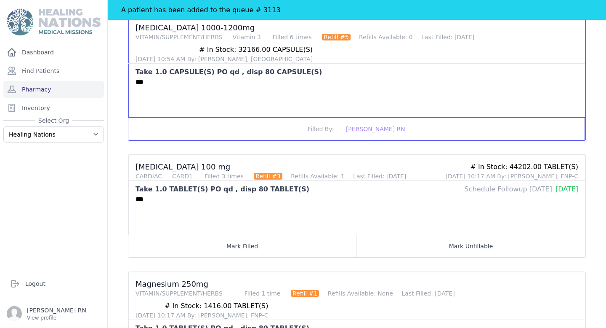
scroll to position [753, 0]
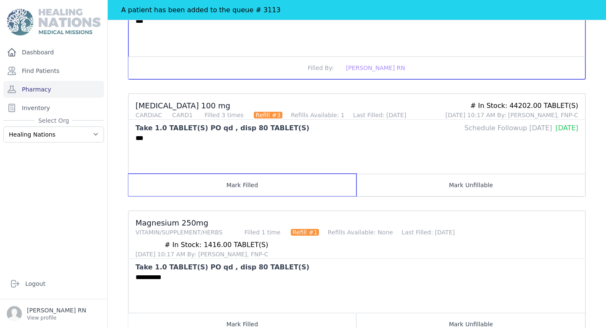
click at [283, 190] on button "Mark Filled" at bounding box center [242, 185] width 228 height 22
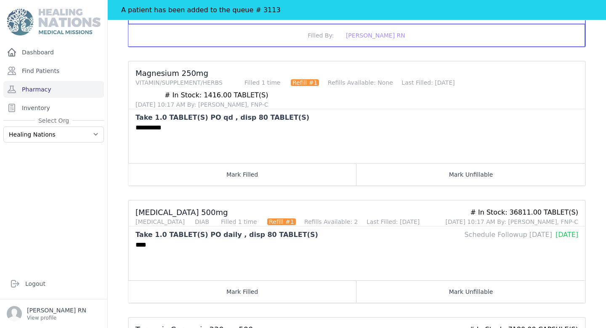
scroll to position [959, 0]
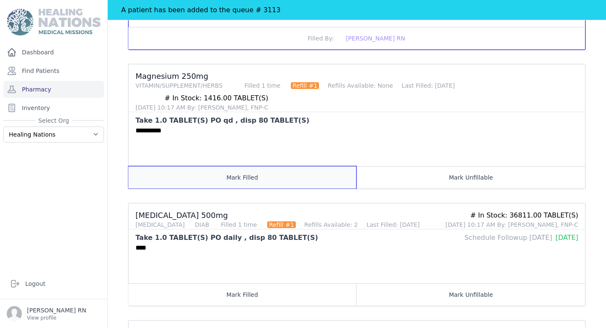
click at [281, 182] on button "Mark Filled" at bounding box center [242, 177] width 228 height 22
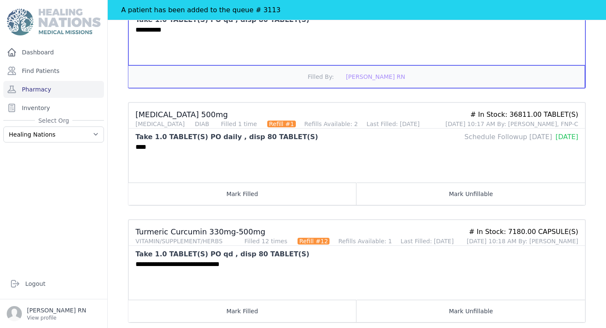
scroll to position [1075, 0]
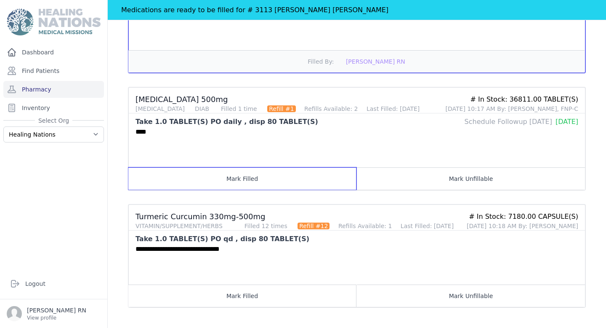
click at [281, 182] on button "Mark Filled" at bounding box center [242, 178] width 228 height 22
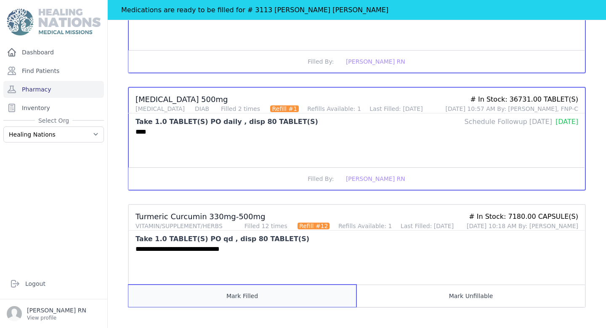
click at [262, 301] on button "Mark Filled" at bounding box center [242, 295] width 228 height 22
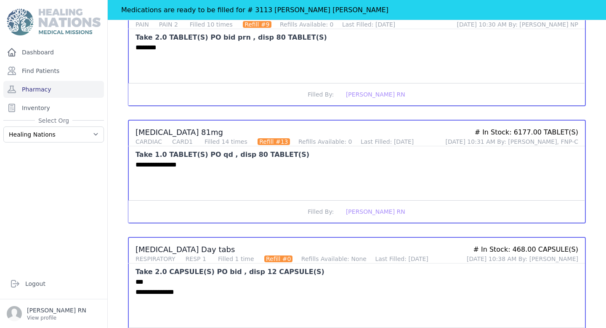
scroll to position [0, 0]
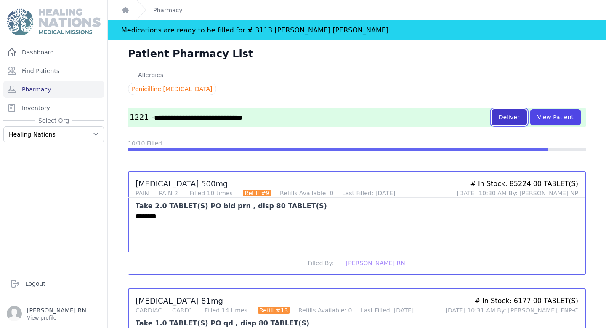
click at [503, 125] on button "Deliver" at bounding box center [509, 117] width 35 height 16
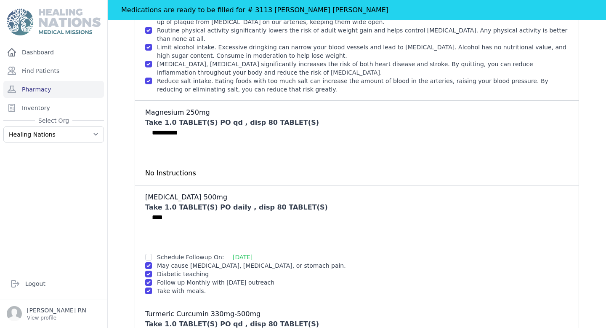
scroll to position [794, 0]
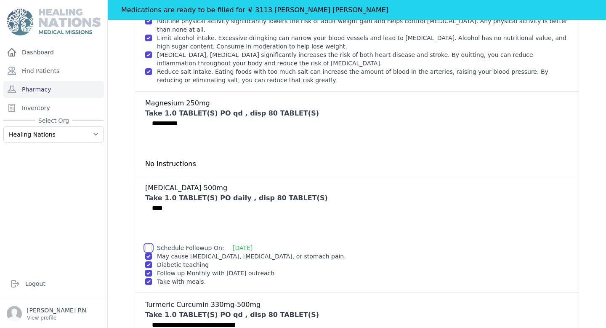
click at [150, 246] on input "checkbox" at bounding box center [148, 247] width 7 height 7
checkbox input "true"
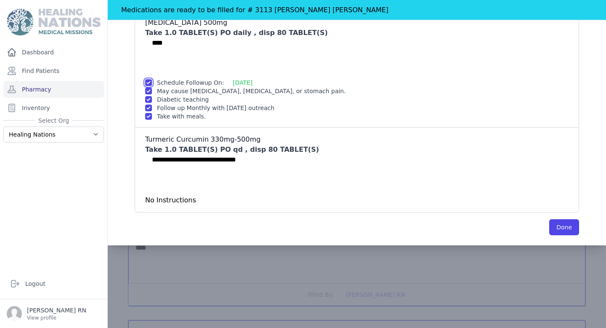
scroll to position [984, 0]
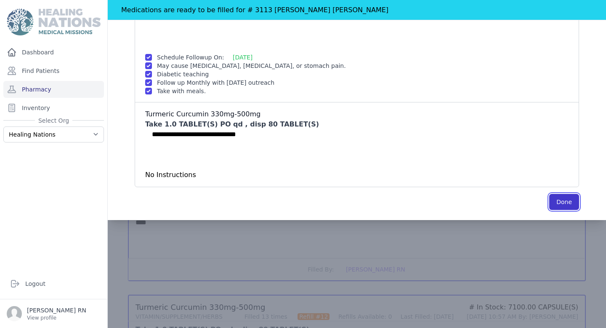
click at [568, 204] on button "Done" at bounding box center [565, 202] width 30 height 16
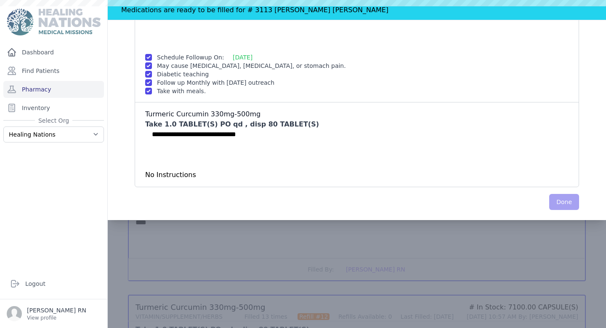
scroll to position [0, 0]
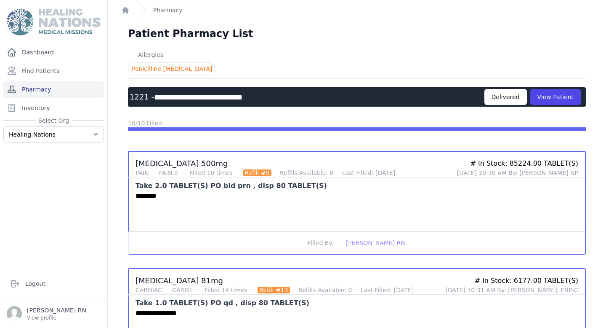
click at [62, 88] on link "Pharmacy" at bounding box center [53, 89] width 101 height 17
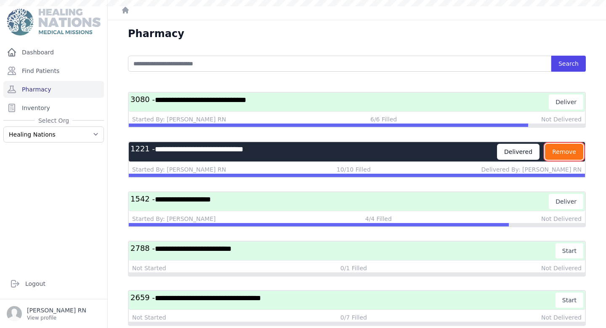
click at [565, 150] on button "Remove" at bounding box center [564, 152] width 38 height 16
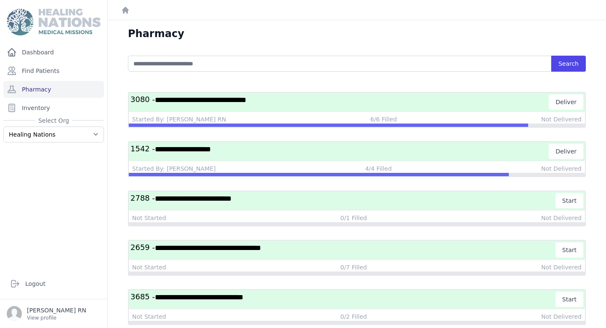
click at [414, 152] on h3 "**********" at bounding box center [340, 151] width 419 height 15
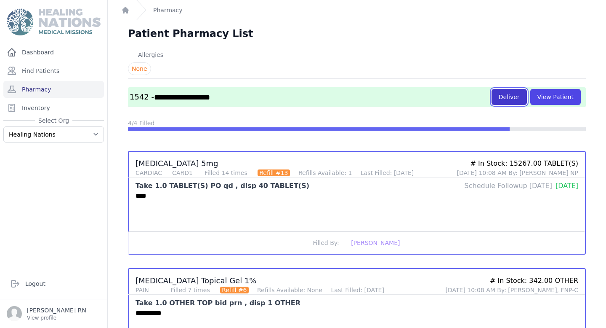
click at [509, 94] on button "Deliver" at bounding box center [509, 97] width 35 height 16
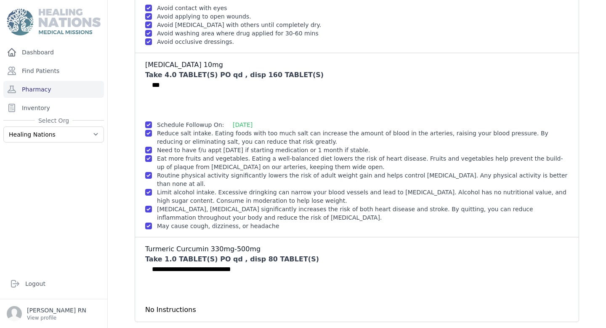
scroll to position [320, 0]
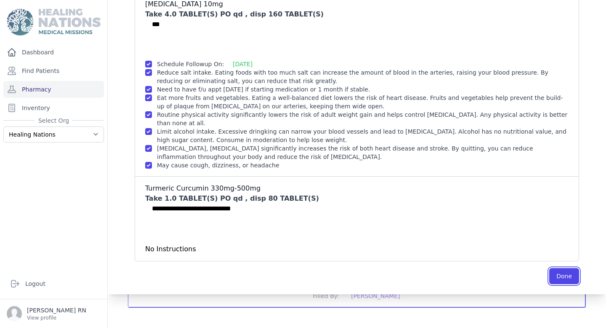
drag, startPoint x: 569, startPoint y: 276, endPoint x: 564, endPoint y: 308, distance: 32.9
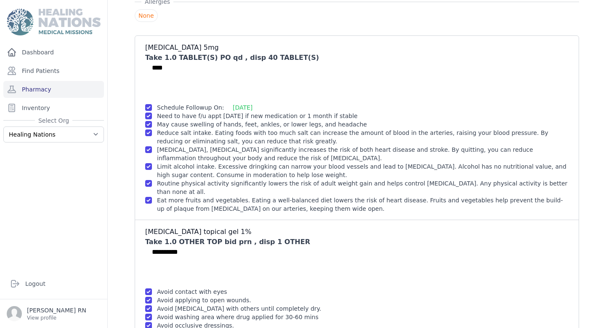
scroll to position [0, 0]
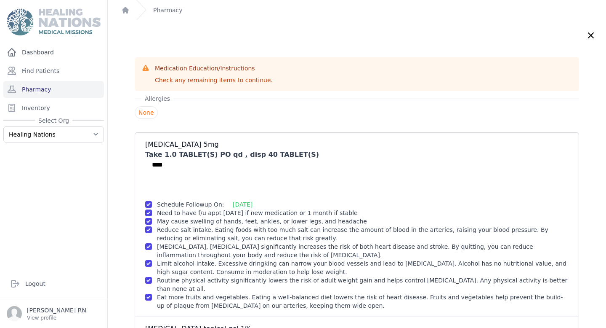
click at [593, 36] on icon at bounding box center [591, 35] width 10 height 10
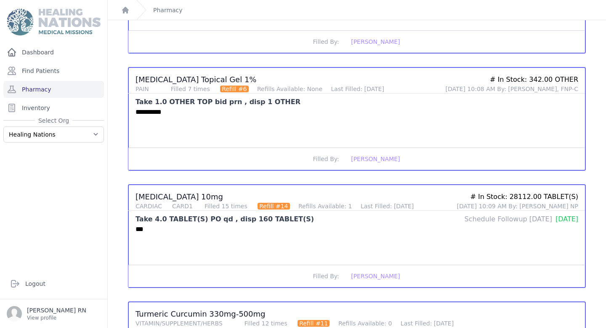
scroll to position [203, 0]
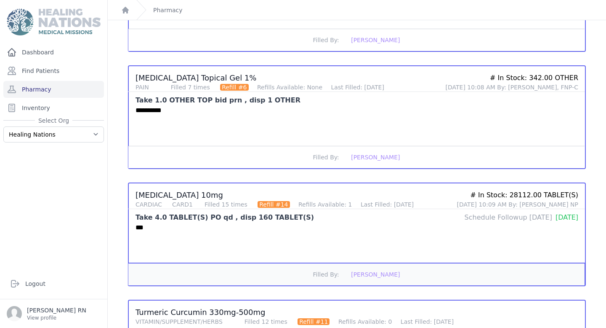
click at [323, 275] on span "Filled By:" at bounding box center [326, 274] width 26 height 7
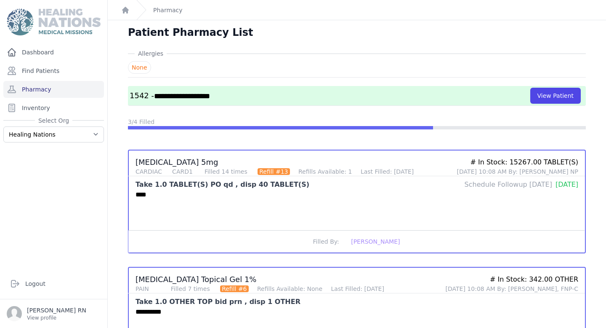
scroll to position [0, 0]
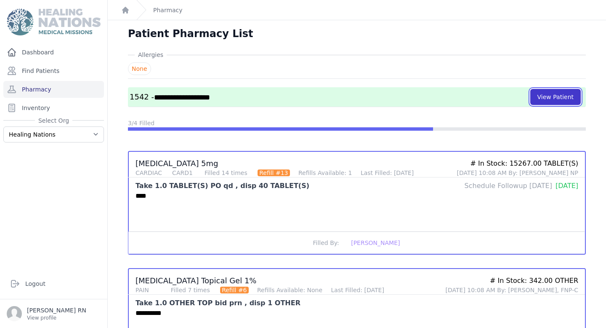
click at [540, 99] on button "View Patient" at bounding box center [556, 97] width 51 height 16
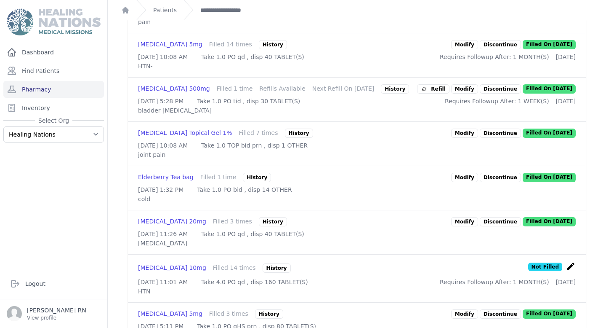
scroll to position [284, 0]
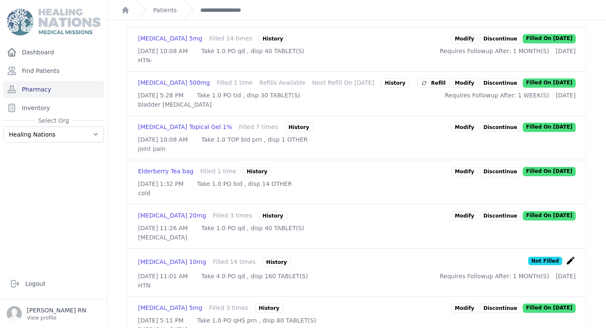
click at [573, 265] on icon "create" at bounding box center [571, 260] width 10 height 10
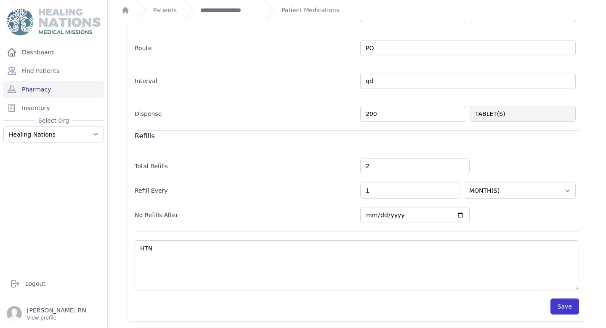
type input "200"
select select "MONTH(S)"
click at [565, 313] on button "Save" at bounding box center [565, 306] width 29 height 16
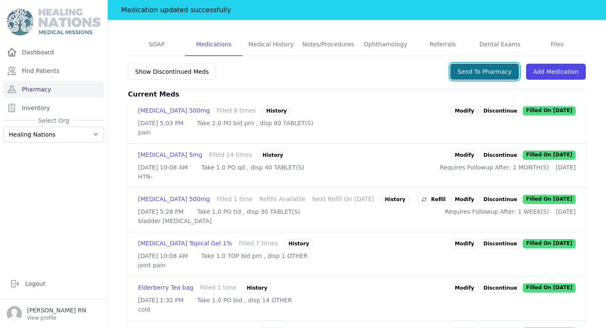
click at [496, 64] on button "Send To Pharmacy" at bounding box center [485, 72] width 69 height 16
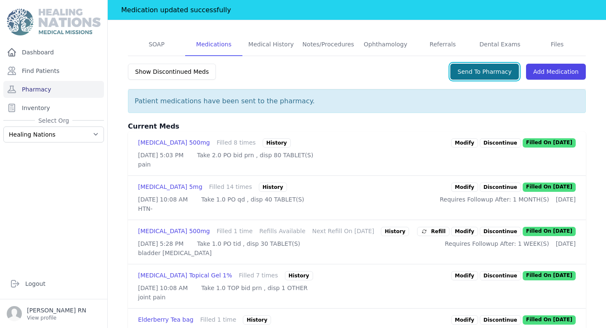
click at [496, 64] on button "Send To Pharmacy" at bounding box center [485, 72] width 69 height 16
click at [77, 91] on link "Pharmacy" at bounding box center [53, 89] width 101 height 17
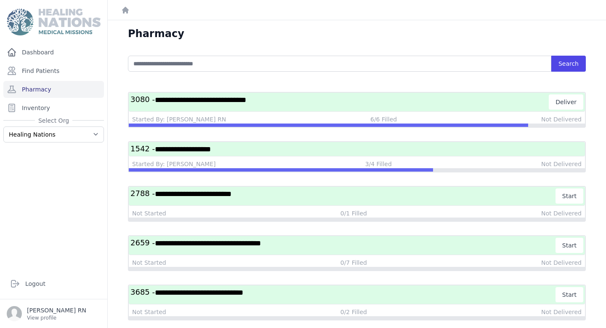
click at [386, 147] on h3 "**********" at bounding box center [357, 149] width 453 height 11
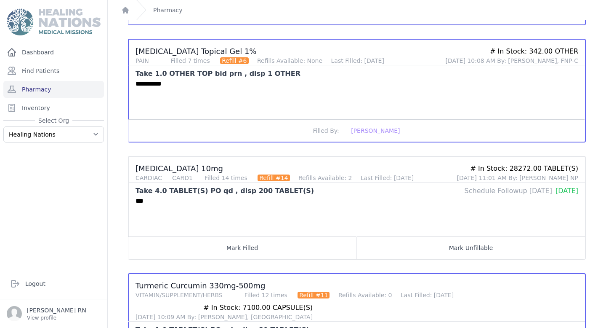
scroll to position [255, 0]
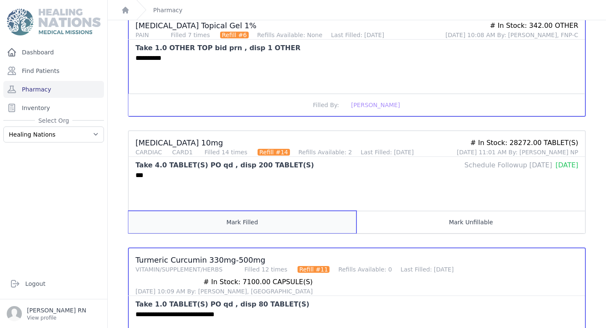
click at [317, 218] on button "Mark Filled" at bounding box center [242, 222] width 228 height 22
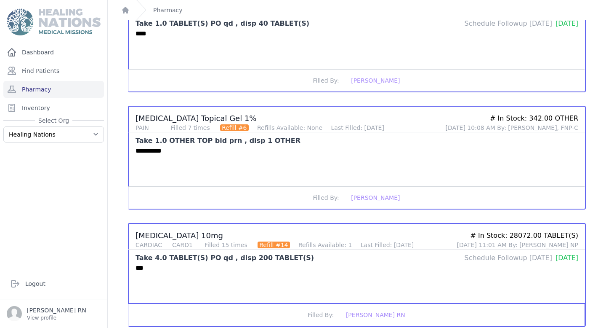
scroll to position [9, 0]
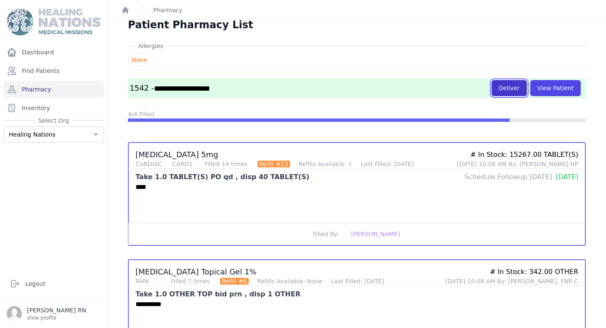
click at [509, 91] on button "Deliver" at bounding box center [509, 88] width 35 height 16
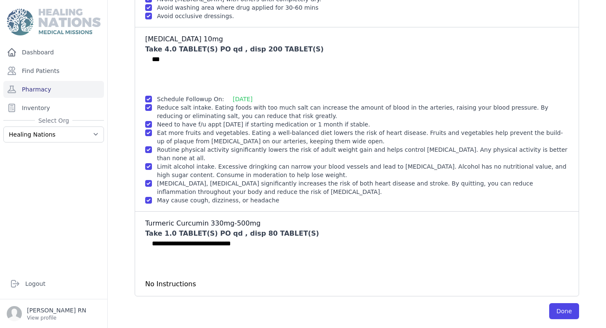
scroll to position [291, 0]
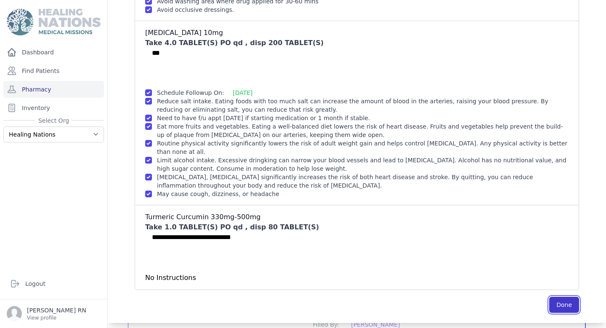
click at [563, 307] on button "Done" at bounding box center [565, 304] width 30 height 16
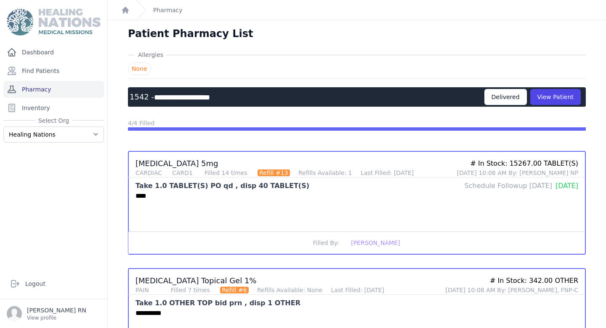
click at [92, 89] on link "Pharmacy" at bounding box center [53, 89] width 101 height 17
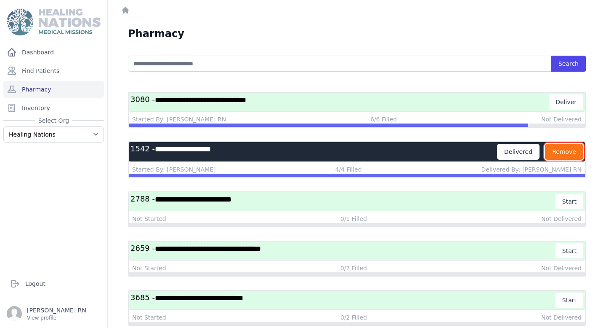
click at [564, 150] on button "Remove" at bounding box center [564, 152] width 38 height 16
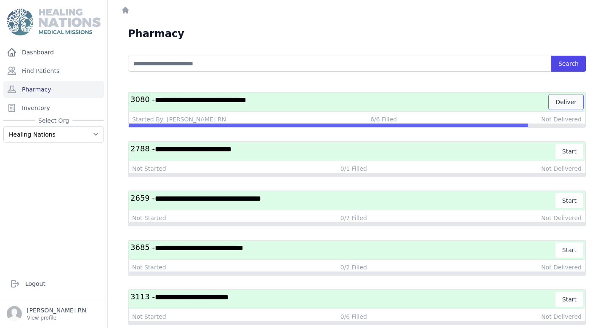
click at [558, 102] on button "Deliver" at bounding box center [566, 101] width 35 height 15
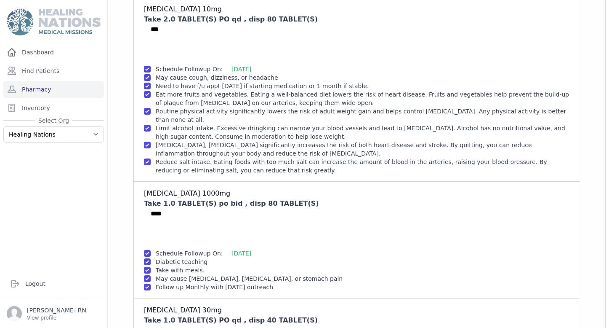
scroll to position [357, 0]
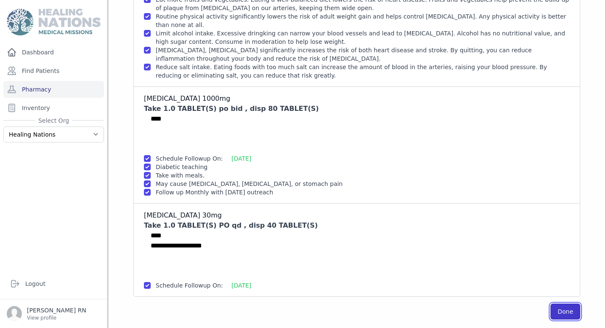
click at [570, 316] on button "Done" at bounding box center [566, 311] width 30 height 16
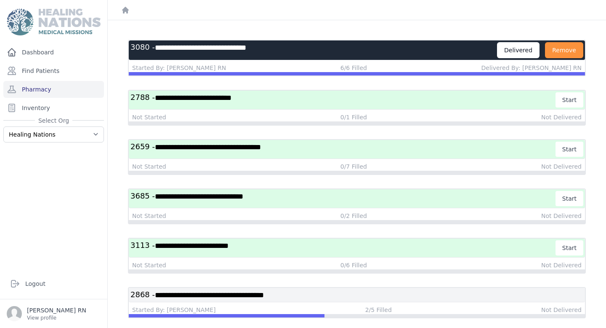
scroll to position [57, 0]
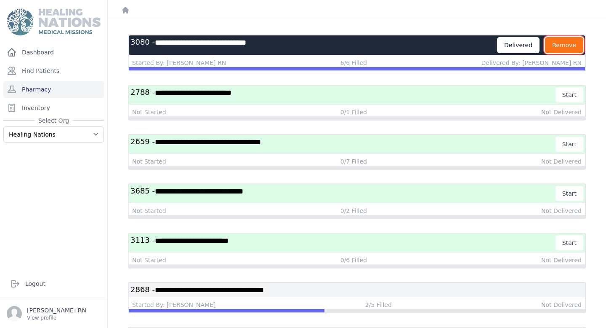
click at [561, 42] on button "Remove" at bounding box center [564, 45] width 38 height 16
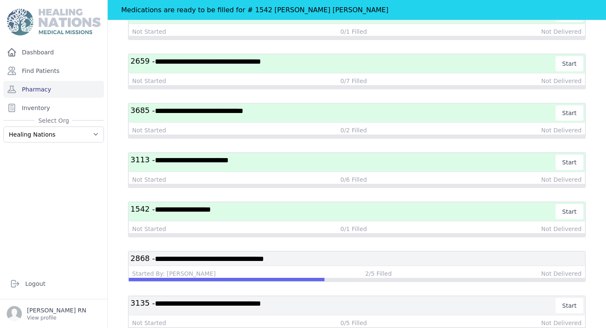
scroll to position [111, 0]
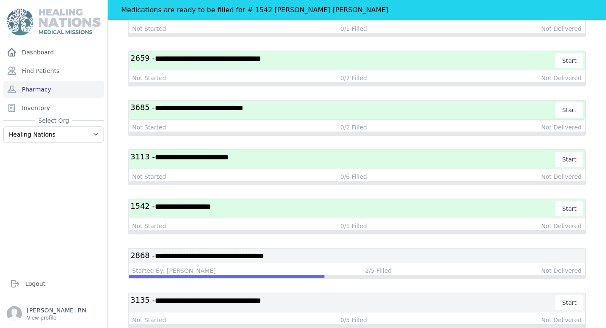
click at [510, 211] on h3 "**********" at bounding box center [344, 208] width 426 height 15
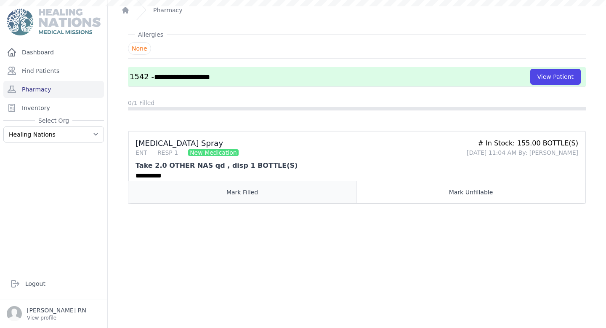
scroll to position [20, 0]
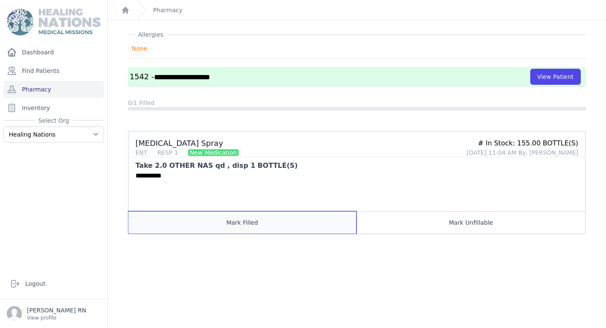
click at [242, 214] on button "Mark Filled" at bounding box center [242, 222] width 228 height 22
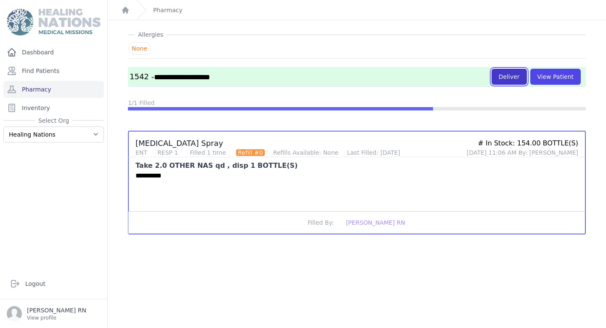
click at [504, 72] on button "Deliver" at bounding box center [509, 77] width 35 height 16
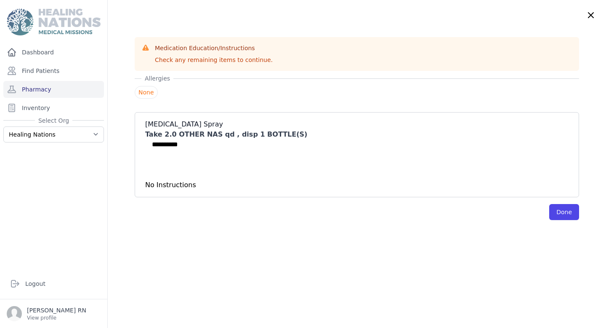
scroll to position [0, 0]
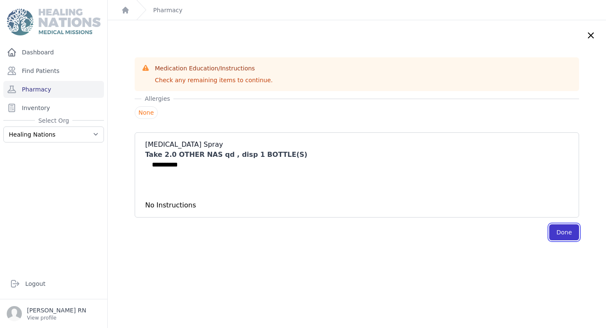
click at [574, 232] on button "Done" at bounding box center [565, 232] width 30 height 16
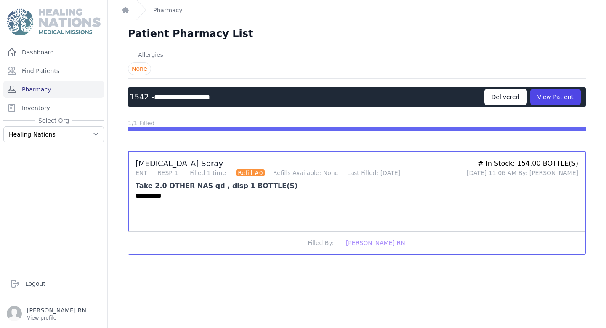
click at [53, 89] on link "Pharmacy" at bounding box center [53, 89] width 101 height 17
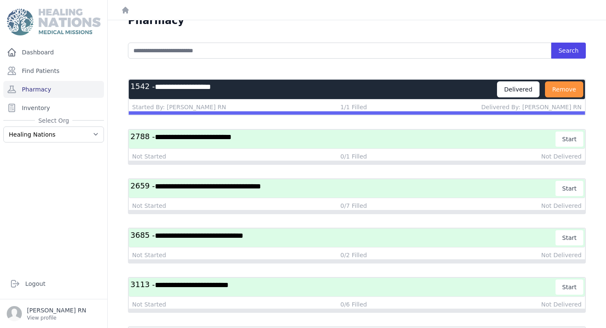
scroll to position [15, 0]
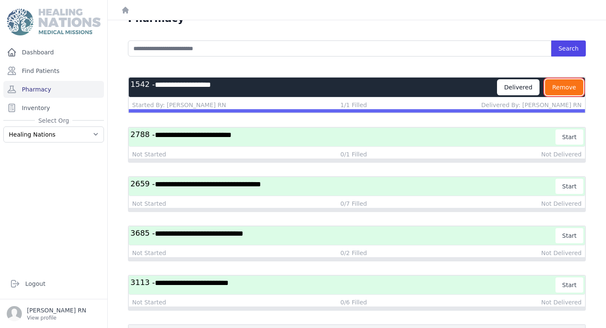
click at [567, 86] on button "Remove" at bounding box center [564, 87] width 38 height 16
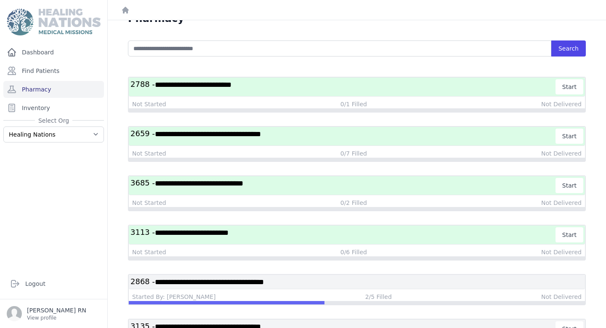
click at [323, 136] on h3 "**********" at bounding box center [344, 135] width 426 height 15
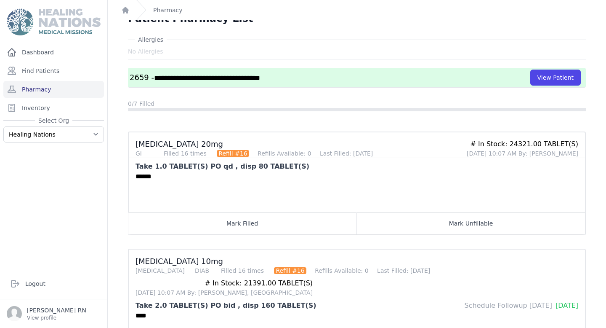
click at [299, 222] on button "Mark Filled" at bounding box center [242, 223] width 228 height 22
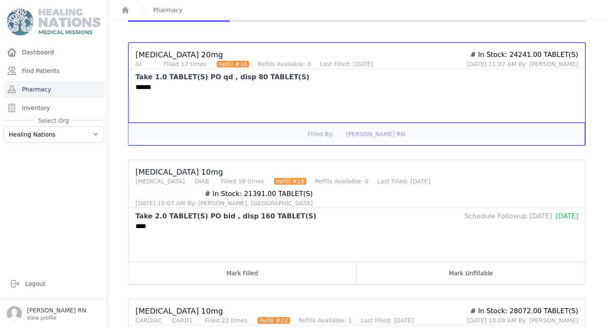
scroll to position [112, 0]
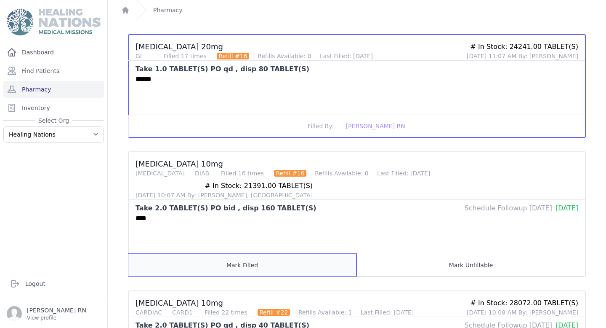
click at [294, 254] on button "Mark Filled" at bounding box center [242, 265] width 228 height 22
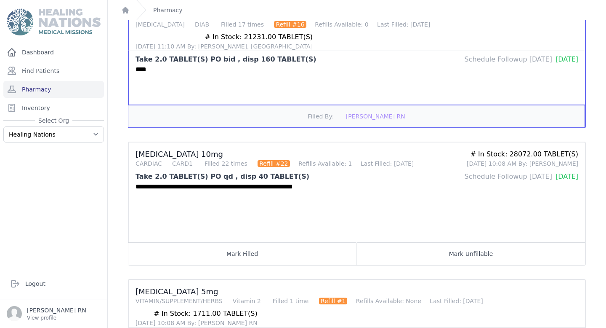
scroll to position [0, 0]
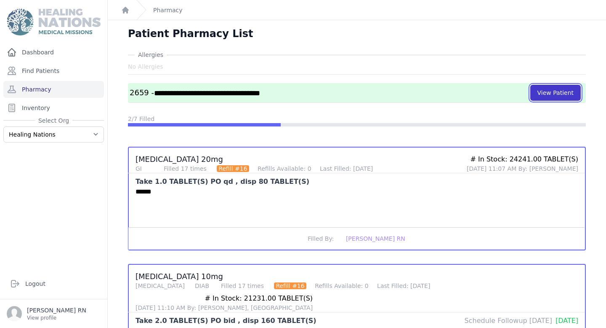
click at [572, 92] on button "View Patient" at bounding box center [556, 93] width 51 height 16
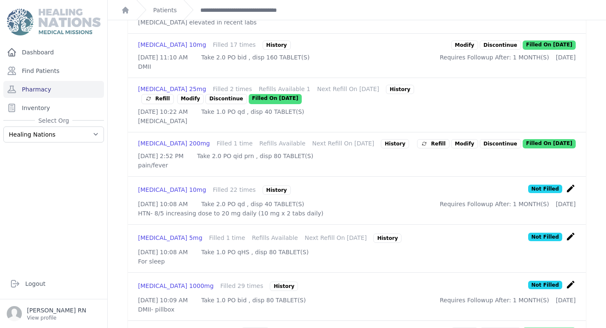
scroll to position [416, 0]
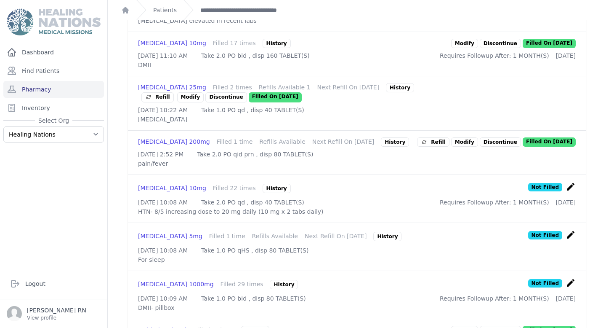
click at [569, 192] on icon "create" at bounding box center [571, 187] width 10 height 10
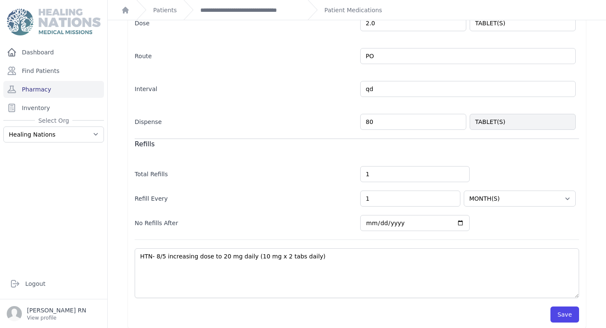
scroll to position [177, 0]
type input "80"
select select "MONTH(S)"
click at [562, 315] on button "Save" at bounding box center [565, 313] width 29 height 16
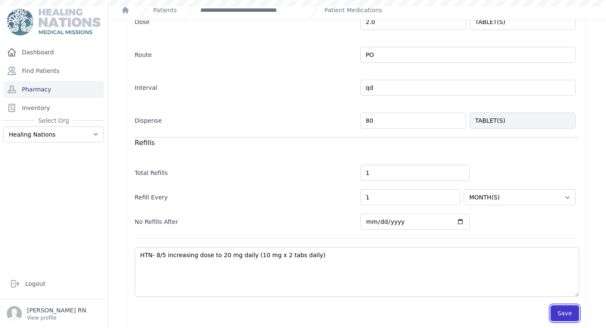
scroll to position [184, 0]
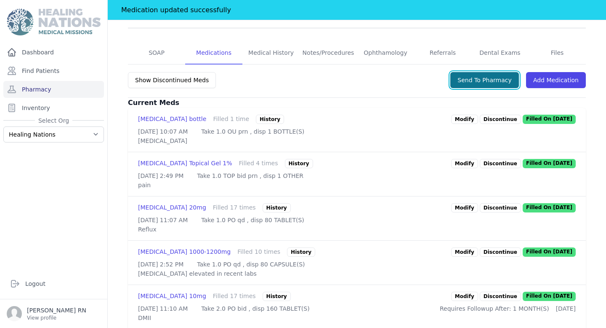
click at [494, 72] on button "Send To Pharmacy" at bounding box center [485, 80] width 69 height 16
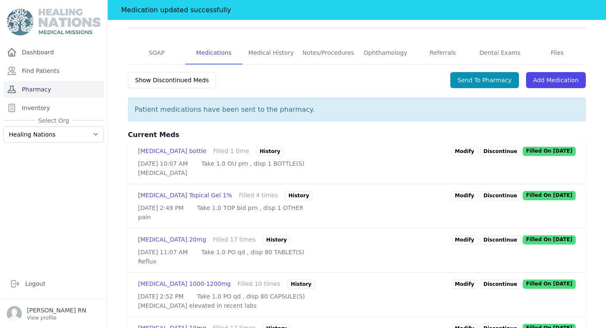
click at [33, 92] on link "Pharmacy" at bounding box center [53, 89] width 101 height 17
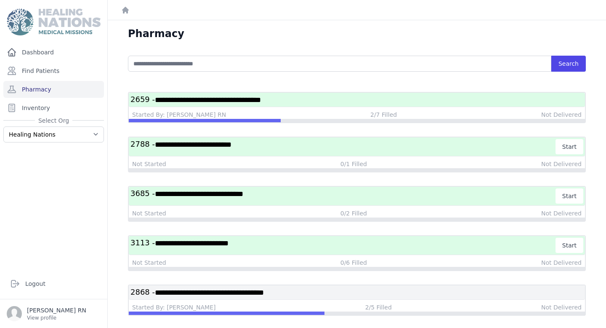
click at [328, 101] on h3 "**********" at bounding box center [357, 99] width 453 height 11
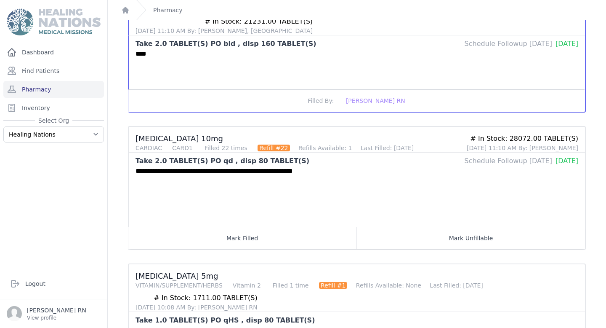
scroll to position [309, 0]
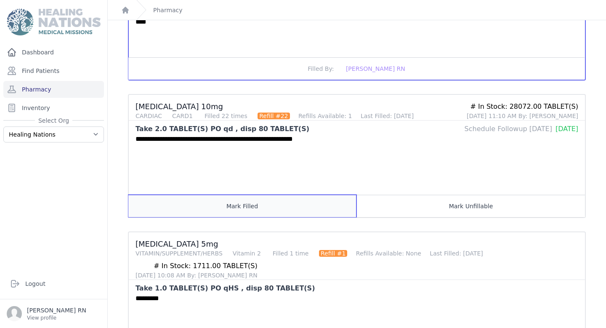
click at [290, 195] on button "Mark Filled" at bounding box center [242, 206] width 228 height 22
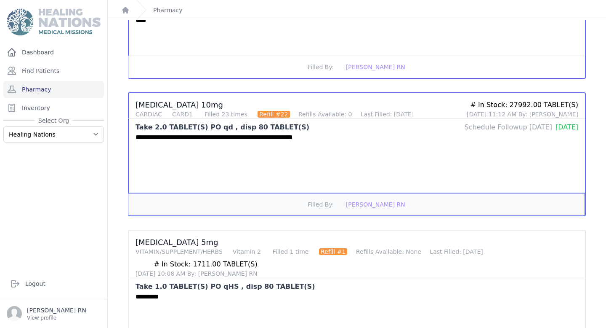
scroll to position [0, 0]
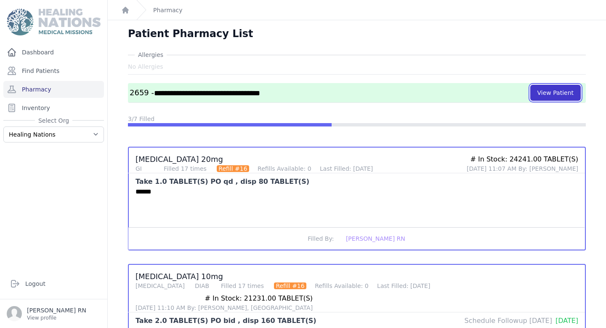
click at [556, 92] on button "View Patient" at bounding box center [556, 93] width 51 height 16
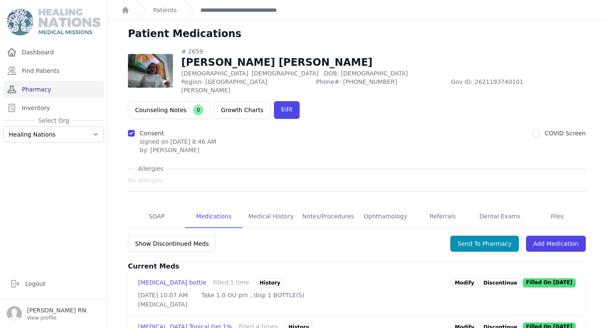
click at [39, 88] on link "Pharmacy" at bounding box center [53, 89] width 101 height 17
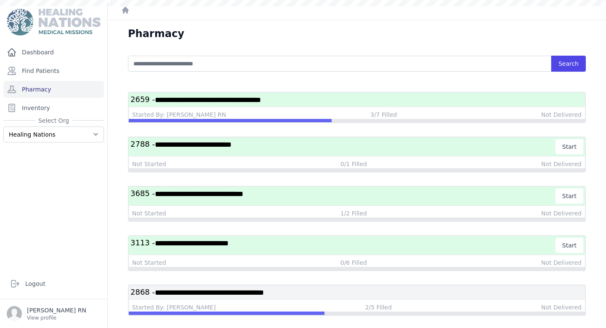
scroll to position [61, 0]
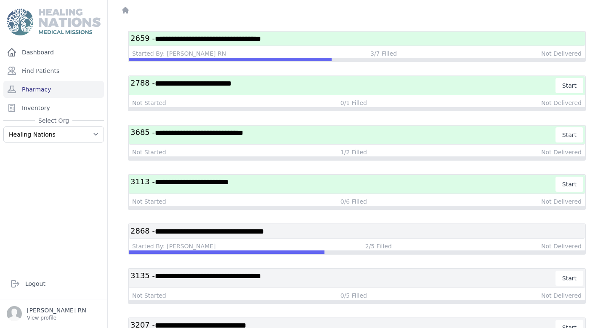
click at [292, 37] on h3 "**********" at bounding box center [357, 38] width 453 height 11
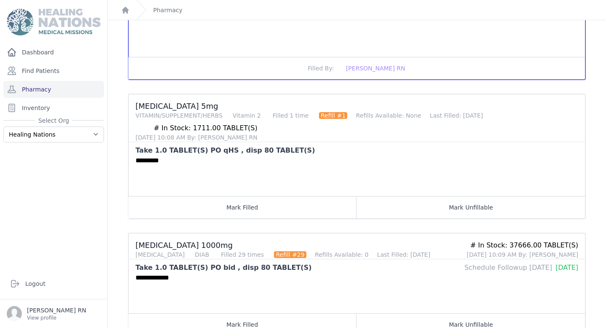
scroll to position [448, 0]
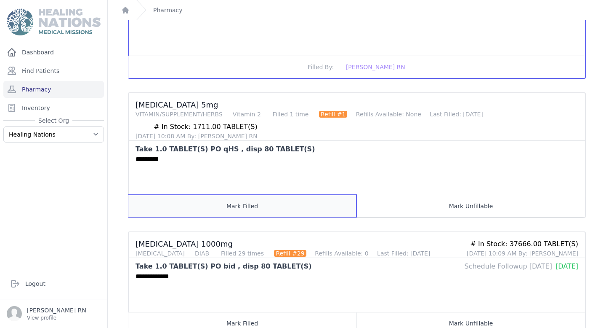
click at [281, 195] on button "Mark Filled" at bounding box center [242, 206] width 228 height 22
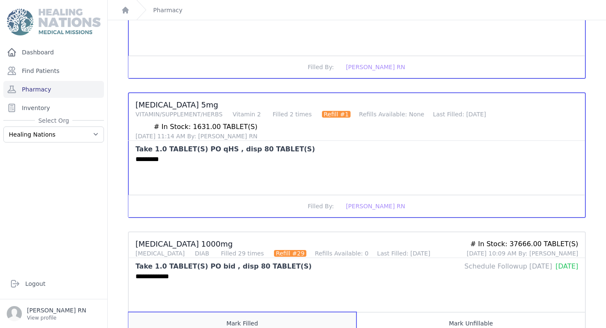
click at [283, 312] on button "Mark Filled" at bounding box center [242, 323] width 228 height 22
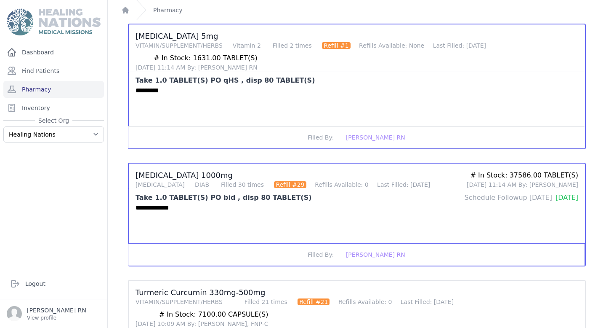
scroll to position [731, 0]
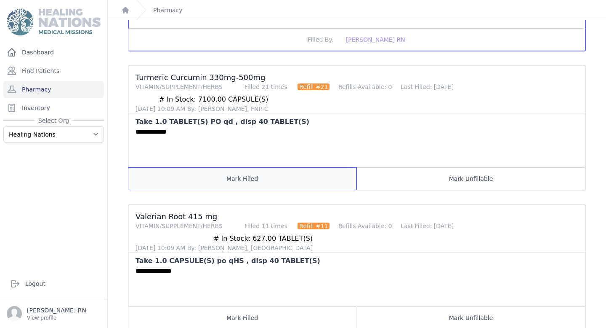
click at [260, 167] on button "Mark Filled" at bounding box center [242, 178] width 228 height 22
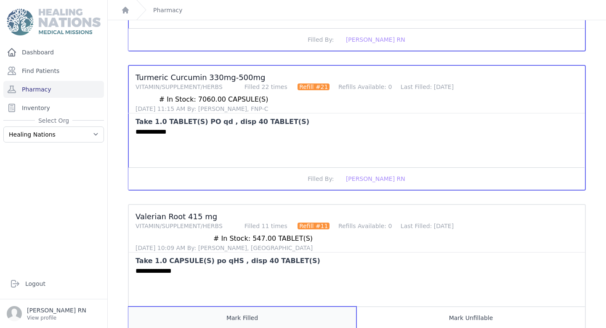
click at [264, 306] on button "Mark Filled" at bounding box center [242, 317] width 228 height 22
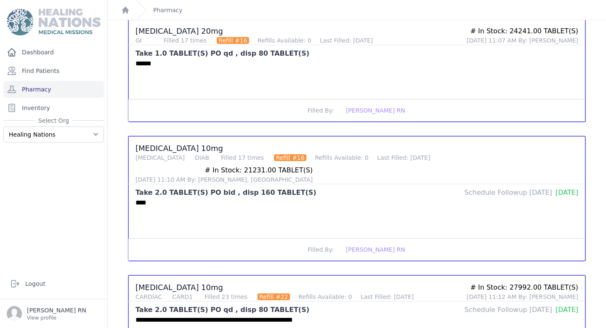
scroll to position [45, 0]
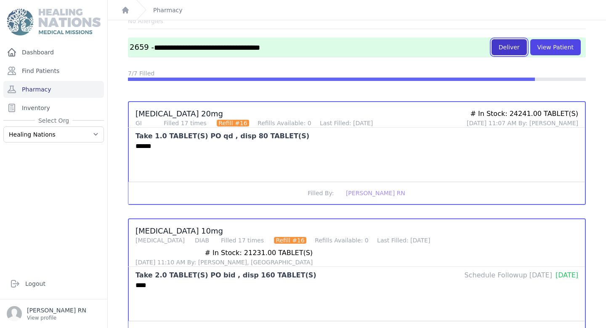
click at [514, 51] on button "Deliver" at bounding box center [509, 47] width 35 height 16
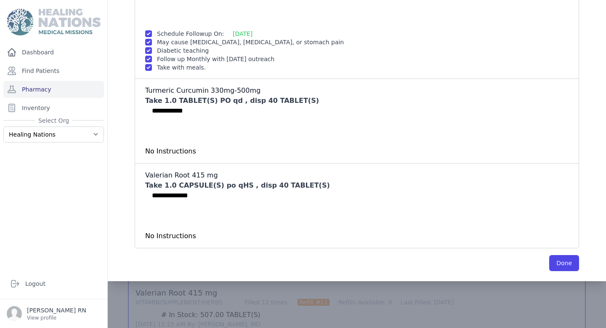
scroll to position [660, 0]
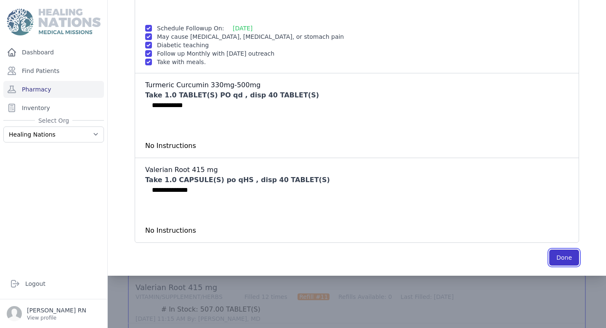
click at [557, 262] on button "Done" at bounding box center [565, 257] width 30 height 16
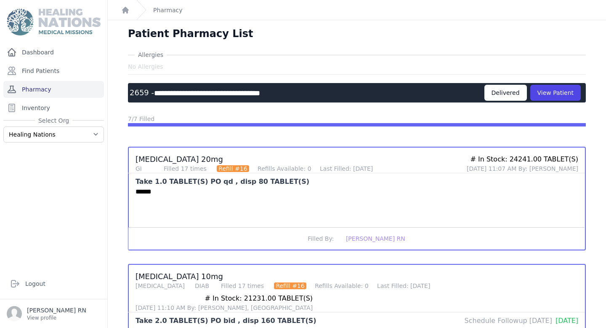
click at [61, 87] on link "Pharmacy" at bounding box center [53, 89] width 101 height 17
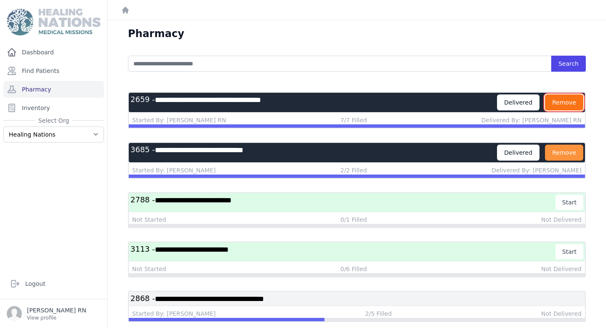
click at [556, 108] on button "Remove" at bounding box center [564, 102] width 38 height 16
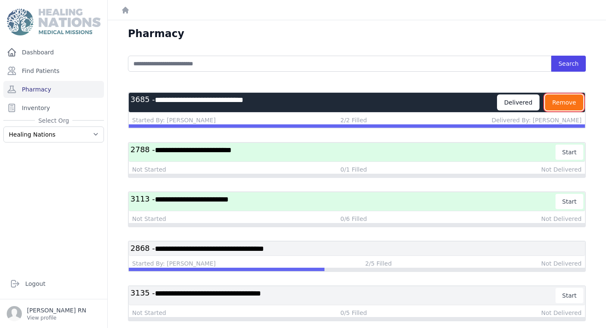
click at [560, 99] on button "Remove" at bounding box center [564, 102] width 38 height 16
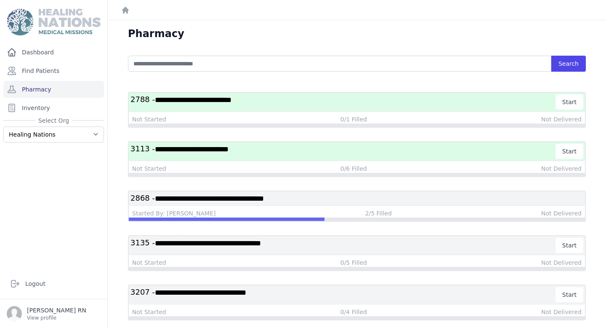
click at [229, 150] on span "**********" at bounding box center [192, 149] width 74 height 8
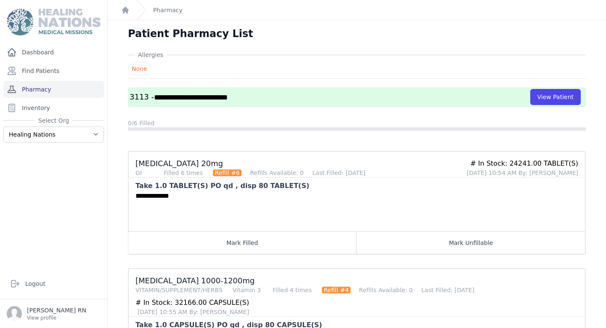
click at [69, 92] on link "Pharmacy" at bounding box center [53, 89] width 101 height 17
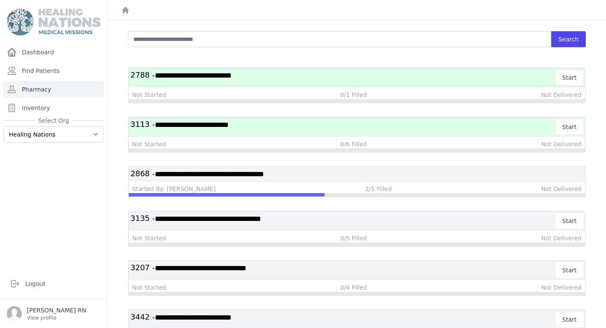
scroll to position [14, 0]
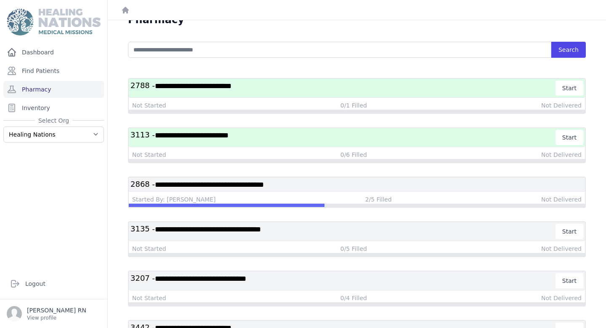
click at [248, 138] on h3 "**********" at bounding box center [344, 137] width 426 height 15
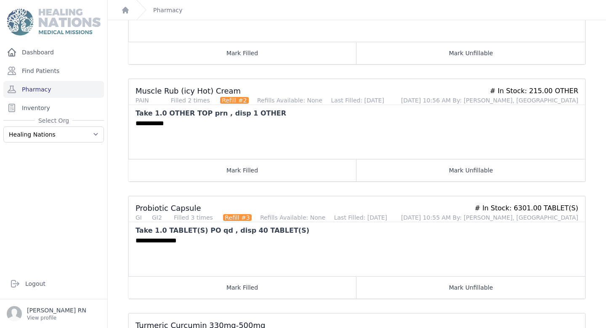
scroll to position [341, 0]
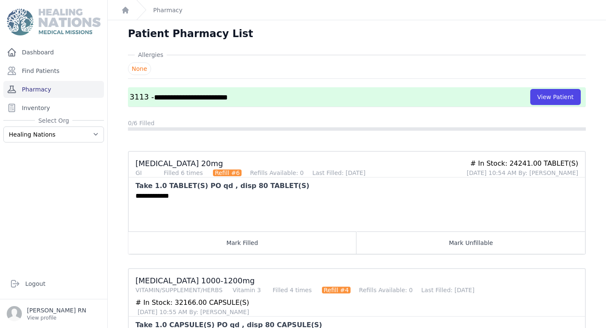
click at [91, 90] on link "Pharmacy" at bounding box center [53, 89] width 101 height 17
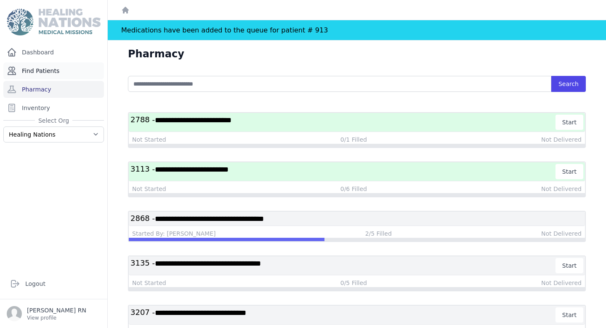
click at [63, 75] on link "Find Patients" at bounding box center [53, 70] width 101 height 17
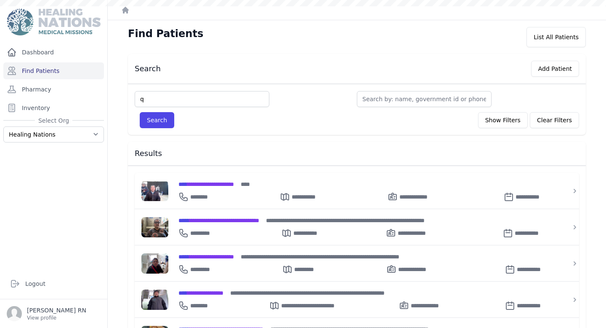
type input "q"
type input "125"
click at [140, 112] on button "Search" at bounding box center [157, 120] width 35 height 16
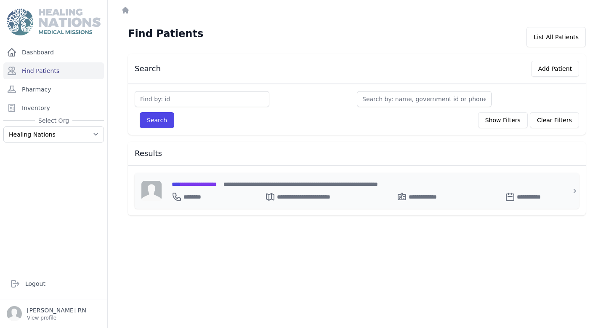
click at [209, 184] on span "**********" at bounding box center [194, 184] width 45 height 6
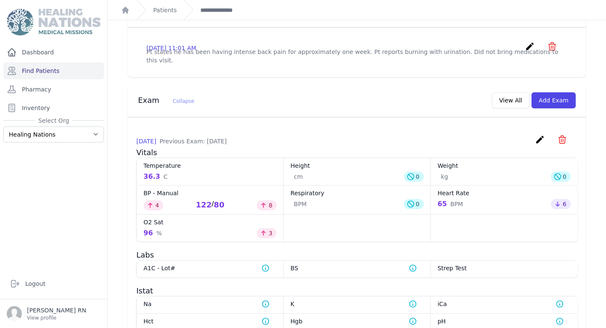
scroll to position [309, 0]
click at [539, 134] on icon "create" at bounding box center [540, 139] width 10 height 10
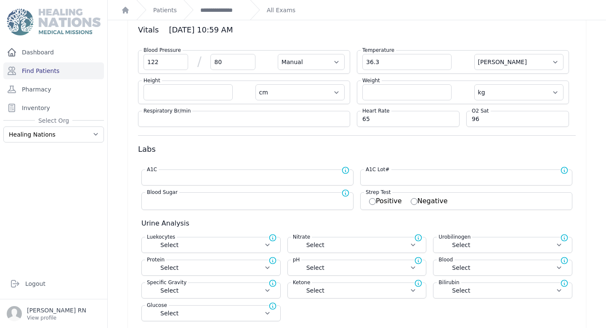
scroll to position [38, 0]
click at [256, 243] on select "Select Negative Trace Small Moderate Large" at bounding box center [211, 244] width 128 height 8
select select "Trace"
click at [147, 240] on select "Select Negative Trace Small Moderate Large" at bounding box center [211, 244] width 128 height 8
select select "Manual"
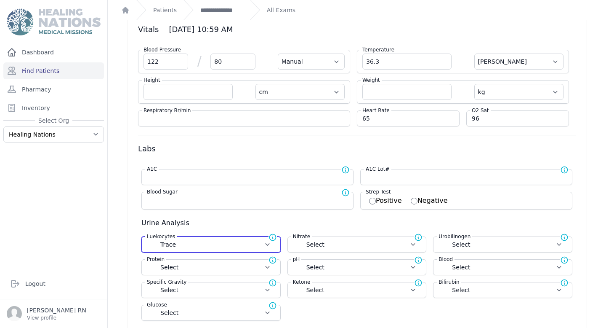
select select "C"
select select "cm"
select select "kg"
select select
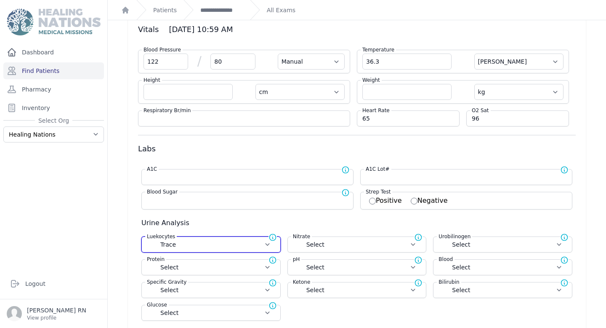
select select
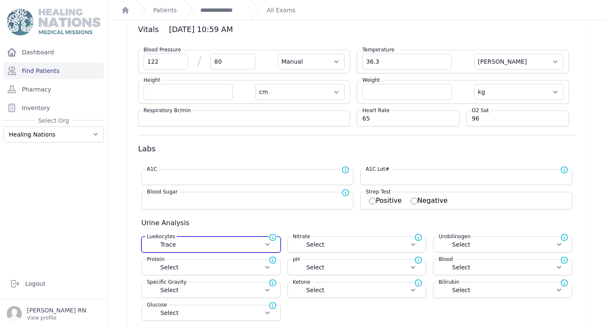
select select
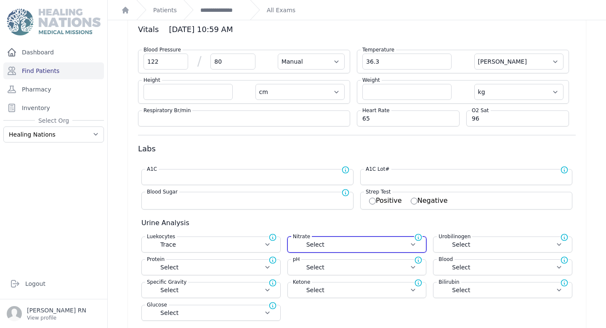
click at [325, 246] on select "Select Positive Negative" at bounding box center [357, 244] width 128 height 8
select select "Positive"
click at [293, 240] on select "Select Positive Negative" at bounding box center [357, 244] width 128 height 8
select select "Manual"
select select "C"
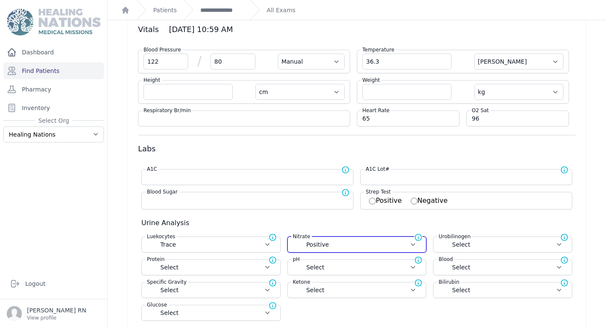
select select "cm"
select select "kg"
select select "Trace"
select select
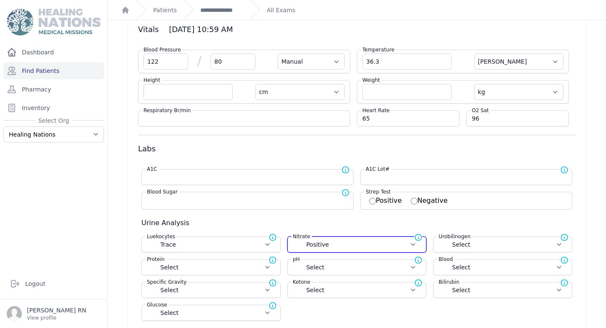
select select
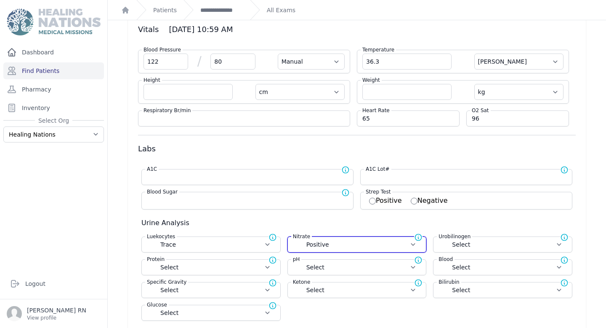
select select
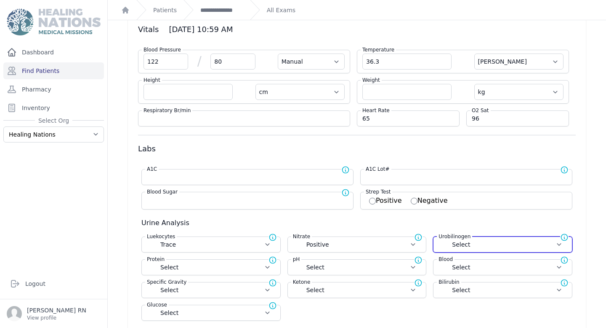
click at [453, 245] on select "Select Normal + ++ +++" at bounding box center [503, 244] width 128 height 8
select select "+++"
click at [439, 240] on select "Select Normal + ++ +++" at bounding box center [503, 244] width 128 height 8
select select "Manual"
select select "C"
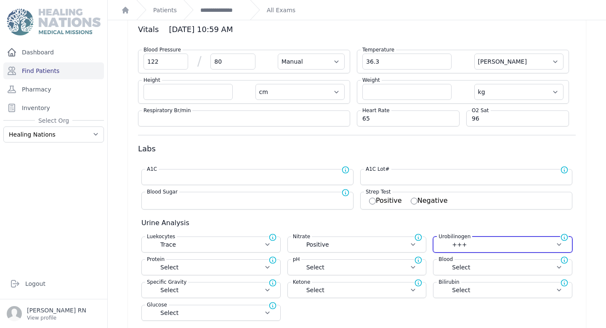
select select "cm"
select select "kg"
select select "Trace"
select select "Positive"
select select
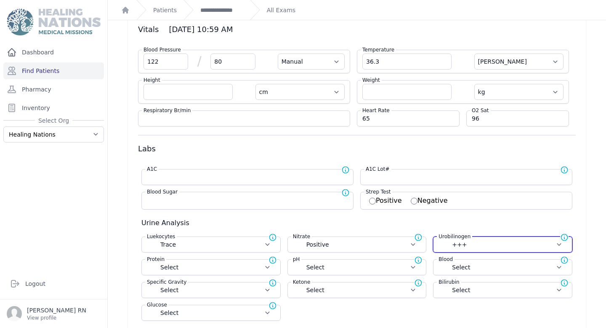
select select
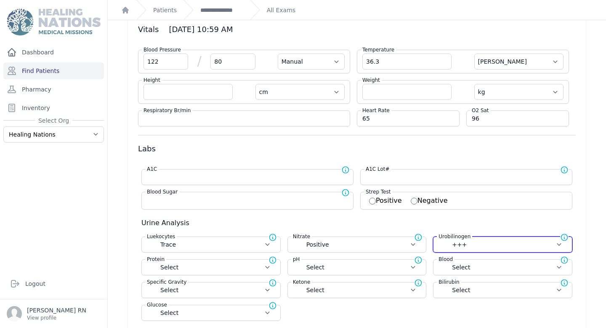
select select
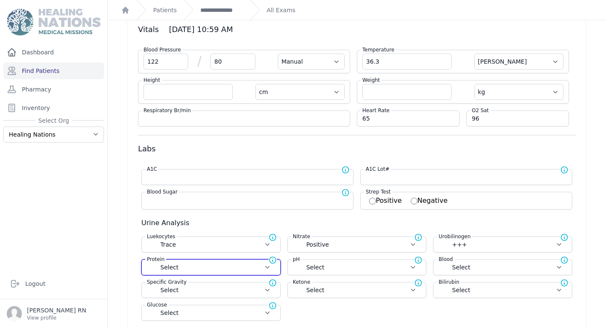
click at [246, 266] on select "Select Normal + ++ +++ ++++" at bounding box center [211, 267] width 128 height 8
select select "Normal"
click at [147, 263] on select "Select Normal + ++ +++ ++++" at bounding box center [211, 267] width 128 height 8
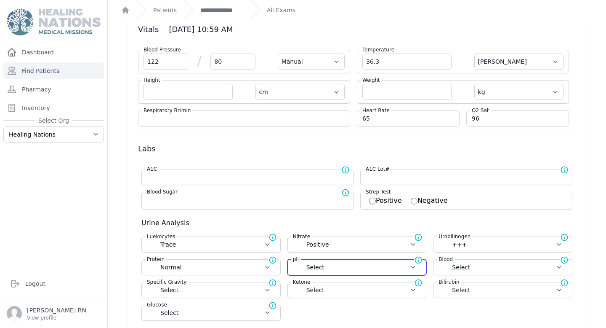
click at [337, 267] on select "Select 5.0 6.0 6.5 7.0 8.0 8.5" at bounding box center [357, 267] width 128 height 8
select select "Manual"
select select "C"
select select "cm"
select select "kg"
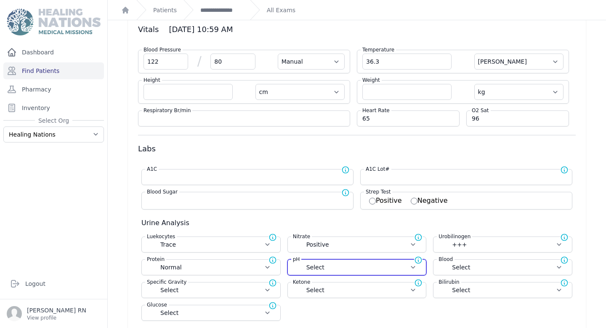
select select "Trace"
select select "Positive"
select select "+++"
select select "Normal"
select select
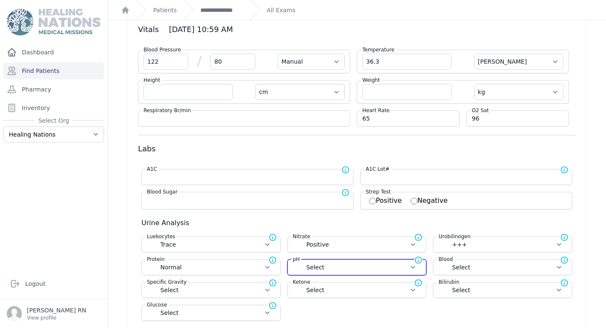
select select
select select "6.5"
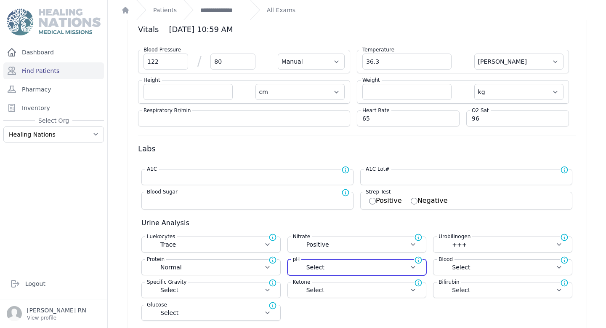
click at [293, 263] on select "Select 5.0 6.0 6.5 7.0 8.0 8.5" at bounding box center [357, 267] width 128 height 8
select select "Manual"
select select "C"
select select "cm"
select select "kg"
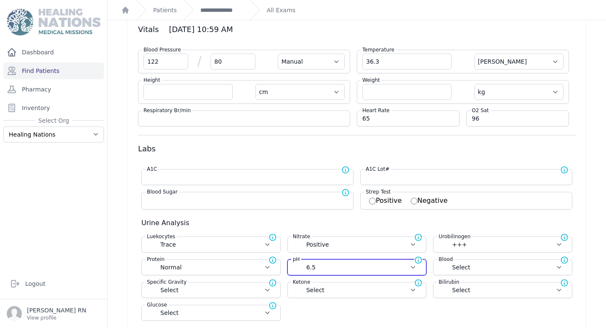
select select "Trace"
select select "Positive"
select select "+++"
select select "Normal"
select select
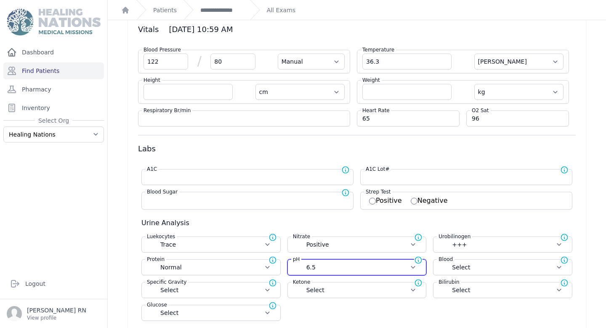
select select
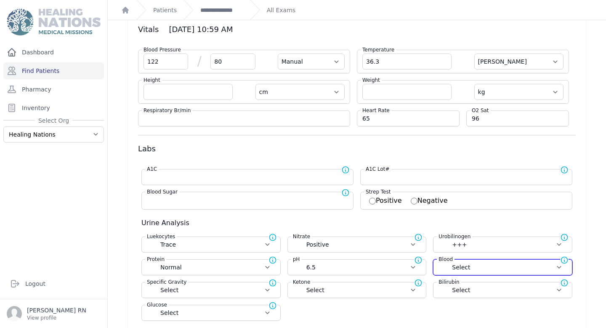
click at [461, 267] on select "Select Negative Trace Hemolyzed Trace Small Moderate Large" at bounding box center [503, 267] width 128 height 8
select select "Negative"
click at [439, 263] on select "Select Negative Trace Hemolyzed Trace Small Moderate Large" at bounding box center [503, 267] width 128 height 8
select select "Manual"
select select "C"
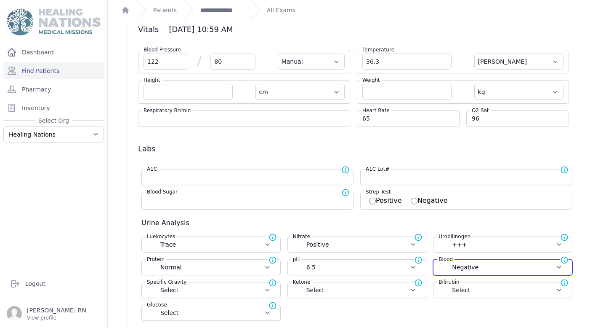
select select "cm"
select select "kg"
select select "Trace"
select select "Positive"
select select "+++"
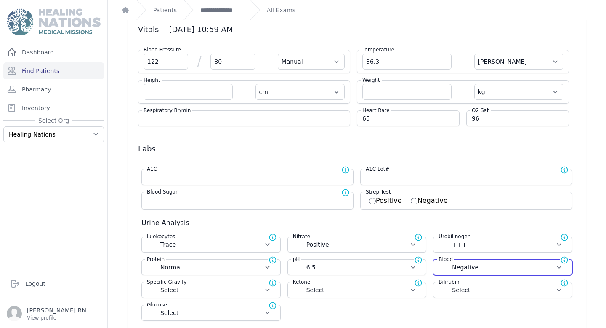
select select "Normal"
select select "6.5"
select select
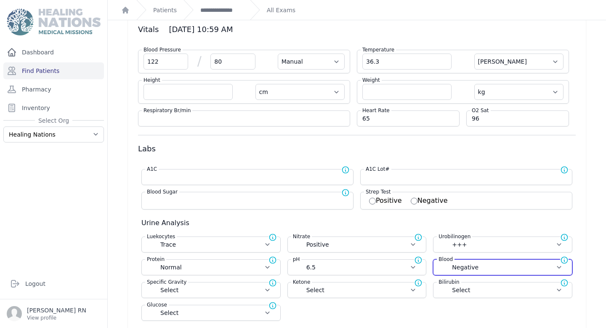
select select
click at [223, 296] on div "Specific Gravity Normal range for Specific Gravity is 1.002 - 1.028 Select 1.00…" at bounding box center [211, 290] width 139 height 16
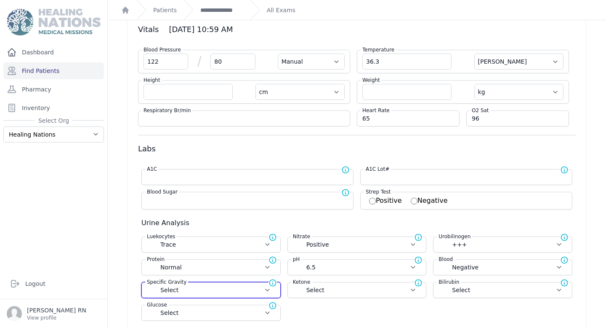
click at [232, 288] on select "Select 1.000 1.005 1.010 1.015 1.020 1.025 1.030" at bounding box center [211, 290] width 128 height 8
select select "1.020"
click at [147, 286] on select "Select 1.000 1.005 1.010 1.015 1.020 1.025 1.030" at bounding box center [211, 290] width 128 height 8
select select "Manual"
select select "C"
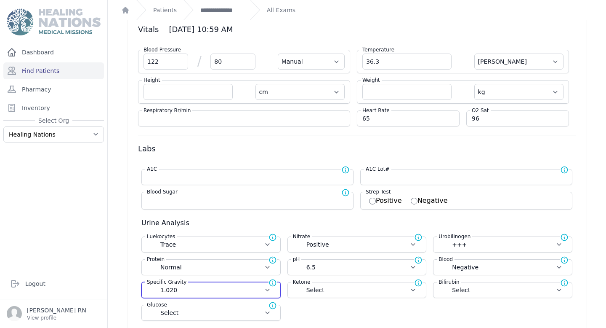
select select "cm"
select select "kg"
select select "Trace"
select select "Positive"
select select "+++"
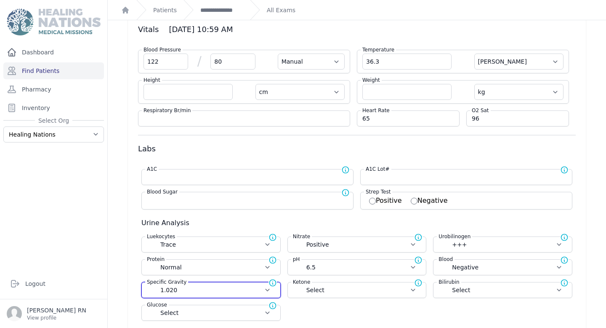
select select "Normal"
select select "6.5"
select select "Negative"
select select
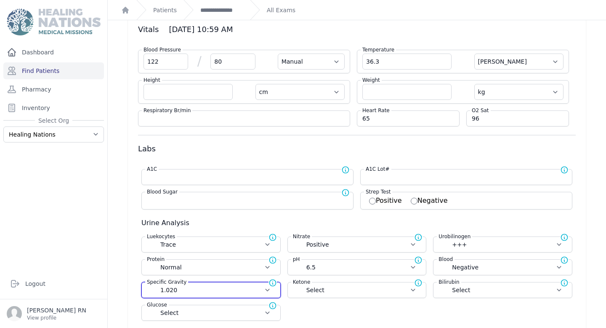
select select
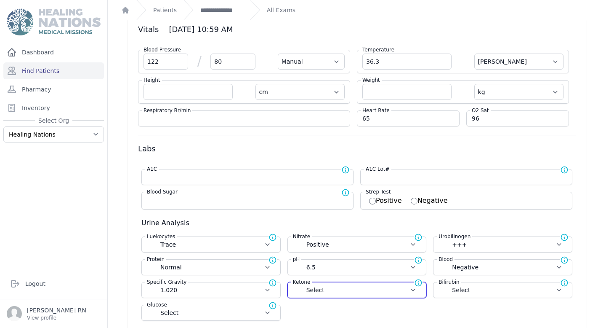
click at [318, 291] on select "Select Negative Trace Small Moderate Large" at bounding box center [357, 290] width 128 height 8
select select "Large"
click at [293, 286] on select "Select Negative Trace Small Moderate Large" at bounding box center [357, 290] width 128 height 8
select select "Manual"
select select "C"
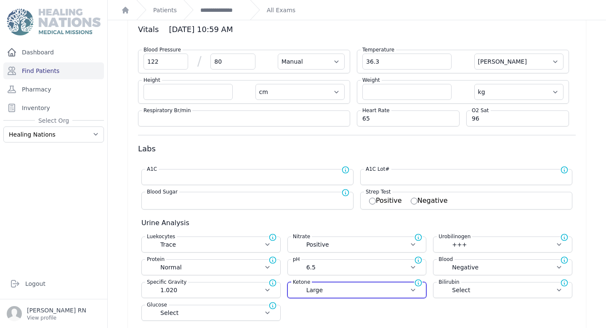
select select "cm"
select select "kg"
select select "Trace"
select select "Positive"
select select "+++"
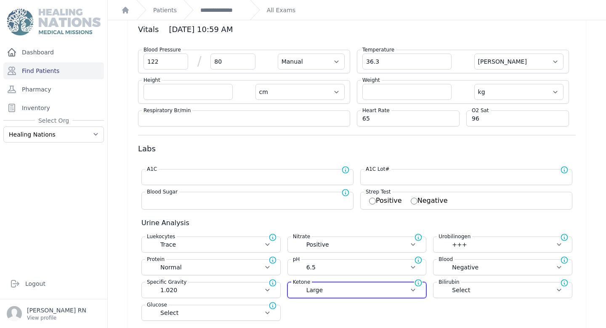
select select "Normal"
select select "6.5"
select select "Negative"
select select "1.020"
select select
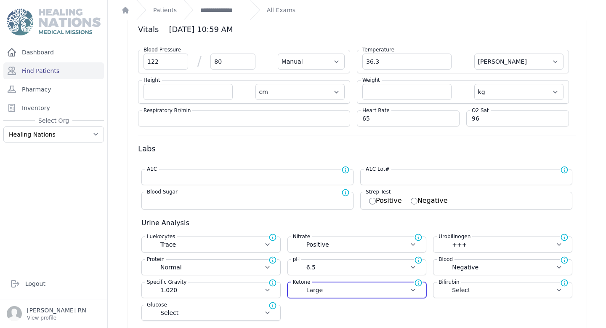
select select
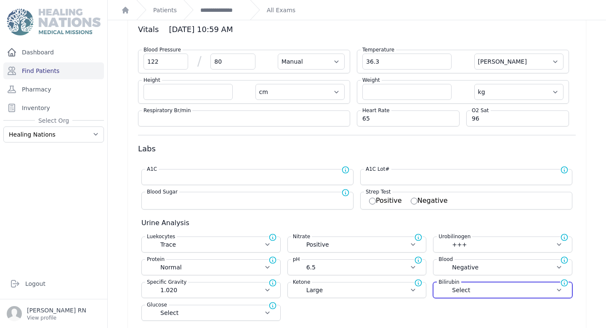
click at [478, 289] on select "Select Negative Small Moderate Large" at bounding box center [503, 290] width 128 height 8
select select "Negative"
click at [439, 286] on select "Select Negative Small Moderate Large" at bounding box center [503, 290] width 128 height 8
select select "Manual"
select select "C"
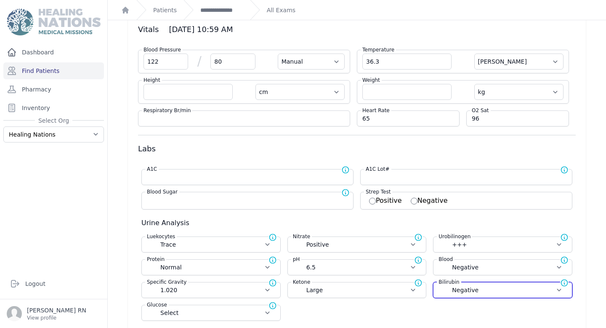
select select "cm"
select select "kg"
select select "Trace"
select select "Positive"
select select "+++"
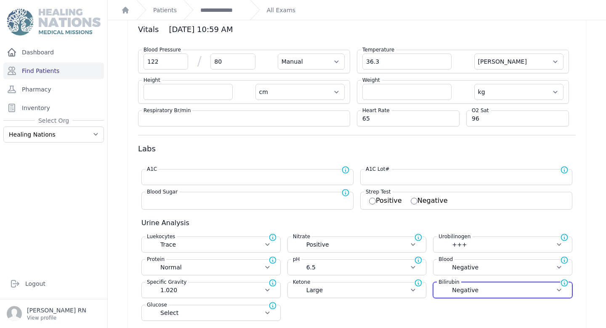
select select "Normal"
select select "6.5"
select select "Negative"
select select "1.020"
select select "Large"
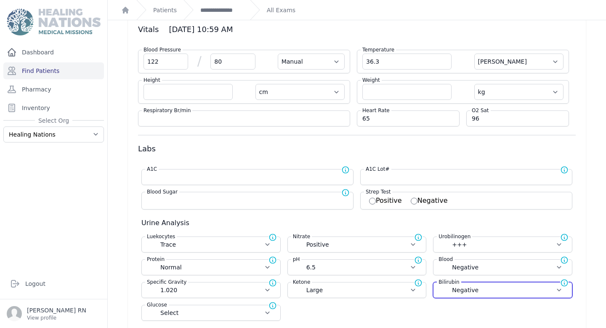
select select
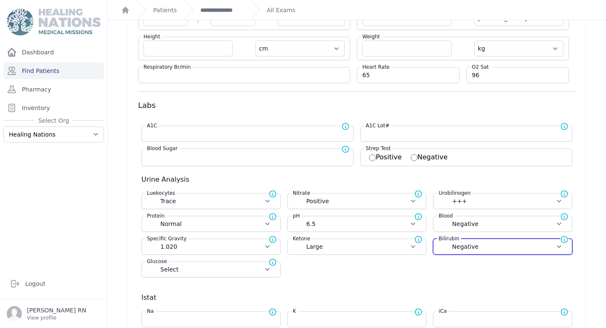
scroll to position [84, 0]
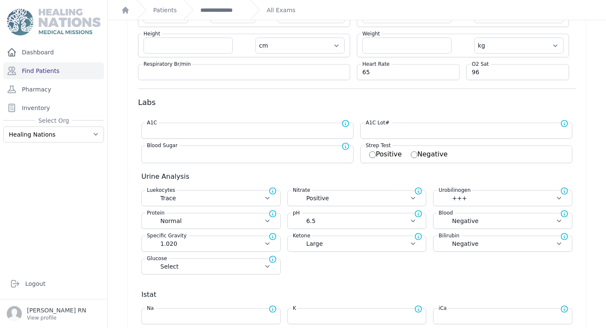
click at [486, 252] on div "Luekocytes Nominal value for Luekocytes is Negative Select Negative Trace Small…" at bounding box center [357, 235] width 438 height 91
click at [486, 249] on div "Bilirubin Nominal value for Bilirubin is Negative Select Negative Small Moderat…" at bounding box center [502, 243] width 139 height 16
click at [486, 243] on select "Select Negative Small Moderate Large" at bounding box center [503, 243] width 128 height 8
select select "Small"
click at [439, 239] on select "Select Negative Small Moderate Large" at bounding box center [503, 243] width 128 height 8
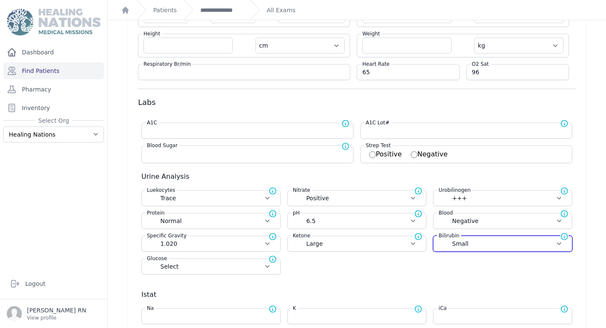
select select "Manual"
select select "C"
select select "cm"
select select "kg"
select select "Trace"
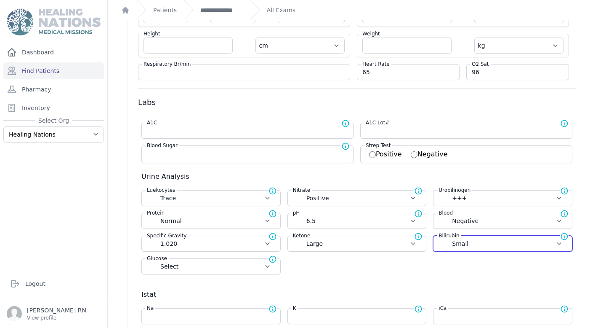
select select "Positive"
select select "+++"
select select "Normal"
select select "6.5"
select select "Negative"
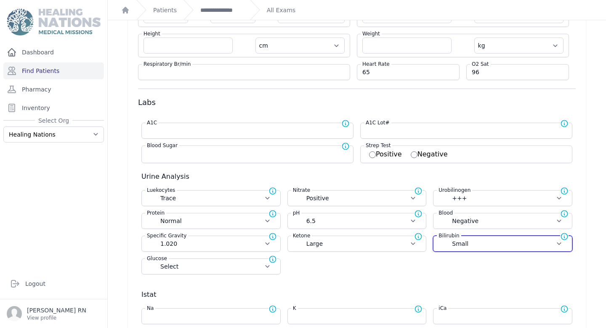
select select "1.020"
select select "Large"
click at [246, 270] on div "Glucose Nominal value for Glucose is Negative Select Negative Trace + ++ +++ ++…" at bounding box center [211, 266] width 139 height 16
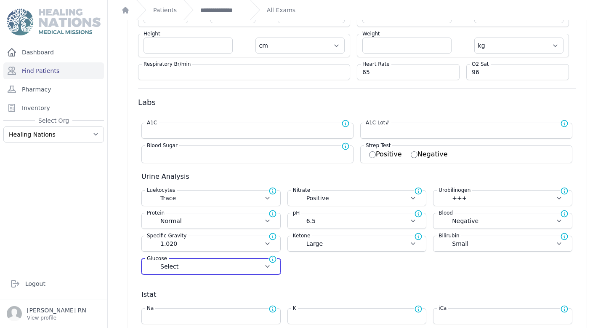
click at [246, 265] on select "Select Negative Trace + ++ +++ ++++" at bounding box center [211, 266] width 128 height 8
select select "Negative"
click at [147, 262] on select "Select Negative Trace + ++ +++ ++++" at bounding box center [211, 266] width 128 height 8
select select "Manual"
select select "C"
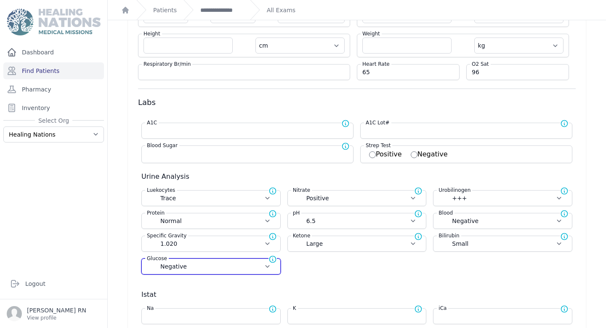
select select "cm"
select select "kg"
select select "Trace"
select select "Positive"
select select "+++"
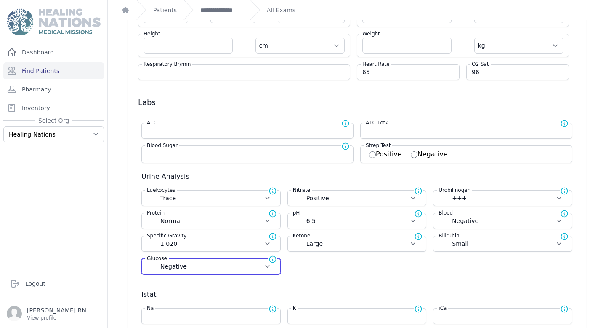
select select "Normal"
select select "6.5"
select select "Negative"
select select "1.020"
select select "Large"
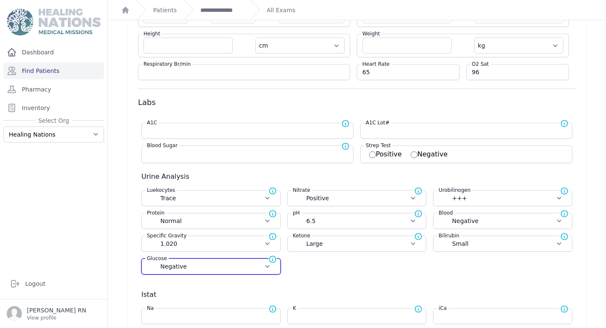
select select "Small"
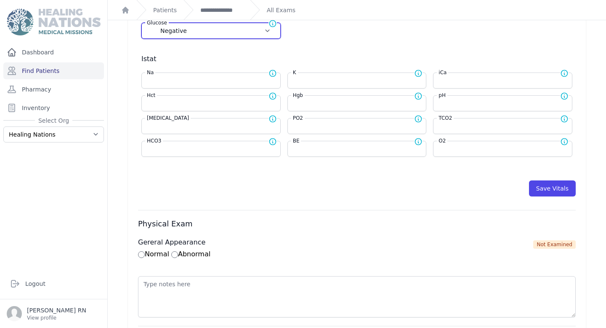
scroll to position [325, 0]
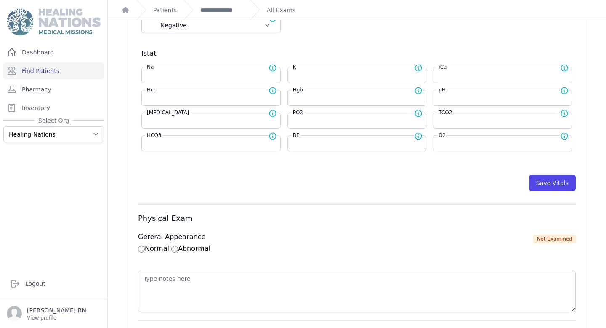
click at [554, 173] on div "Save Vitals" at bounding box center [357, 178] width 438 height 24
click at [554, 179] on button "Save Vitals" at bounding box center [552, 183] width 47 height 16
click at [236, 11] on link "**********" at bounding box center [221, 10] width 43 height 8
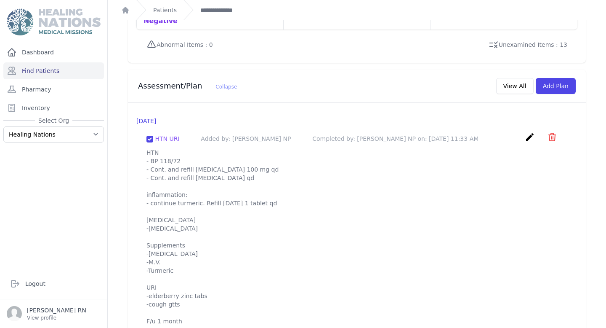
scroll to position [788, 0]
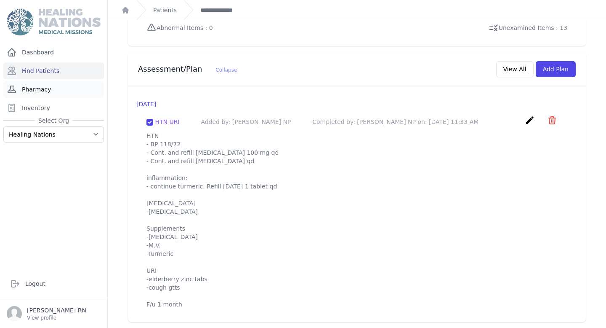
click at [80, 90] on link "Pharmacy" at bounding box center [53, 89] width 101 height 17
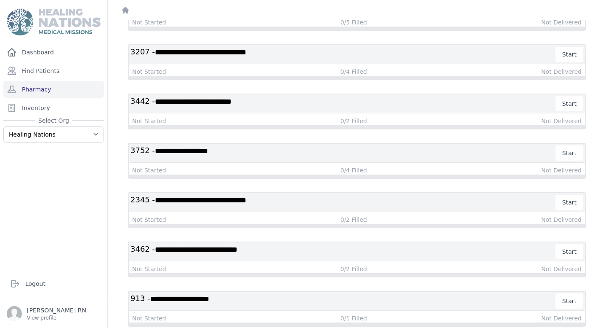
scroll to position [254, 0]
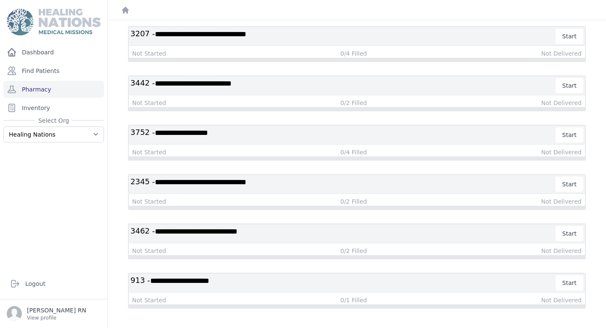
click at [250, 283] on h3 "**********" at bounding box center [344, 282] width 426 height 15
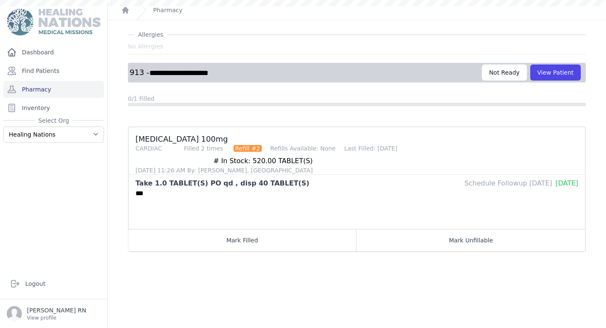
scroll to position [20, 0]
click at [569, 73] on button "View Patient" at bounding box center [556, 72] width 51 height 16
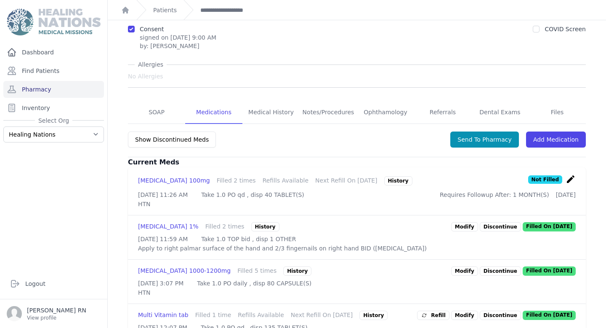
scroll to position [109, 0]
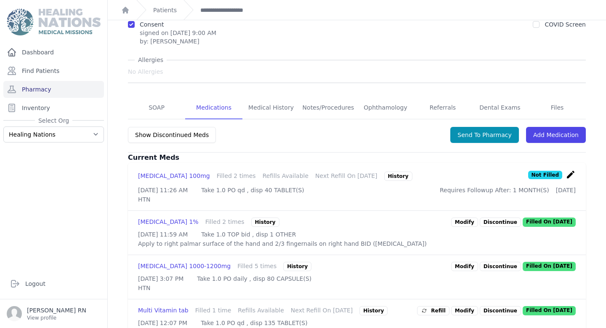
click at [465, 126] on div "Show Discontinued Meds Send To Pharmacy Add Medication" at bounding box center [357, 139] width 458 height 27
click at [471, 127] on button "Send To Pharmacy" at bounding box center [485, 135] width 69 height 16
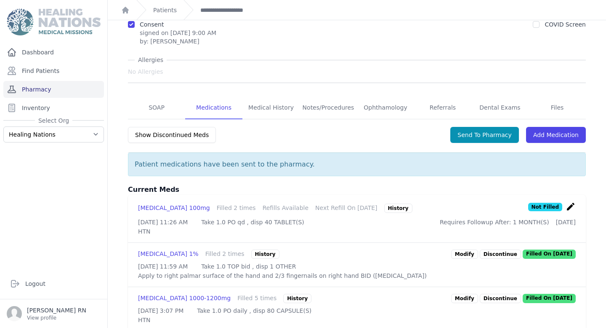
click at [69, 89] on link "Pharmacy" at bounding box center [53, 89] width 101 height 17
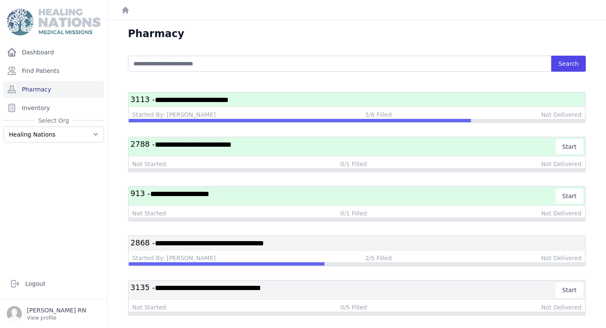
click at [287, 190] on h3 "**********" at bounding box center [344, 195] width 426 height 15
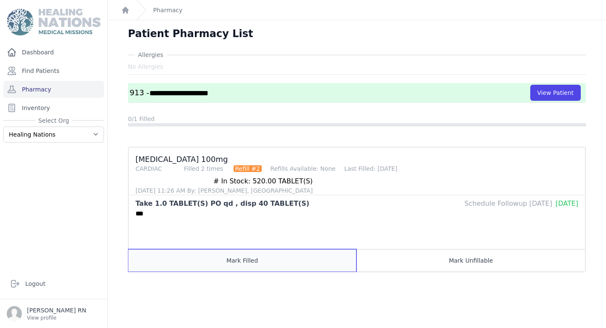
click at [230, 249] on button "Mark Filled" at bounding box center [242, 260] width 228 height 22
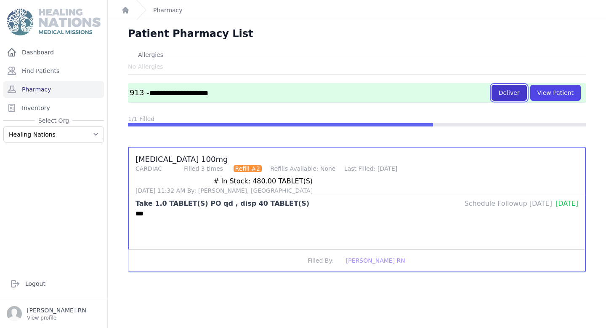
click at [516, 92] on button "Deliver" at bounding box center [509, 93] width 35 height 16
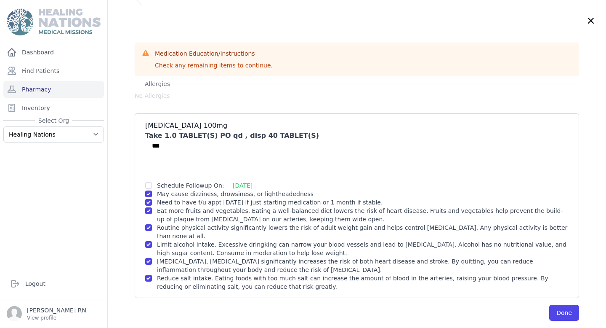
scroll to position [20, 0]
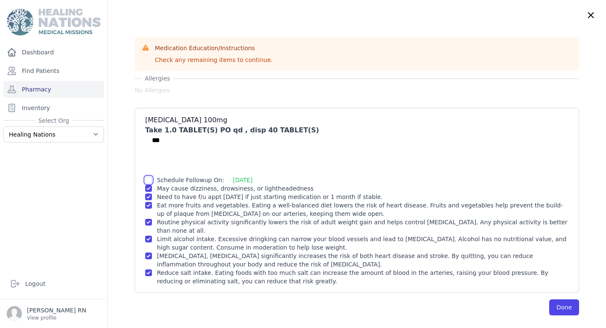
click at [148, 178] on input "checkbox" at bounding box center [148, 179] width 7 height 7
checkbox input "true"
click at [564, 310] on button "Done" at bounding box center [565, 307] width 30 height 16
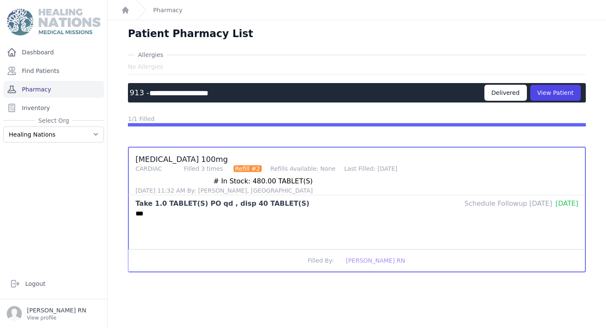
click at [59, 95] on link "Pharmacy" at bounding box center [53, 89] width 101 height 17
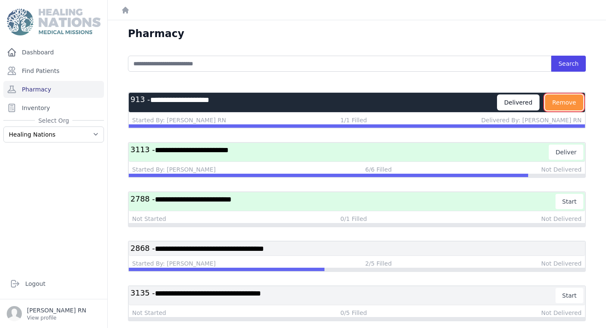
click at [561, 103] on button "Remove" at bounding box center [564, 102] width 38 height 16
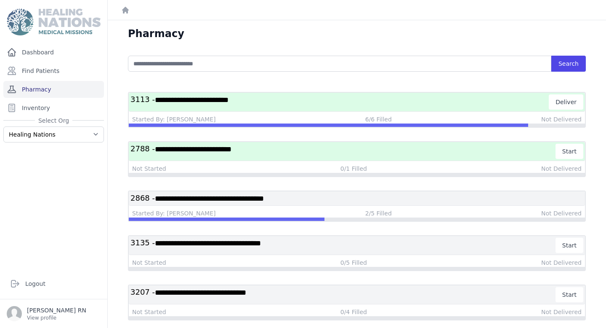
click at [72, 94] on link "Pharmacy" at bounding box center [53, 89] width 101 height 17
click at [72, 70] on link "Find Patients" at bounding box center [53, 70] width 101 height 17
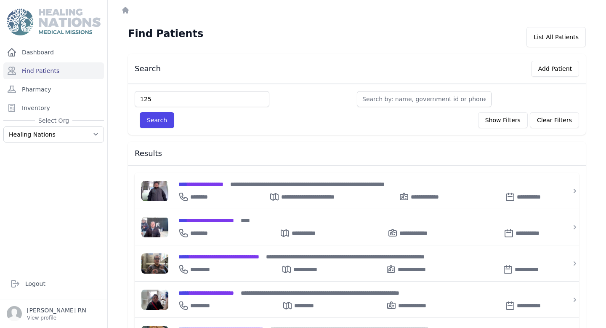
type input "125"
click at [140, 112] on button "Search" at bounding box center [157, 120] width 35 height 16
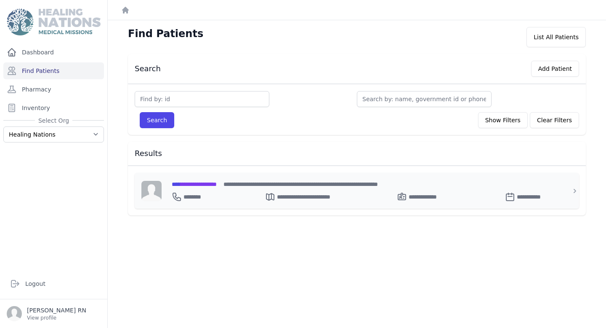
click at [204, 188] on div "**********" at bounding box center [362, 194] width 381 height 13
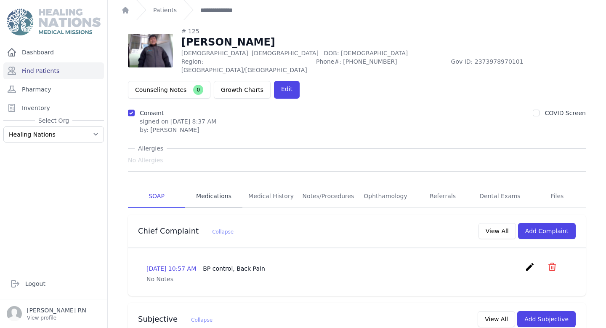
click at [224, 185] on link "Medications" at bounding box center [213, 196] width 57 height 23
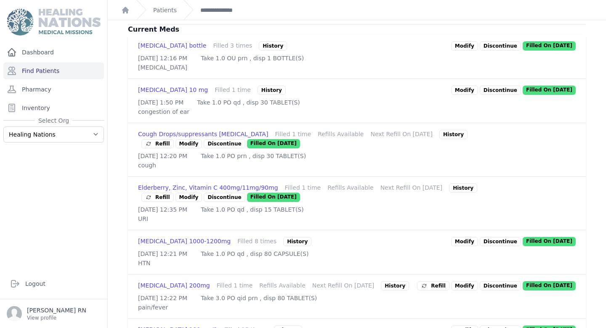
scroll to position [217, 0]
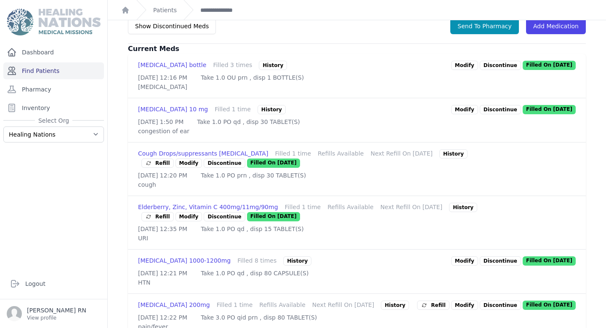
click at [73, 70] on link "Find Patients" at bounding box center [53, 70] width 101 height 17
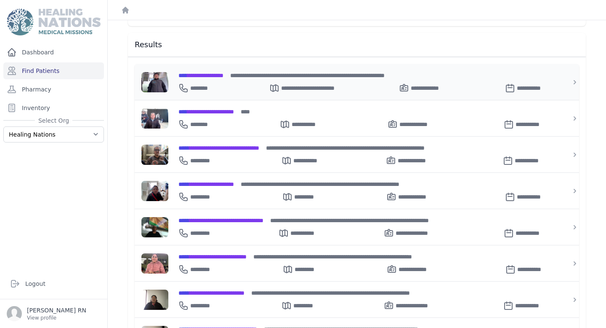
scroll to position [112, 0]
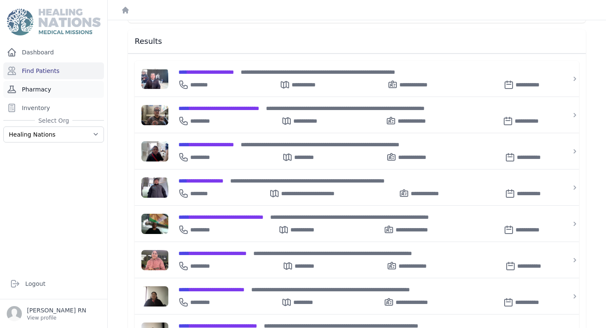
click at [37, 89] on link "Pharmacy" at bounding box center [53, 89] width 101 height 17
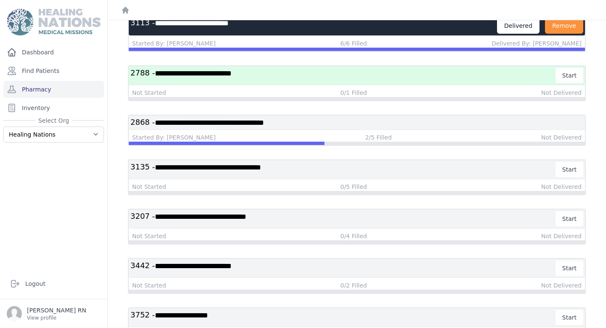
scroll to position [75, 0]
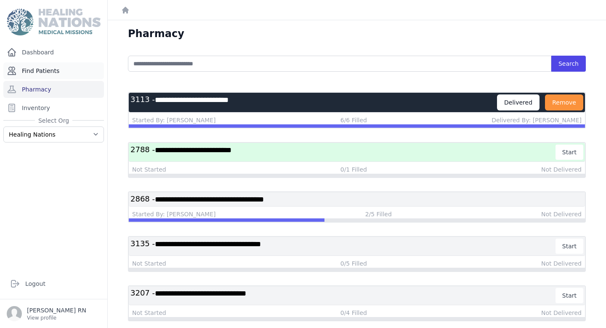
click at [66, 76] on link "Find Patients" at bounding box center [53, 70] width 101 height 17
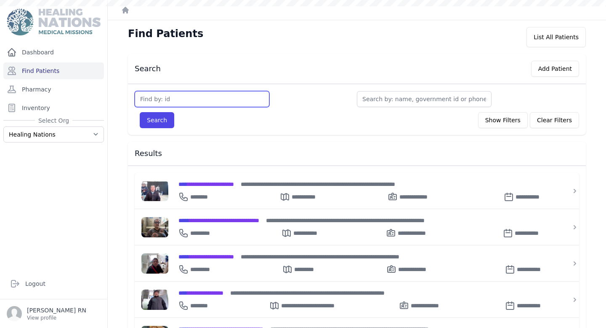
click at [174, 102] on input "text" at bounding box center [202, 99] width 135 height 16
type input "125"
click at [140, 112] on button "Search" at bounding box center [157, 120] width 35 height 16
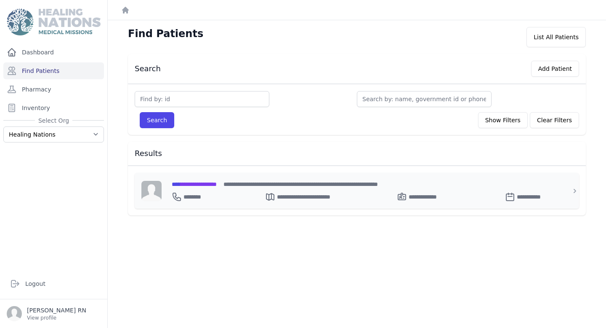
click at [213, 184] on span "**********" at bounding box center [194, 184] width 45 height 6
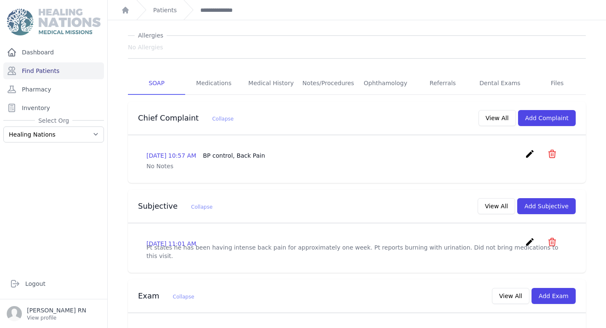
scroll to position [47, 0]
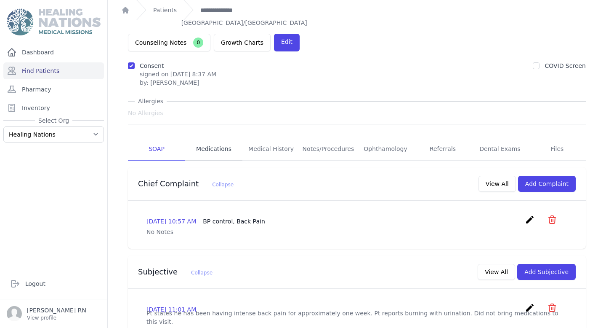
click at [222, 138] on link "Medications" at bounding box center [213, 149] width 57 height 23
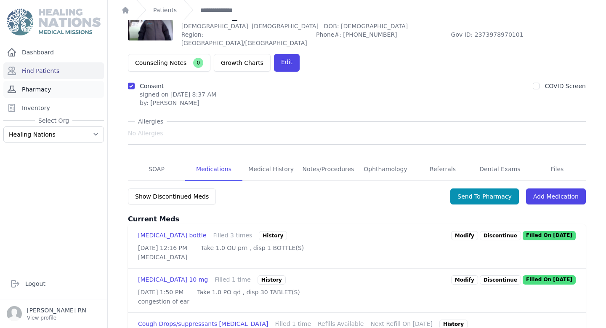
click at [24, 87] on link "Pharmacy" at bounding box center [53, 89] width 101 height 17
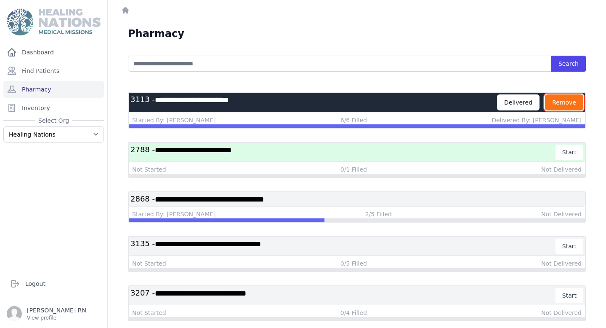
click at [567, 107] on button "Remove" at bounding box center [564, 102] width 38 height 16
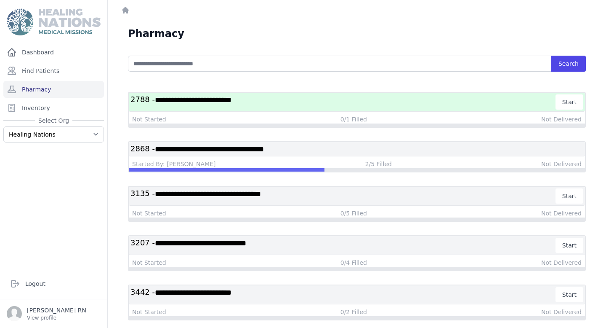
scroll to position [209, 0]
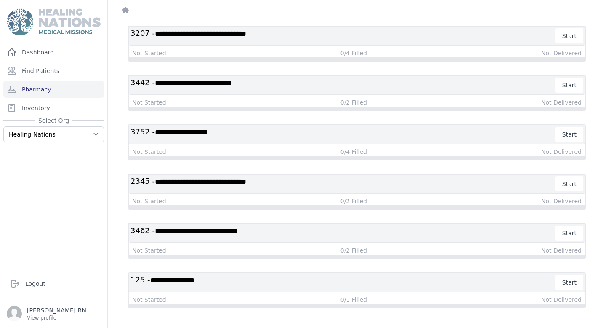
click at [382, 280] on h3 "**********" at bounding box center [344, 282] width 426 height 15
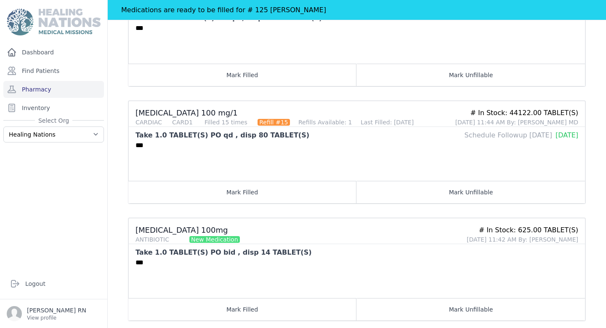
scroll to position [441, 0]
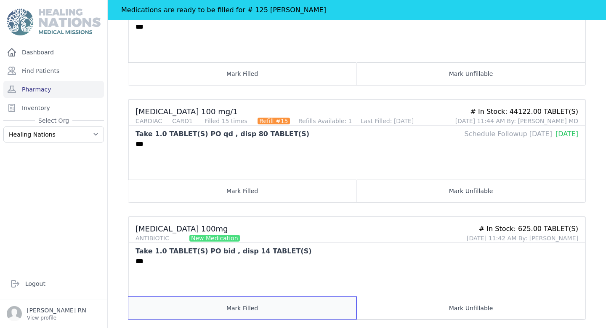
click at [292, 303] on button "Mark Filled" at bounding box center [242, 307] width 228 height 22
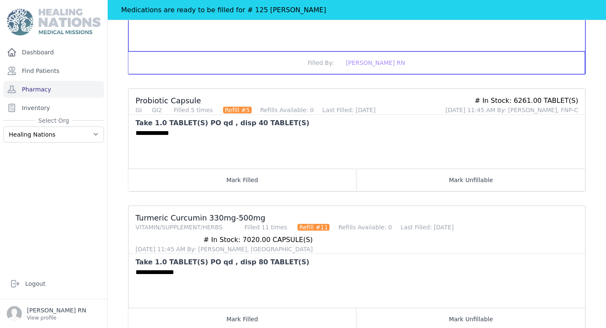
scroll to position [709, 0]
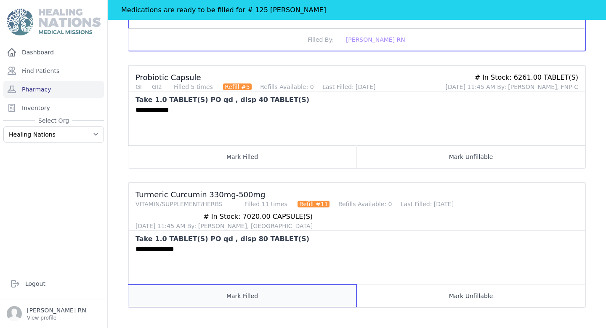
click at [291, 303] on button "Mark Filled" at bounding box center [242, 295] width 228 height 22
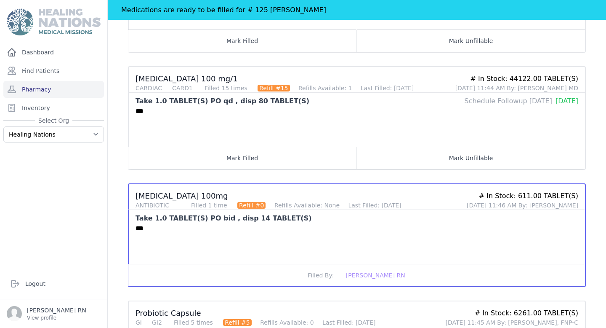
scroll to position [467, 0]
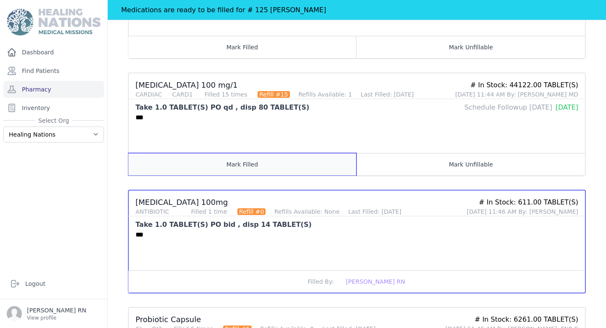
click at [240, 158] on button "Mark Filled" at bounding box center [242, 164] width 228 height 22
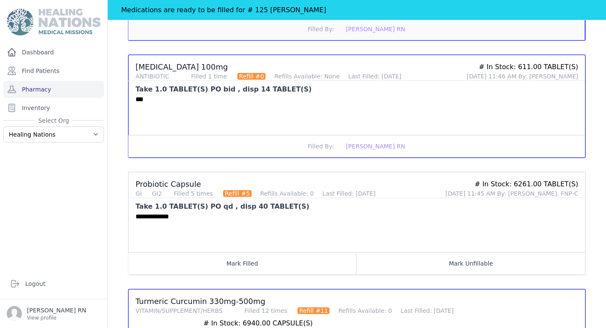
scroll to position [606, 0]
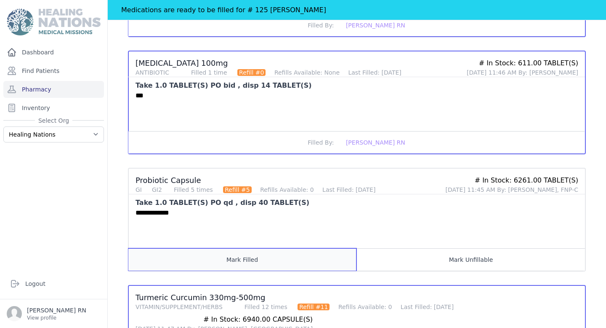
click at [265, 269] on button "Mark Filled" at bounding box center [242, 259] width 228 height 22
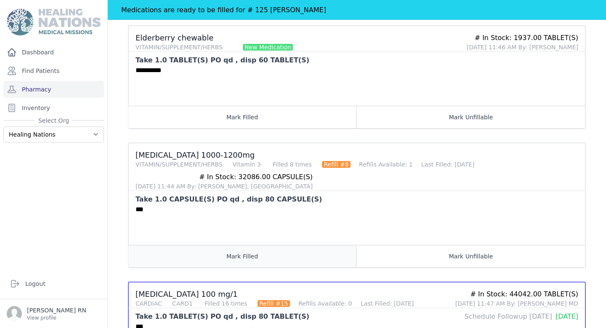
scroll to position [261, 0]
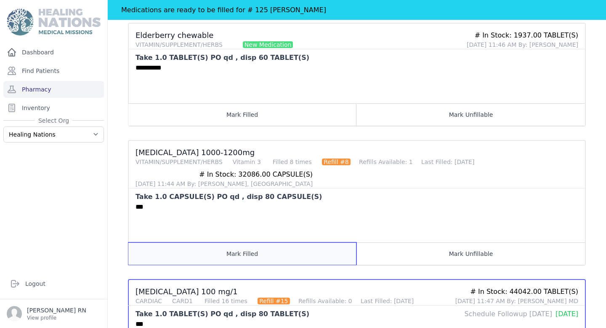
click at [286, 258] on button "Mark Filled" at bounding box center [242, 253] width 228 height 22
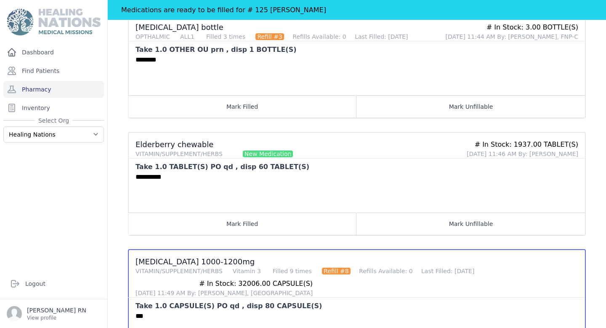
scroll to position [147, 0]
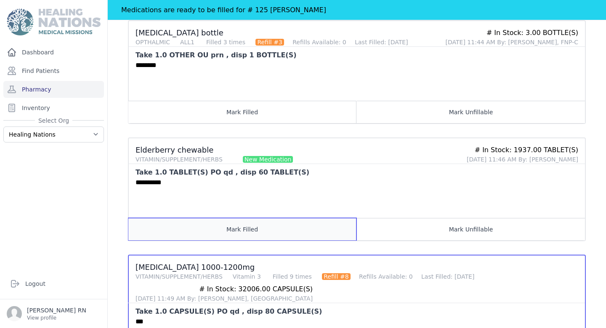
click at [254, 221] on button "Mark Filled" at bounding box center [242, 229] width 228 height 22
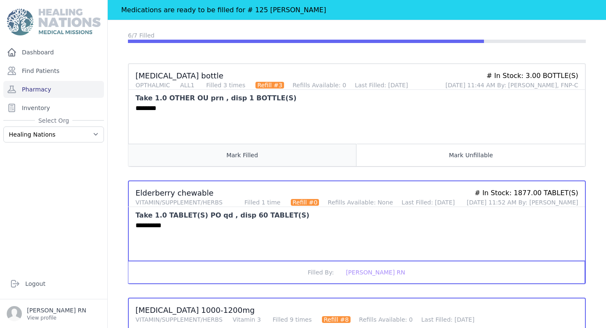
scroll to position [96, 0]
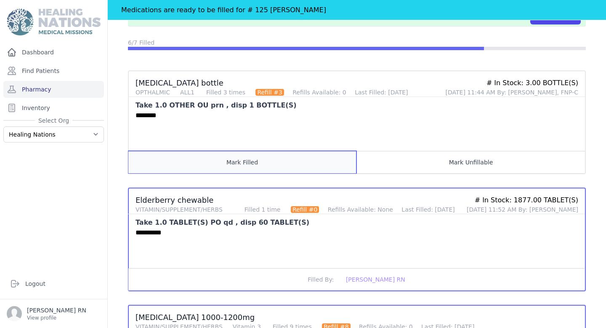
click at [248, 168] on button "Mark Filled" at bounding box center [242, 162] width 228 height 22
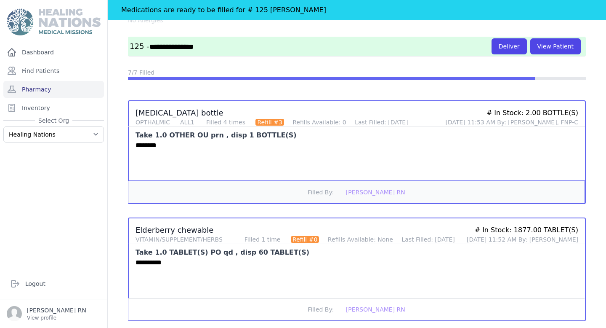
scroll to position [0, 0]
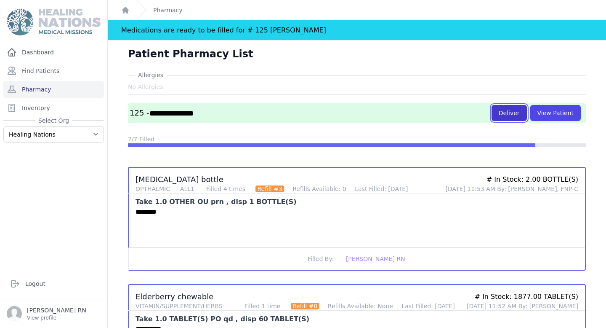
click at [504, 114] on button "Deliver" at bounding box center [509, 113] width 35 height 16
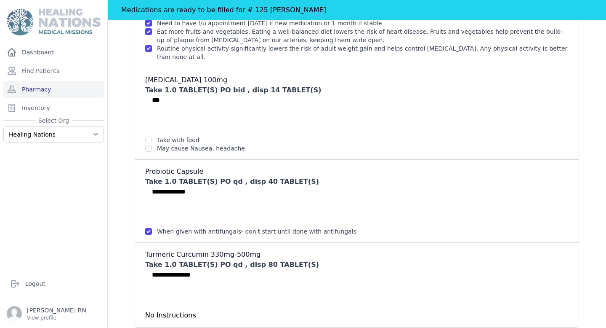
scroll to position [521, 0]
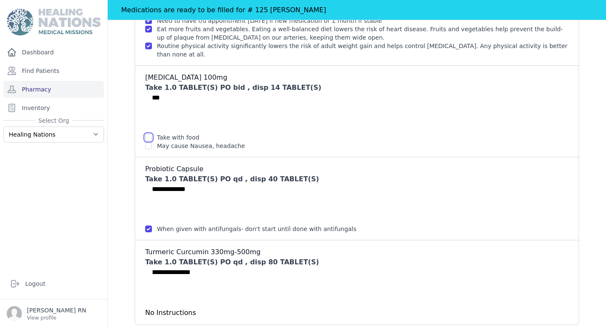
click at [149, 136] on input "checkbox" at bounding box center [148, 137] width 7 height 7
checkbox input "true"
click at [148, 145] on input "checkbox" at bounding box center [148, 145] width 7 height 7
checkbox input "true"
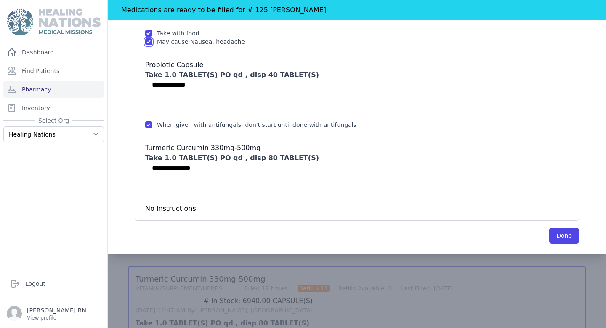
scroll to position [627, 0]
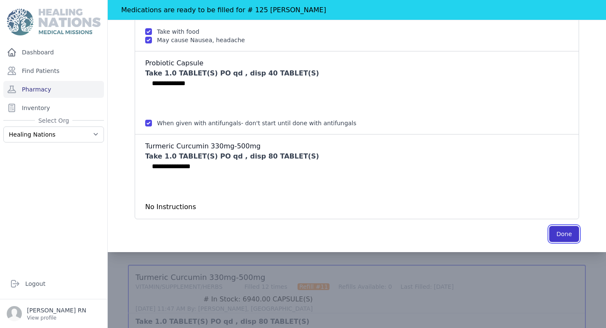
click at [566, 233] on button "Done" at bounding box center [565, 234] width 30 height 16
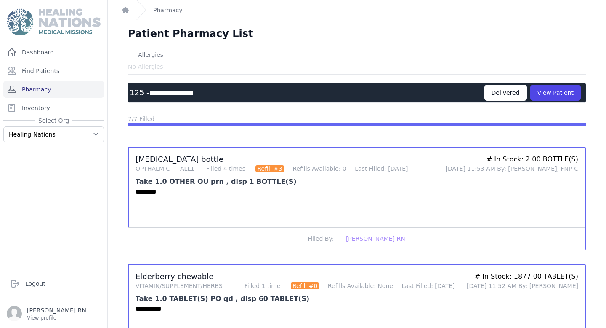
click at [74, 89] on link "Pharmacy" at bounding box center [53, 89] width 101 height 17
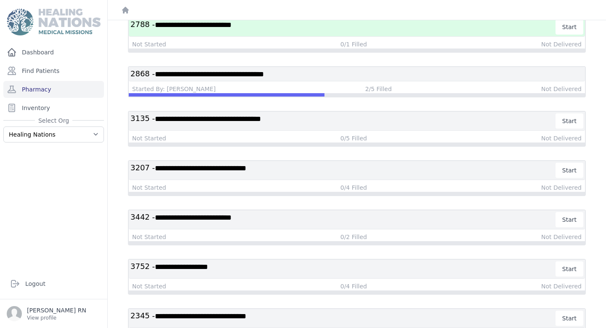
scroll to position [160, 0]
